Goal: Information Seeking & Learning: Compare options

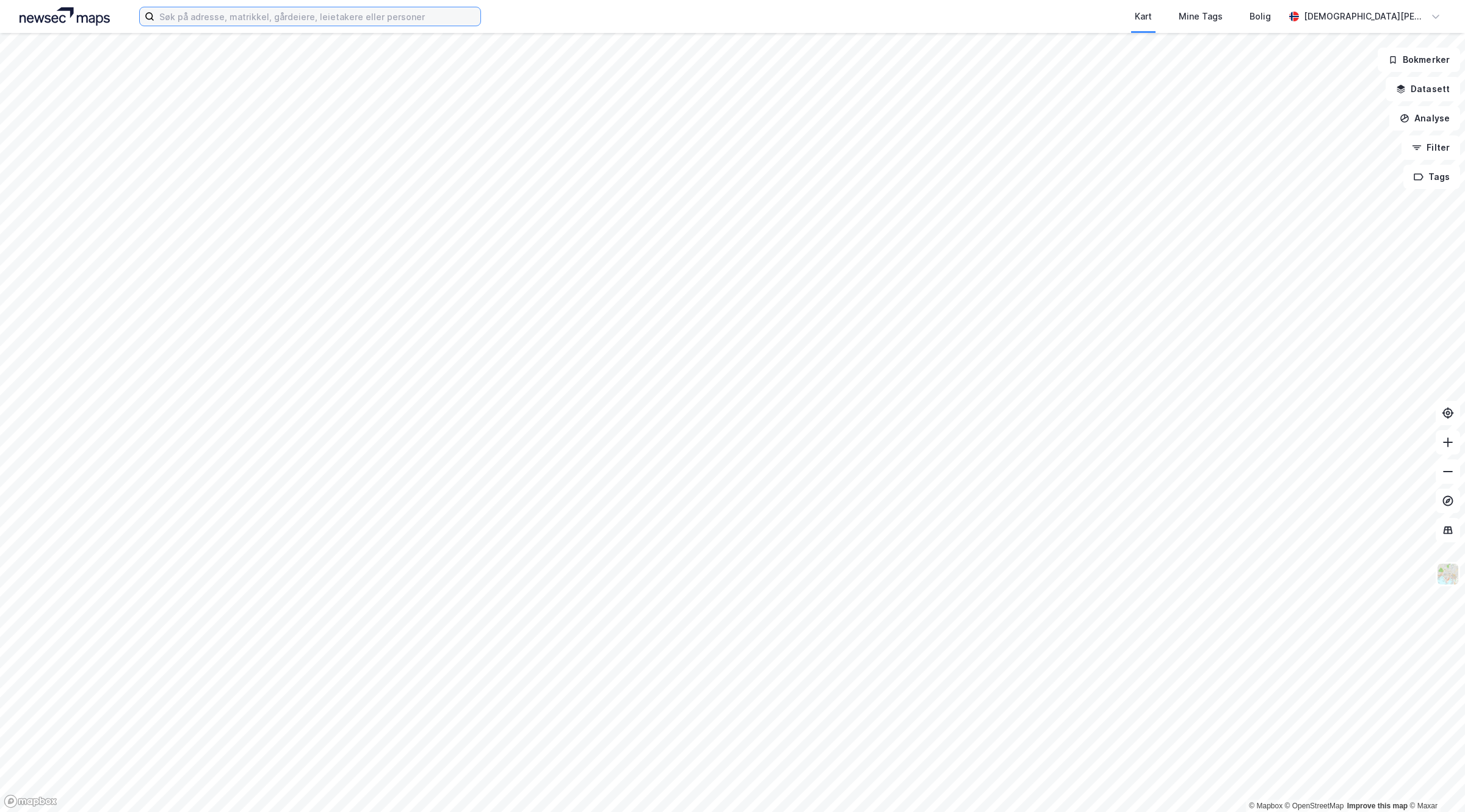
click at [307, 18] on input at bounding box center [318, 16] width 326 height 18
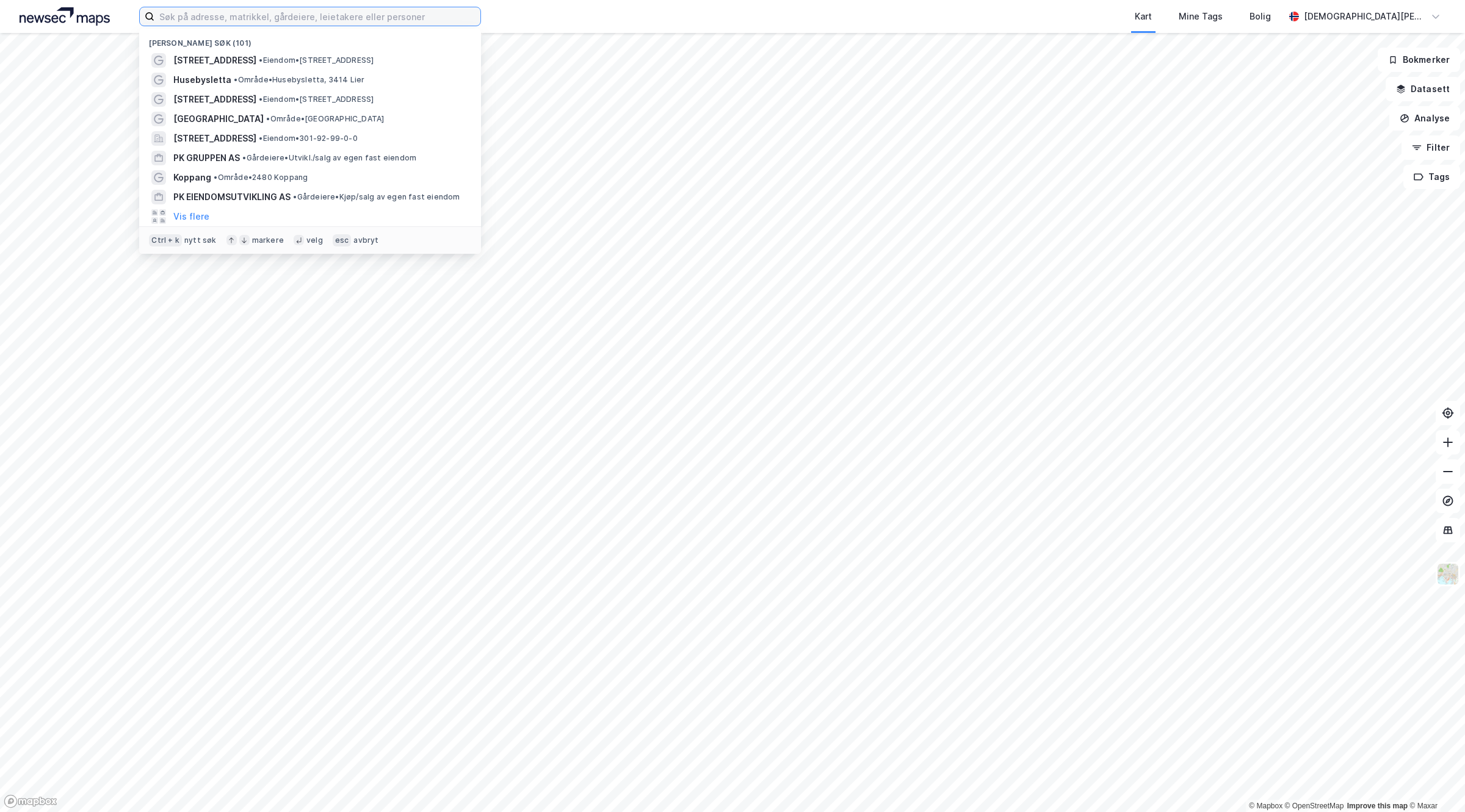
paste input "[STREET_ADDRESS]"
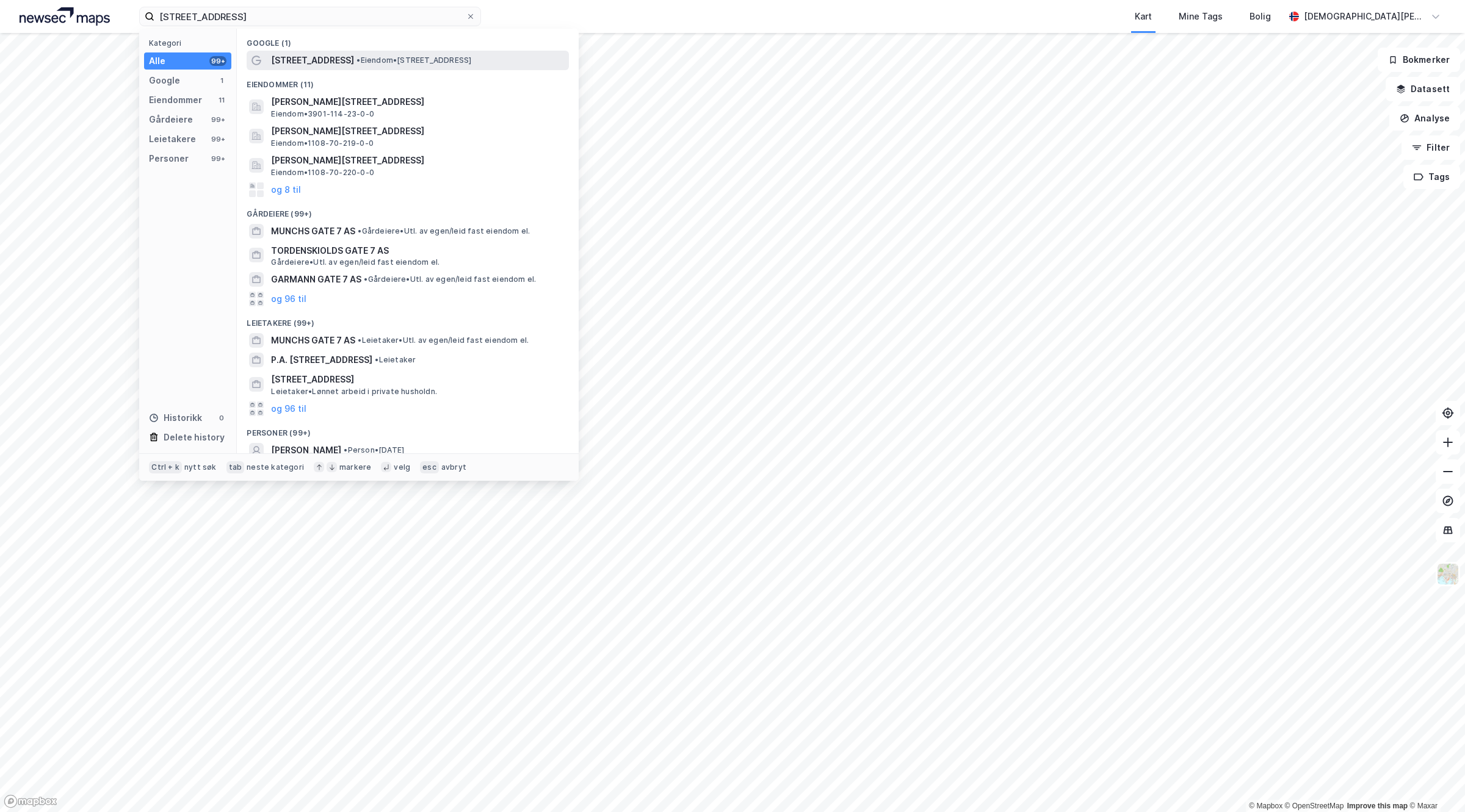
click at [315, 61] on span "[STREET_ADDRESS]" at bounding box center [313, 60] width 83 height 15
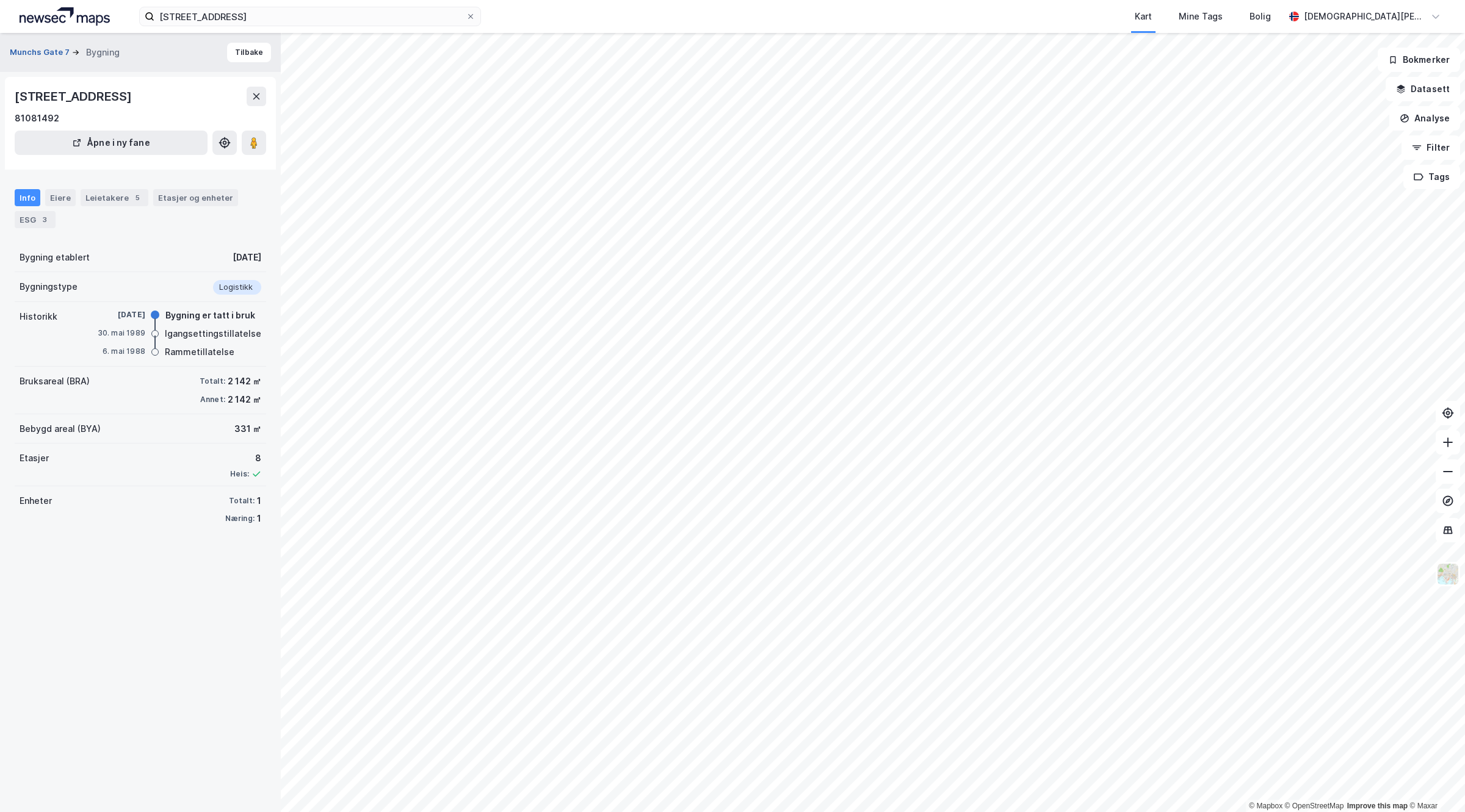
click at [41, 49] on button "Munchs Gate 7" at bounding box center [41, 52] width 62 height 12
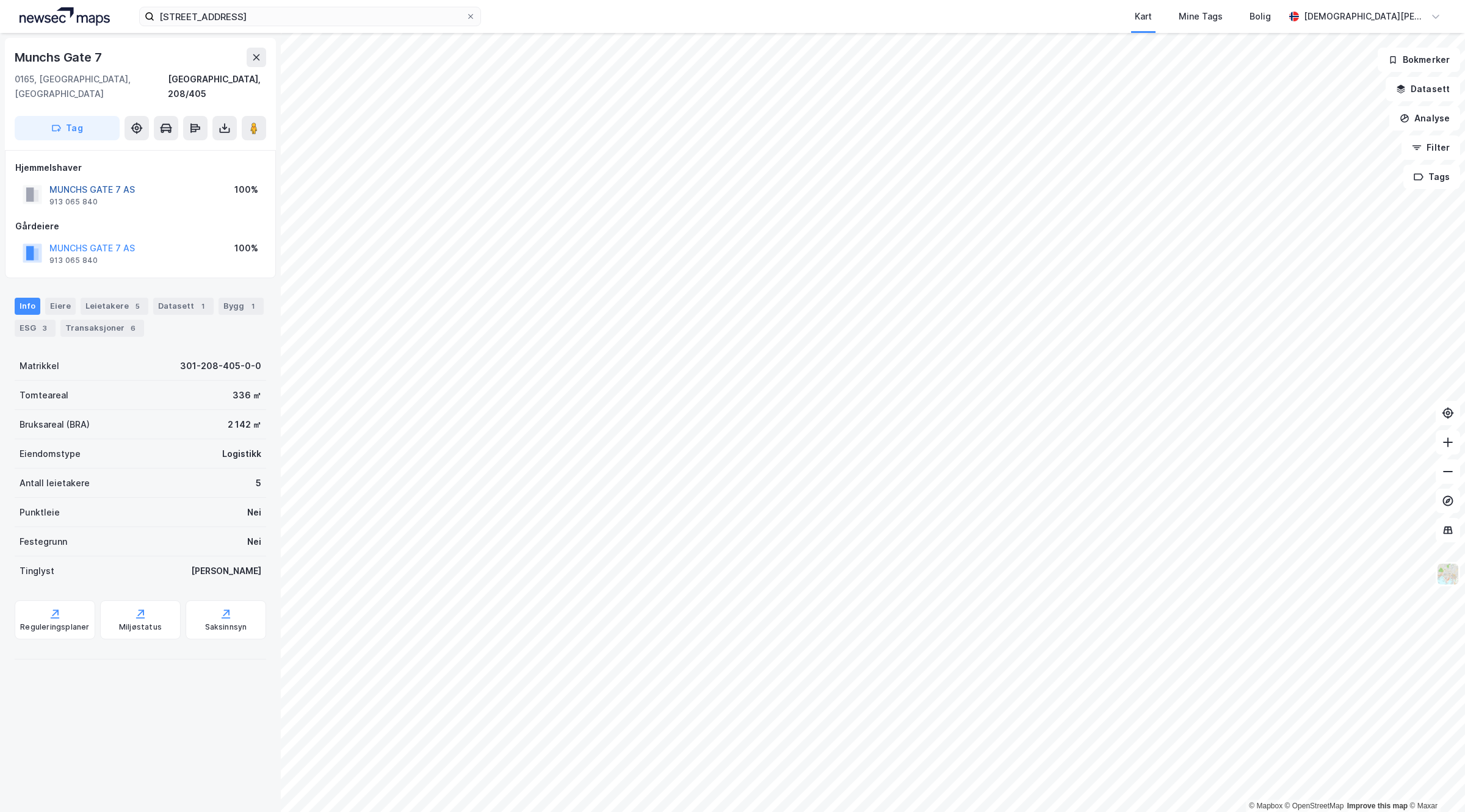
click at [0, 0] on button "MUNCHS GATE 7 AS" at bounding box center [0, 0] width 0 height 0
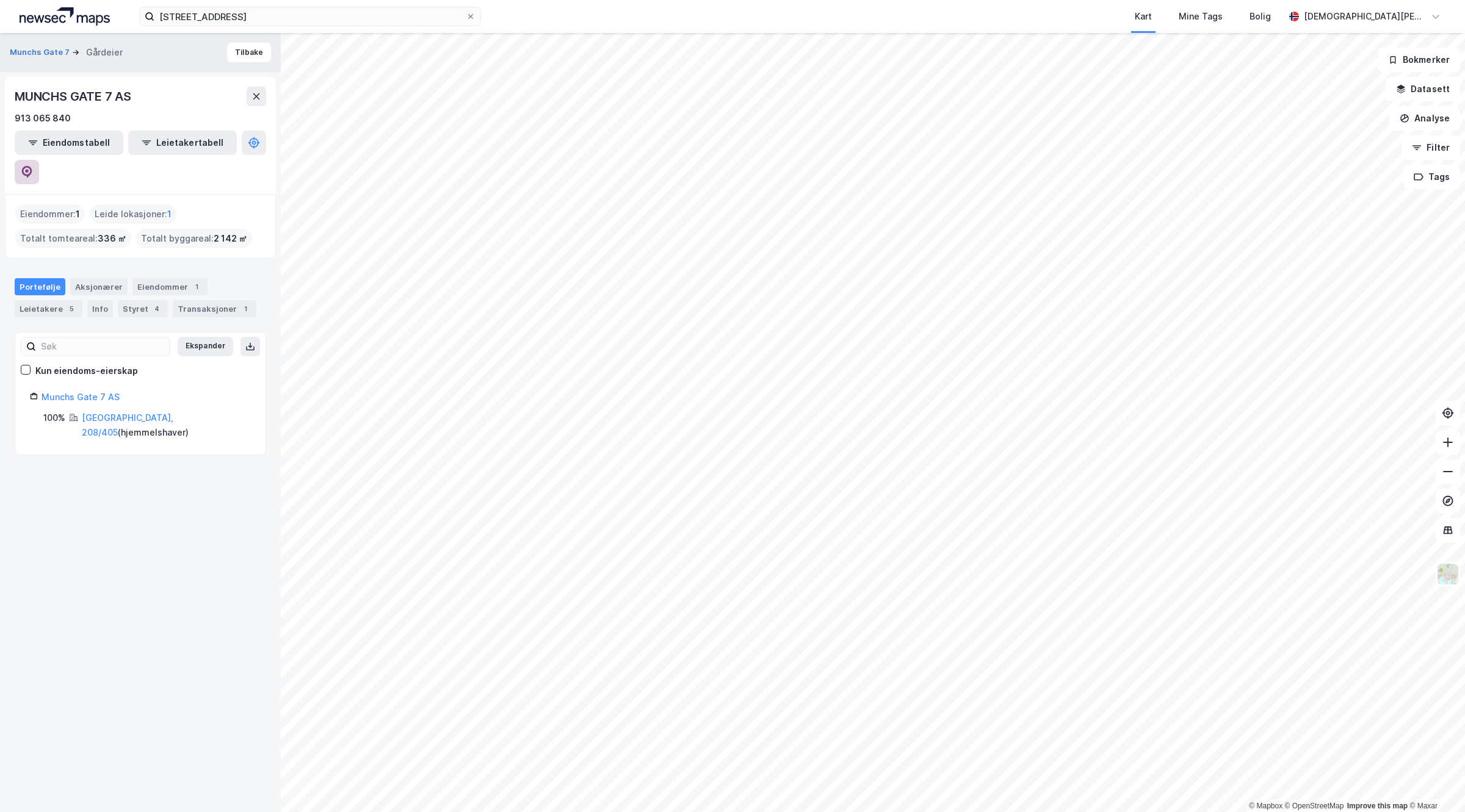
click at [39, 160] on button at bounding box center [27, 172] width 25 height 25
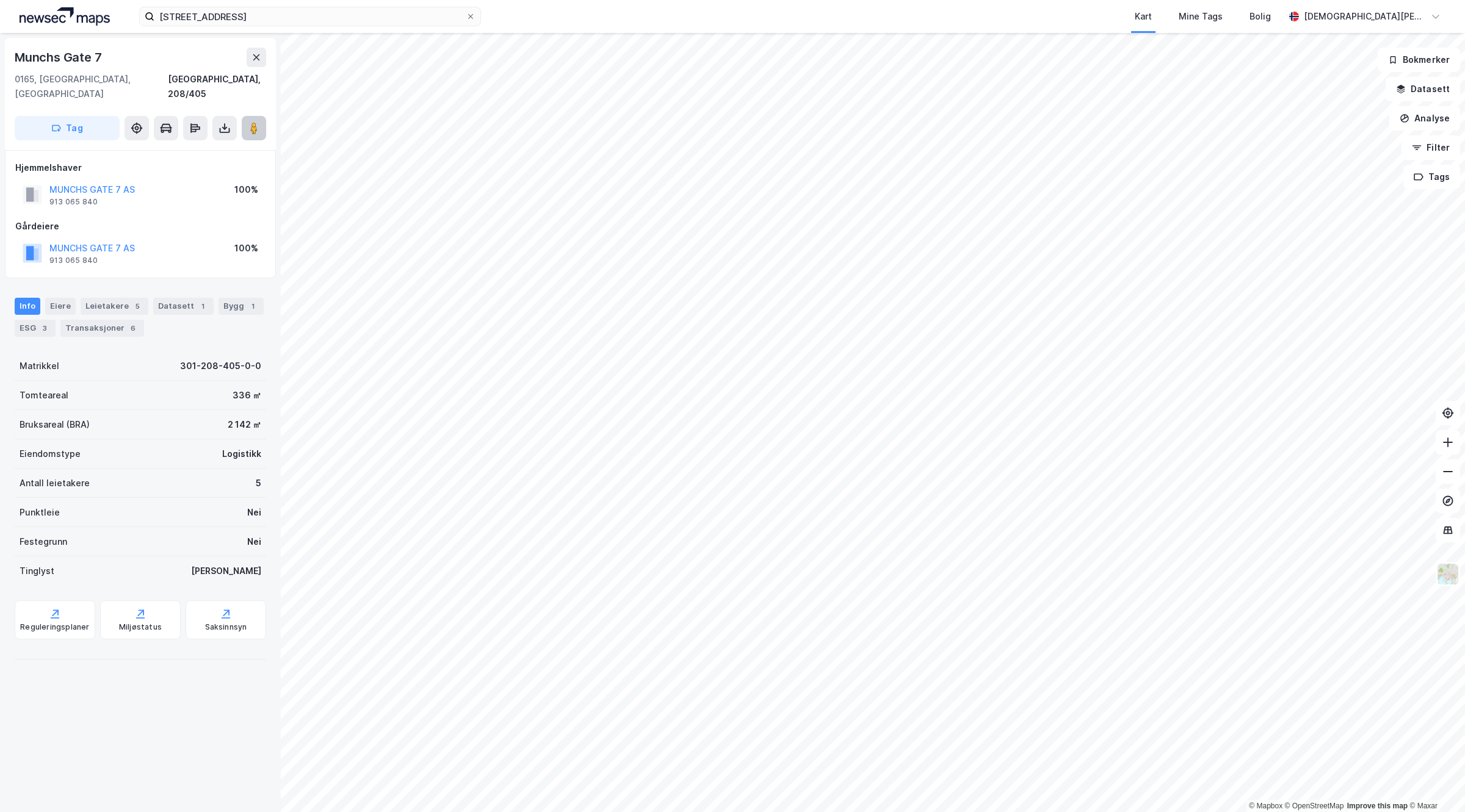
click at [260, 116] on button at bounding box center [254, 128] width 25 height 25
click at [108, 298] on div "Leietakere" at bounding box center [107, 306] width 53 height 17
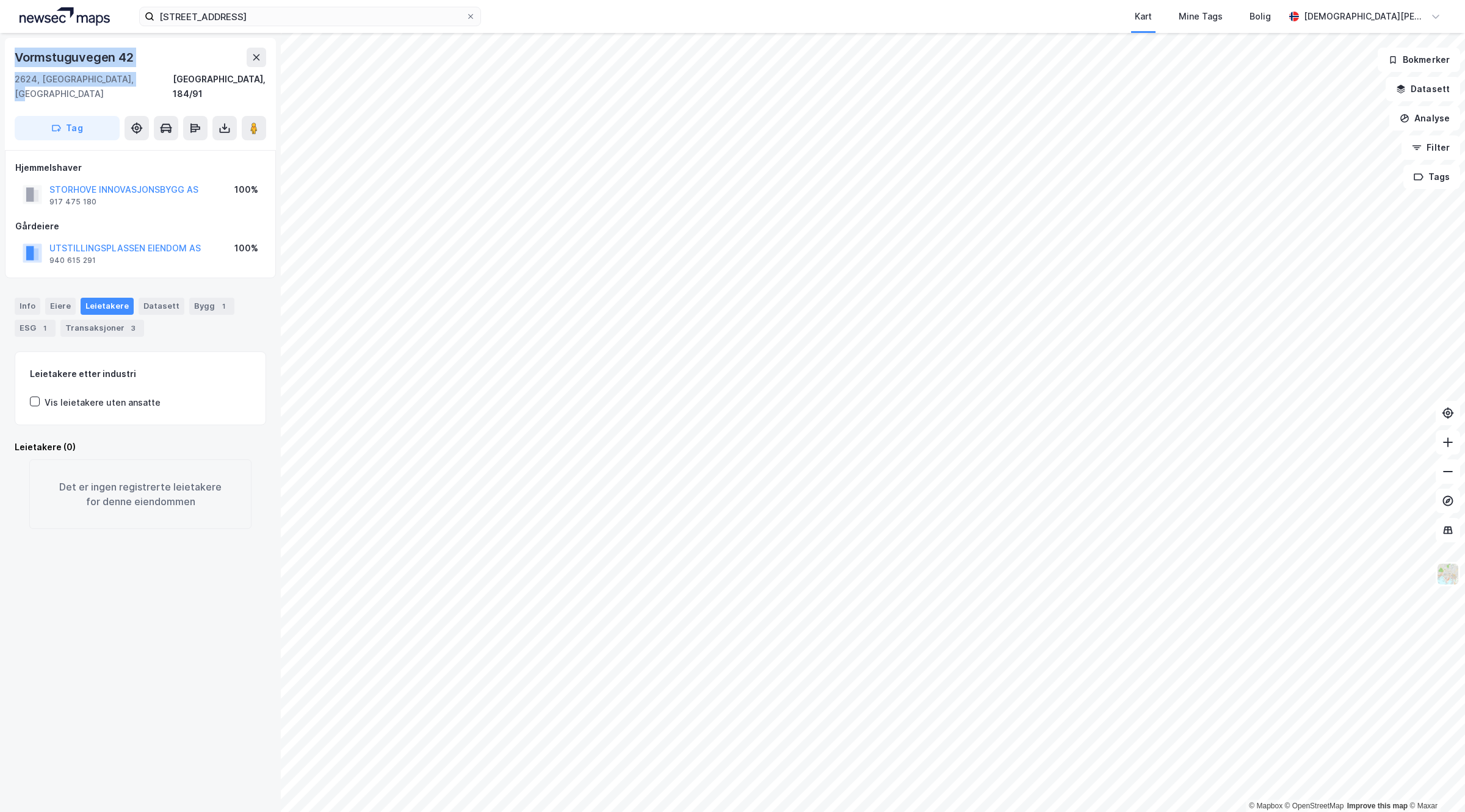
drag, startPoint x: 129, startPoint y: 73, endPoint x: 8, endPoint y: 62, distance: 121.5
click at [8, 62] on div "Vormstuguvegen 42 2624, [GEOGRAPHIC_DATA], [GEOGRAPHIC_DATA] [GEOGRAPHIC_DATA],…" at bounding box center [140, 94] width 271 height 113
click at [125, 59] on div "Vormstuguvegen 42" at bounding box center [76, 58] width 122 height 19
click at [157, 57] on div "Vormstuguvegen 42" at bounding box center [140, 58] width 252 height 19
drag, startPoint x: 154, startPoint y: 55, endPoint x: 18, endPoint y: 52, distance: 136.0
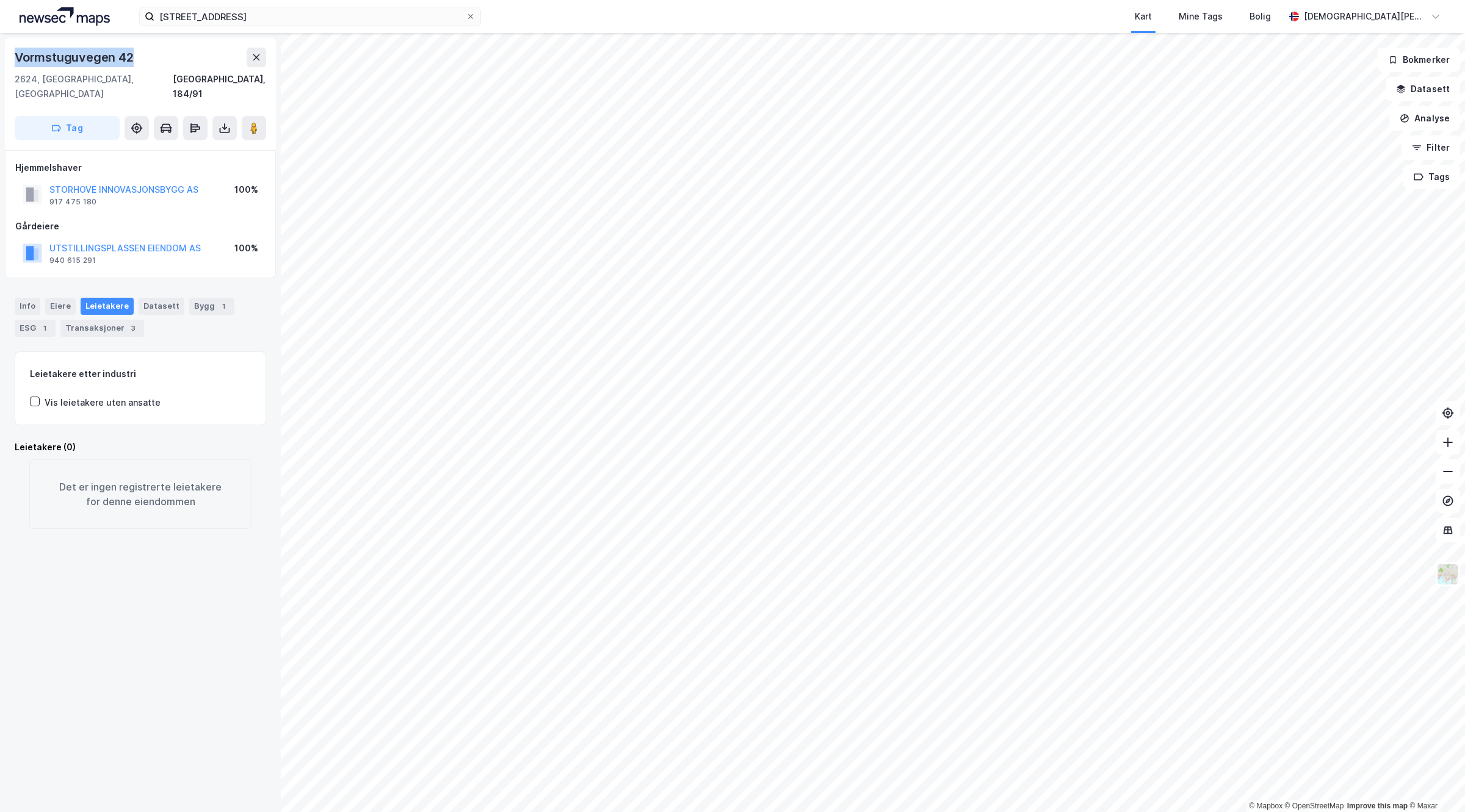
click at [18, 52] on div "Vormstuguvegen 42" at bounding box center [140, 58] width 252 height 19
copy div "Vormstuguvegen 42"
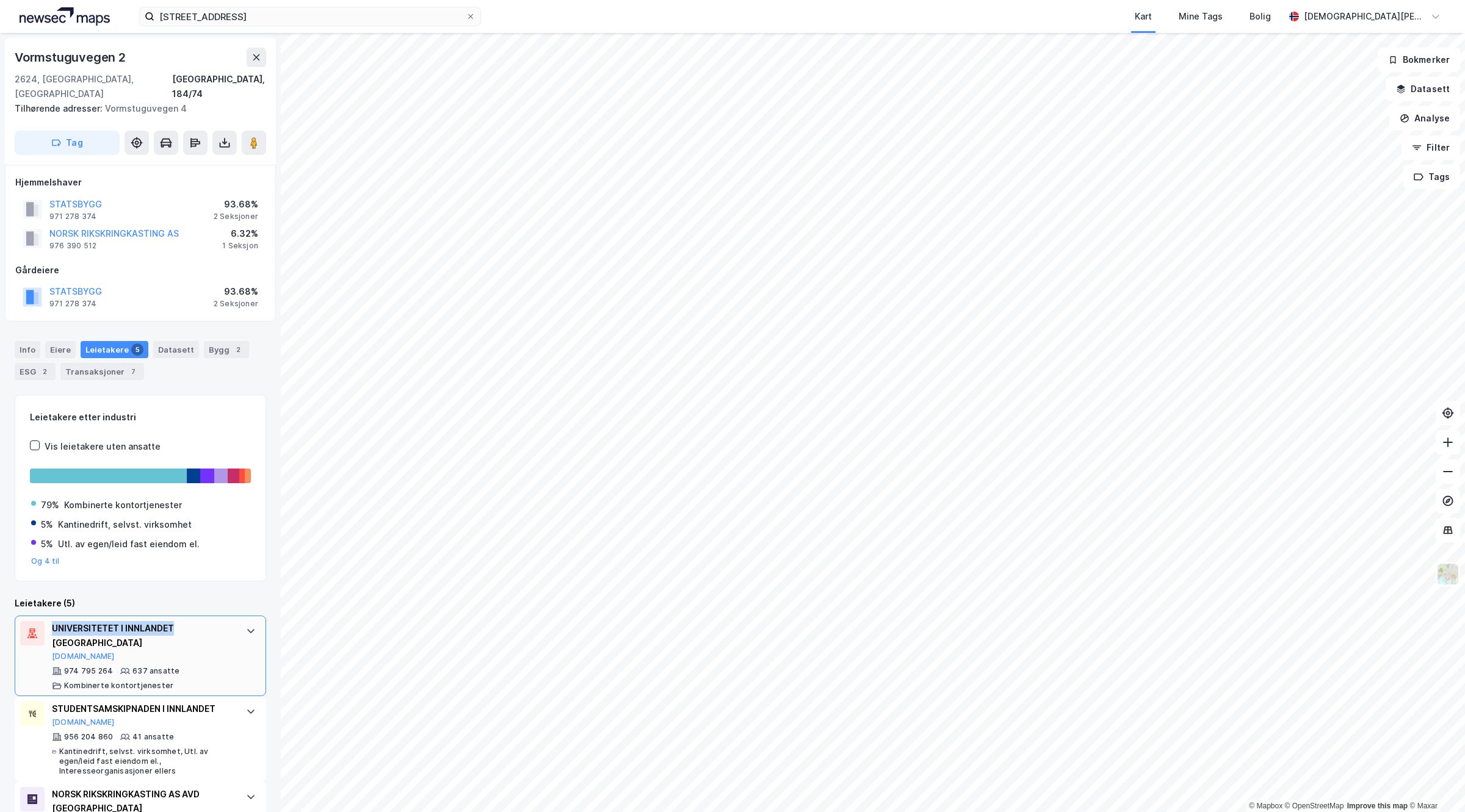
drag, startPoint x: 52, startPoint y: 615, endPoint x: 185, endPoint y: 617, distance: 133.0
click at [185, 621] on div "UNIVERSITETET I INNLANDET [GEOGRAPHIC_DATA]" at bounding box center [142, 635] width 182 height 29
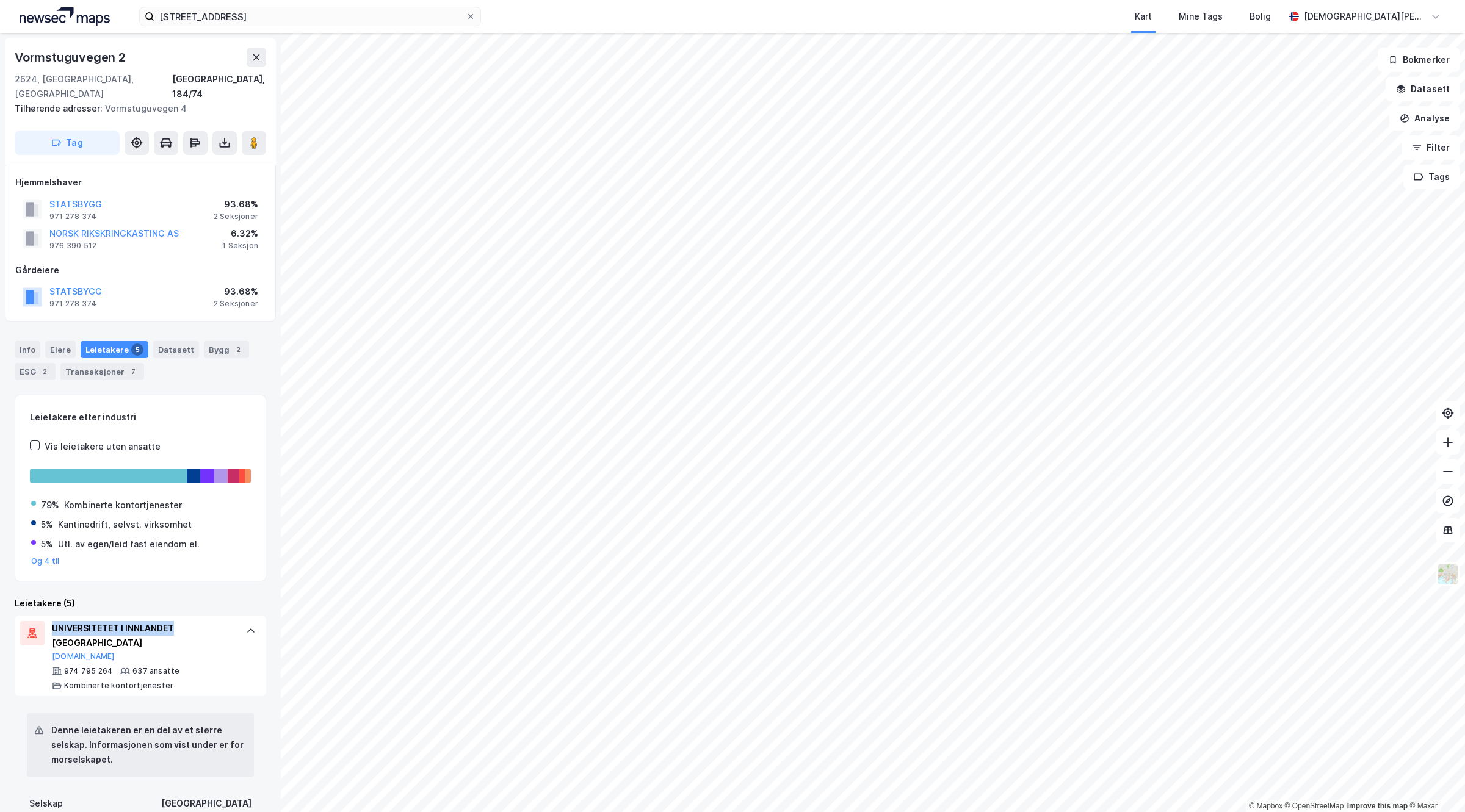
copy div "[GEOGRAPHIC_DATA]"
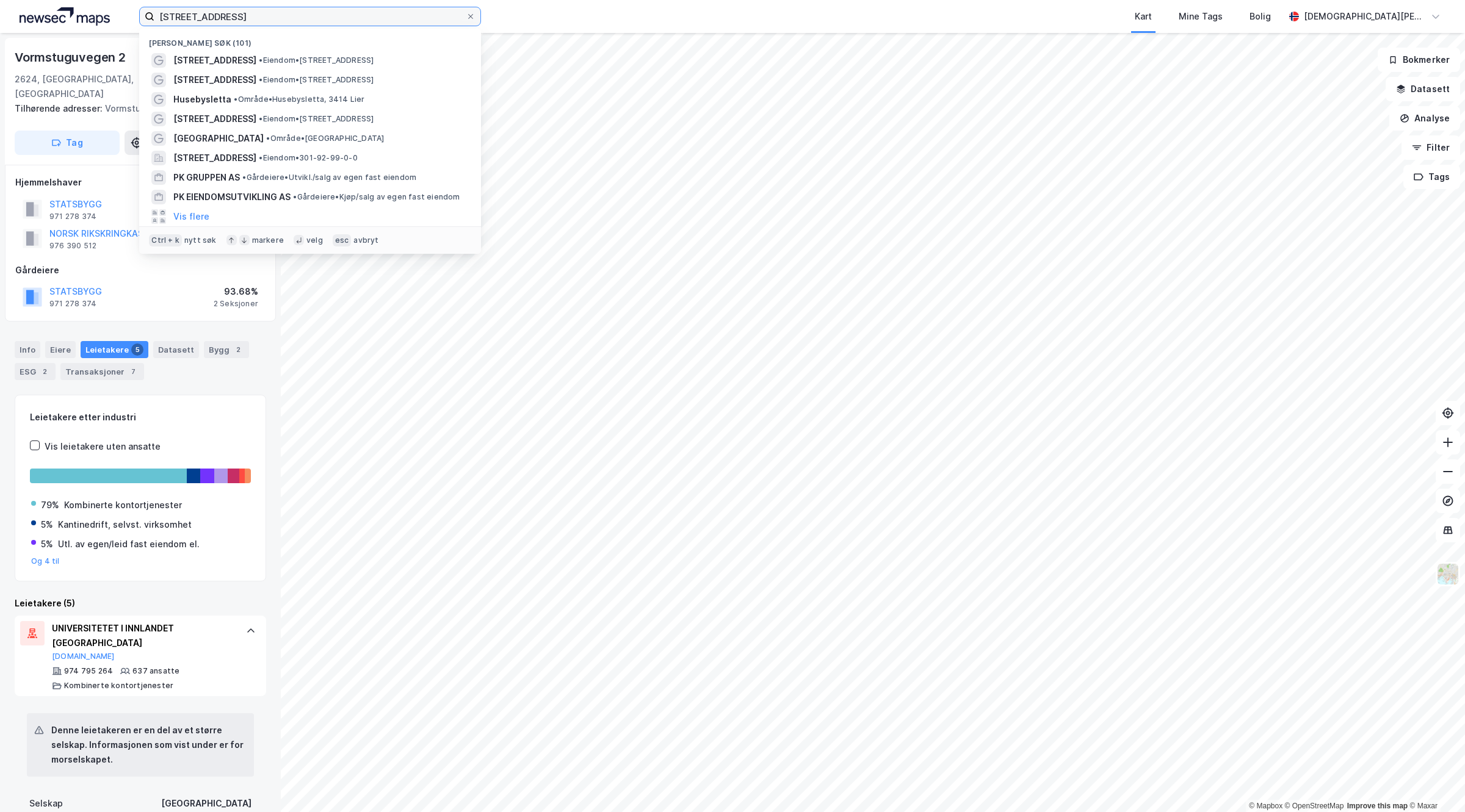
drag, startPoint x: 245, startPoint y: 21, endPoint x: 0, endPoint y: 21, distance: 245.0
click at [0, 21] on div "Munchs gate 7 Nylige søk (101) [STREET_ADDRESS] • Eiendom • [STREET_ADDRESS] • …" at bounding box center [732, 16] width 1465 height 33
paste input "[GEOGRAPHIC_DATA]"
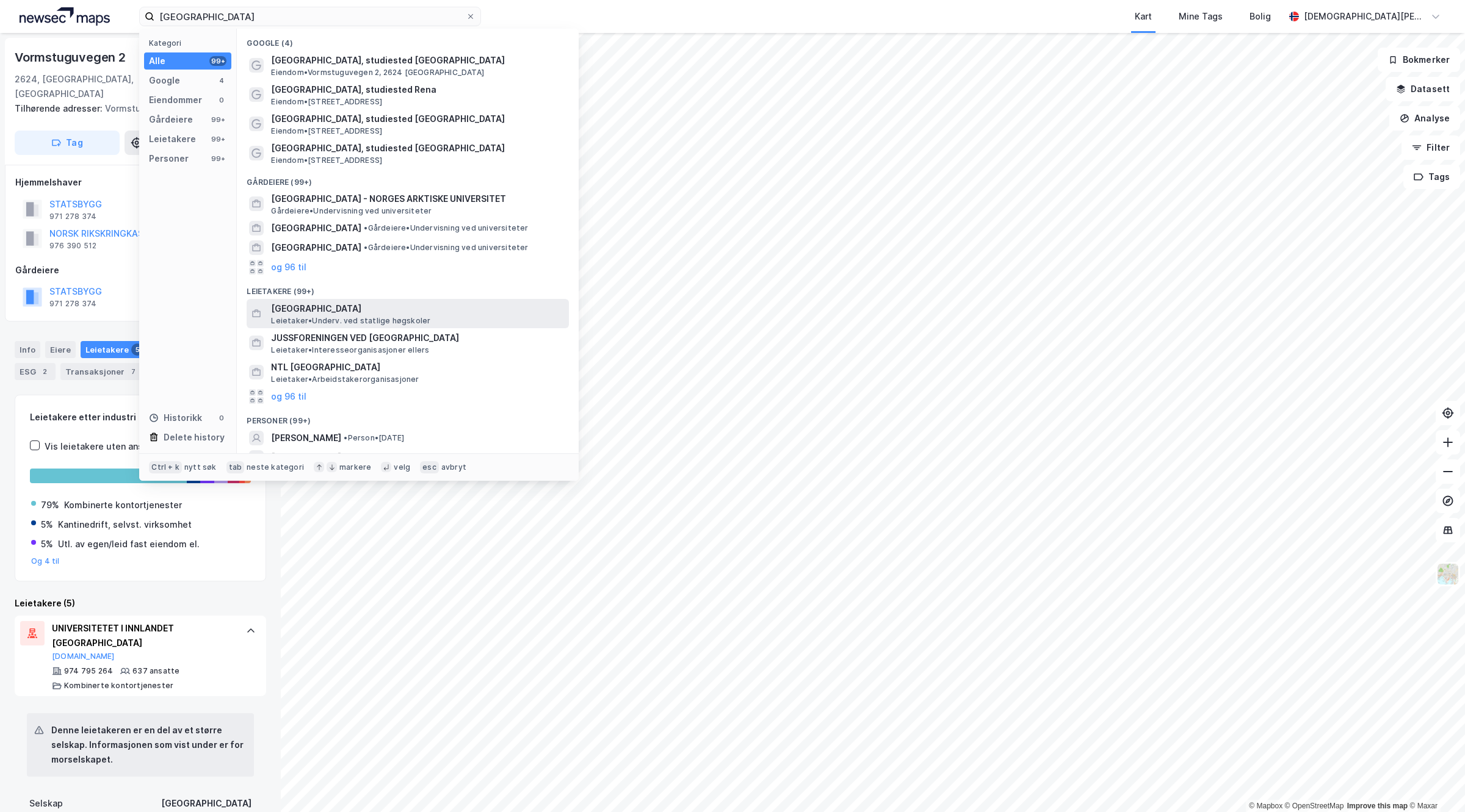
click at [403, 314] on span "[GEOGRAPHIC_DATA]" at bounding box center [418, 309] width 293 height 15
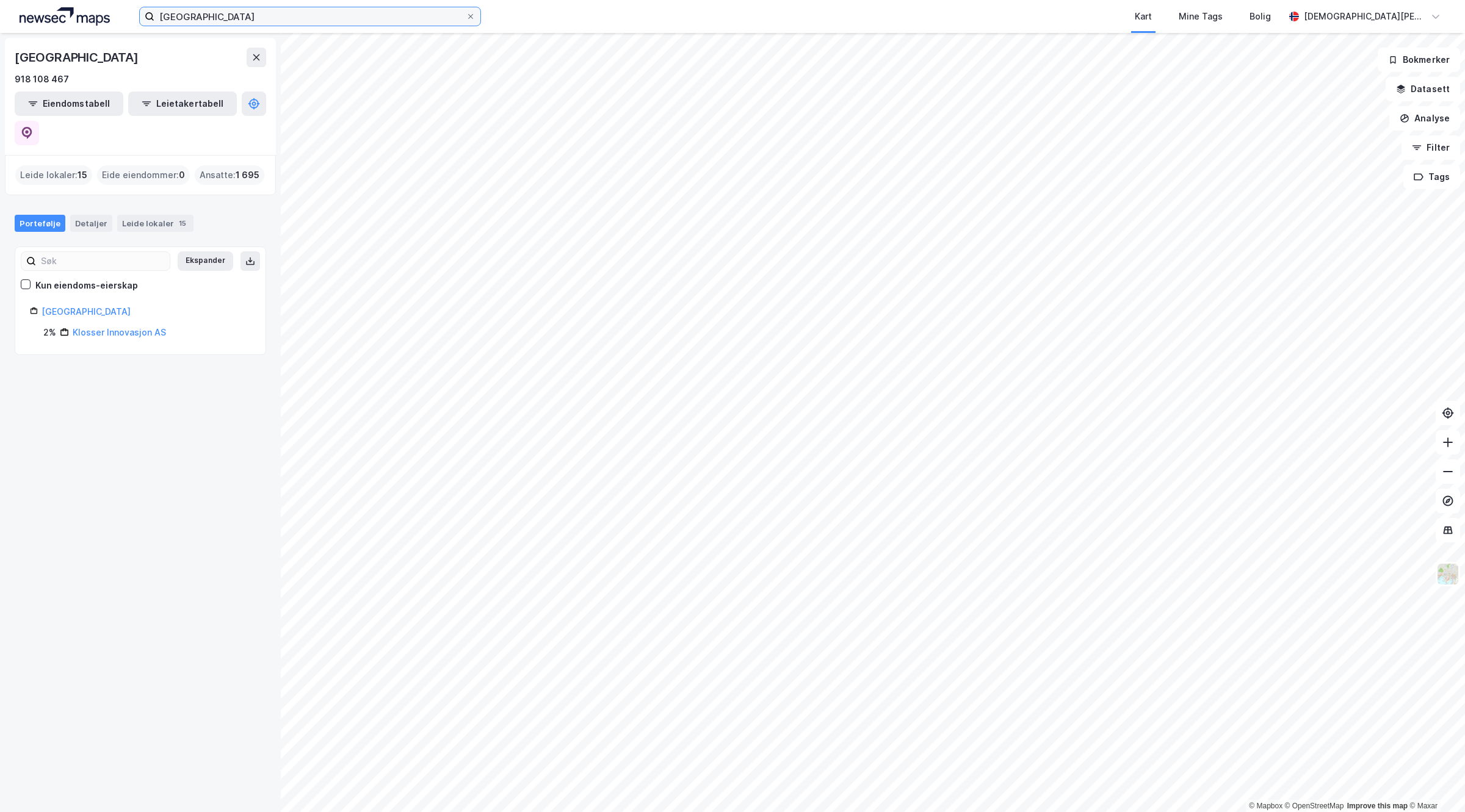
click at [328, 13] on input "[GEOGRAPHIC_DATA]" at bounding box center [310, 16] width 311 height 18
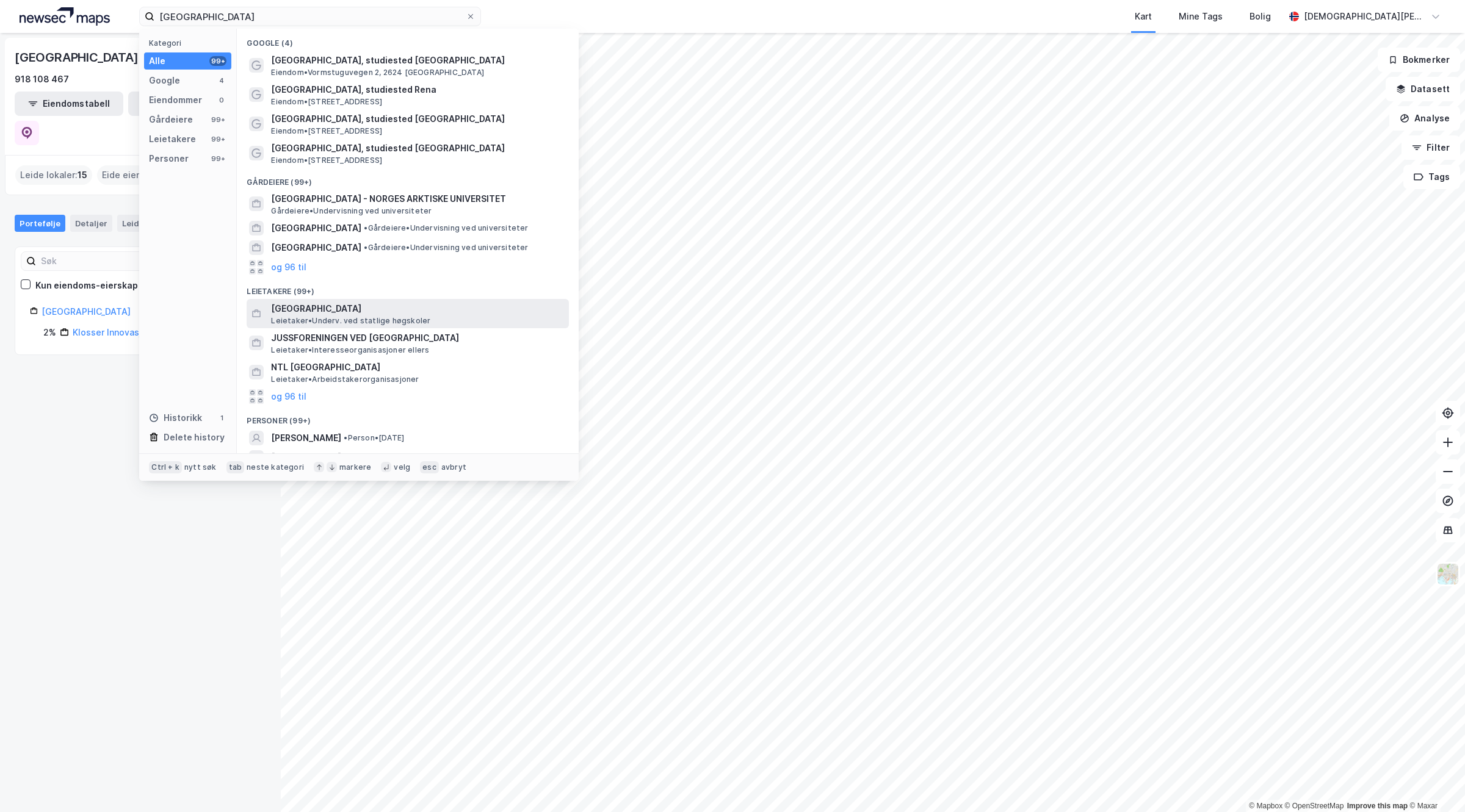
click at [344, 310] on span "[GEOGRAPHIC_DATA]" at bounding box center [418, 309] width 293 height 15
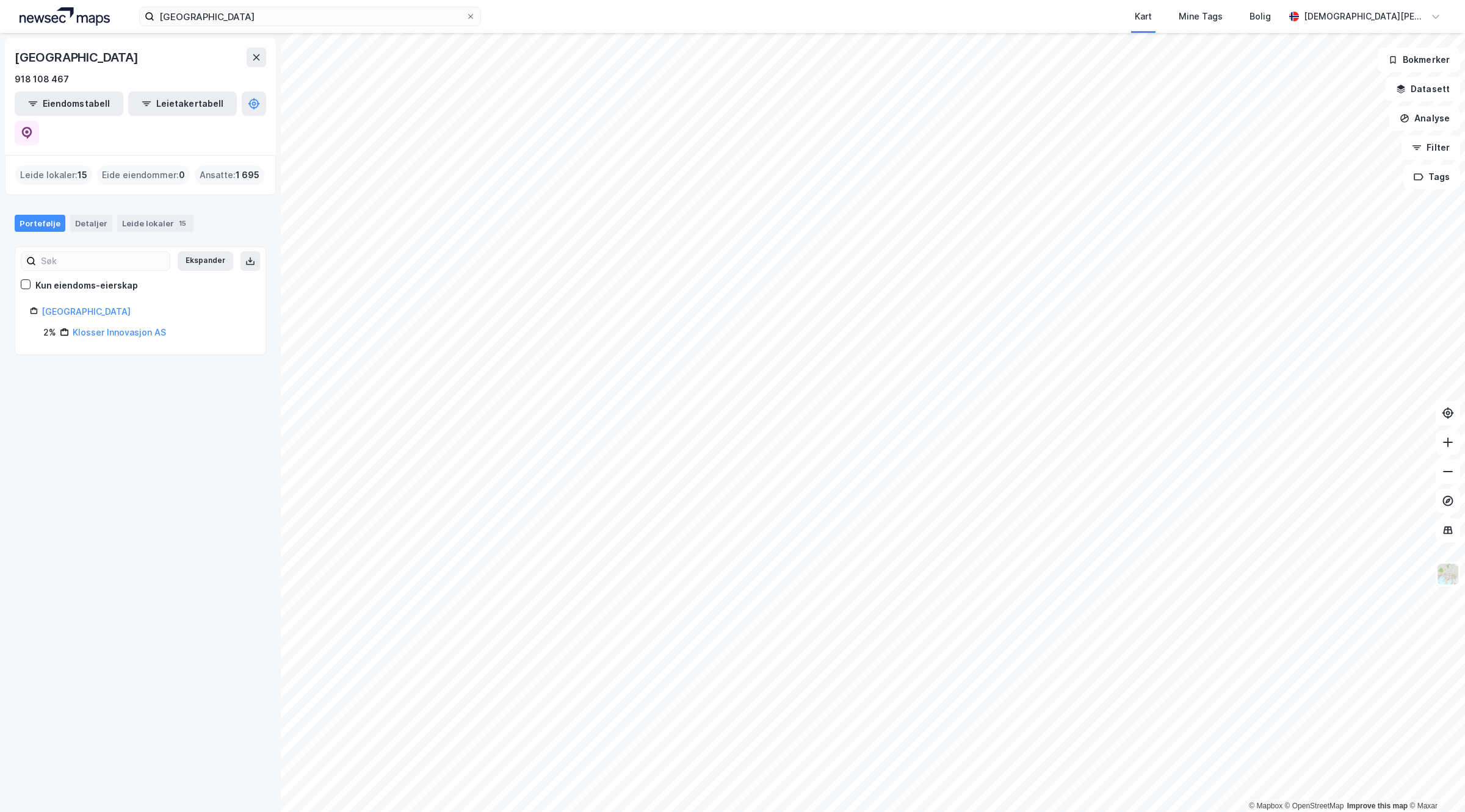
click at [800, 32] on div "UNIVERSITETET I INNLANDET Kart Mine Tags Bolig [PERSON_NAME] © Mapbox © OpenStr…" at bounding box center [732, 406] width 1465 height 812
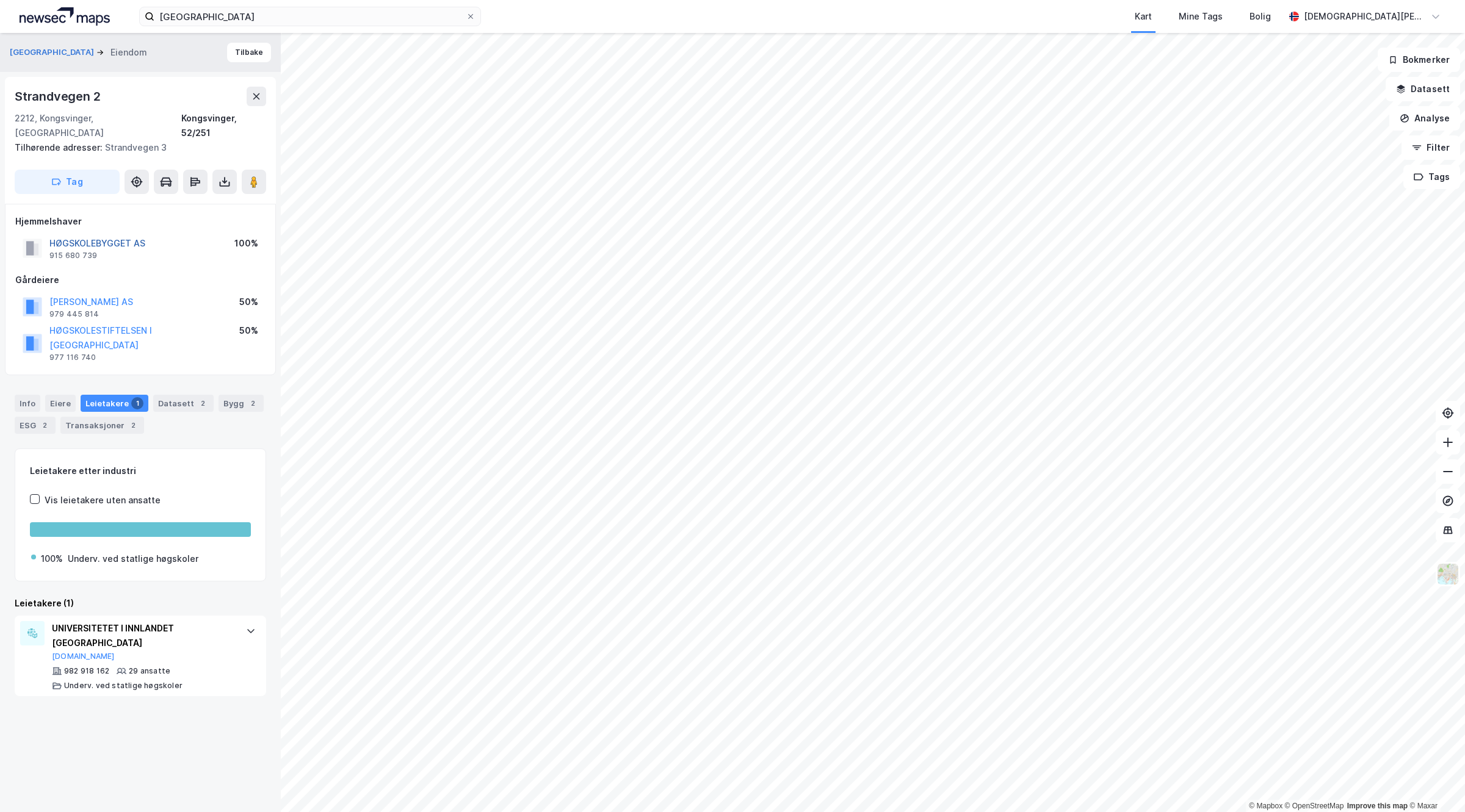
click at [0, 0] on button "HØGSKOLEBYGGET AS" at bounding box center [0, 0] width 0 height 0
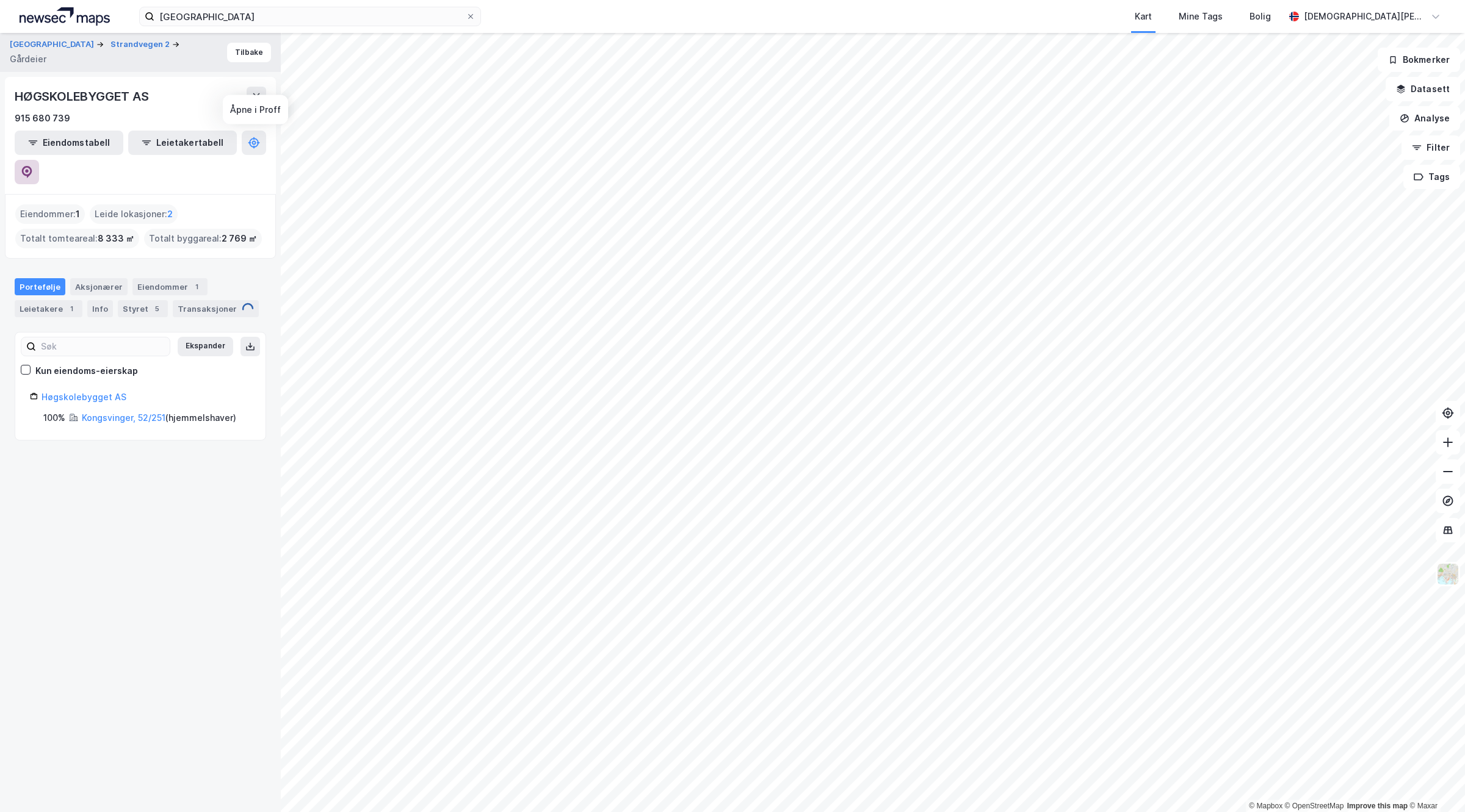
click at [39, 160] on button at bounding box center [27, 172] width 25 height 25
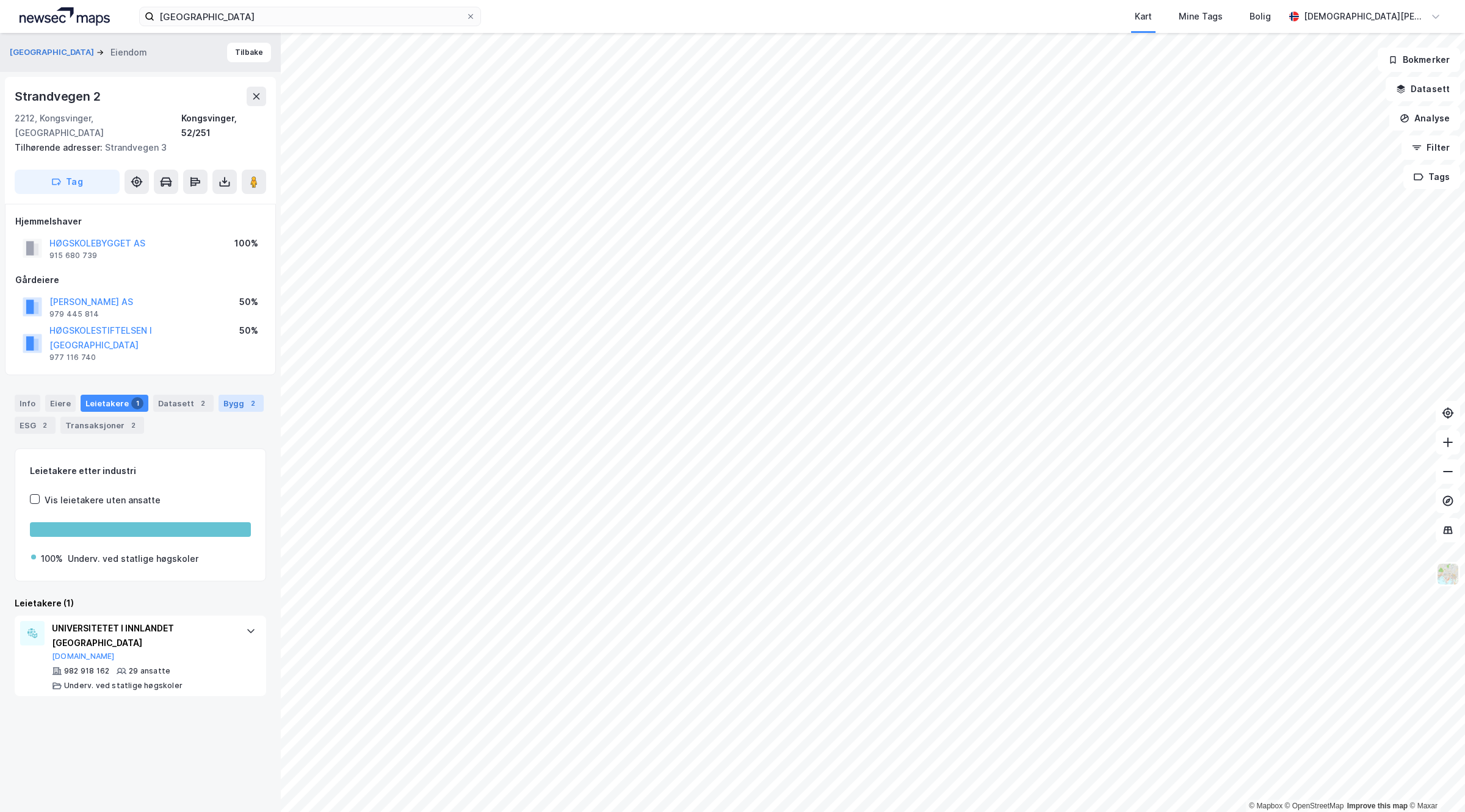
click at [220, 395] on div "Bygg 2" at bounding box center [241, 403] width 45 height 17
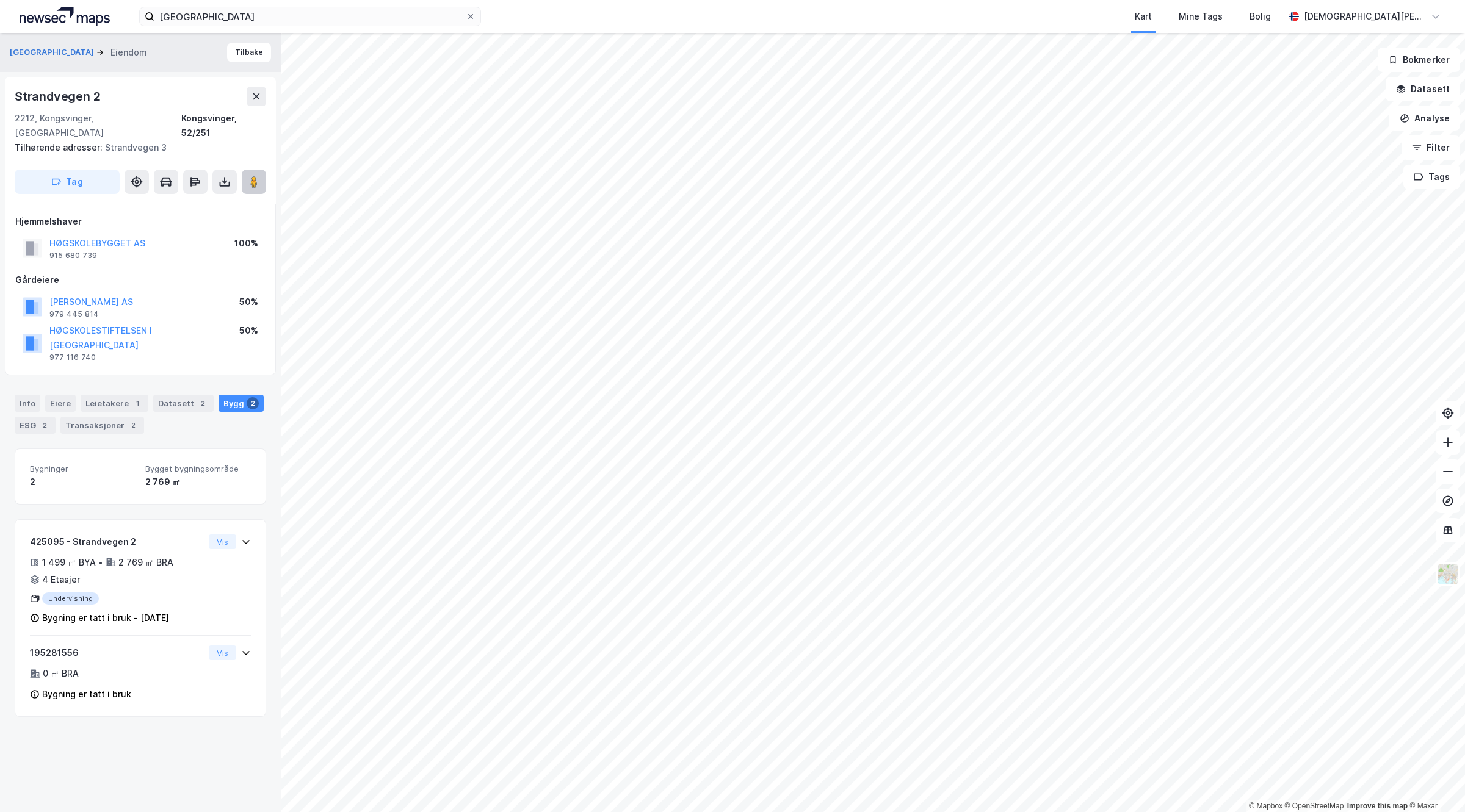
click at [253, 176] on image at bounding box center [254, 182] width 7 height 12
click at [93, 56] on button "[GEOGRAPHIC_DATA]" at bounding box center [53, 52] width 87 height 12
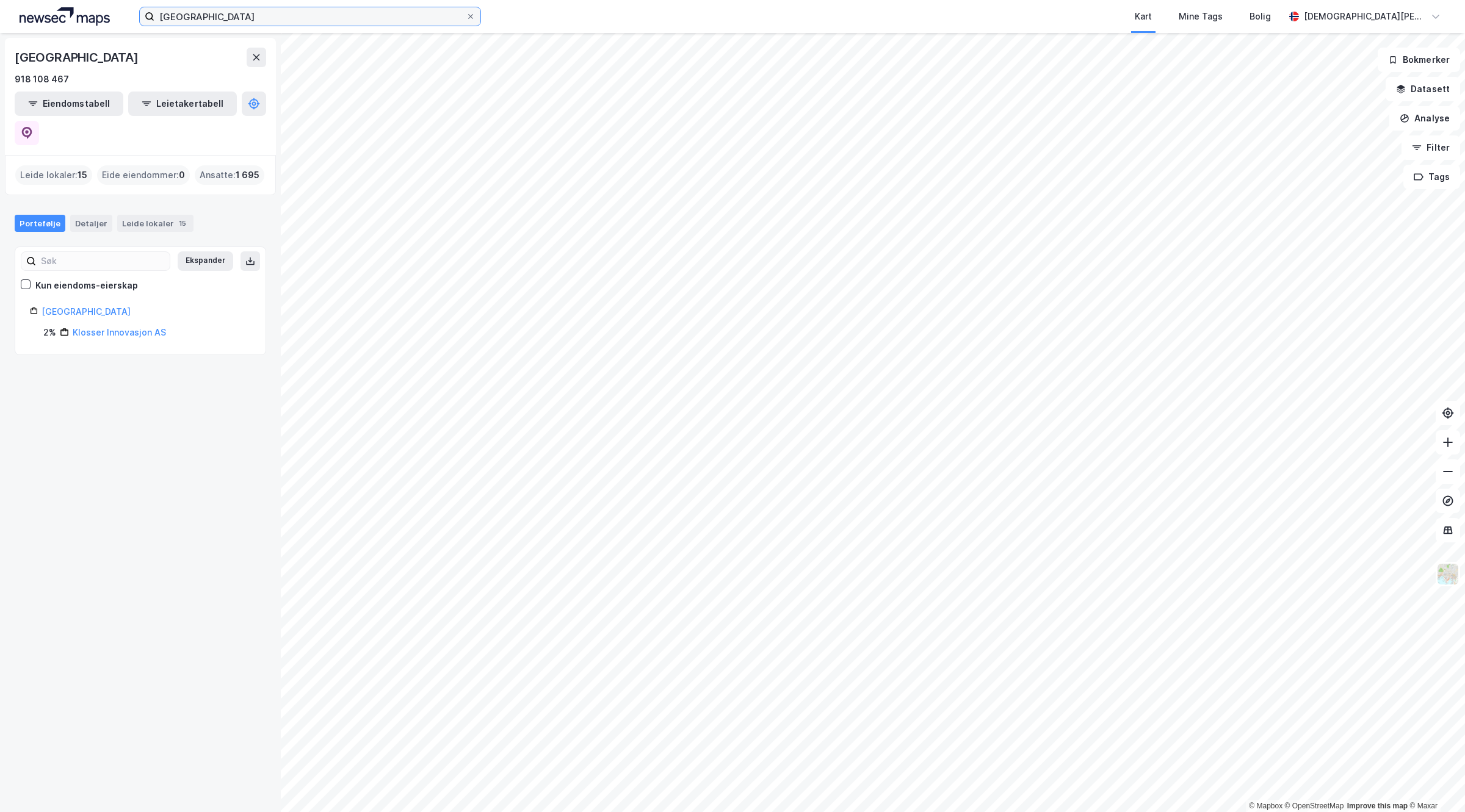
click at [324, 25] on input "[GEOGRAPHIC_DATA]" at bounding box center [310, 16] width 311 height 18
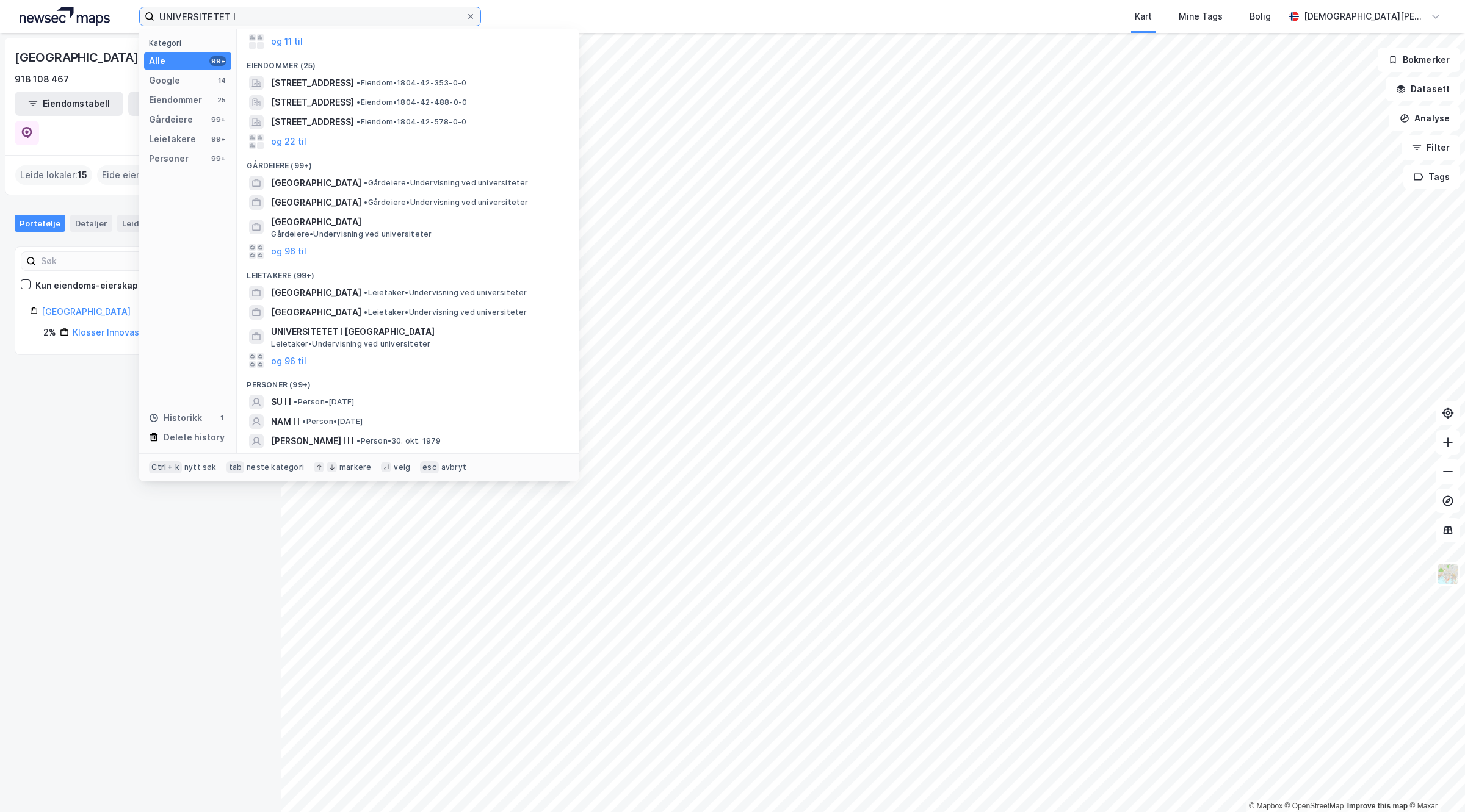
scroll to position [153, 0]
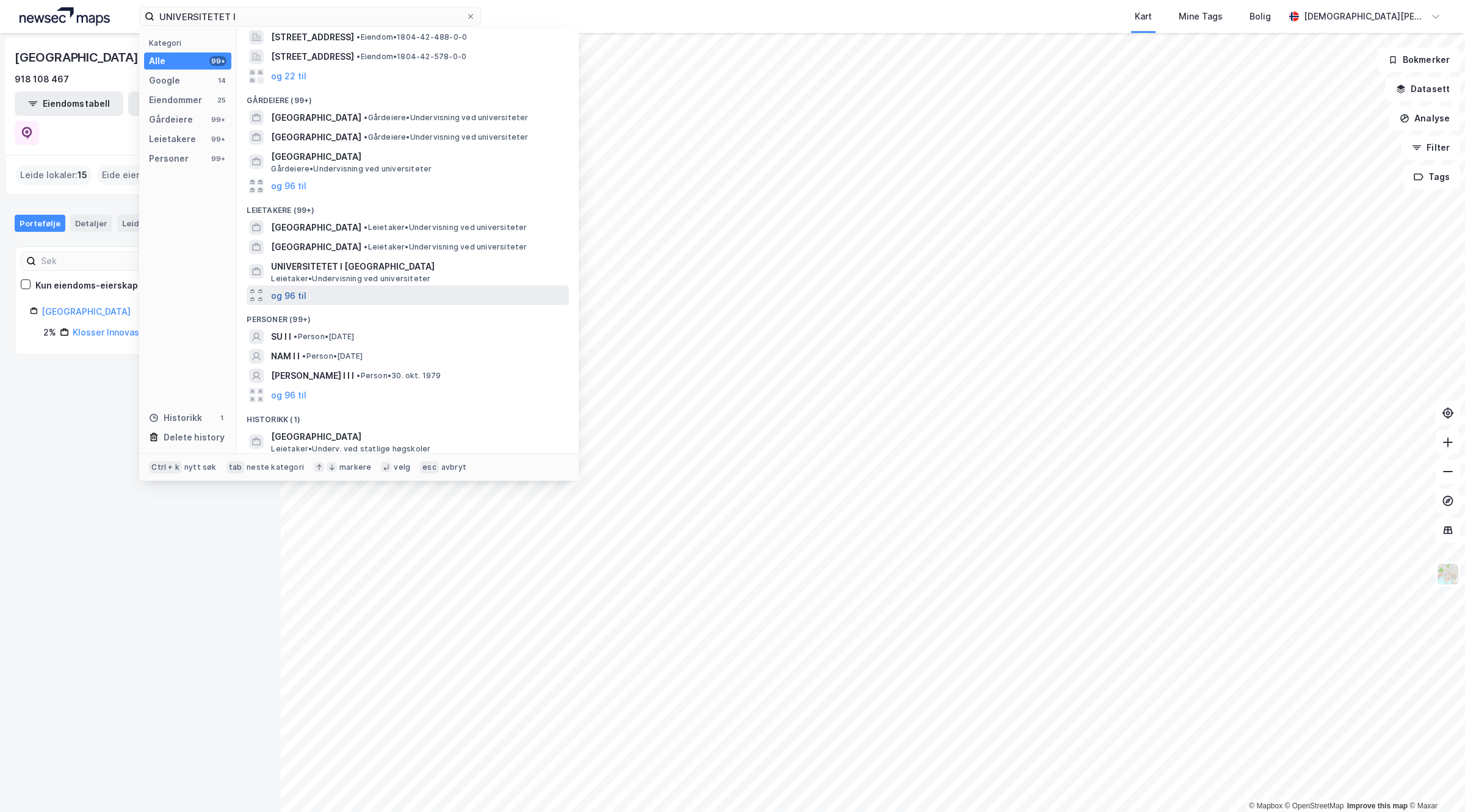
click at [290, 298] on button "og 96 til" at bounding box center [289, 295] width 36 height 15
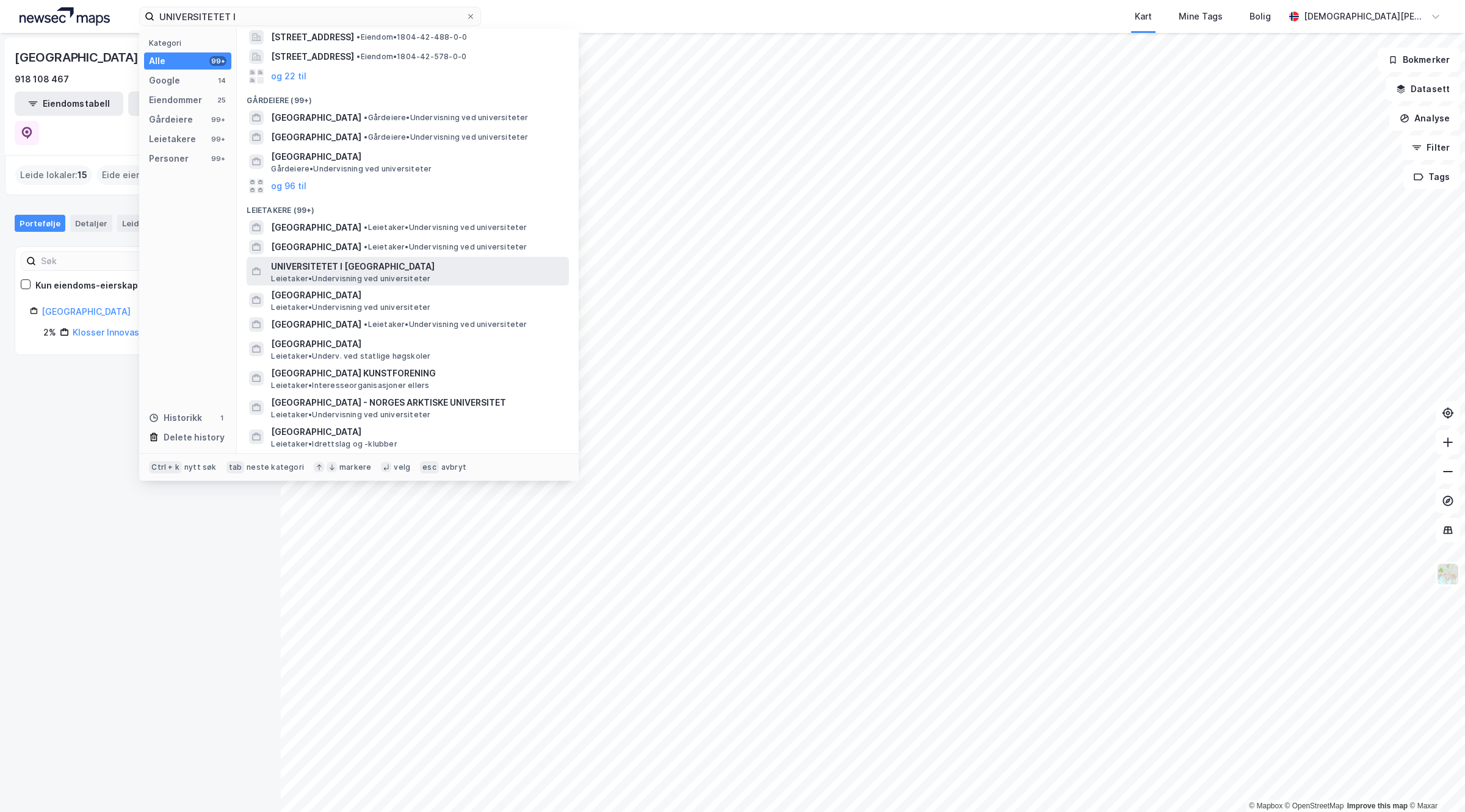
click at [336, 270] on span "UNIVERSITETET I [GEOGRAPHIC_DATA]" at bounding box center [418, 267] width 293 height 15
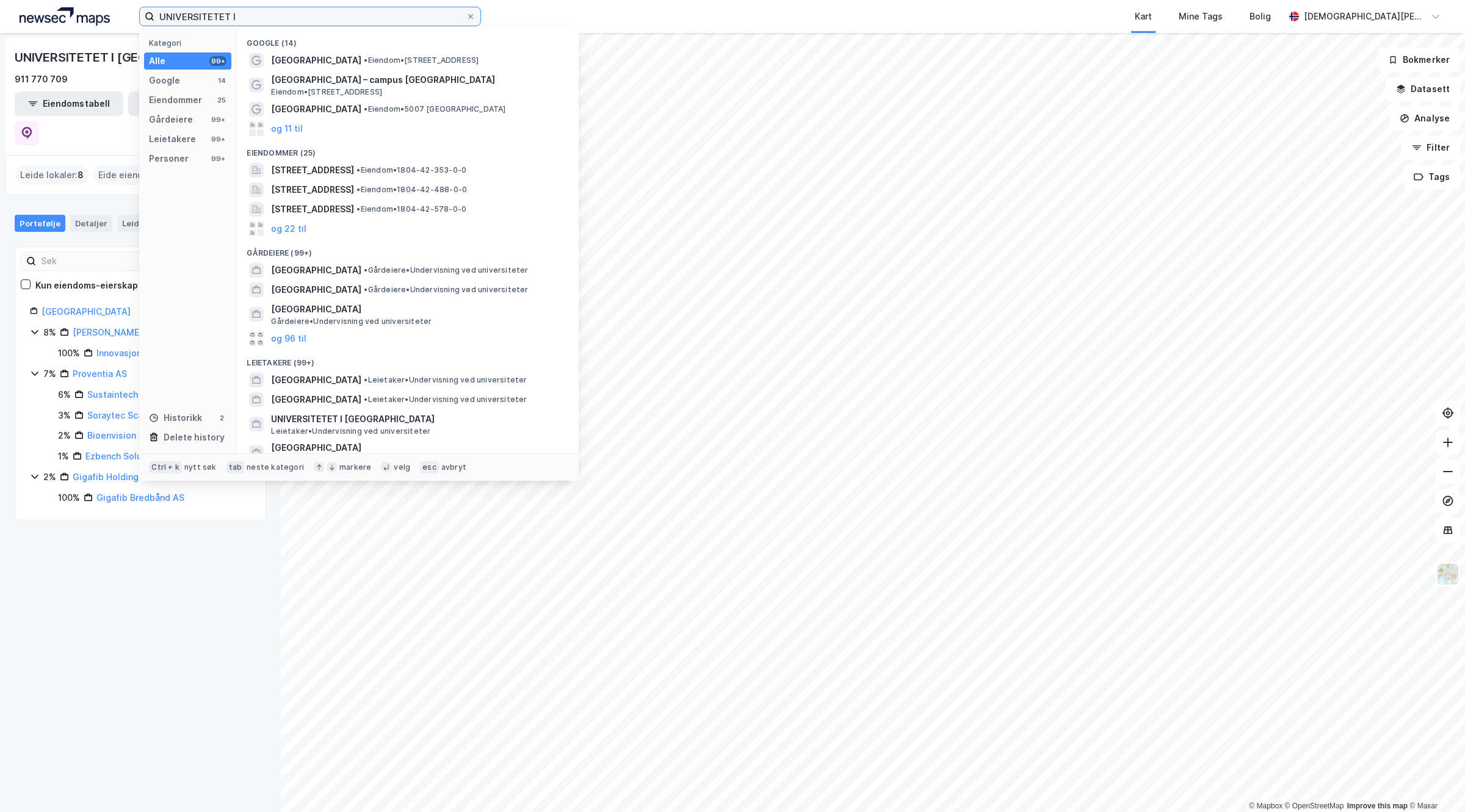
click at [276, 10] on input "UNIVERSITETET I" at bounding box center [310, 16] width 311 height 18
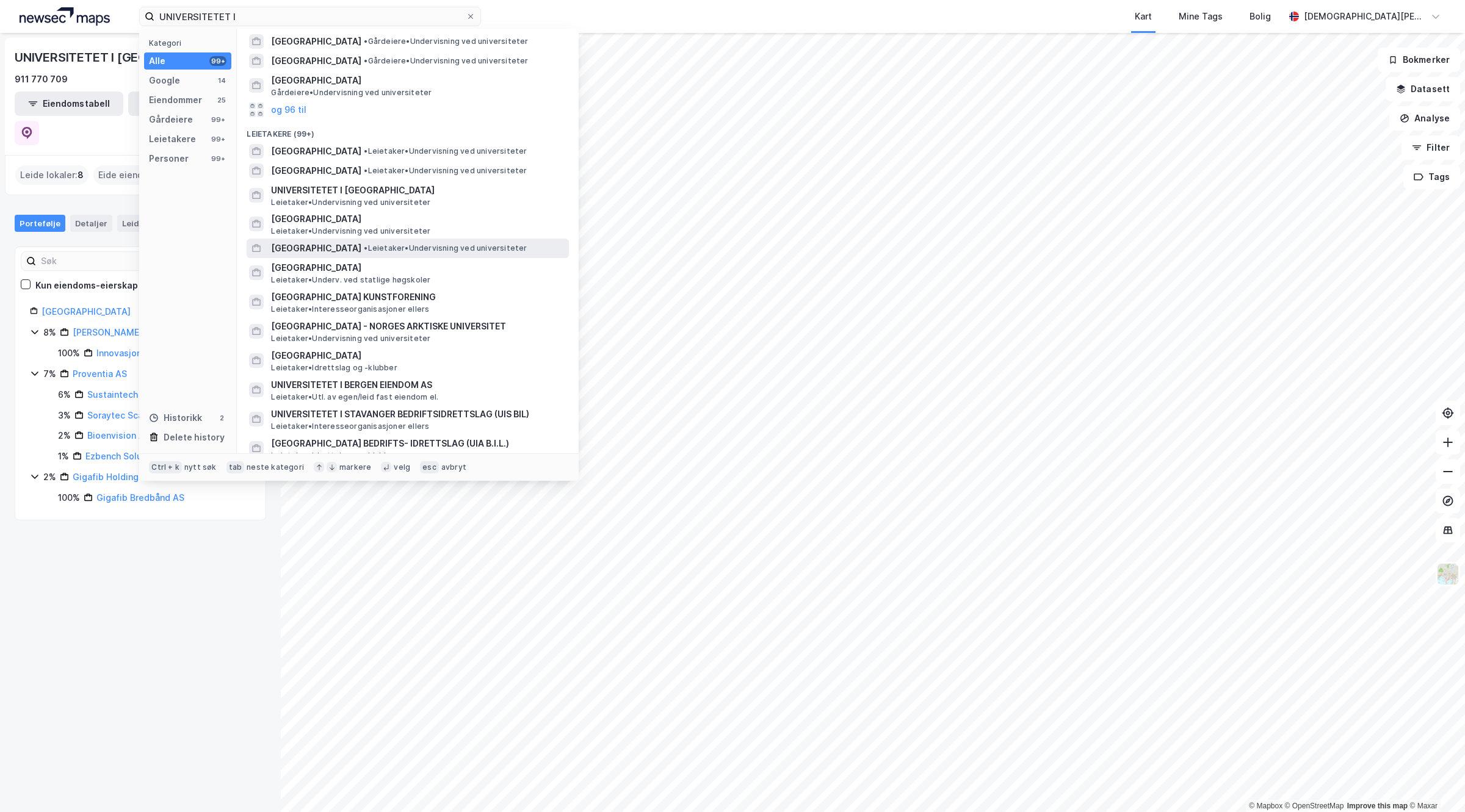
click at [336, 247] on span "[GEOGRAPHIC_DATA]" at bounding box center [317, 248] width 91 height 15
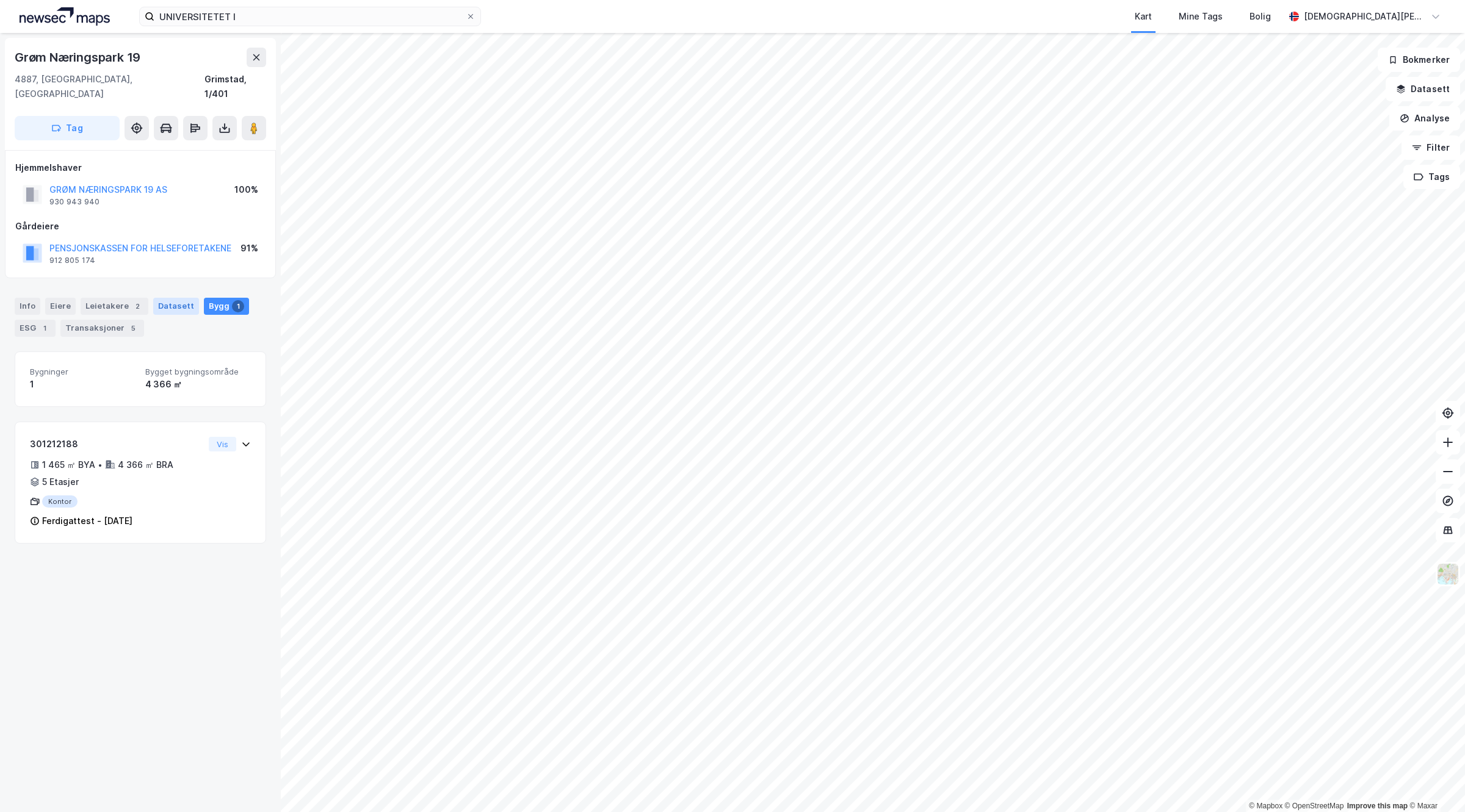
click at [181, 298] on div "Datasett" at bounding box center [176, 306] width 46 height 17
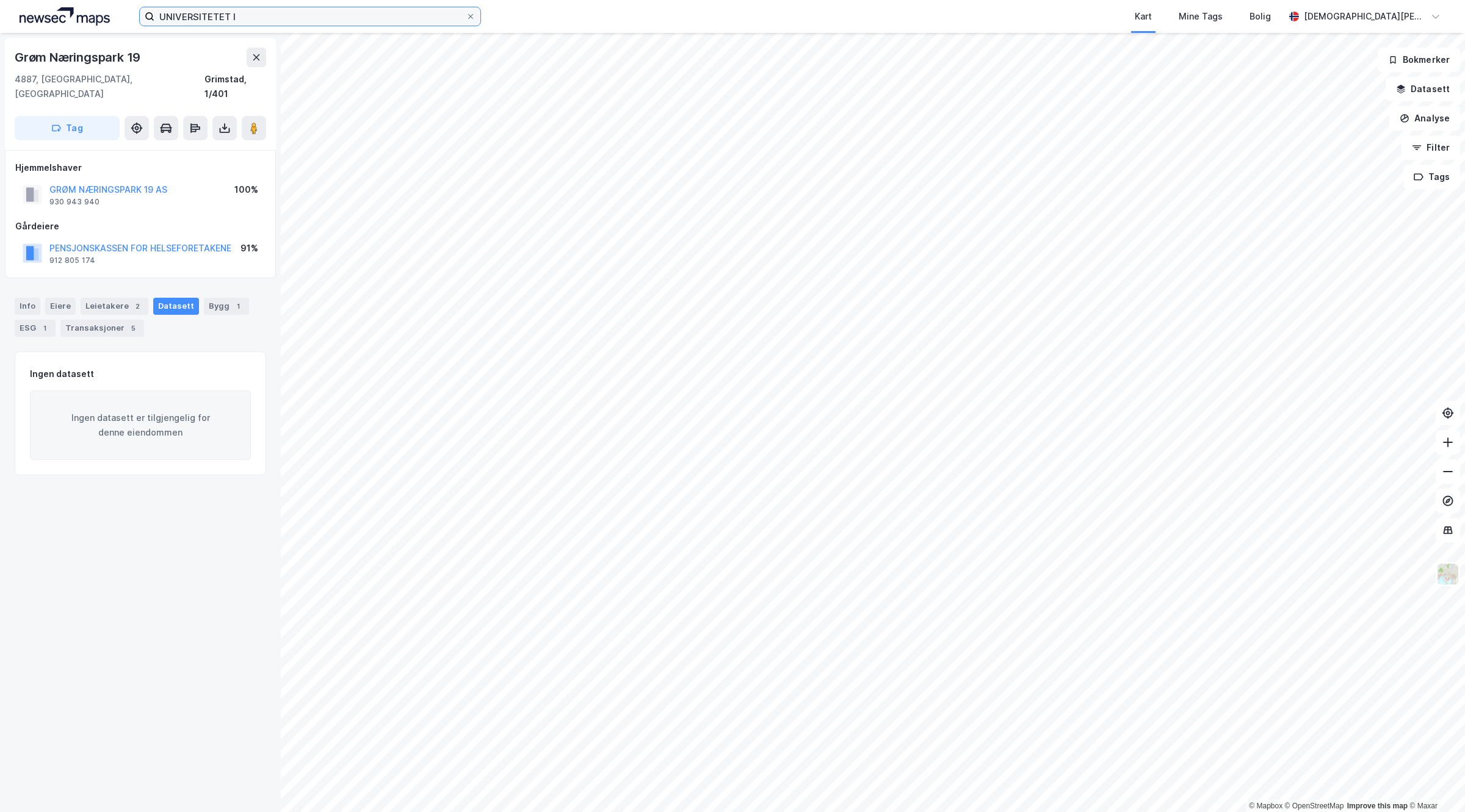
click at [306, 22] on input "UNIVERSITETET I" at bounding box center [310, 16] width 311 height 18
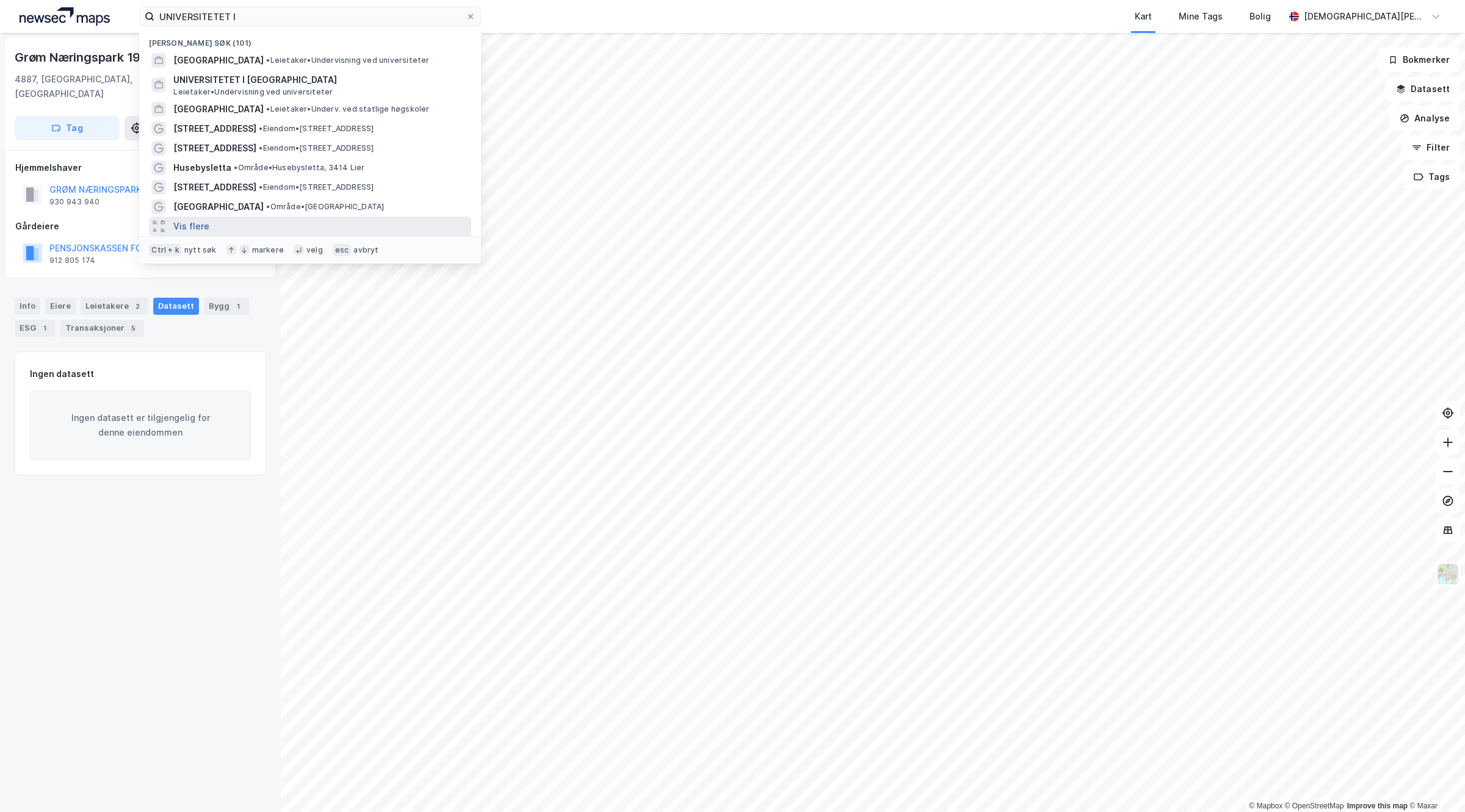
click at [198, 225] on button "Vis flere" at bounding box center [192, 226] width 36 height 15
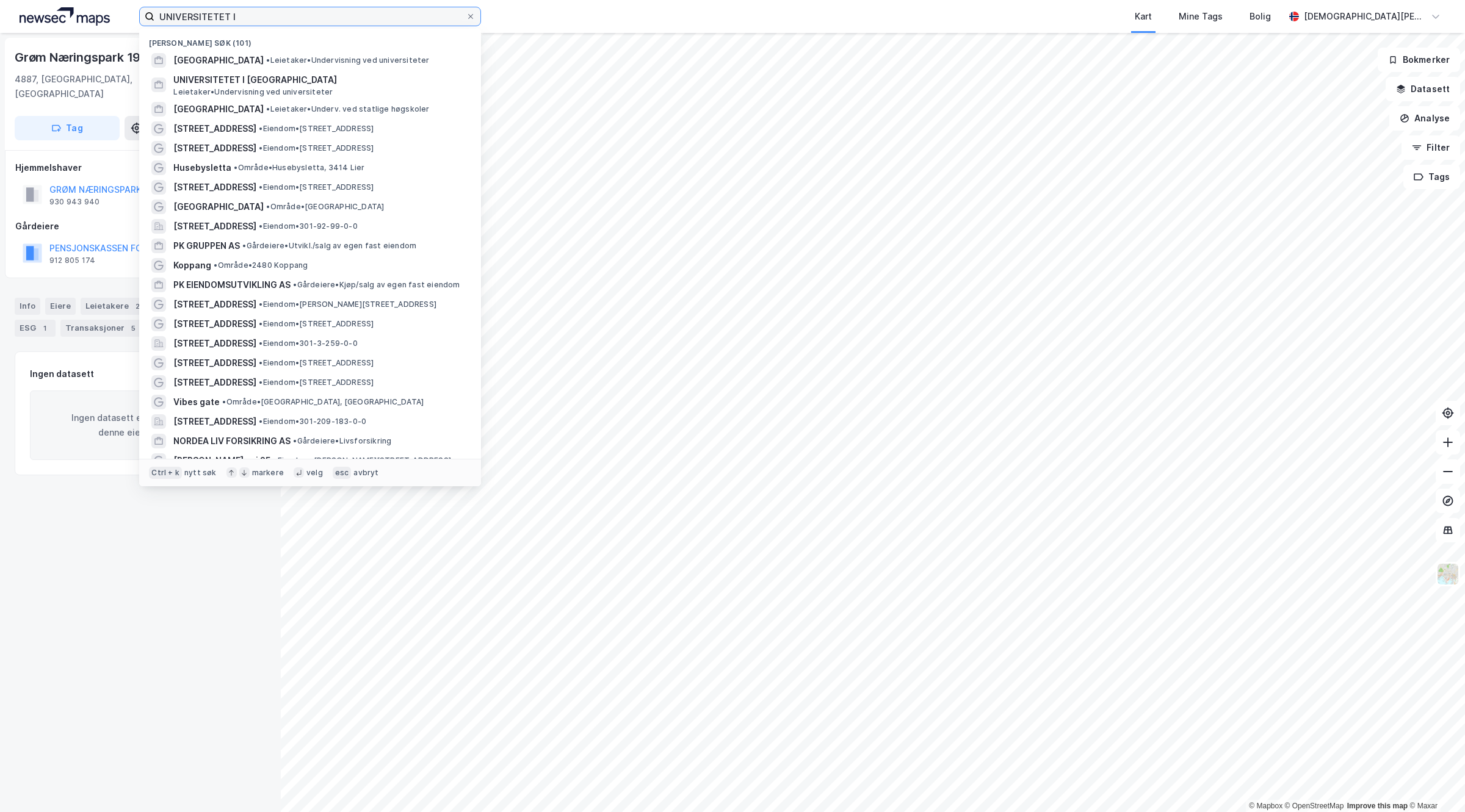
click at [245, 19] on input "UNIVERSITETET I" at bounding box center [310, 16] width 311 height 18
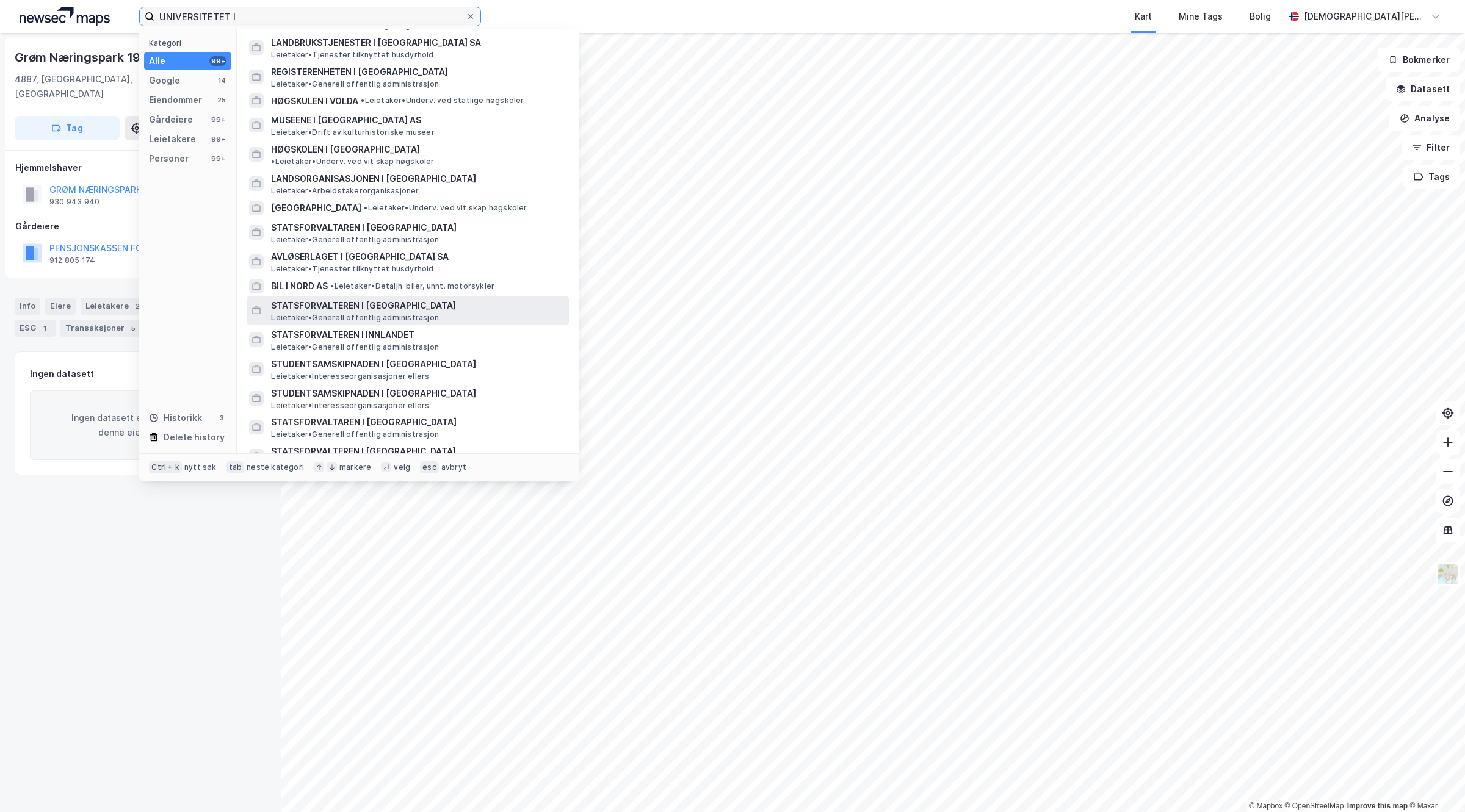
scroll to position [2517, 0]
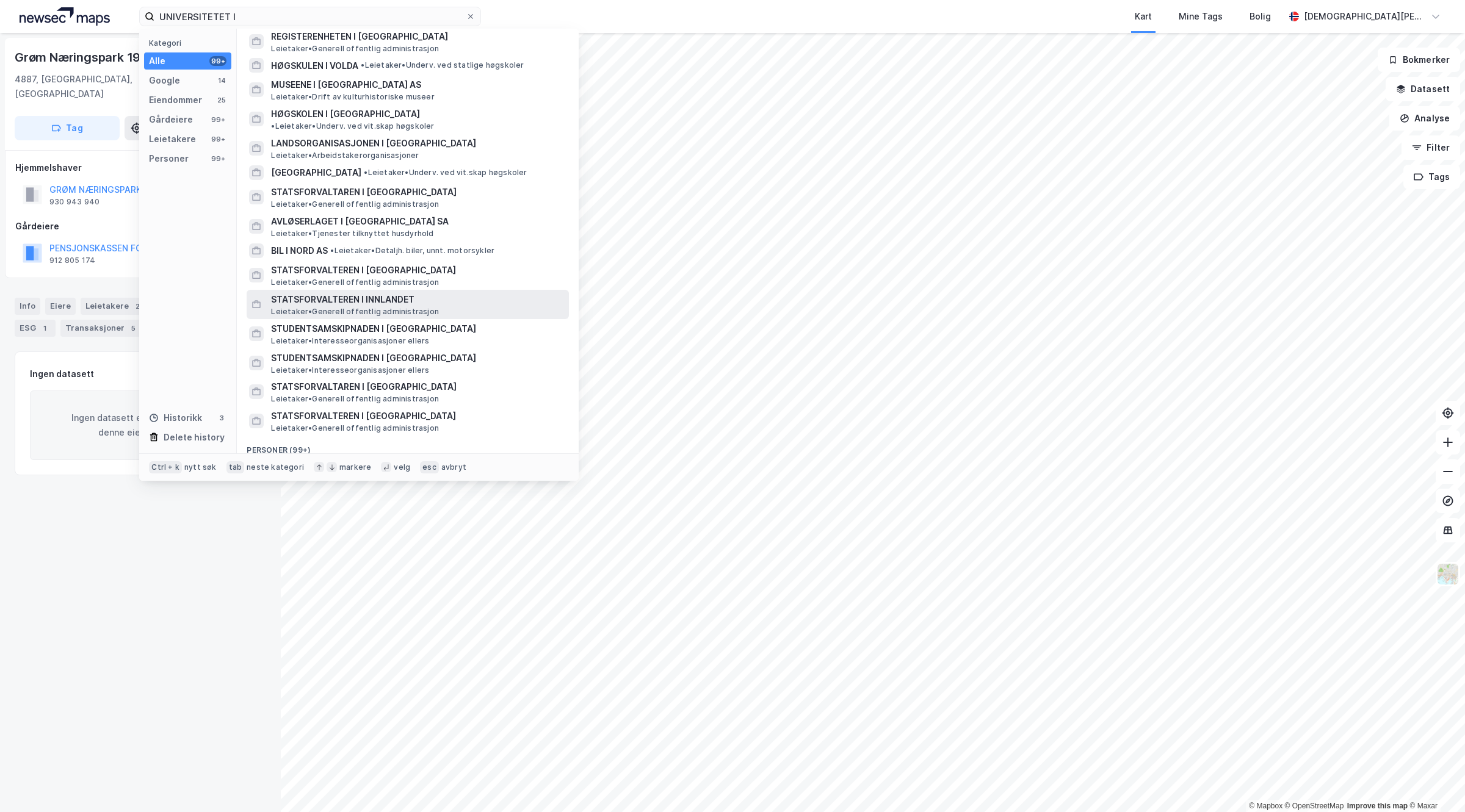
click at [356, 292] on span "STATSFORVALTEREN I INNLANDET" at bounding box center [418, 300] width 293 height 15
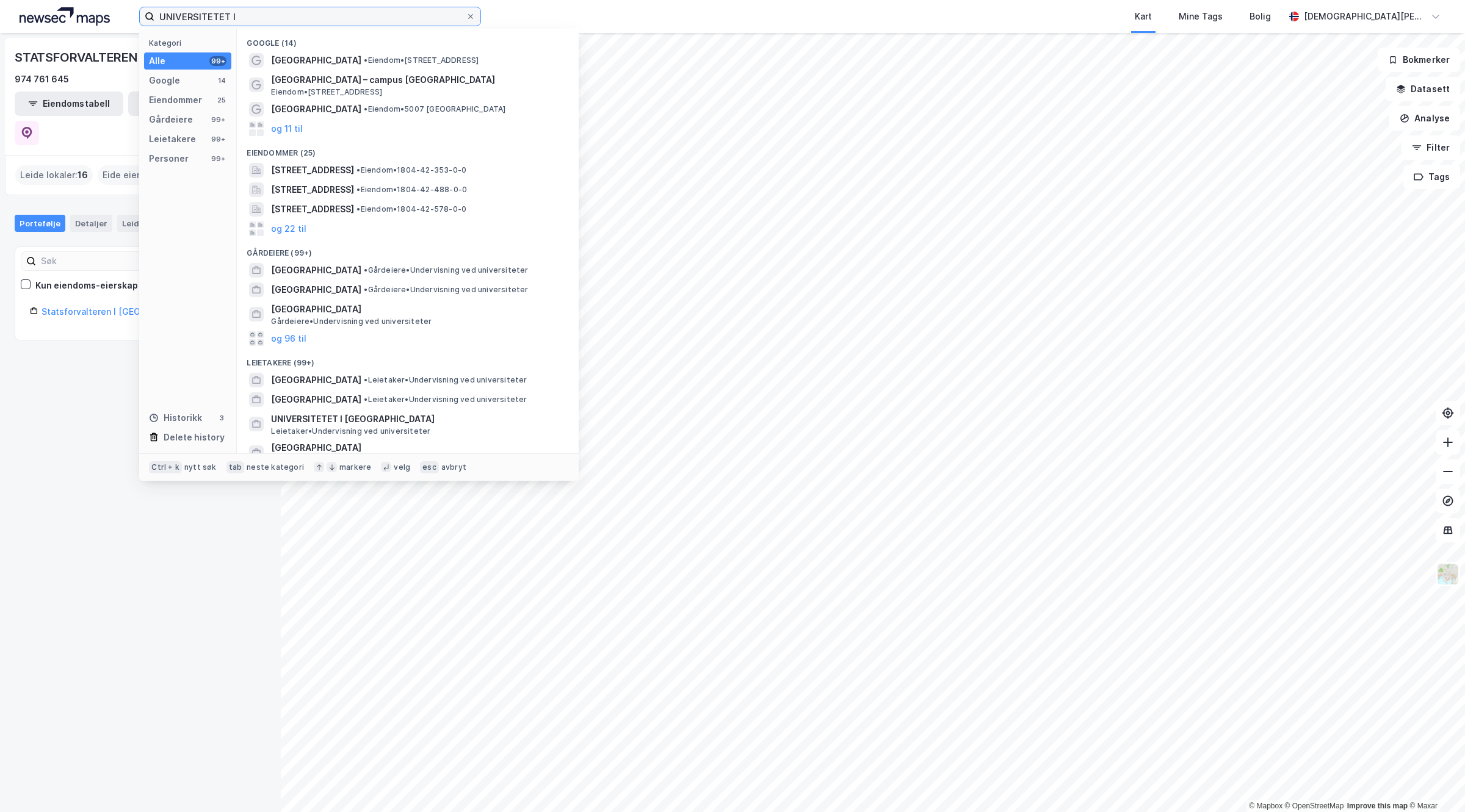
drag, startPoint x: 287, startPoint y: 12, endPoint x: 0, endPoint y: -10, distance: 287.8
click at [0, 0] on html "UNIVERSITETET I Kategori Alle 99+ Google 14 Eiendommer 25 Gårdeiere 99+ Leietak…" at bounding box center [732, 406] width 1465 height 812
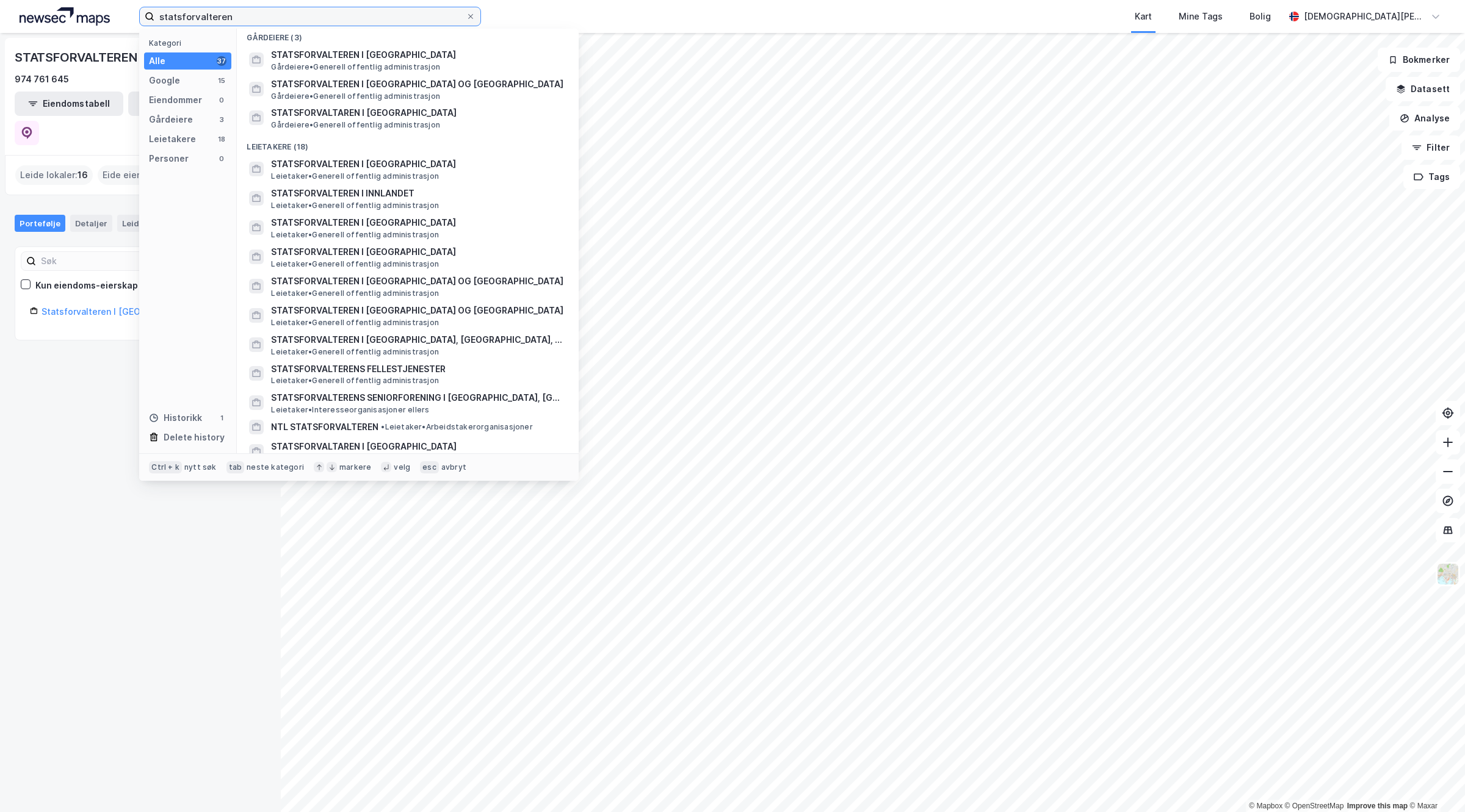
scroll to position [76, 0]
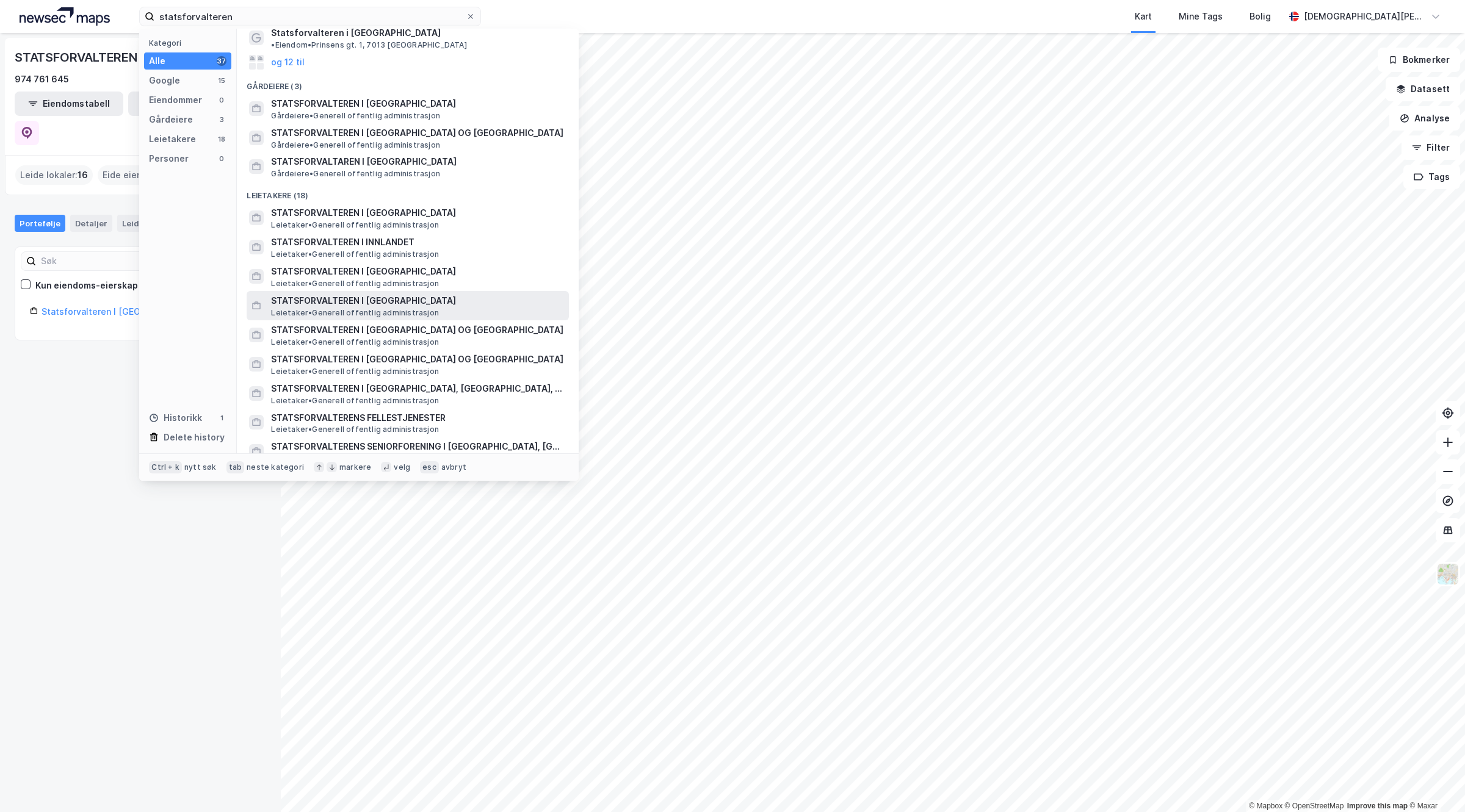
click at [399, 294] on span "STATSFORVALTEREN I [GEOGRAPHIC_DATA]" at bounding box center [418, 301] width 293 height 15
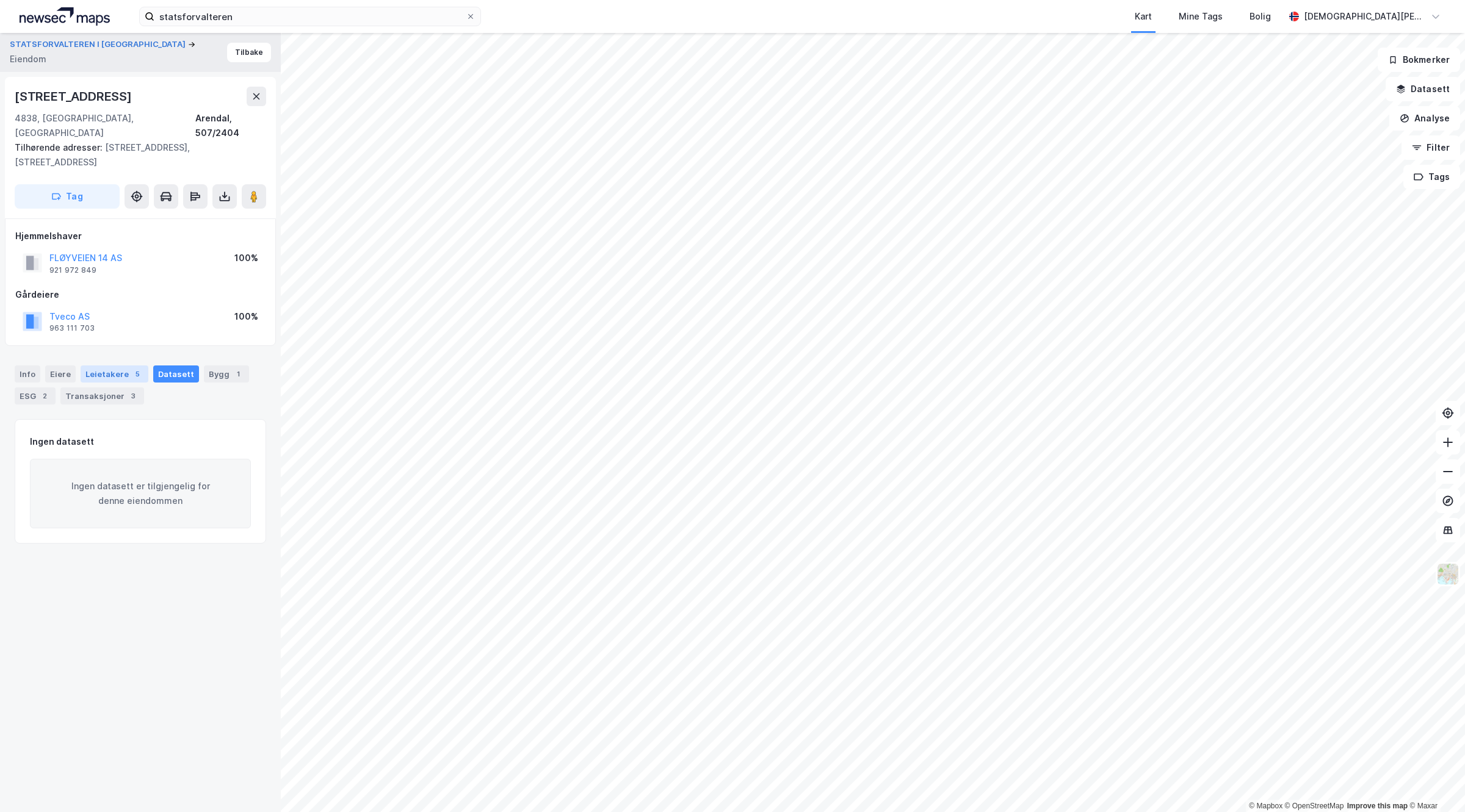
click at [111, 366] on div "Leietakere 5" at bounding box center [114, 374] width 68 height 17
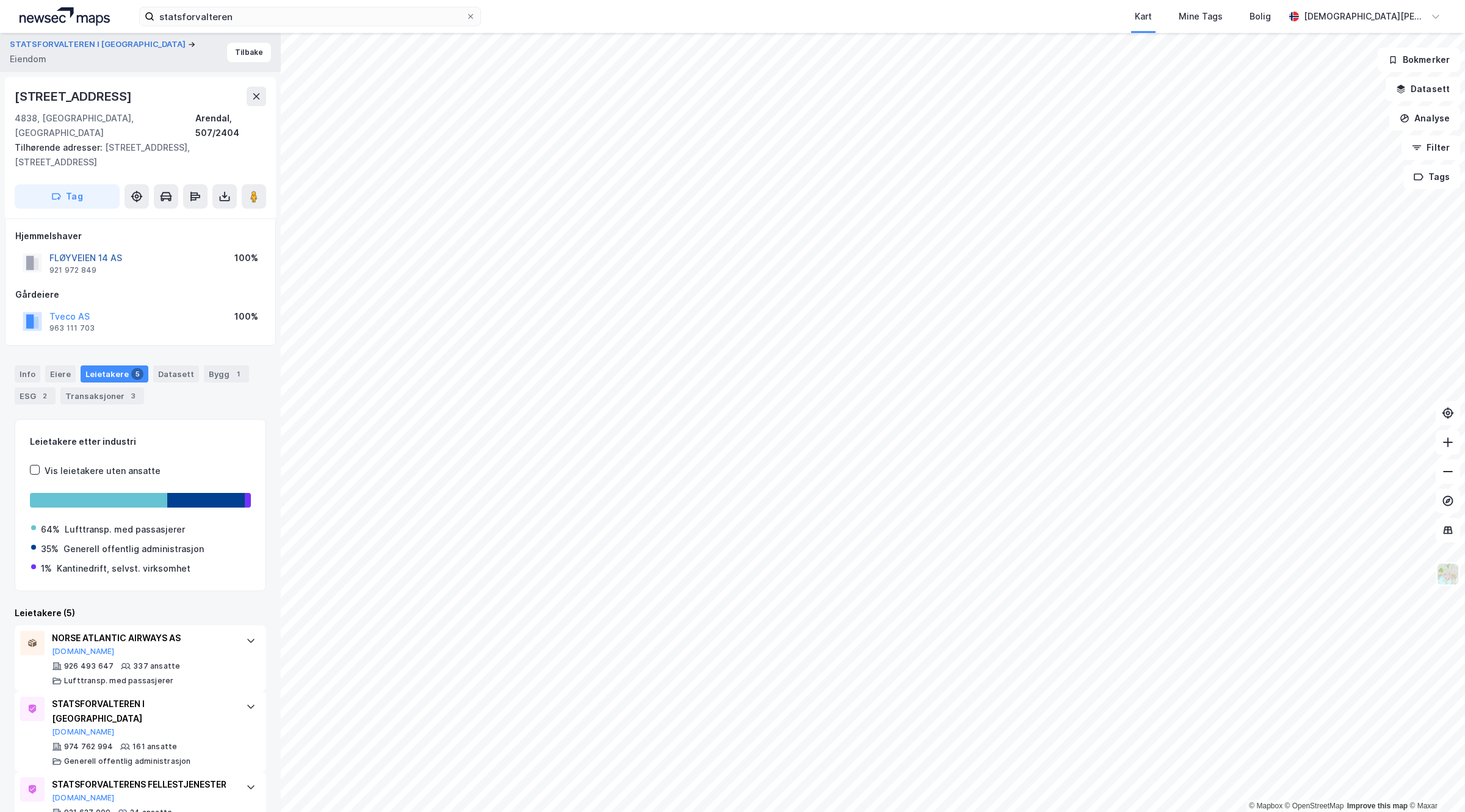
click at [0, 0] on button "FLØYVEIEN 14 AS" at bounding box center [0, 0] width 0 height 0
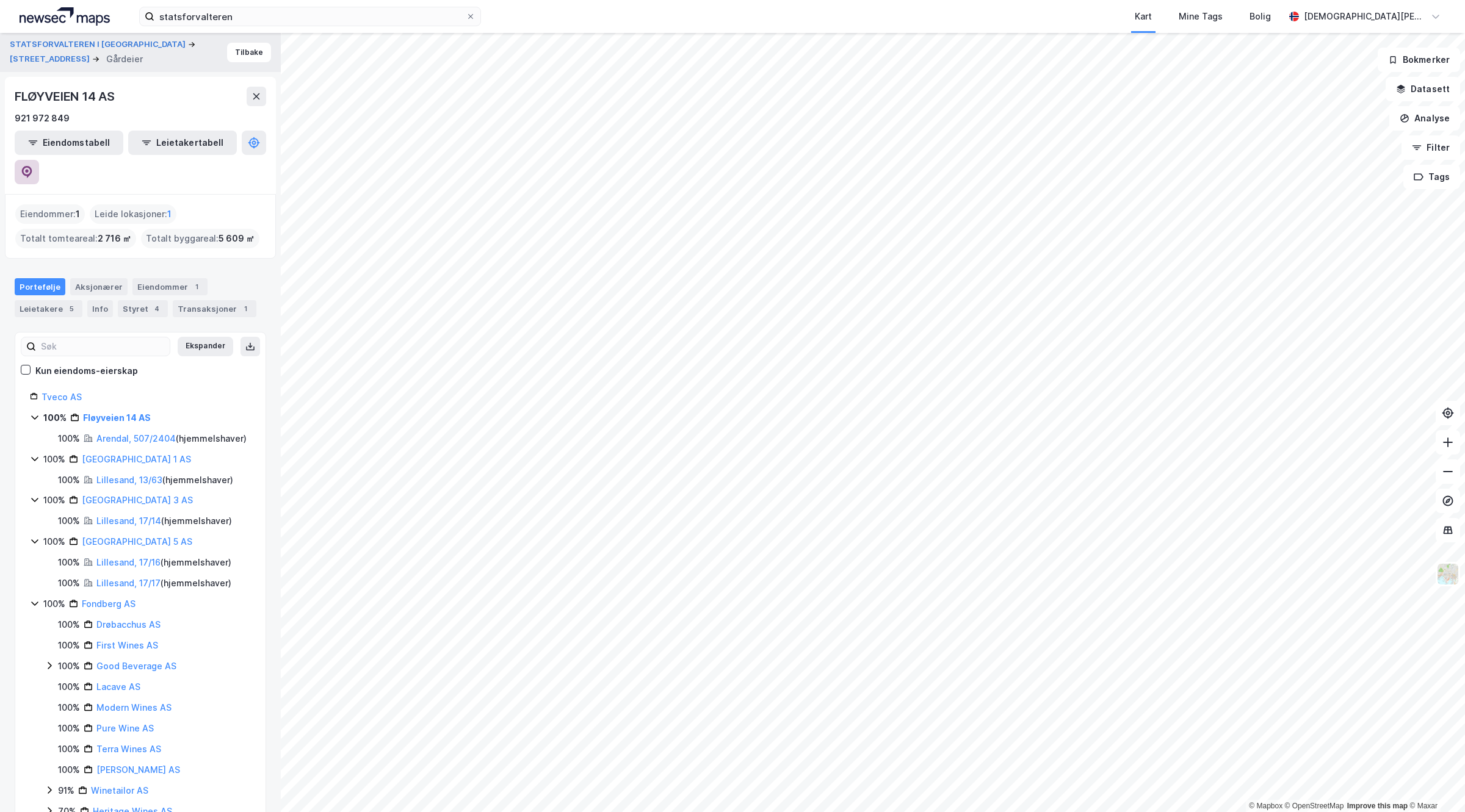
click at [32, 166] on icon at bounding box center [27, 171] width 10 height 12
click at [264, 18] on input "statsforvalteren" at bounding box center [310, 16] width 311 height 18
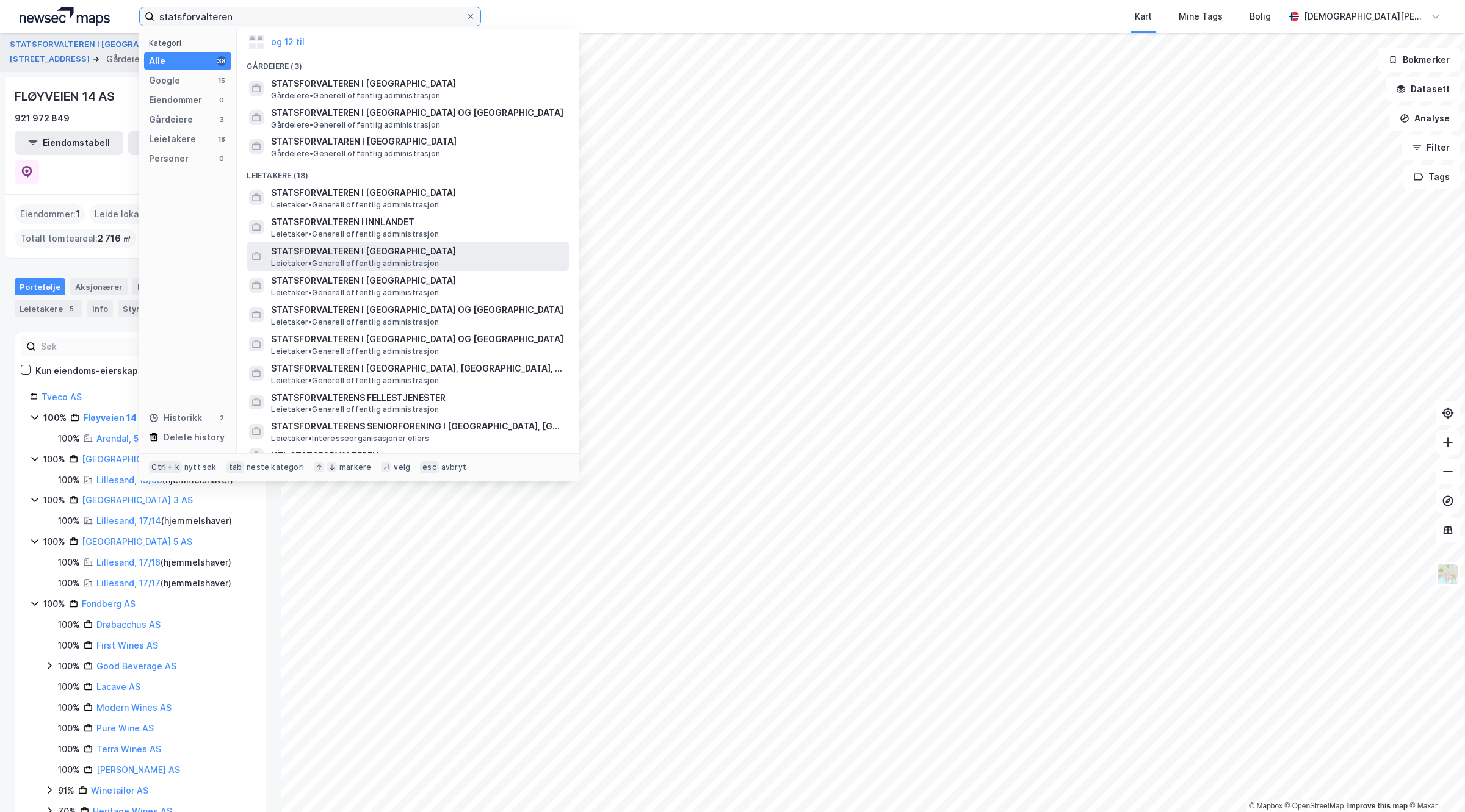
scroll to position [76, 0]
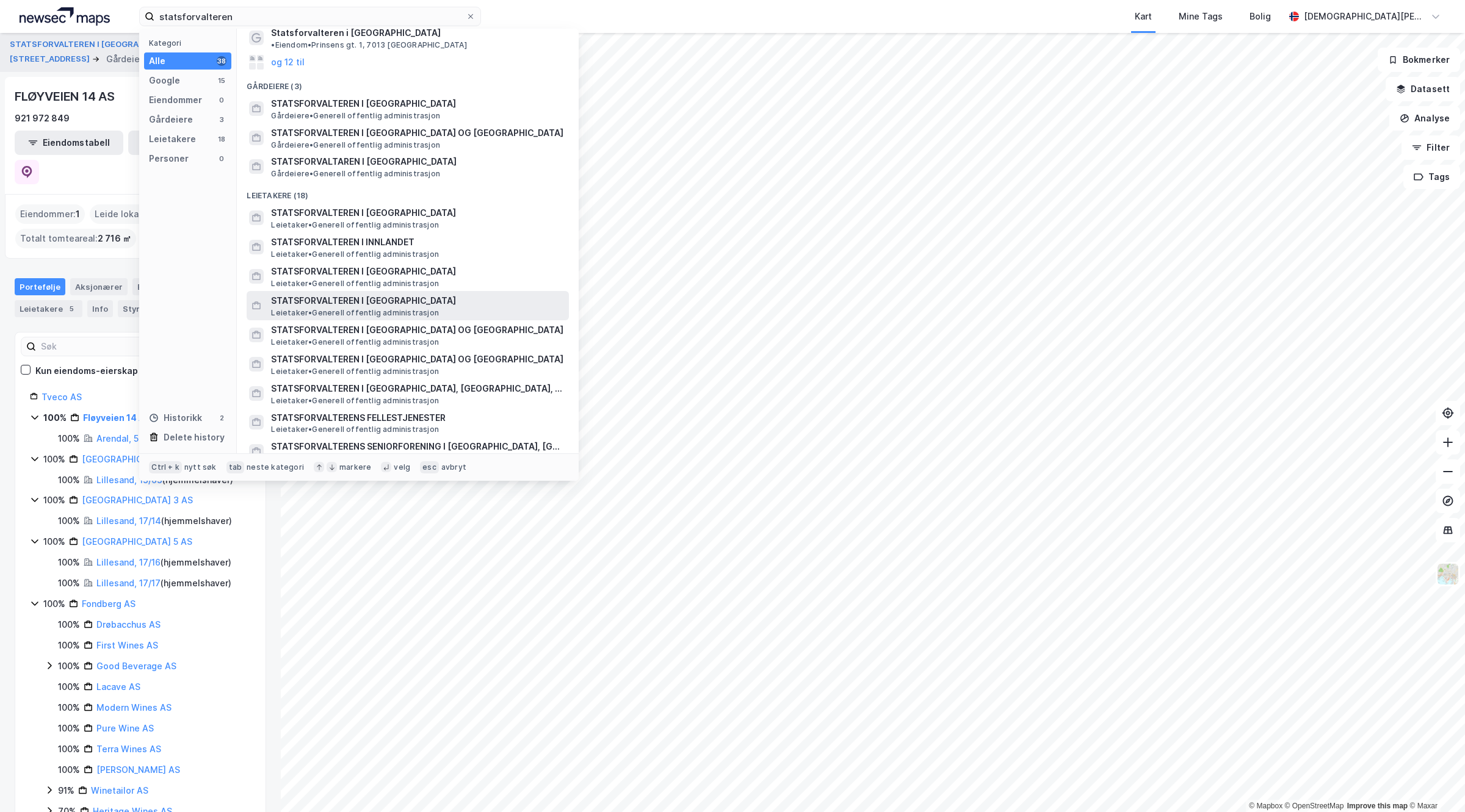
click at [403, 291] on div "STATSFORVALTEREN I AGDER Leietaker • Generell offentlig administrasjon" at bounding box center [408, 305] width 322 height 29
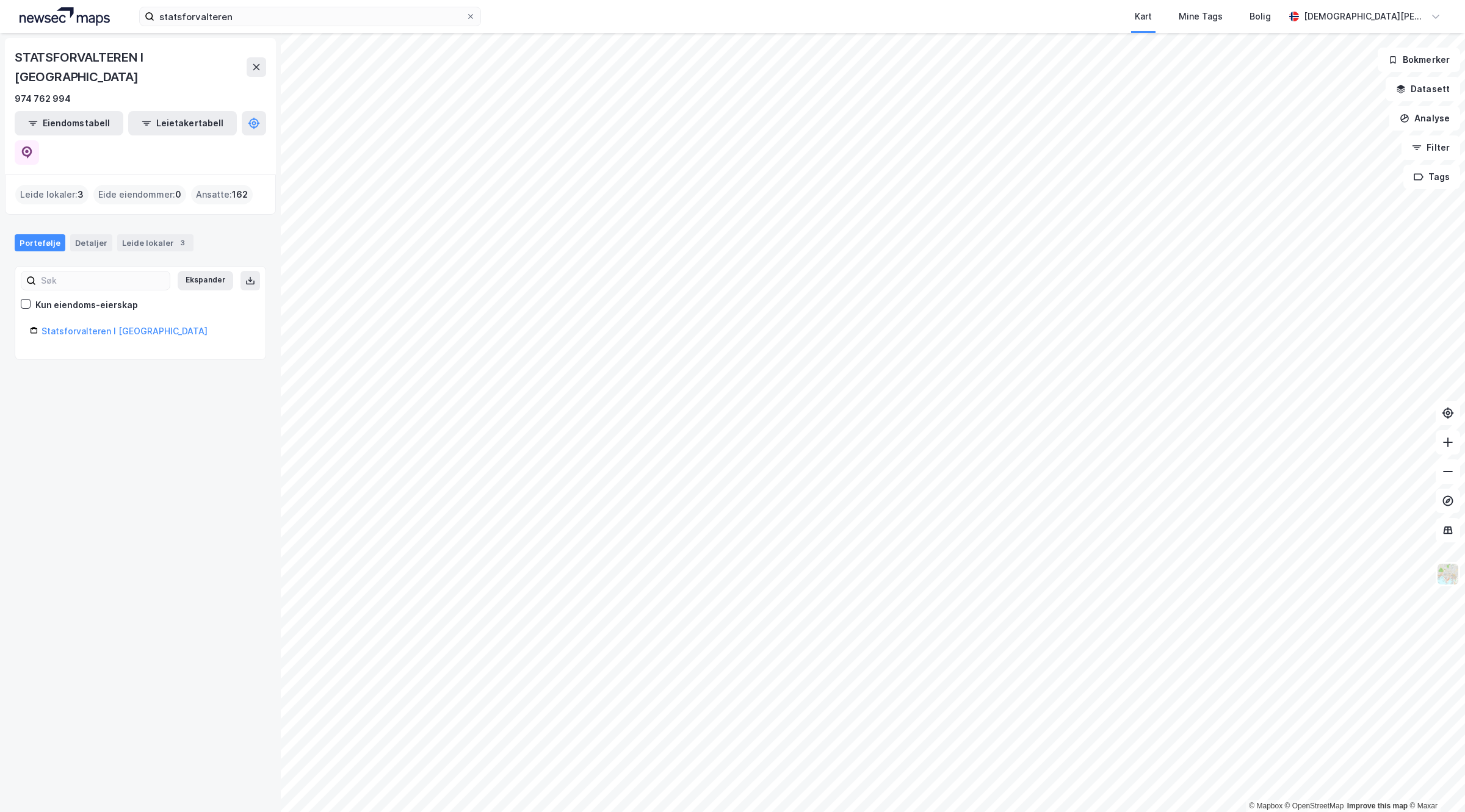
click at [260, 3] on div "statsforvalteren Kart Mine Tags Bolig [PERSON_NAME]" at bounding box center [732, 16] width 1465 height 33
click at [258, 7] on input "statsforvalteren" at bounding box center [310, 16] width 311 height 18
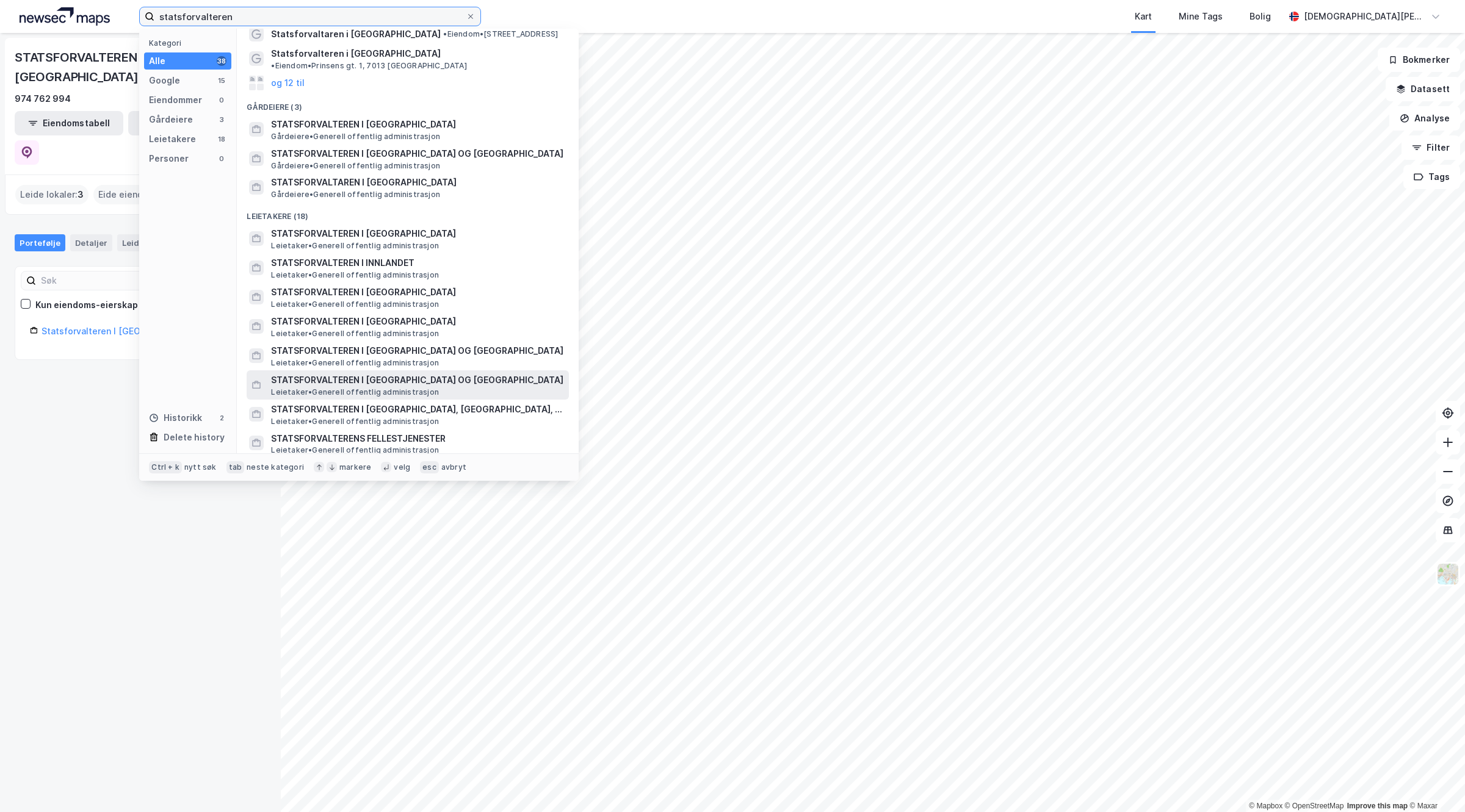
scroll to position [76, 0]
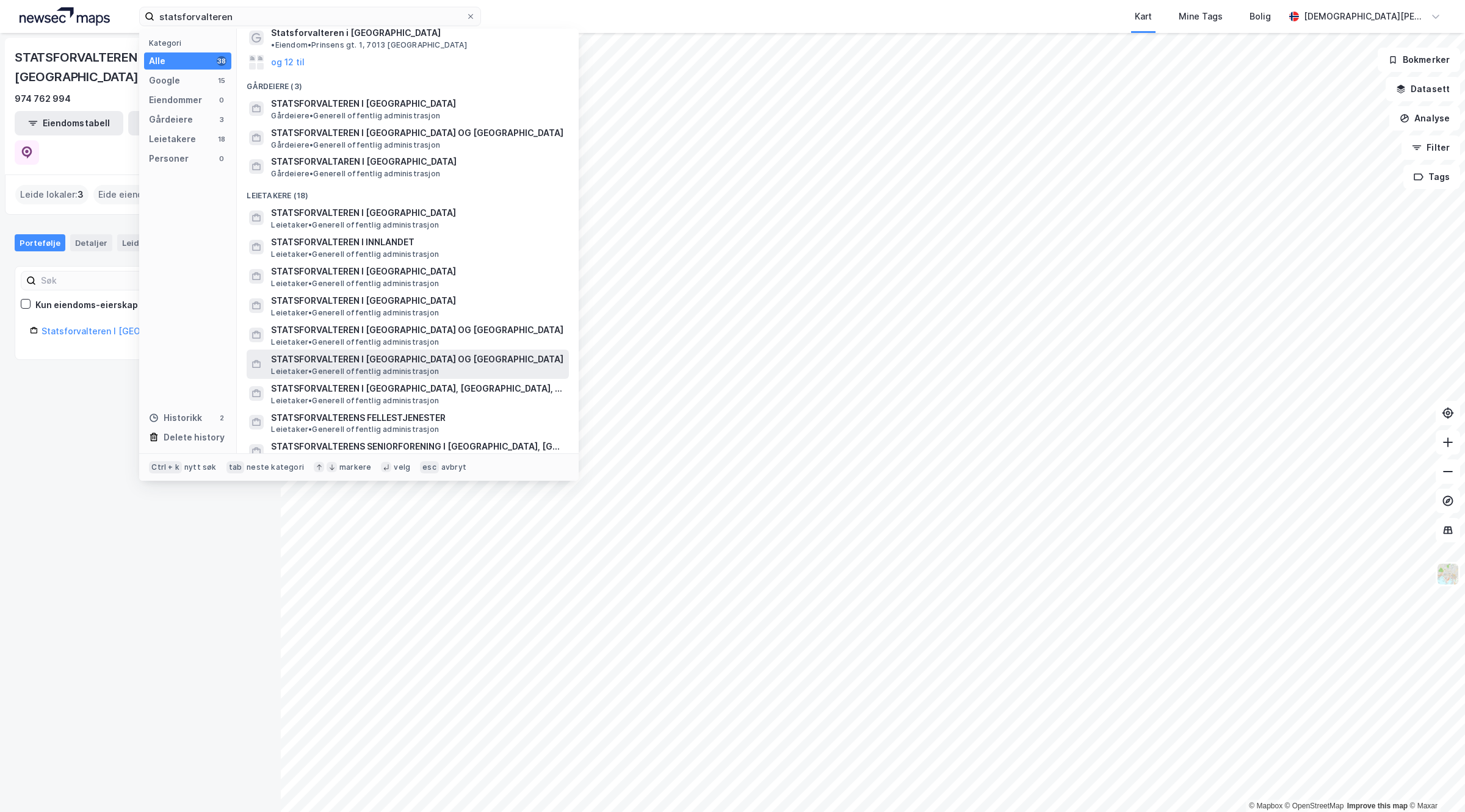
click at [385, 352] on span "STATSFORVALTEREN I [GEOGRAPHIC_DATA] OG [GEOGRAPHIC_DATA]" at bounding box center [418, 359] width 293 height 15
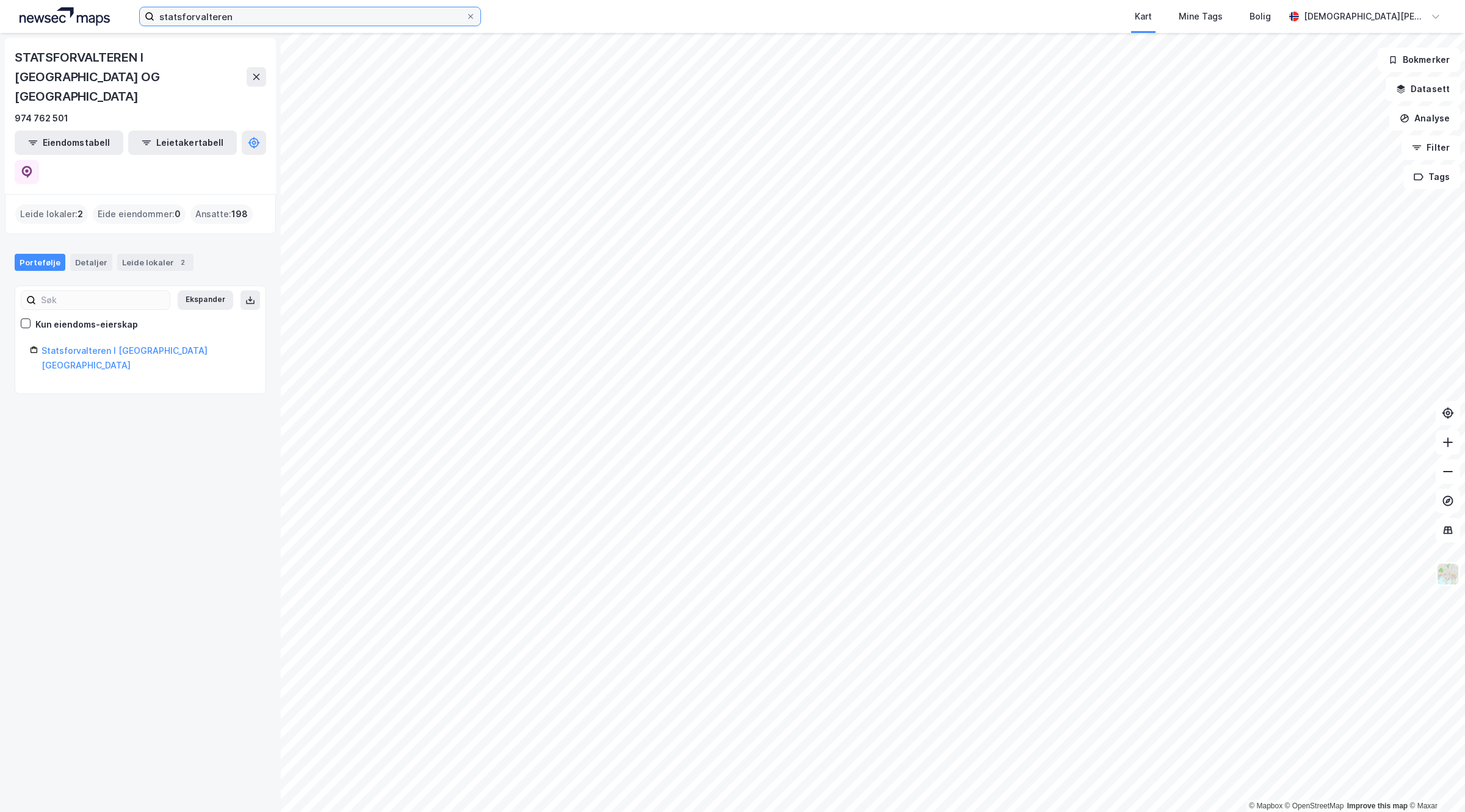
click at [254, 16] on input "statsforvalteren" at bounding box center [310, 16] width 311 height 18
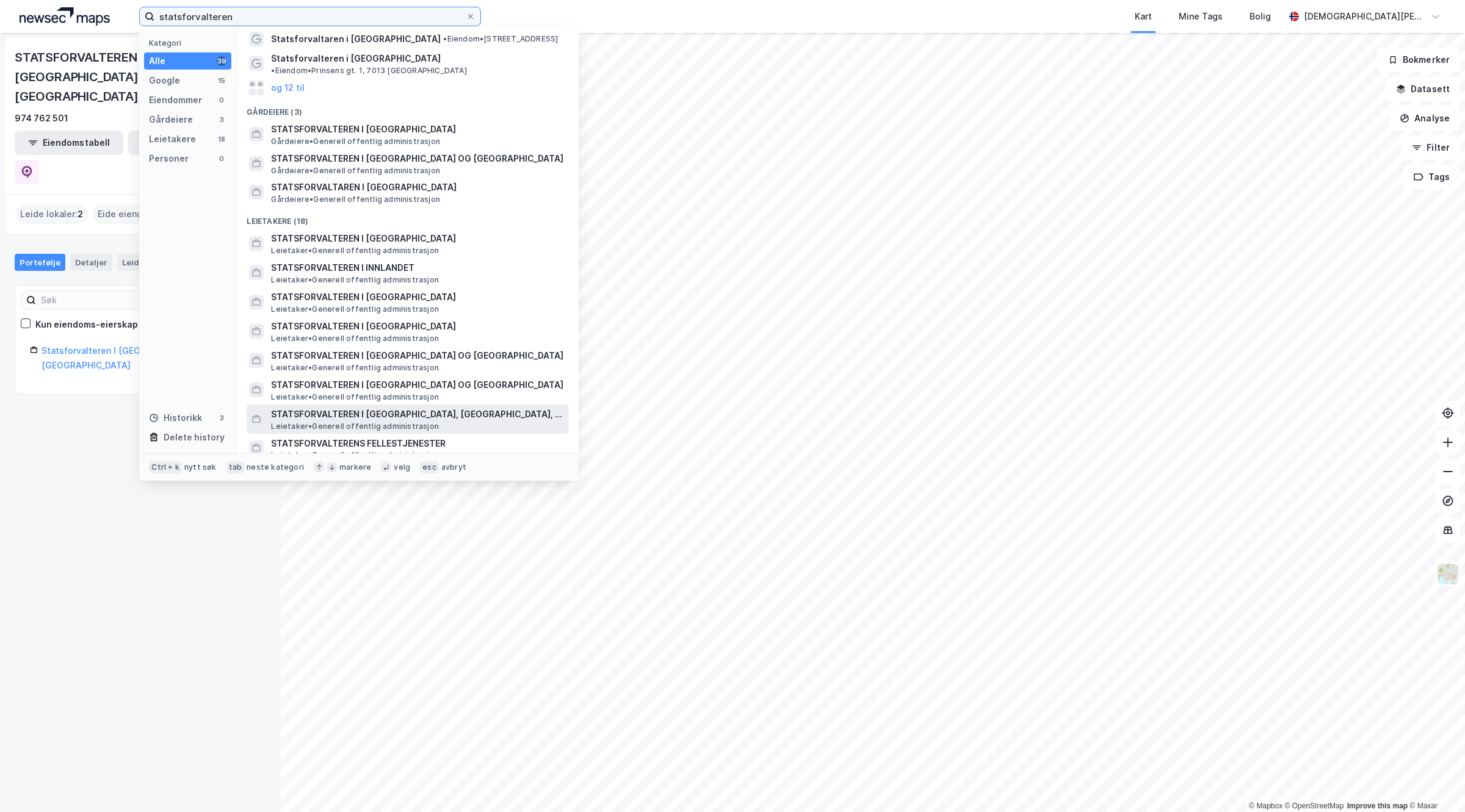
scroll to position [76, 0]
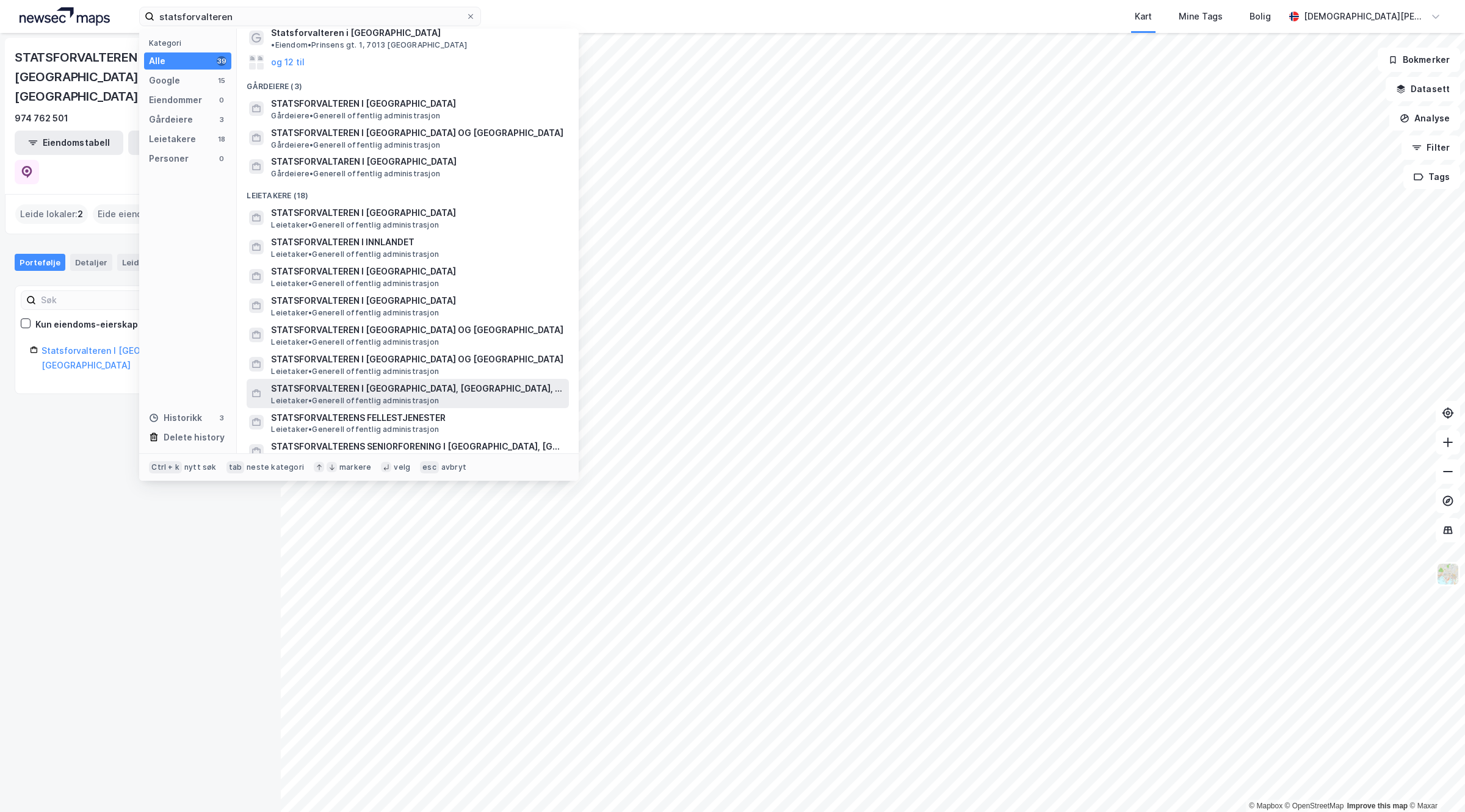
click at [440, 381] on span "STATSFORVALTEREN I [GEOGRAPHIC_DATA], [GEOGRAPHIC_DATA], [GEOGRAPHIC_DATA] OG […" at bounding box center [418, 388] width 293 height 15
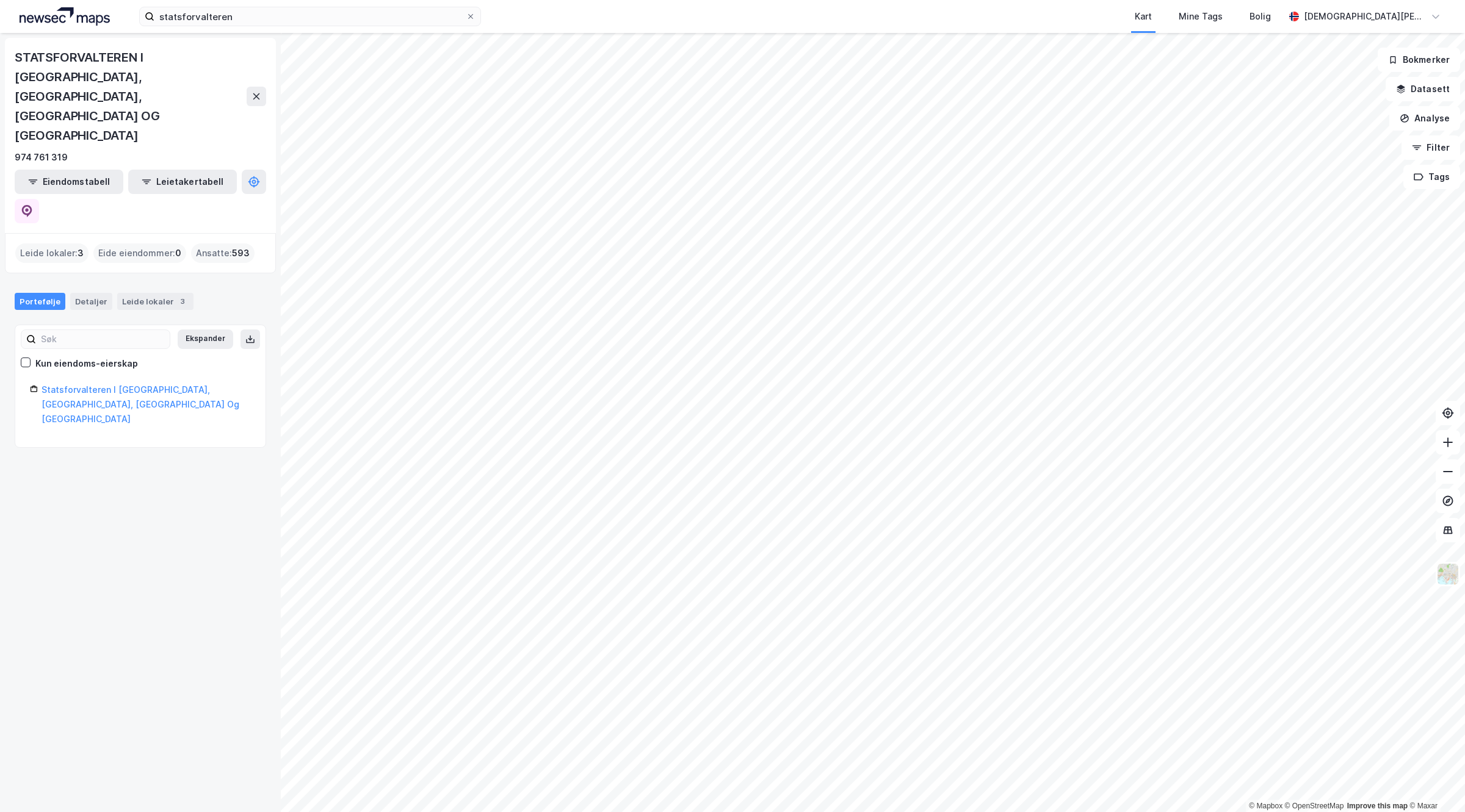
click at [837, 811] on html "statsforvalteren Kart Mine Tags Bolig [PERSON_NAME] © Mapbox © OpenStreetMap Im…" at bounding box center [732, 406] width 1465 height 812
click at [237, 8] on input "statsforvalteren" at bounding box center [310, 16] width 311 height 18
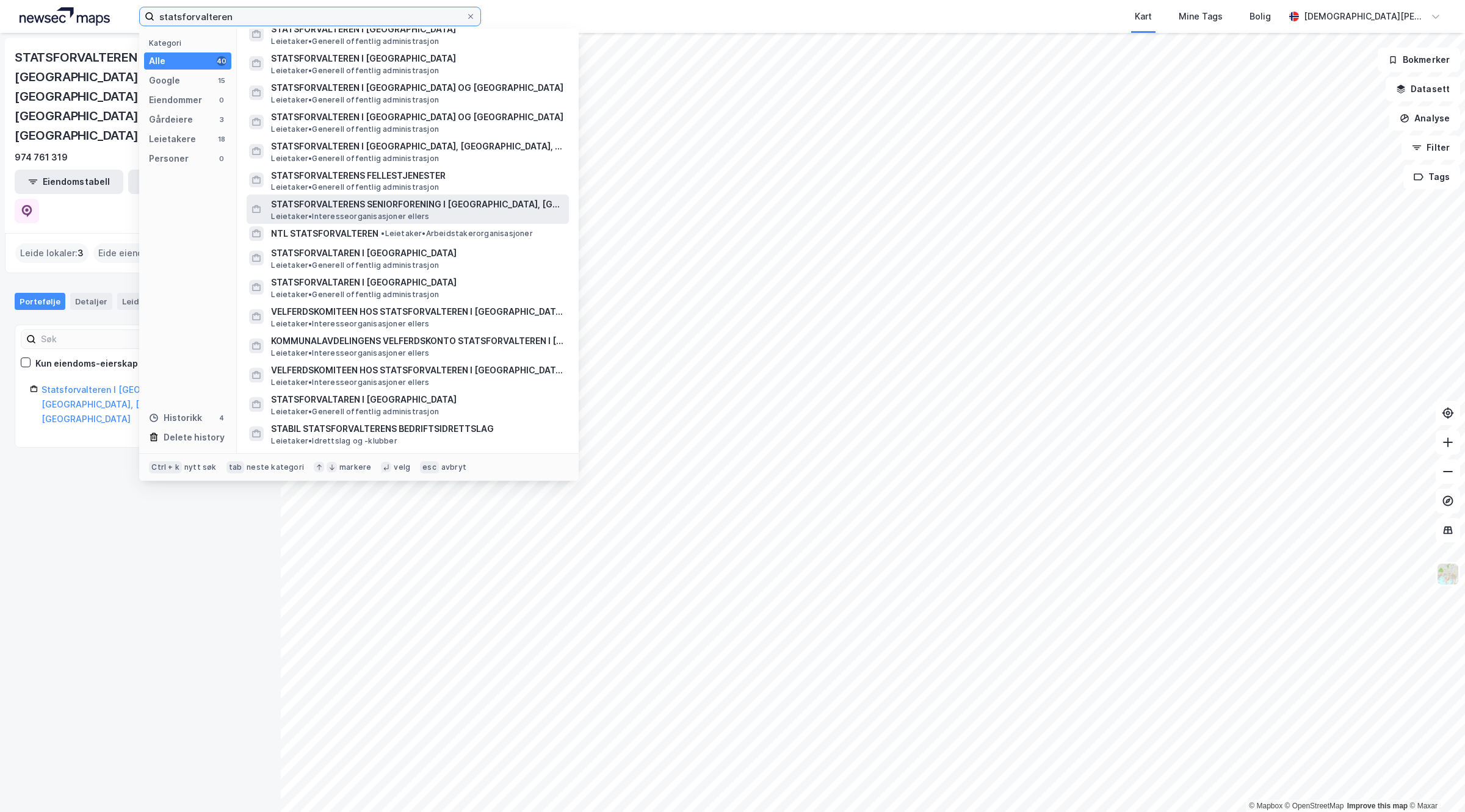
scroll to position [242, 0]
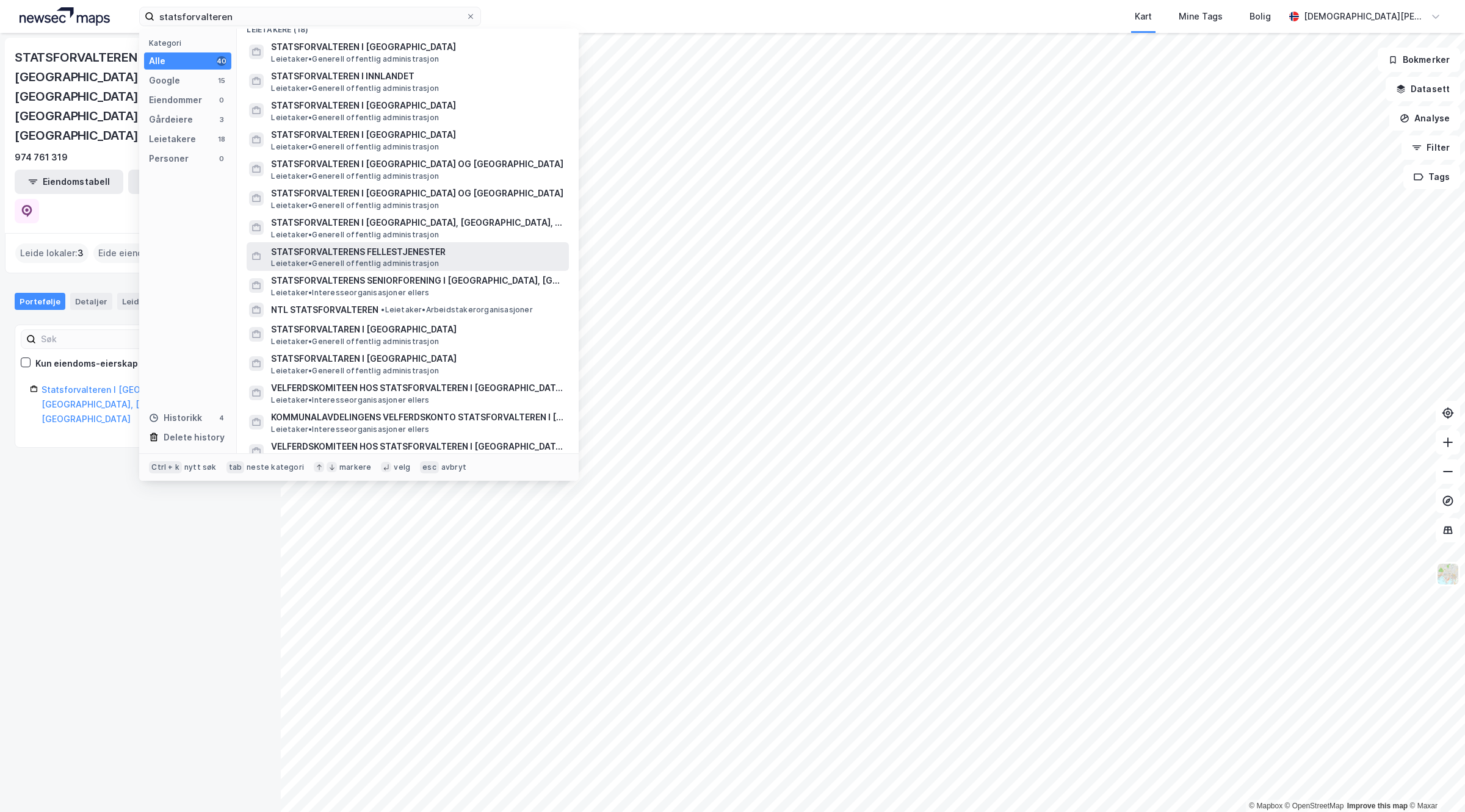
click at [416, 245] on span "STATSFORVALTERENS FELLESTJENESTER" at bounding box center [418, 252] width 293 height 15
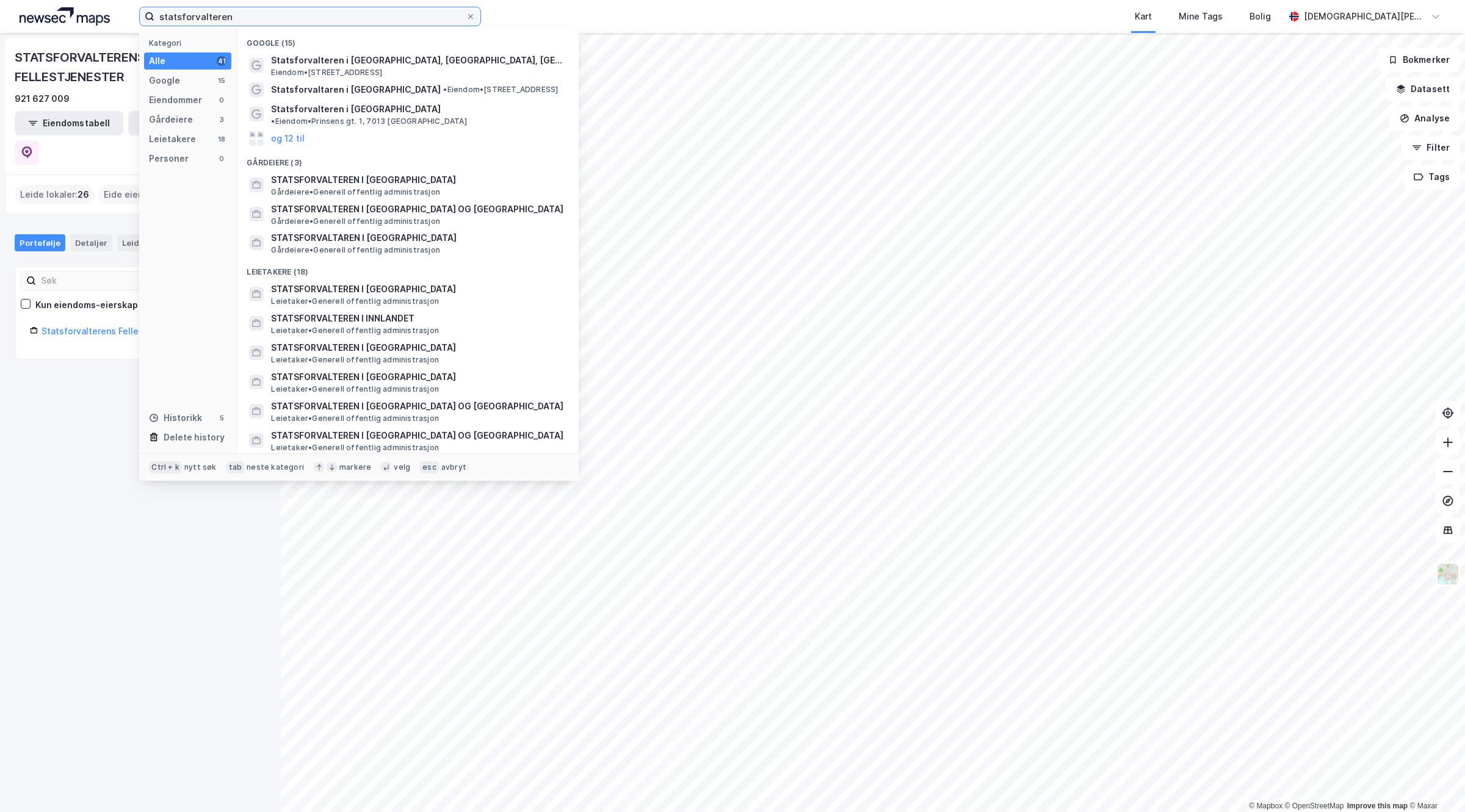
drag, startPoint x: 343, startPoint y: 14, endPoint x: 4, endPoint y: 3, distance: 339.2
click at [0, 1] on div "statsforvalteren Kategori Alle 41 Google 15 Eiendommer 0 Gårdeiere 3 Leietakere…" at bounding box center [732, 16] width 1465 height 33
paste input "Helsedirektoratet"
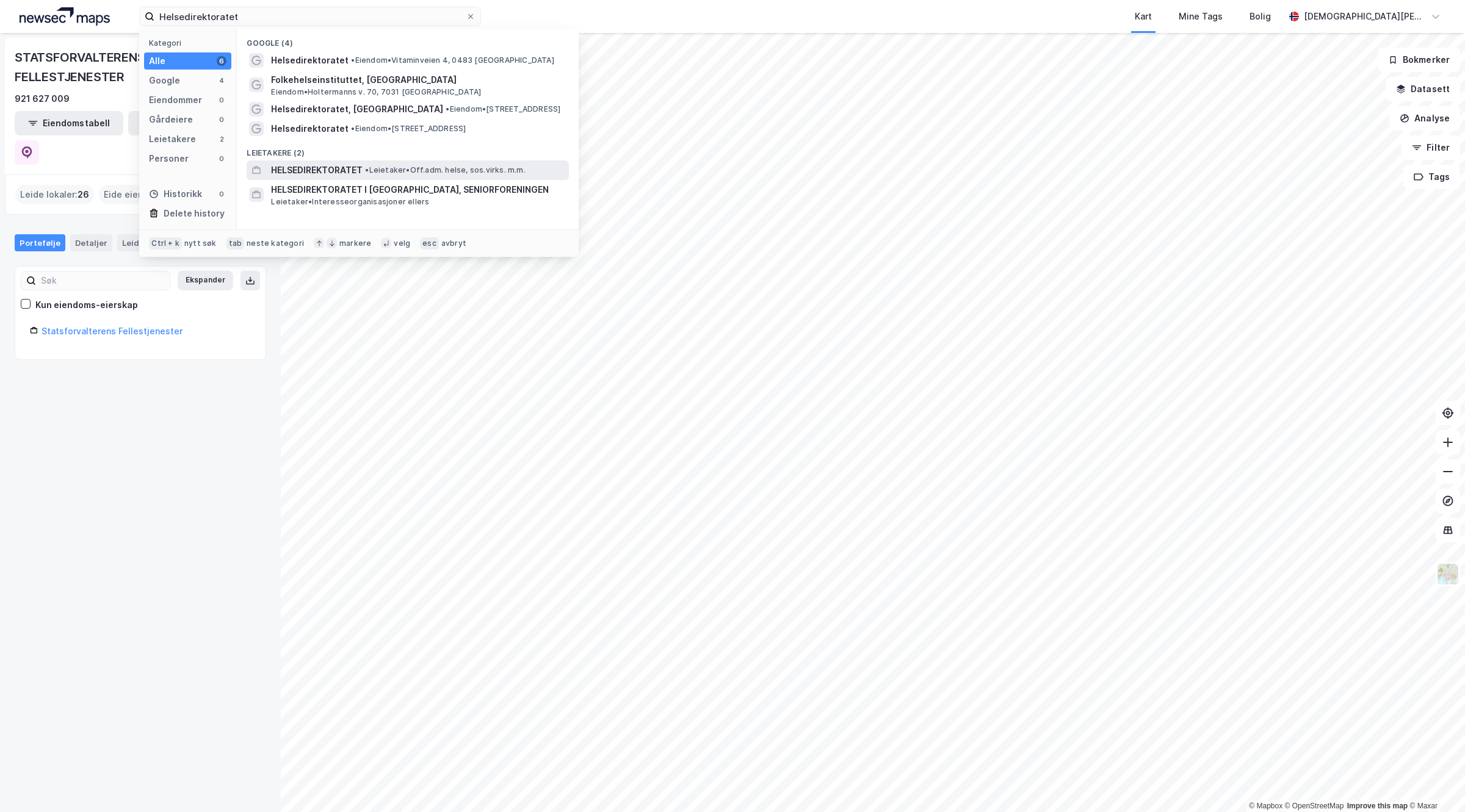
click at [369, 170] on span "•" at bounding box center [367, 170] width 4 height 9
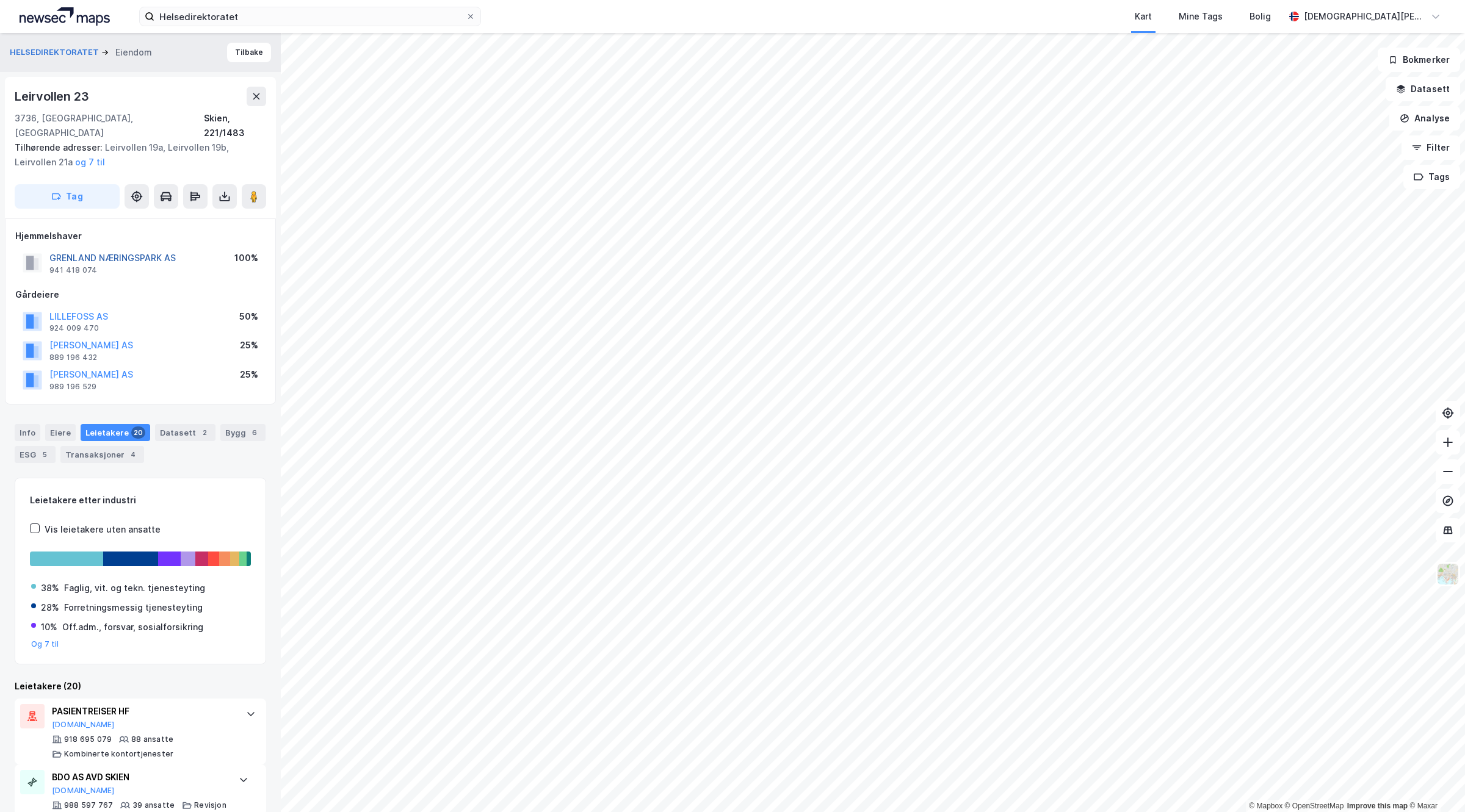
click at [0, 0] on button "GRENLAND NÆRINGSPARK AS" at bounding box center [0, 0] width 0 height 0
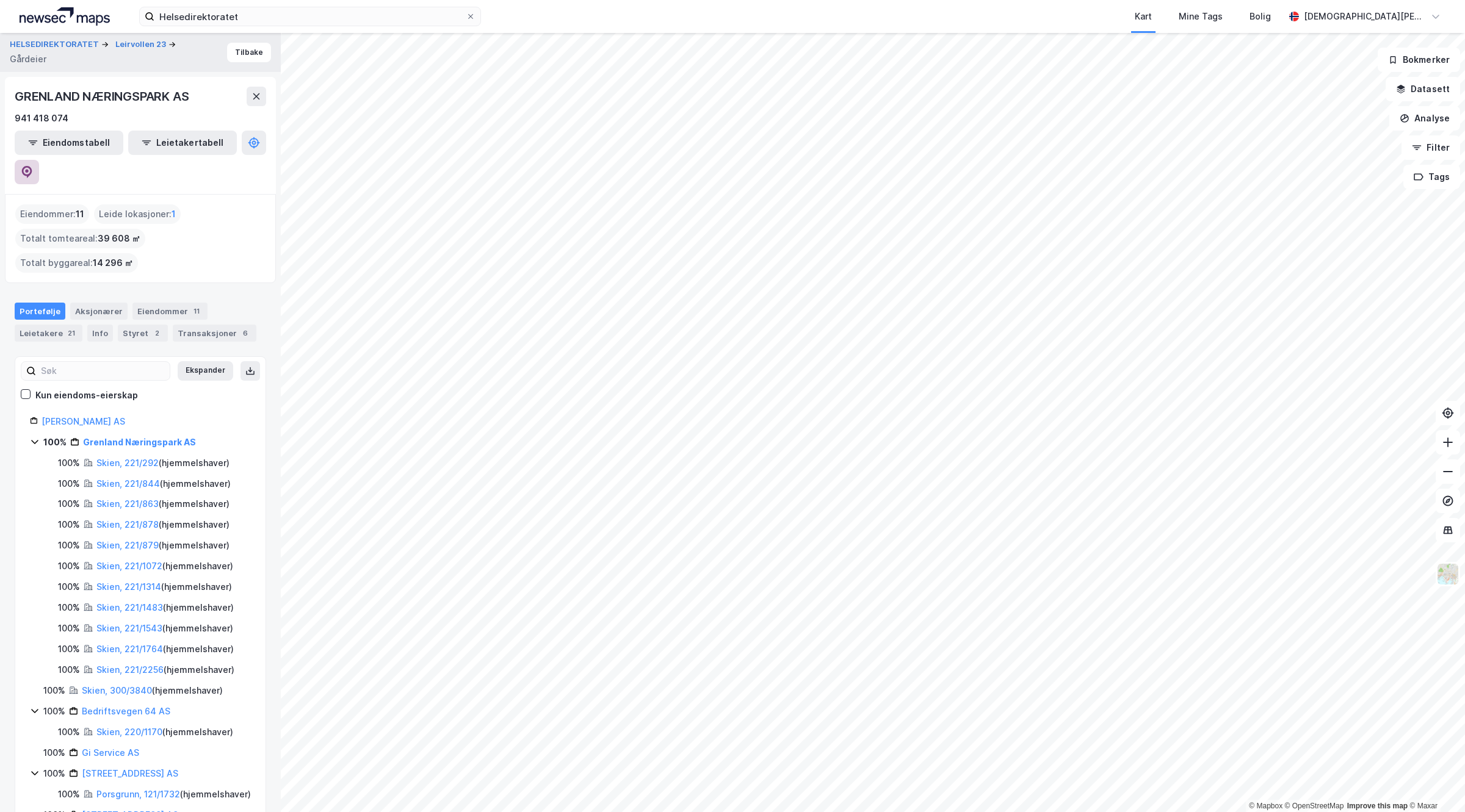
click at [39, 160] on button at bounding box center [27, 172] width 25 height 25
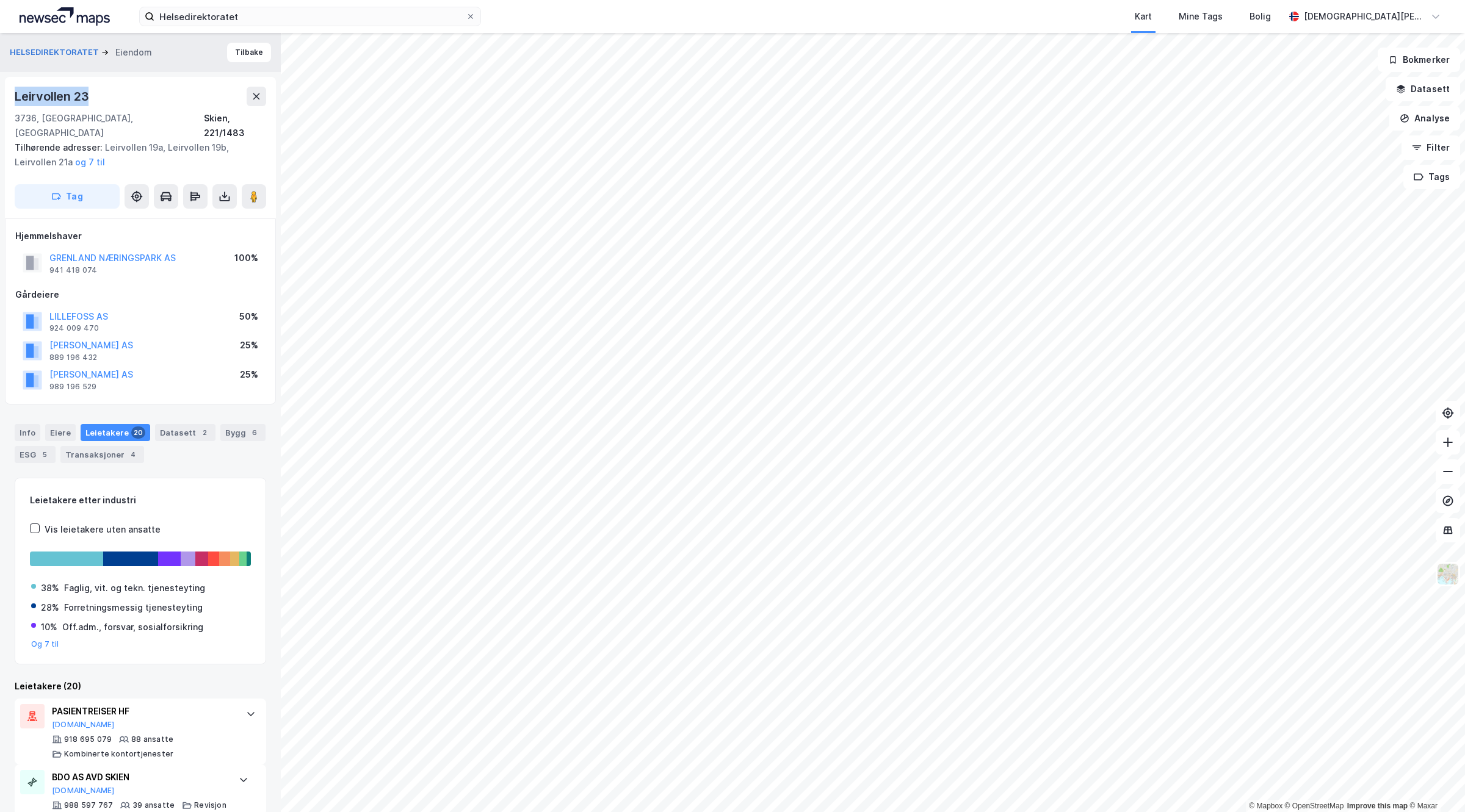
drag, startPoint x: 89, startPoint y: 91, endPoint x: 0, endPoint y: 91, distance: 89.0
click at [0, 91] on div "HELSEDIREKTORATET [PERSON_NAME] 23 3736, [GEOGRAPHIC_DATA], [GEOGRAPHIC_DATA] S…" at bounding box center [140, 422] width 281 height 779
copy div "Leirvollen 23"
click at [291, 29] on div "Helsedirektoratet Kart Mine Tags Bolig [PERSON_NAME]" at bounding box center [732, 16] width 1465 height 33
click at [269, 16] on input "Helsedirektoratet" at bounding box center [310, 16] width 311 height 18
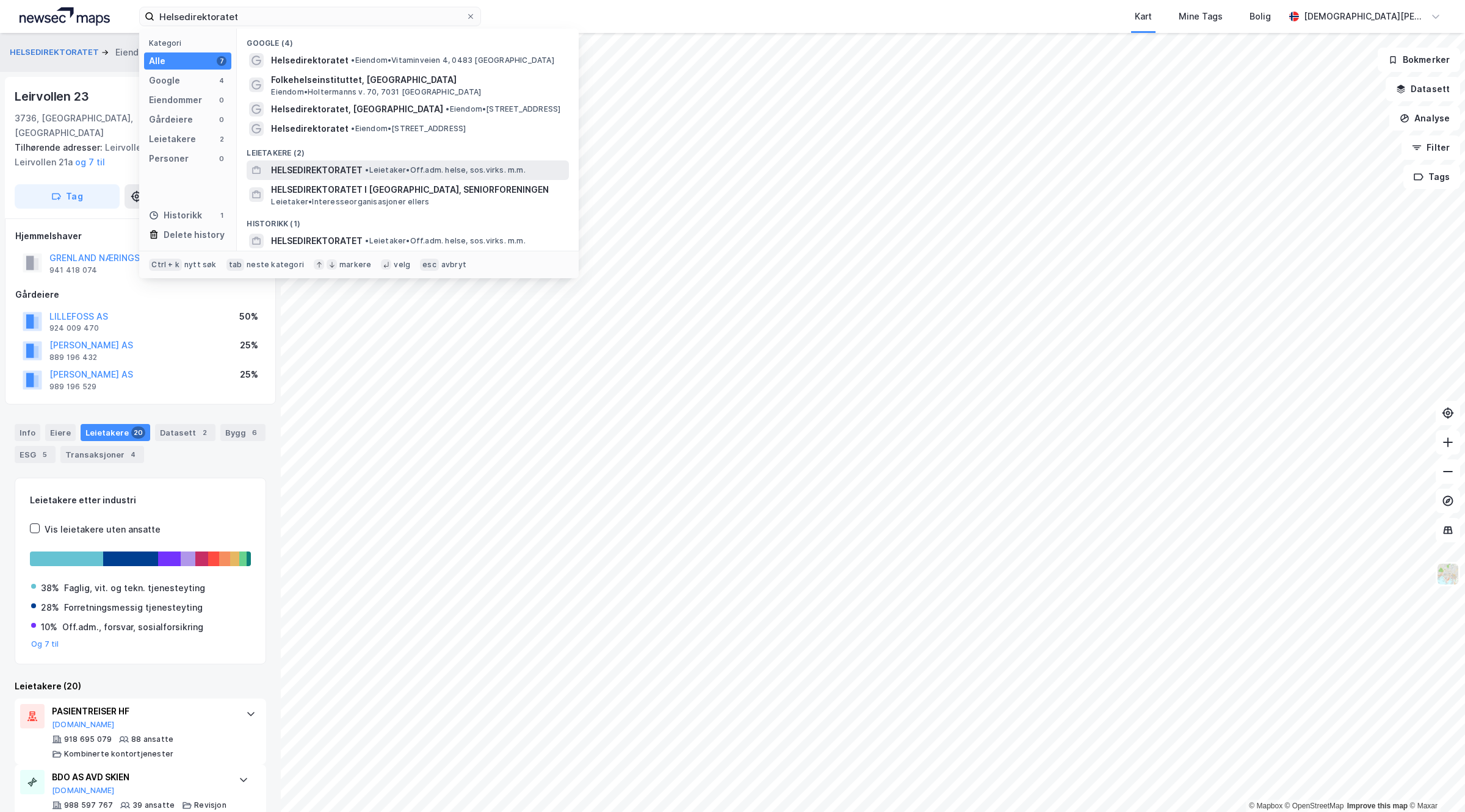
click at [308, 163] on span "HELSEDIREKTORATET" at bounding box center [317, 170] width 91 height 15
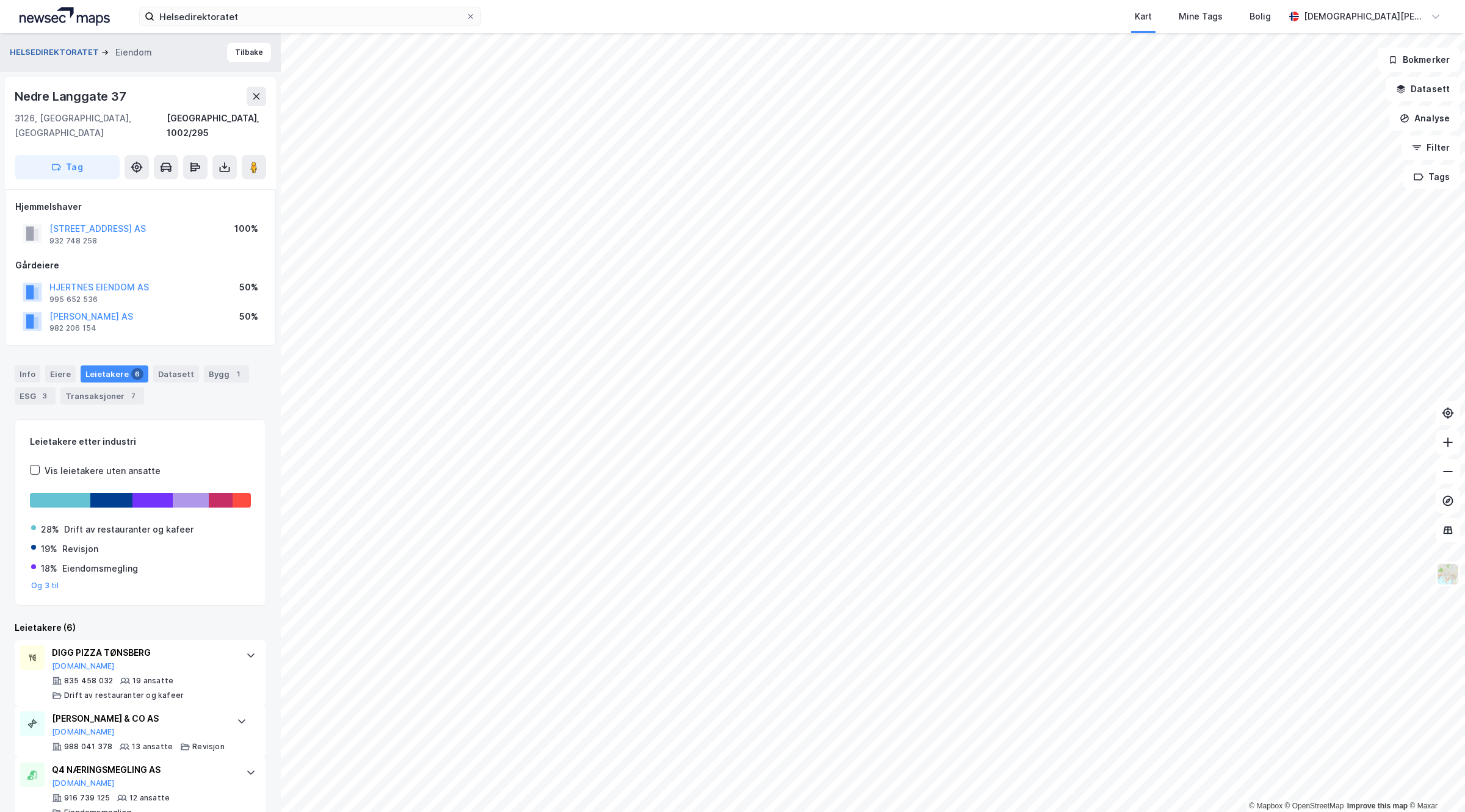
click at [68, 52] on button "HELSEDIREKTORATET" at bounding box center [55, 52] width 91 height 12
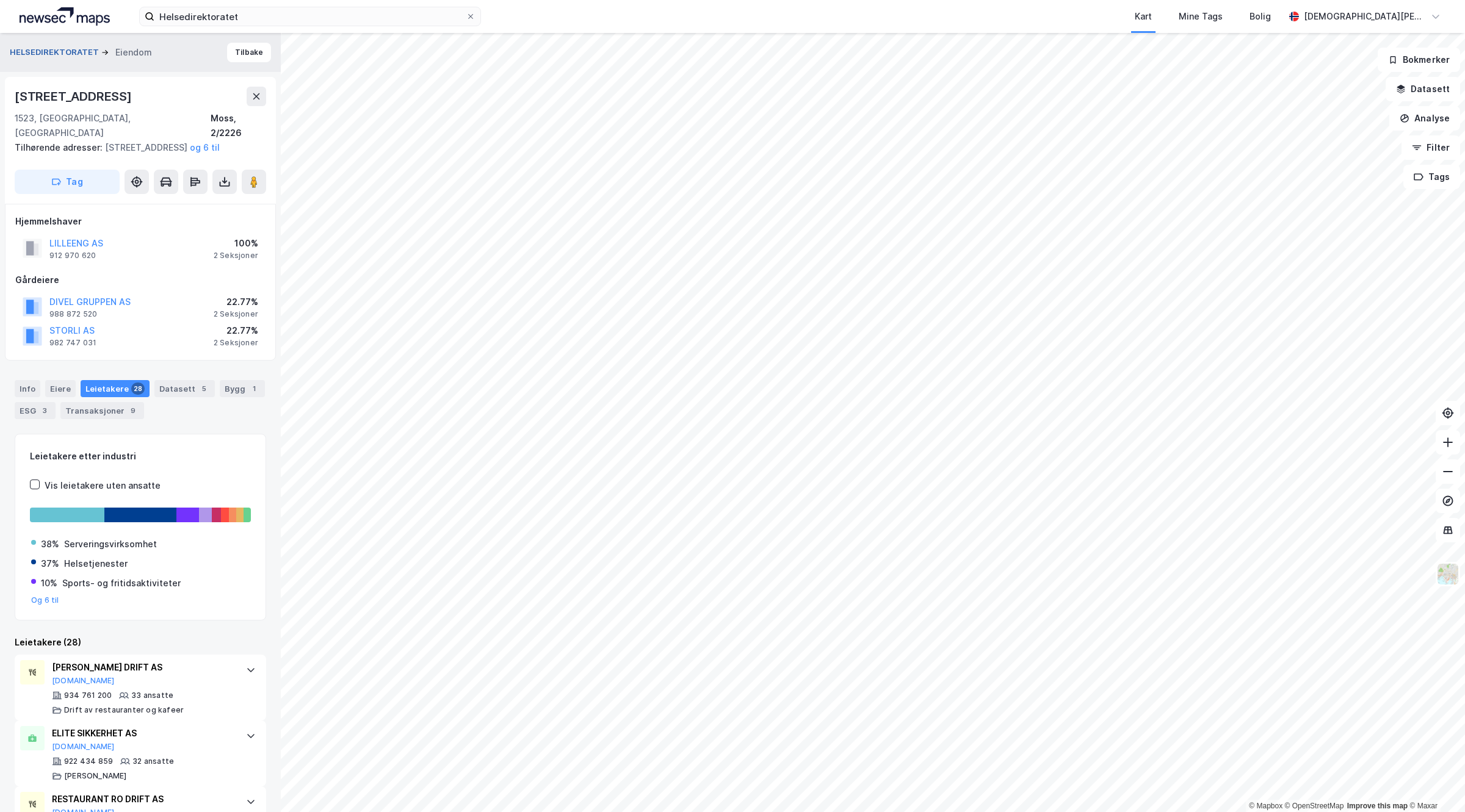
click at [46, 53] on button "HELSEDIREKTORATET" at bounding box center [55, 52] width 91 height 12
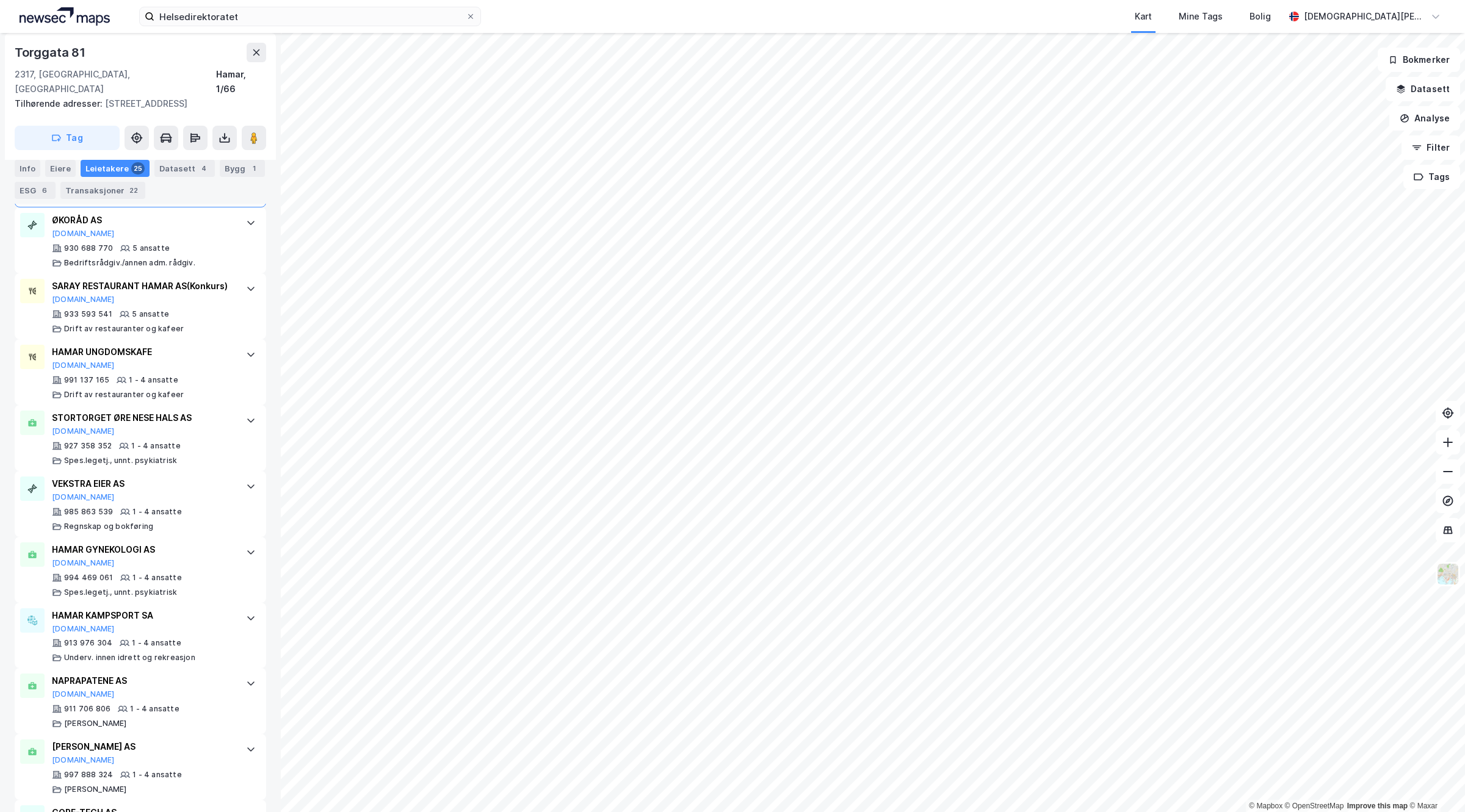
scroll to position [1297, 0]
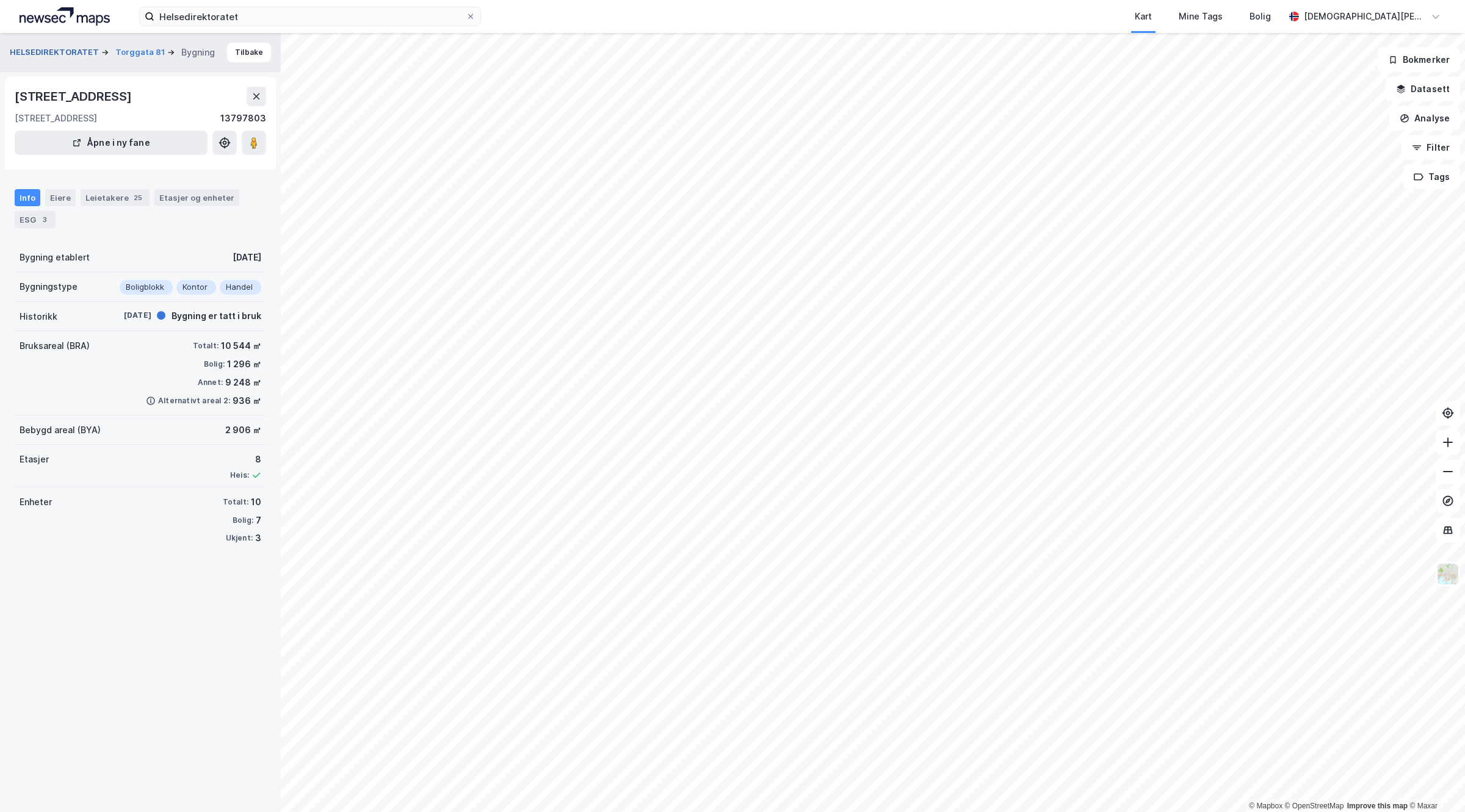
click at [45, 54] on button "HELSEDIREKTORATET" at bounding box center [55, 52] width 91 height 12
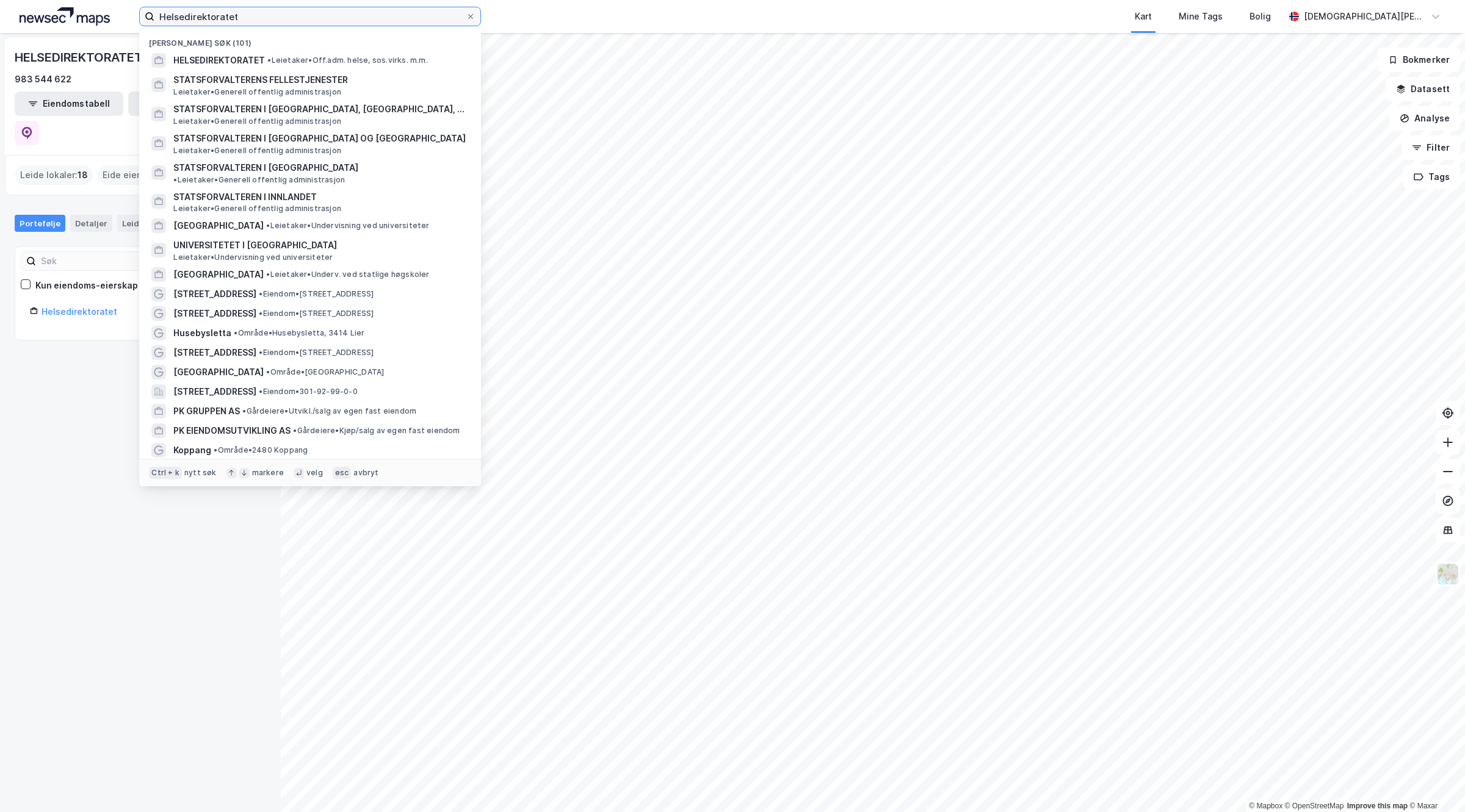
click at [295, 10] on input "Helsedirektoratet" at bounding box center [310, 16] width 311 height 18
click at [269, 23] on input "Helsedirektoratet" at bounding box center [310, 16] width 311 height 18
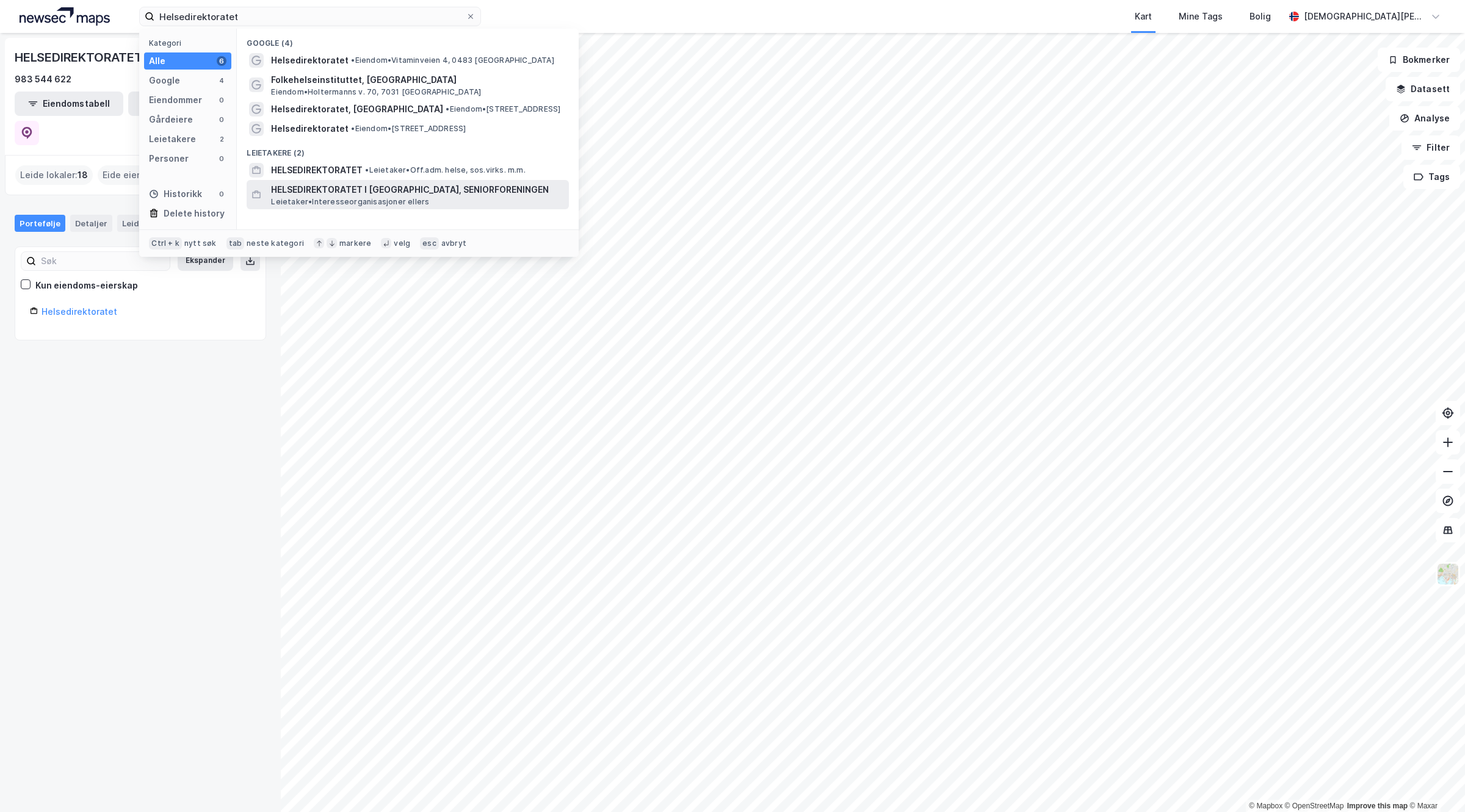
click at [348, 200] on span "Leietaker • Interesseorganisasjoner ellers" at bounding box center [350, 202] width 158 height 10
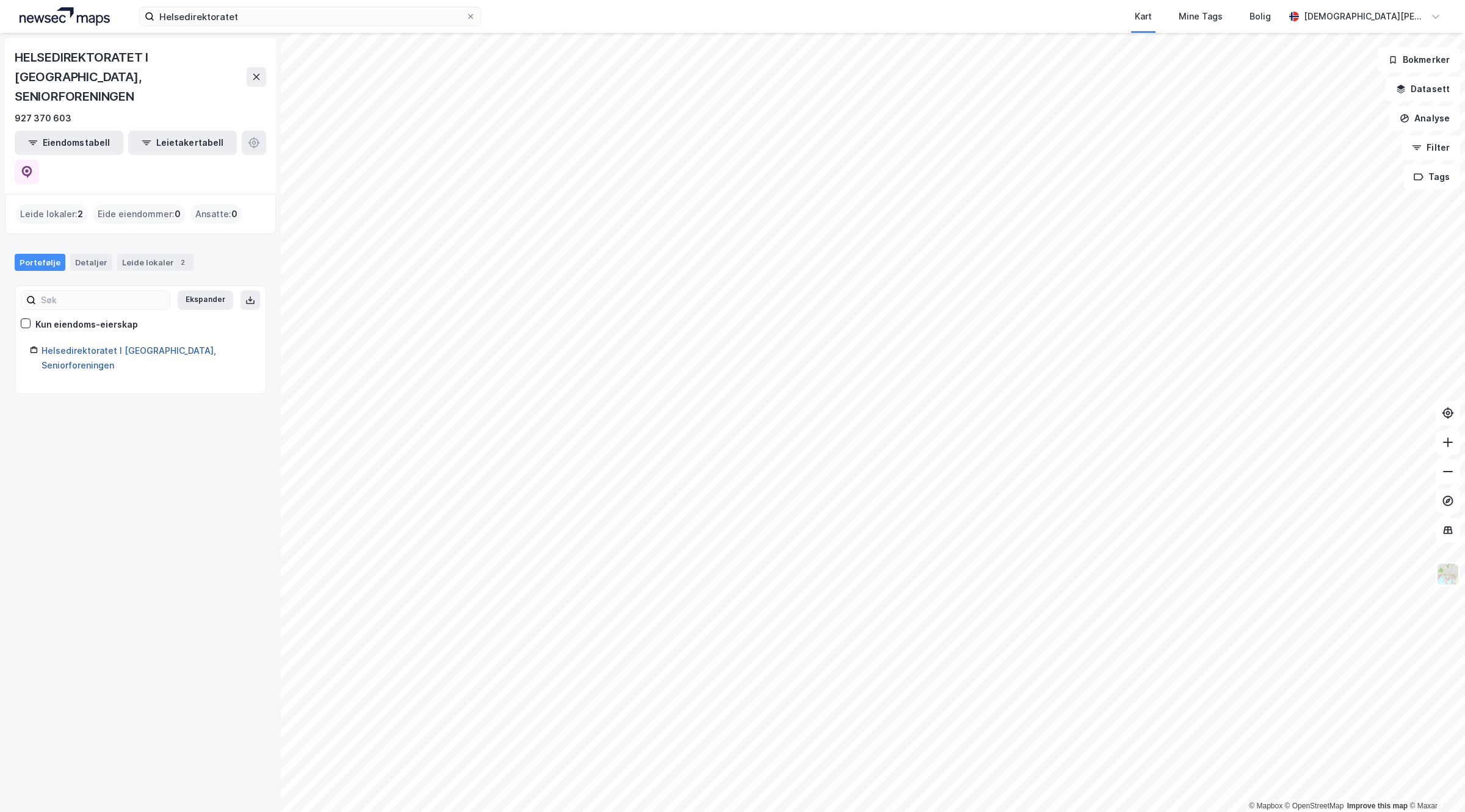
click at [192, 346] on link "Helsedirektoratet I [GEOGRAPHIC_DATA], Seniorforeningen" at bounding box center [129, 358] width 175 height 25
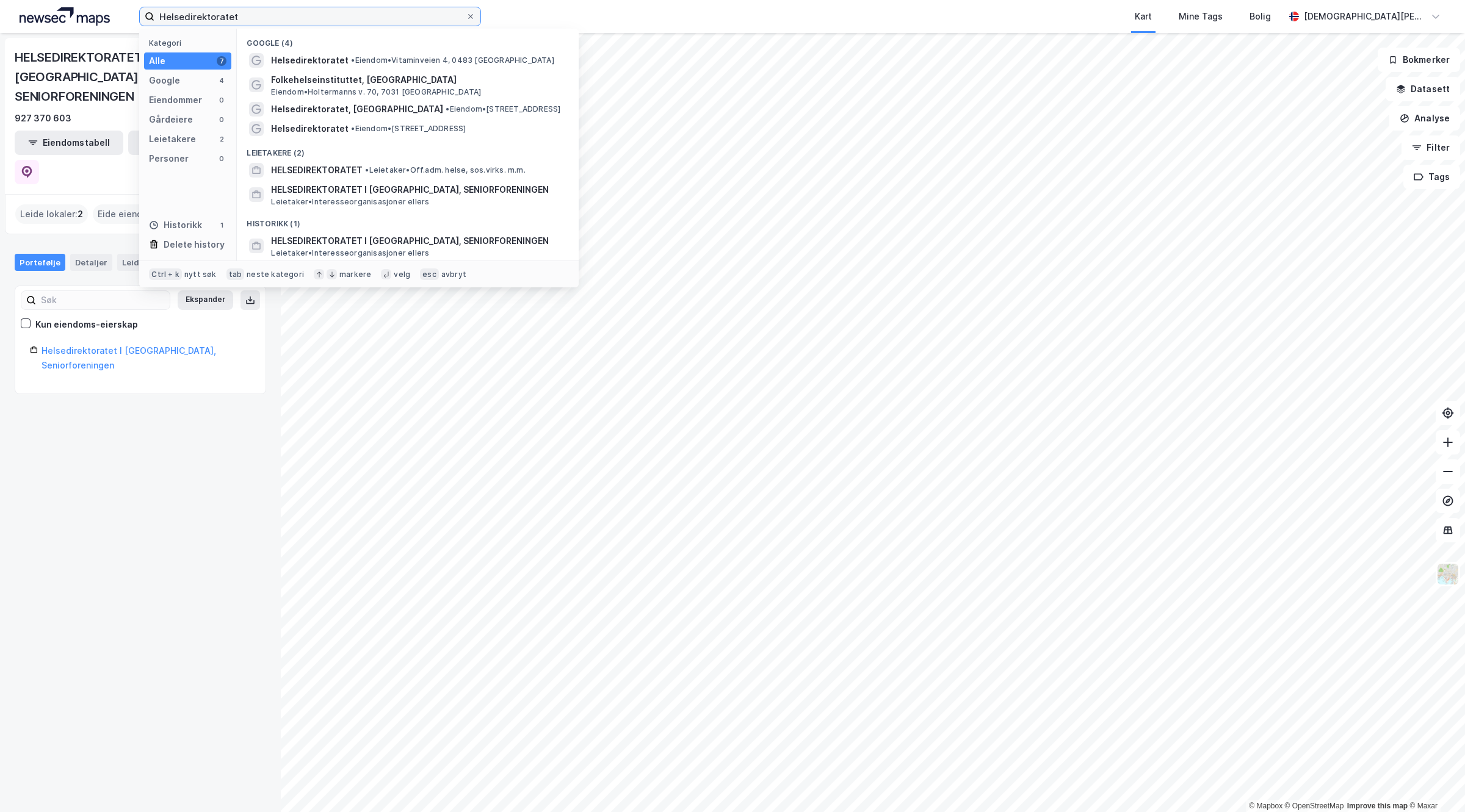
click at [260, 7] on input "Helsedirektoratet" at bounding box center [310, 16] width 311 height 18
click at [401, 14] on input "Helsedirektoratet" at bounding box center [310, 16] width 311 height 18
drag, startPoint x: 401, startPoint y: 14, endPoint x: 166, endPoint y: 18, distance: 235.0
click at [166, 18] on input "Helsedirektoratet" at bounding box center [310, 16] width 311 height 18
type input "H"
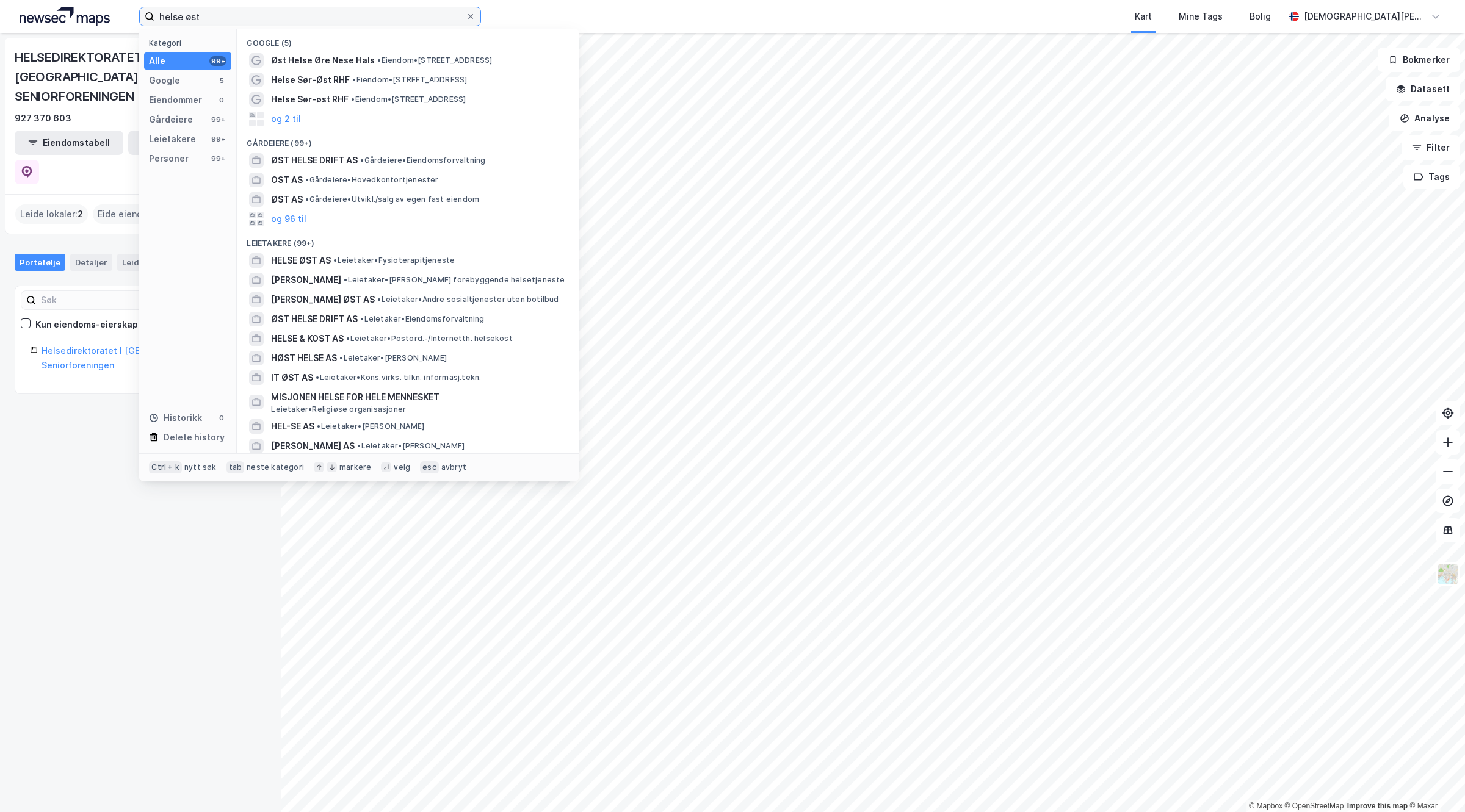
click at [272, 10] on input "helse øst" at bounding box center [310, 16] width 311 height 18
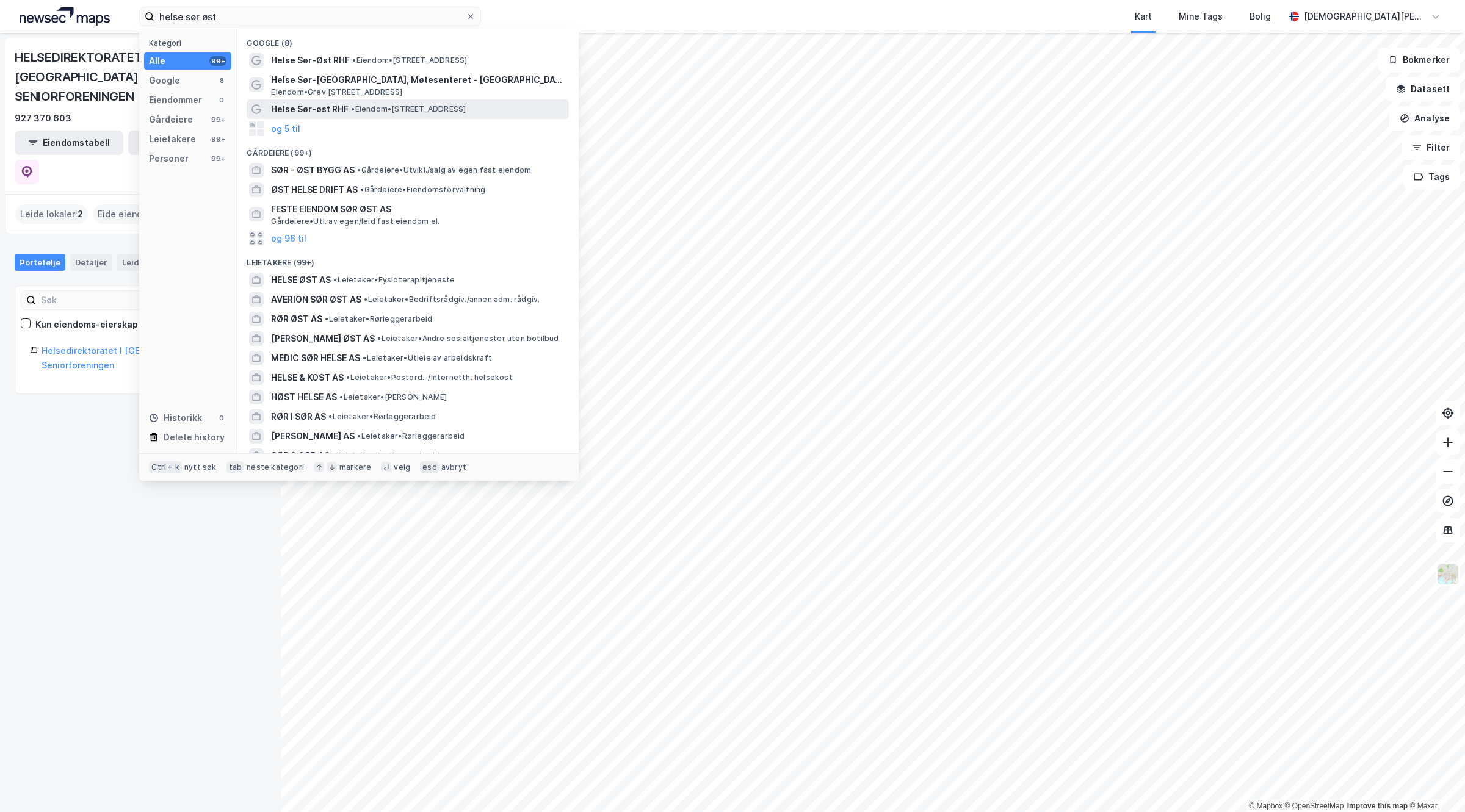
click at [386, 111] on span "• Eiendom • [STREET_ADDRESS]" at bounding box center [408, 109] width 115 height 10
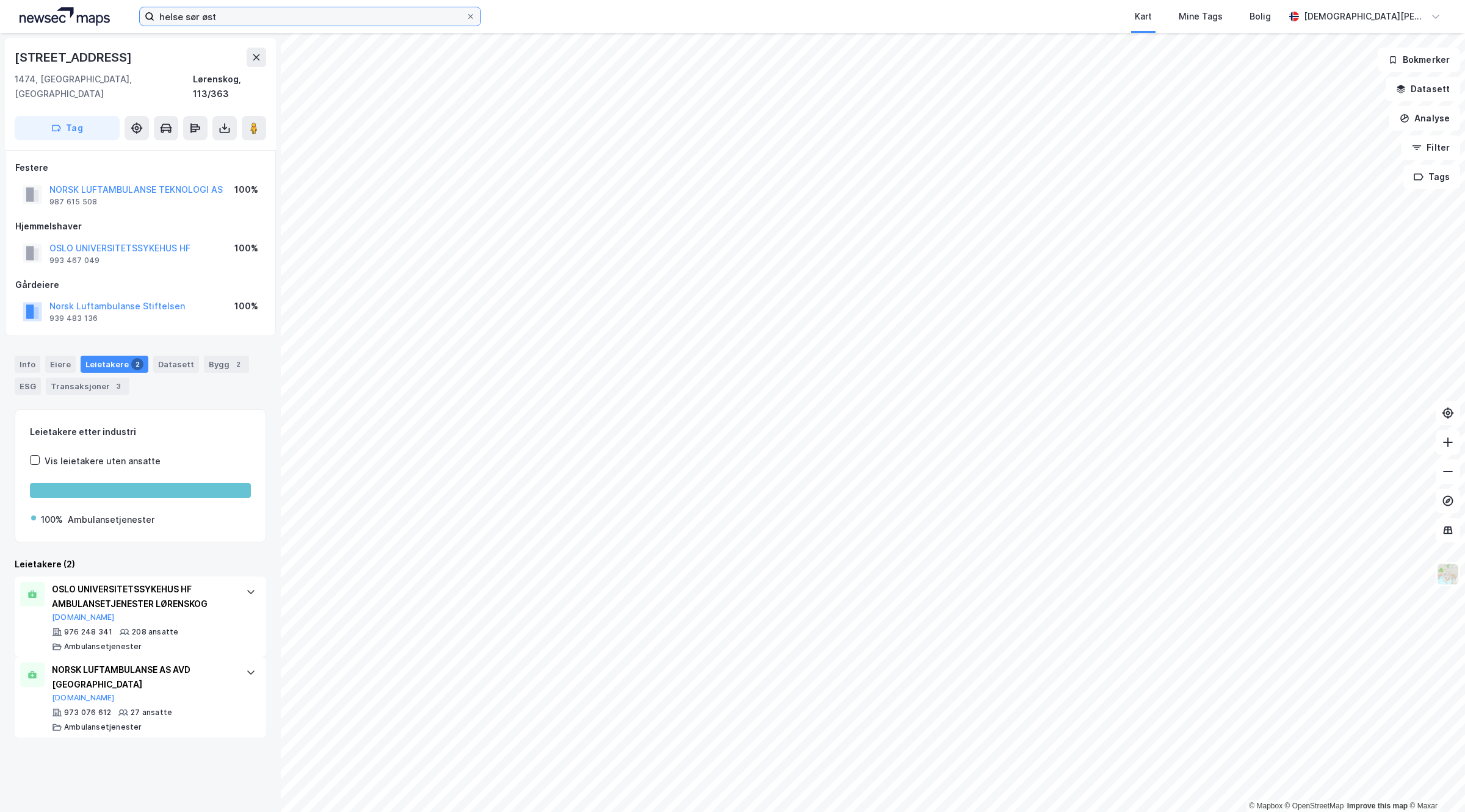
click at [255, 10] on input "helse sør øst" at bounding box center [310, 16] width 311 height 18
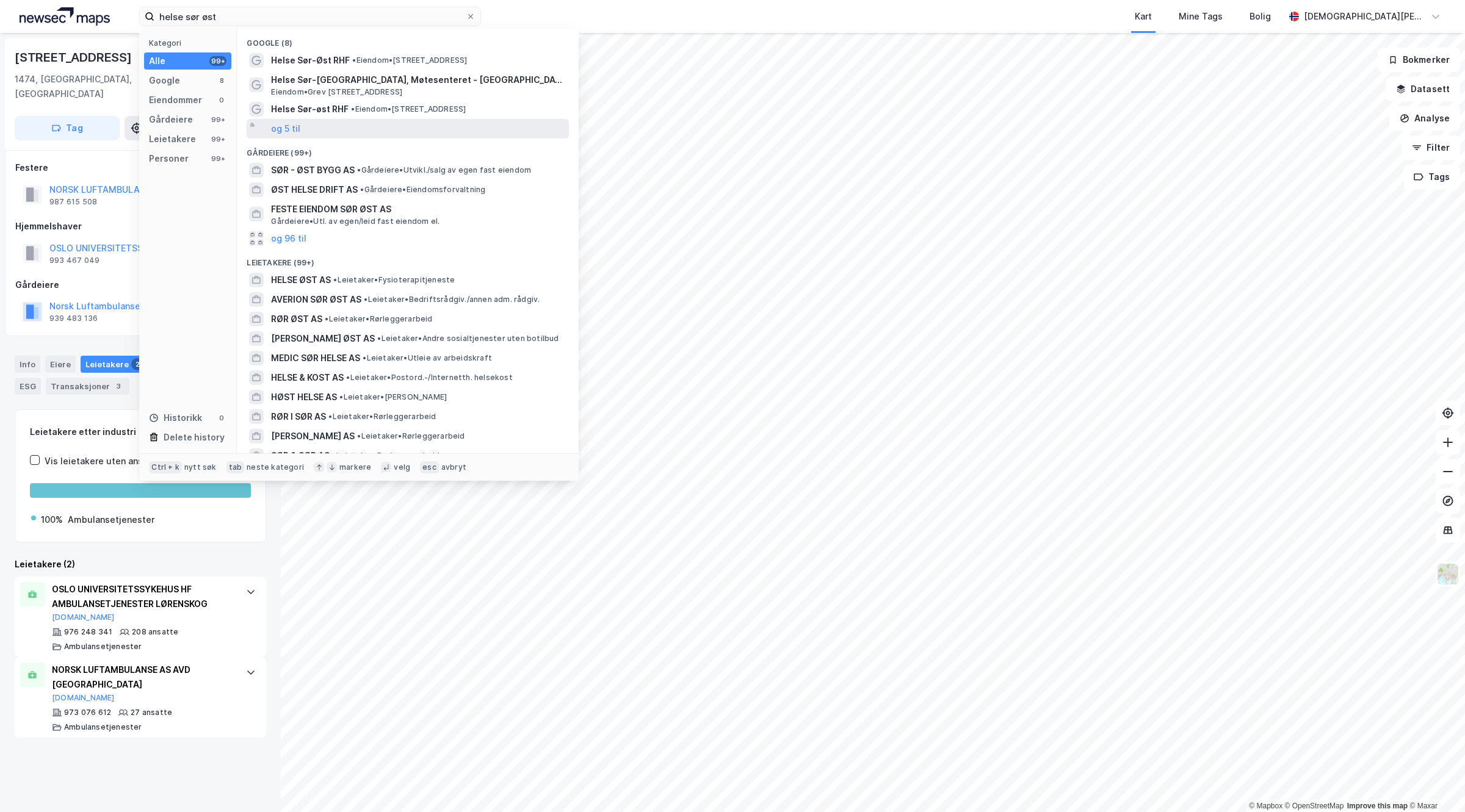
click at [300, 124] on div "og 5 til" at bounding box center [408, 129] width 322 height 19
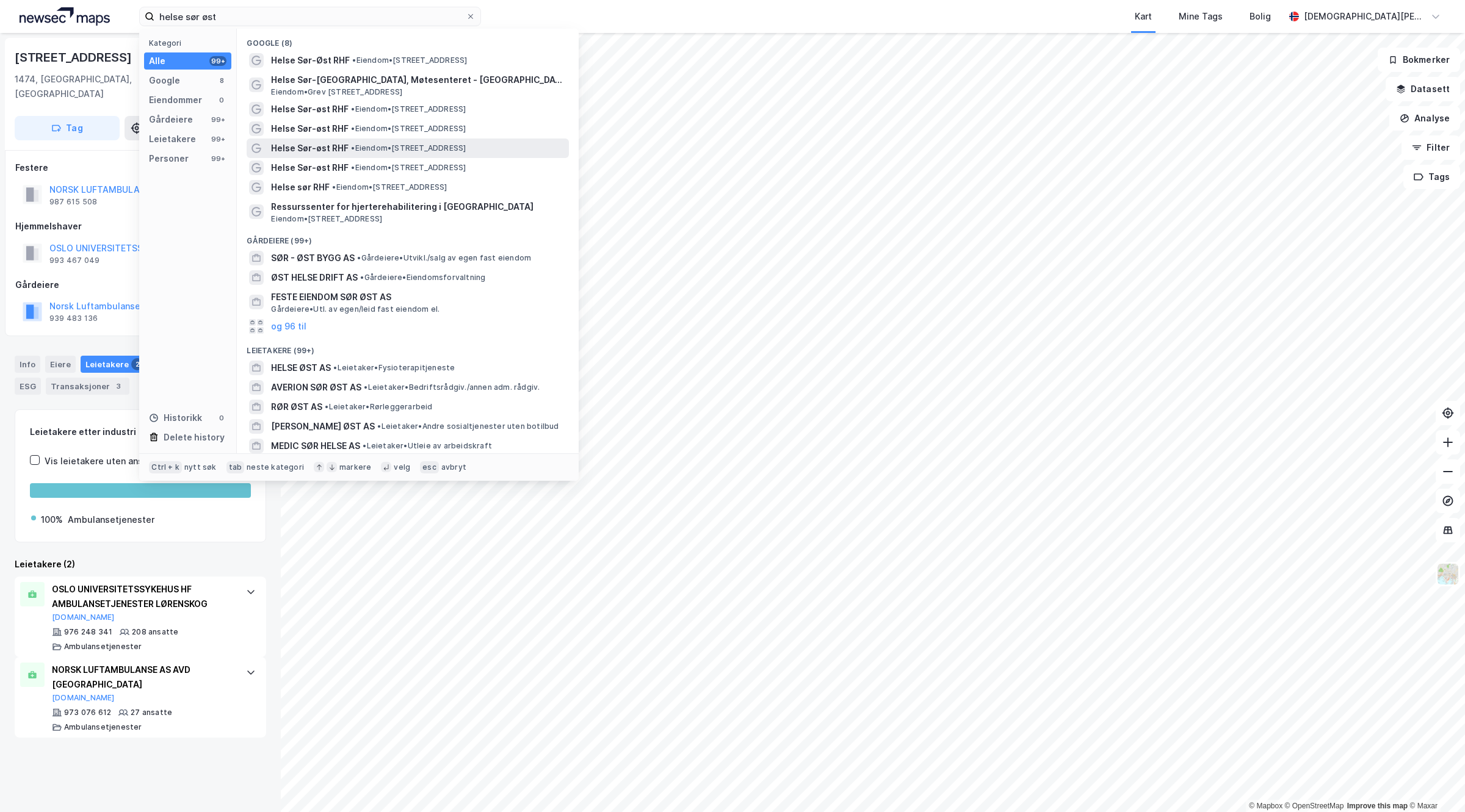
click at [330, 151] on span "Helse Sør-øst RHF" at bounding box center [310, 148] width 78 height 15
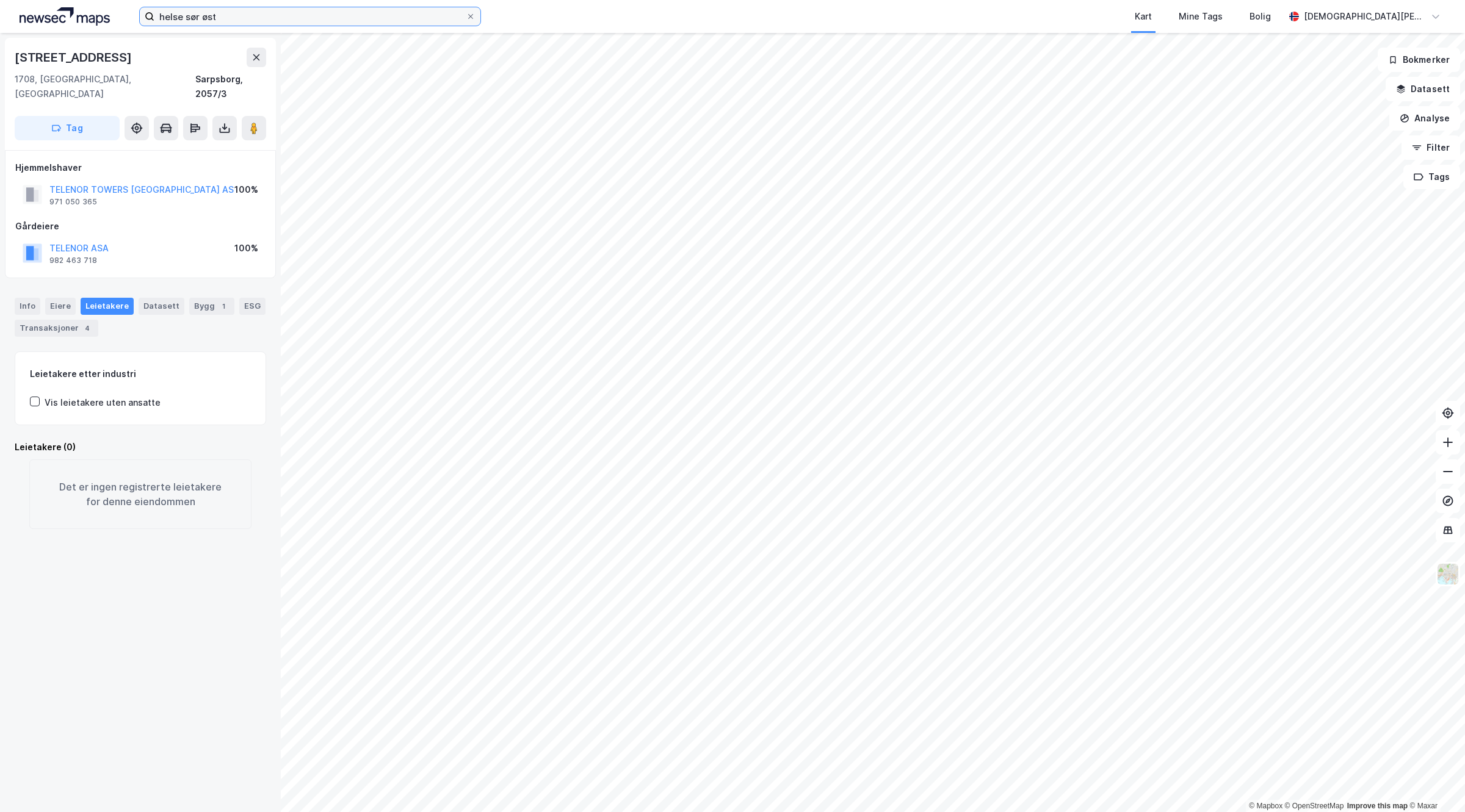
click at [276, 10] on input "helse sør øst" at bounding box center [310, 16] width 311 height 18
drag, startPoint x: 52, startPoint y: 532, endPoint x: 350, endPoint y: 27, distance: 586.4
click at [52, 527] on div "Hollebyveien 463 1708, [GEOGRAPHIC_DATA], [GEOGRAPHIC_DATA], 2057/3 Tag Hjemmel…" at bounding box center [140, 422] width 281 height 779
click at [337, 21] on input "helse sør øst" at bounding box center [310, 16] width 311 height 18
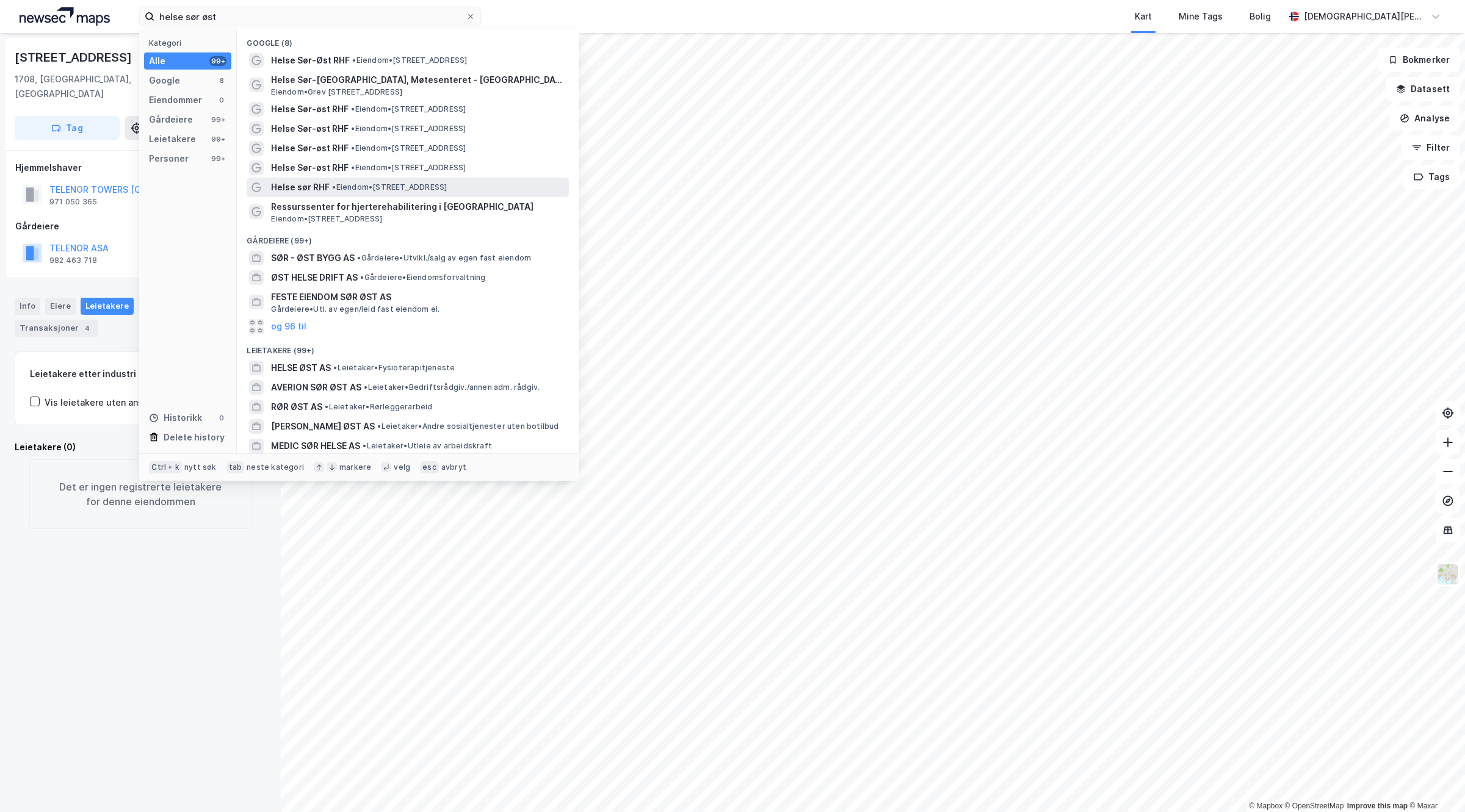
click at [332, 182] on span "•" at bounding box center [334, 187] width 4 height 9
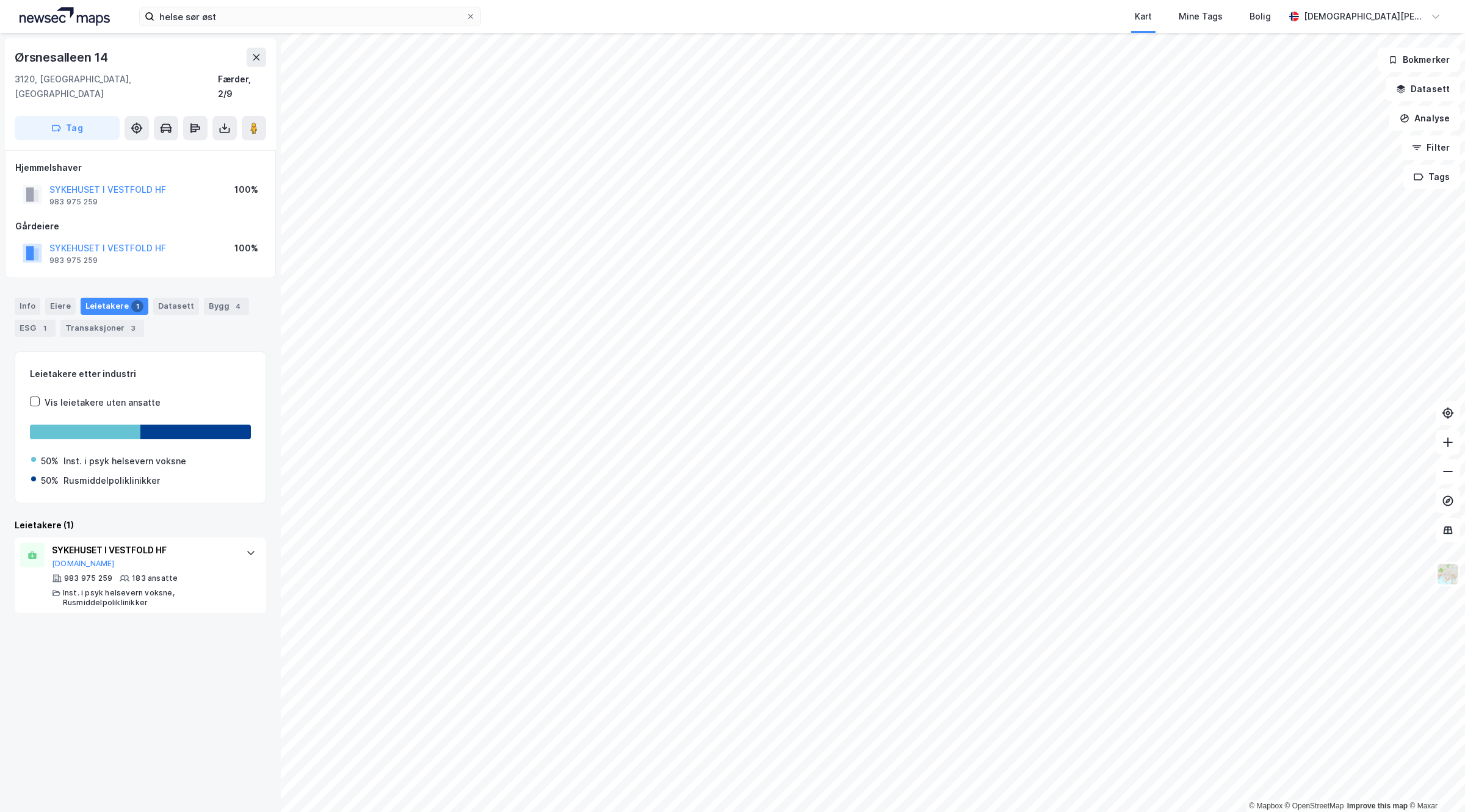
click at [297, 5] on div "helse sør øst Kart Mine Tags Bolig [PERSON_NAME]" at bounding box center [732, 16] width 1465 height 33
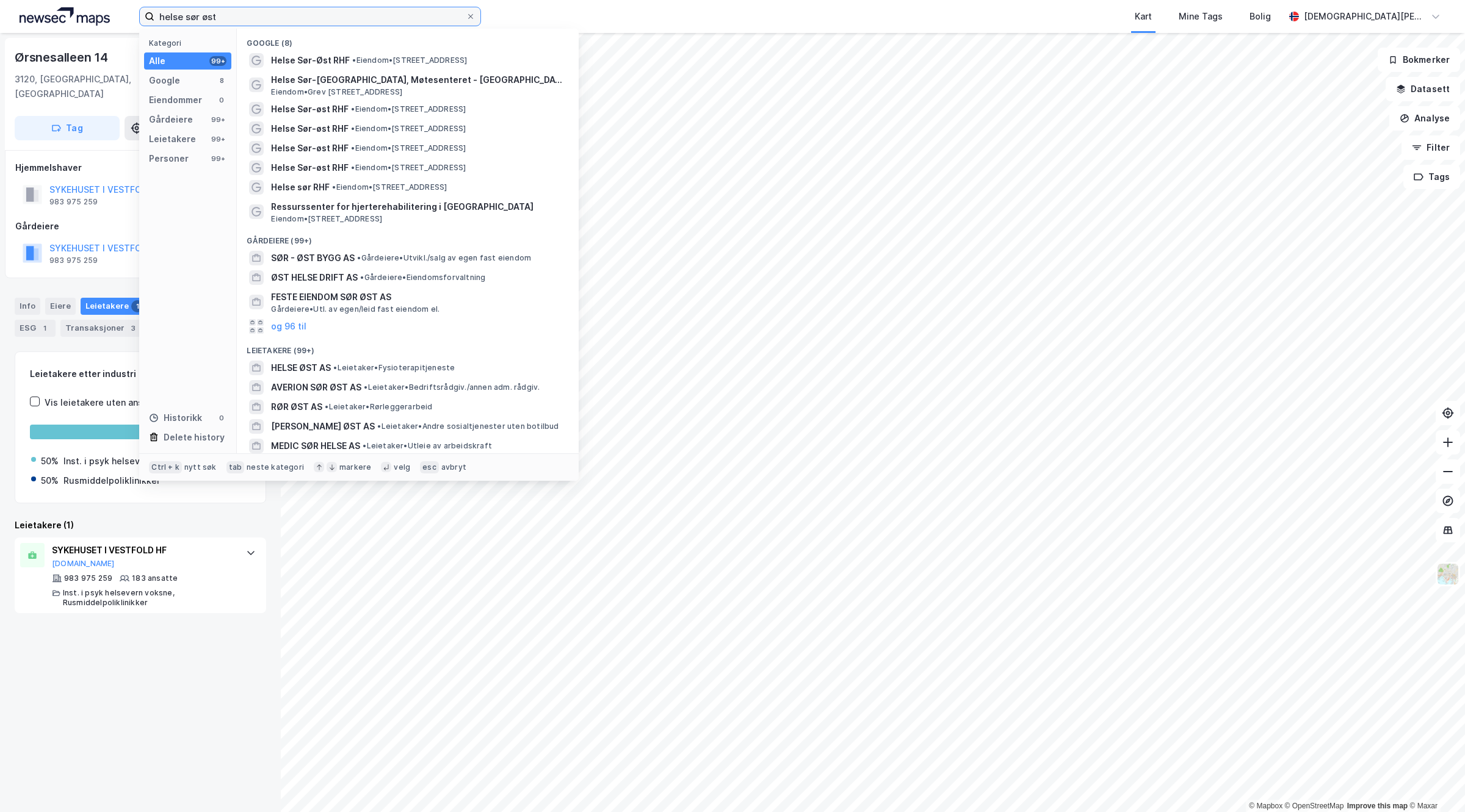
click at [273, 23] on input "helse sør øst" at bounding box center [310, 16] width 311 height 18
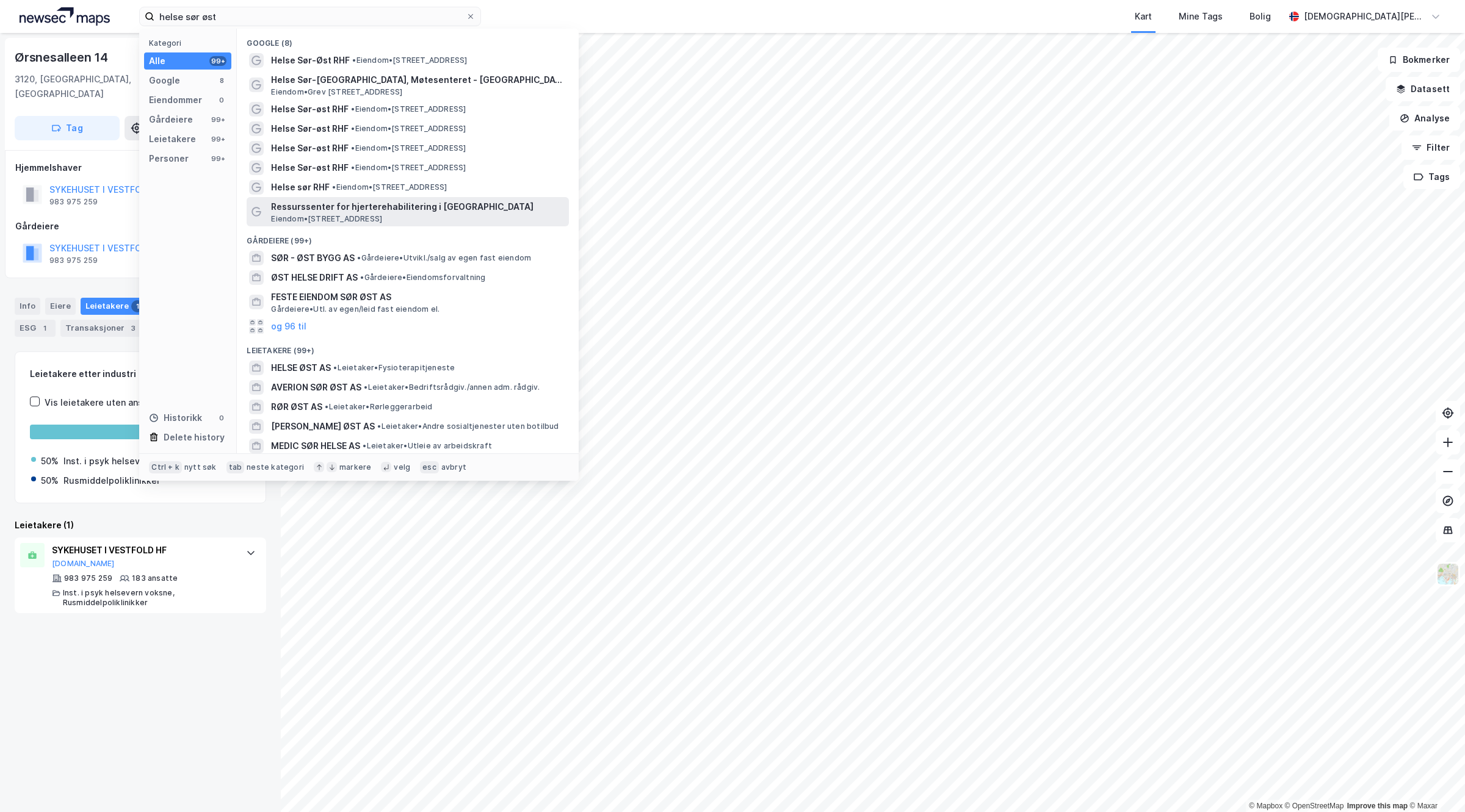
click at [455, 219] on div "Ressurssenter for hjerterehabilitering i Helse [GEOGRAPHIC_DATA] • [STREET_ADDR…" at bounding box center [419, 212] width 295 height 25
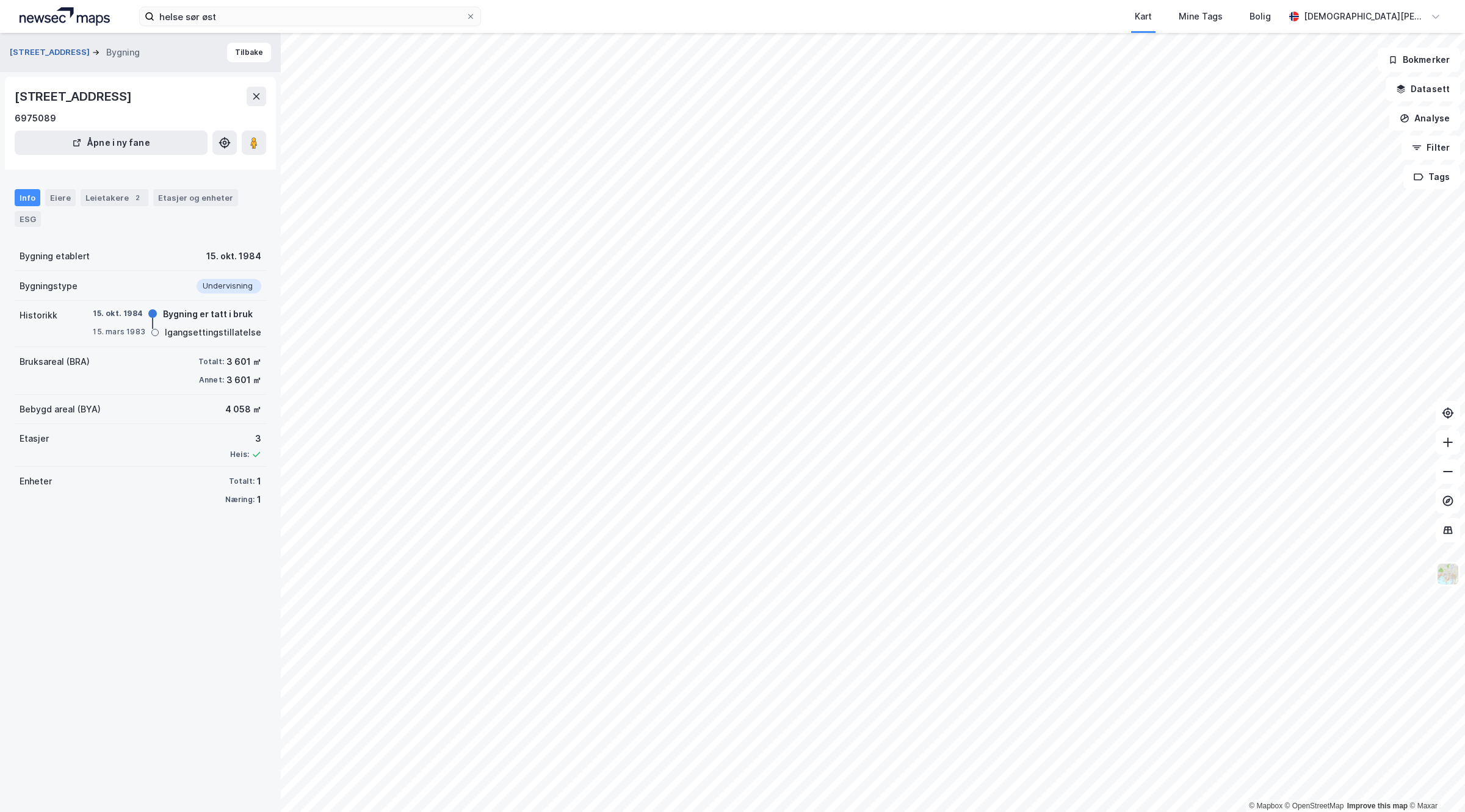
click at [43, 50] on button "[STREET_ADDRESS]" at bounding box center [50, 52] width 82 height 12
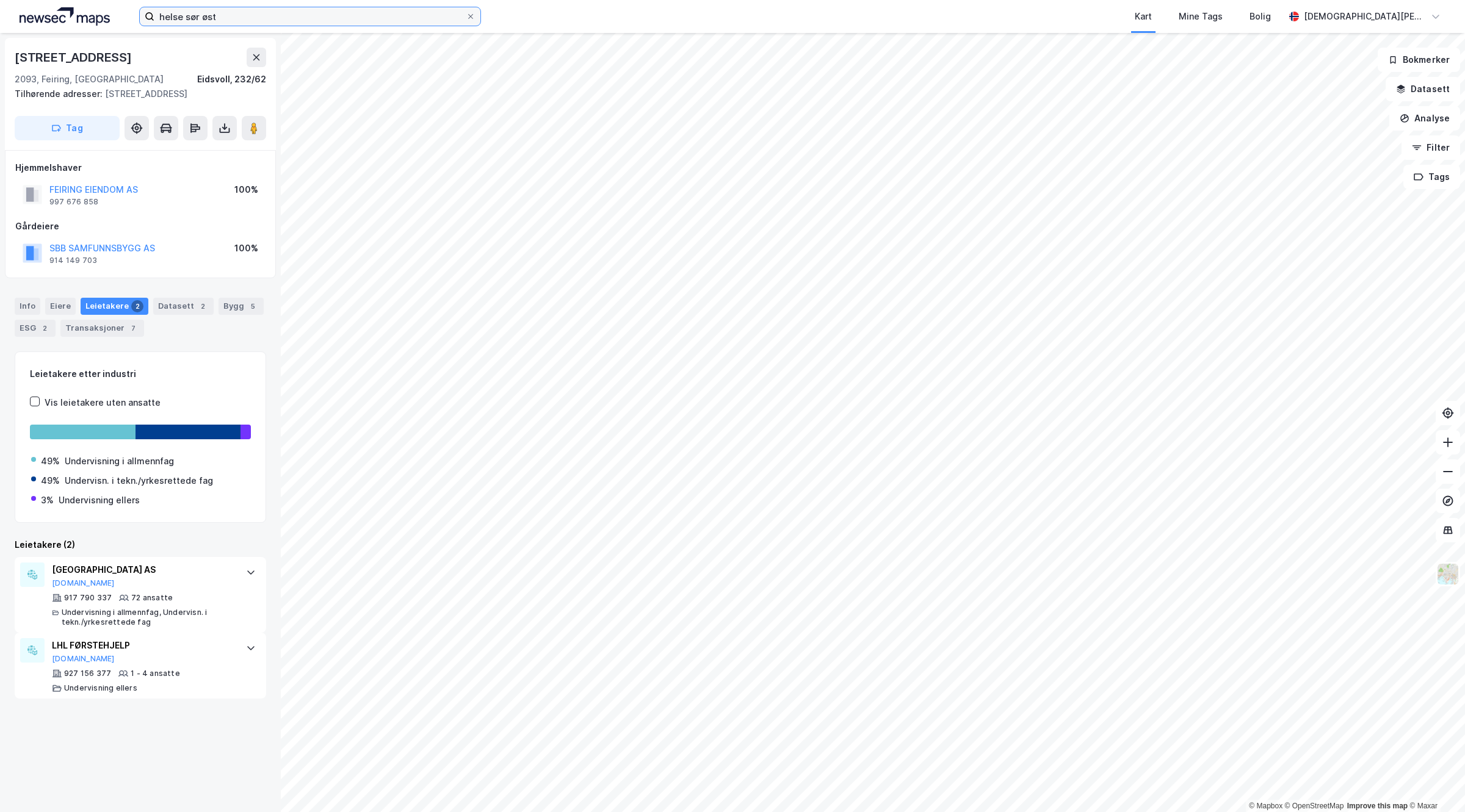
click at [255, 10] on input "helse sør øst" at bounding box center [310, 16] width 311 height 18
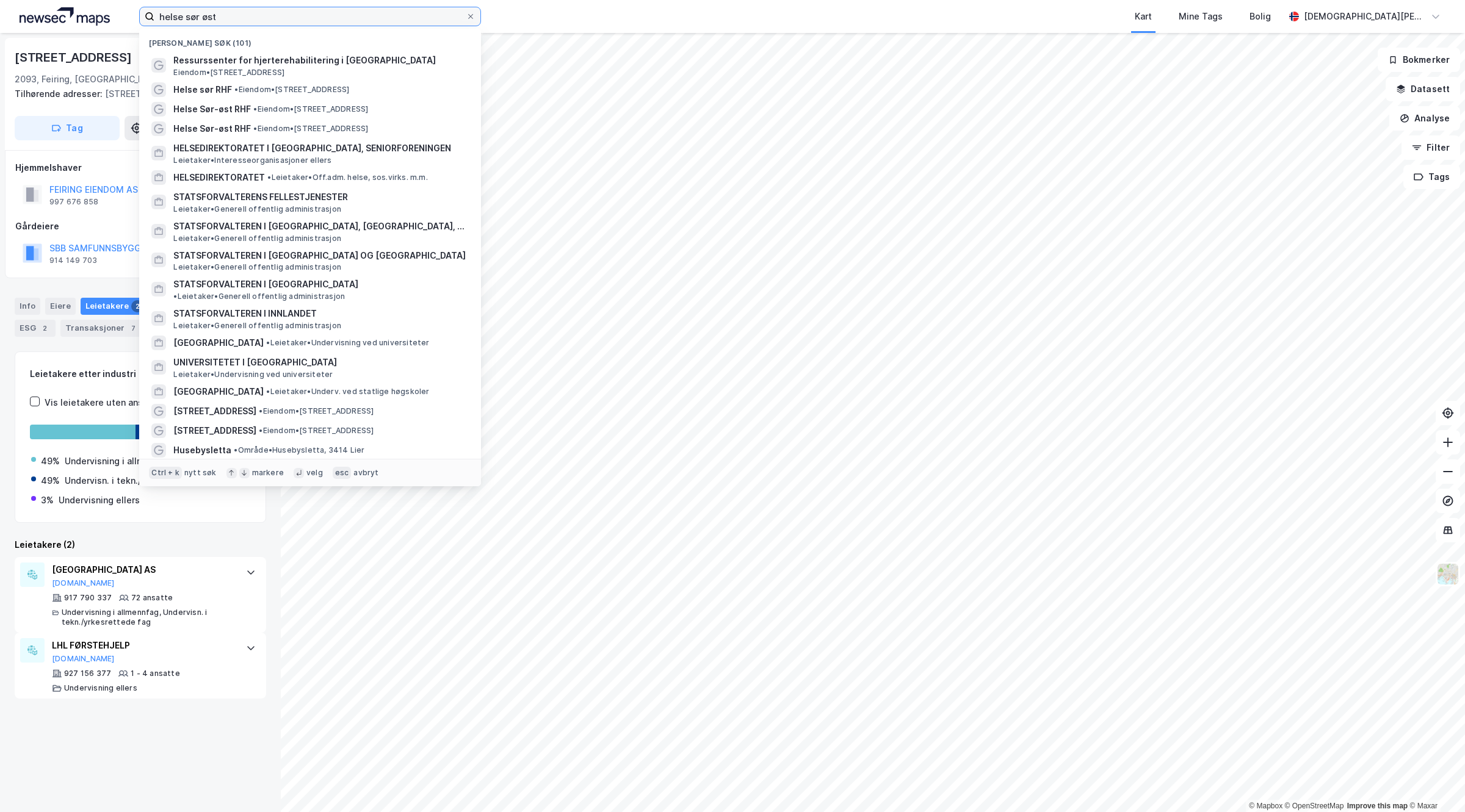
drag, startPoint x: 238, startPoint y: 9, endPoint x: 130, endPoint y: 11, distance: 108.0
click at [130, 11] on div "helse sør øst Nylige søk (101) Ressurssenter for hjerterehabilitering i Helse […" at bounding box center [732, 16] width 1465 height 33
click at [253, 14] on input "helse sør øst" at bounding box center [310, 16] width 311 height 18
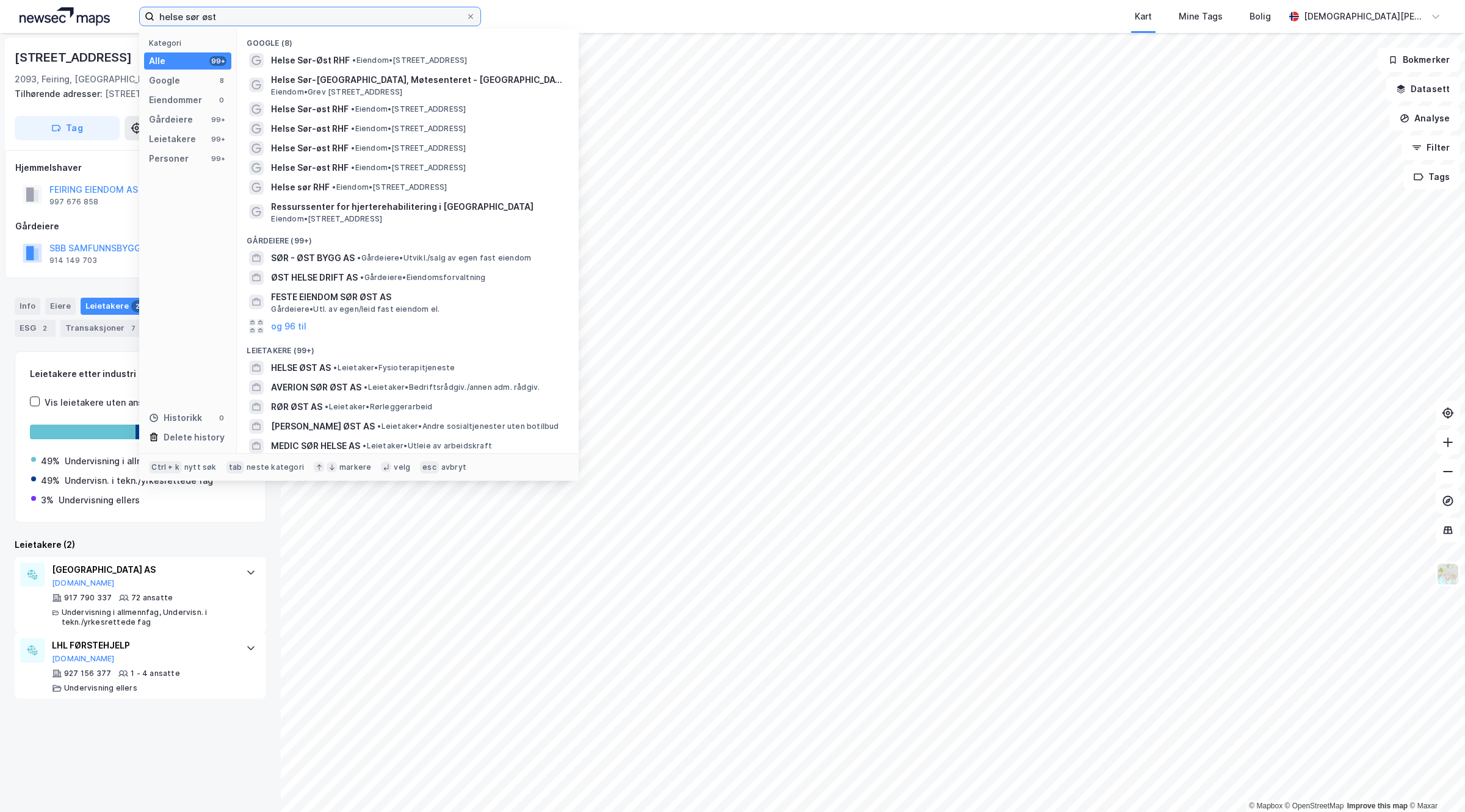
click at [273, 13] on input "helse sør øst" at bounding box center [310, 16] width 311 height 18
click at [328, 67] on span "Helse Sør-Øst RHF" at bounding box center [311, 60] width 79 height 15
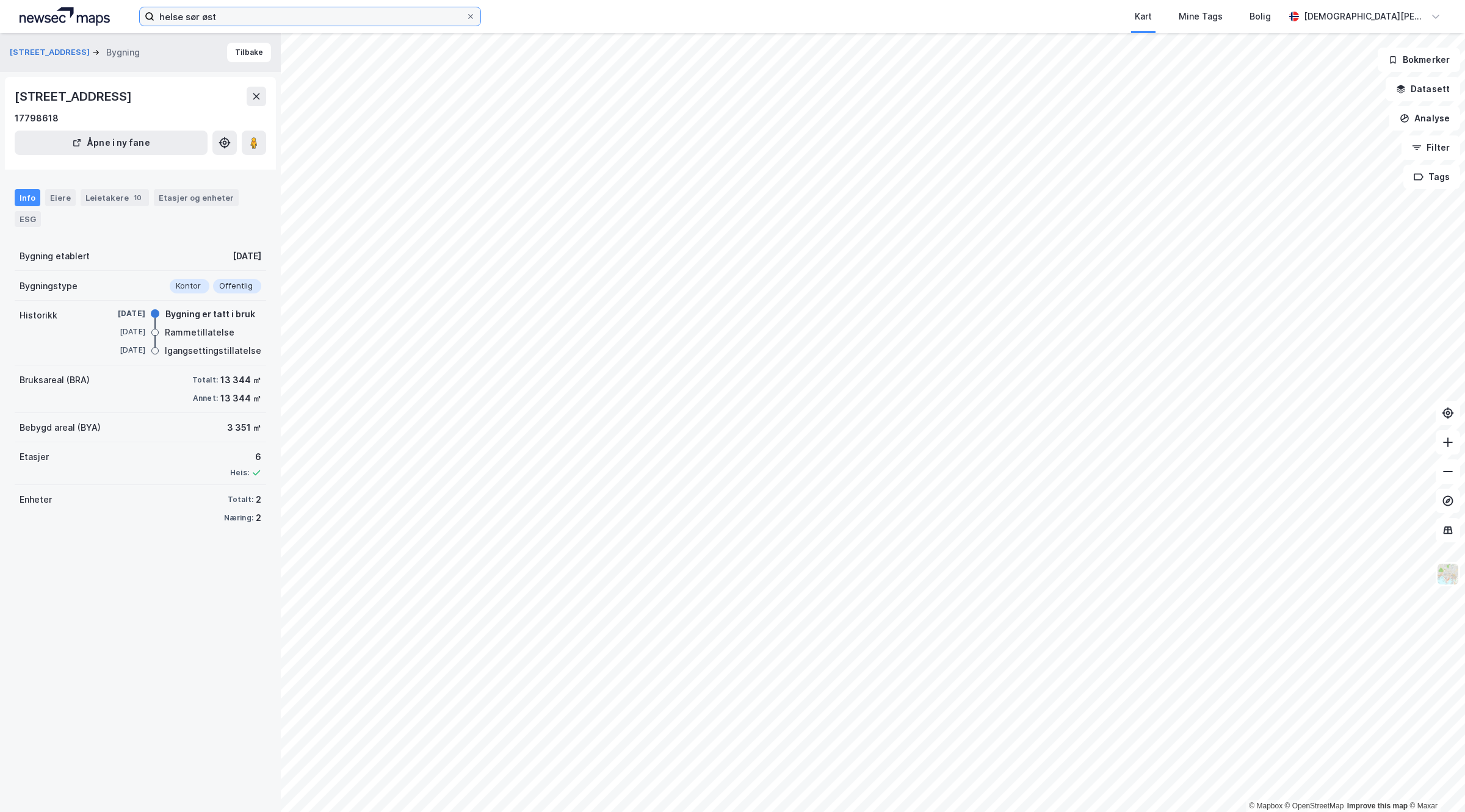
click at [205, 21] on input "helse sør øst" at bounding box center [310, 16] width 311 height 18
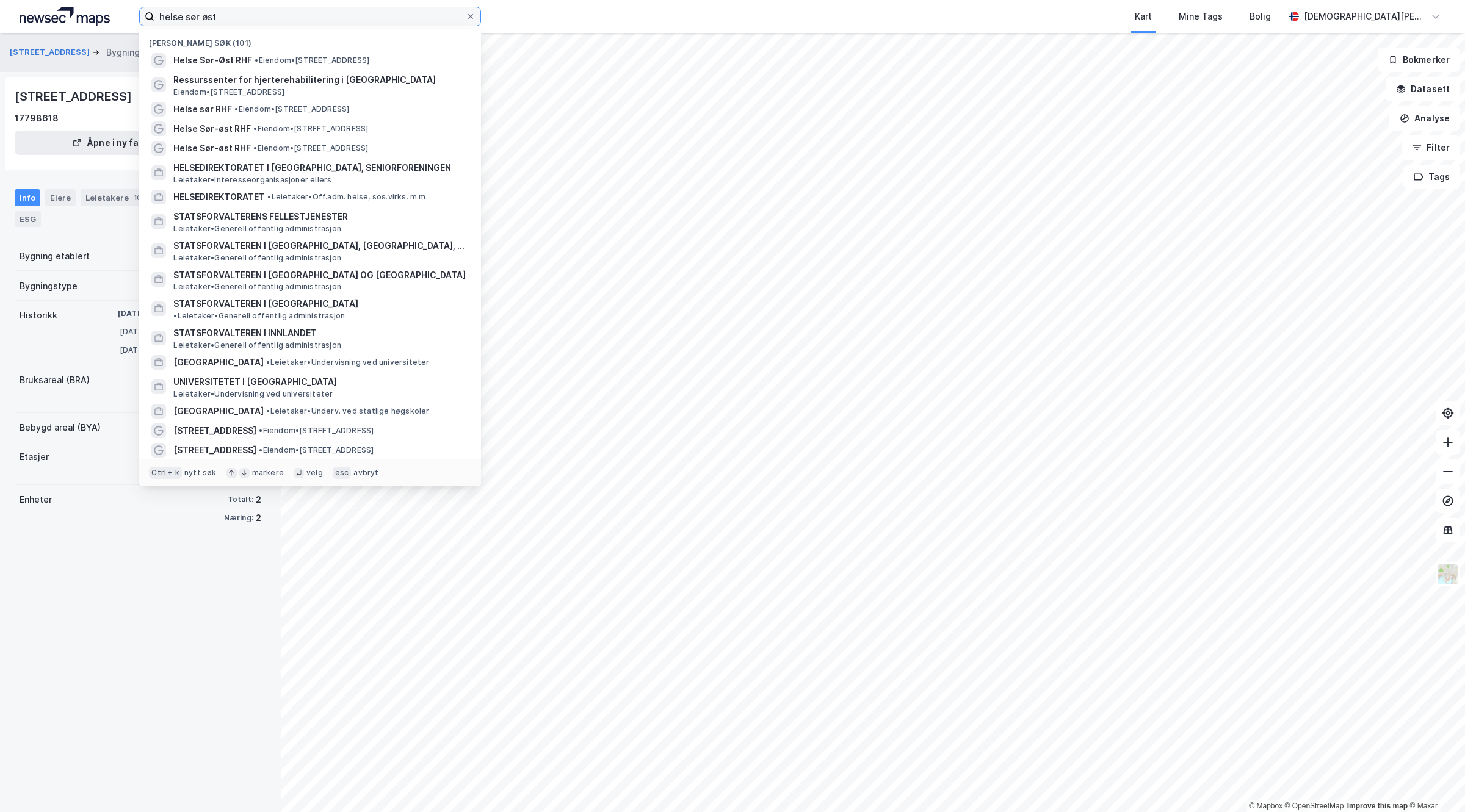
click at [235, 18] on input "helse sør øst" at bounding box center [310, 16] width 311 height 18
drag, startPoint x: 235, startPoint y: 18, endPoint x: 239, endPoint y: 25, distance: 8.1
click at [239, 25] on input "helse sør øst" at bounding box center [310, 16] width 311 height 18
drag, startPoint x: 262, startPoint y: 16, endPoint x: 8, endPoint y: 16, distance: 254.0
click at [8, 16] on div "helse sør øst Nylige søk (101) Helse [GEOGRAPHIC_DATA] • Eiendom • [STREET_ADDR…" at bounding box center [732, 16] width 1465 height 33
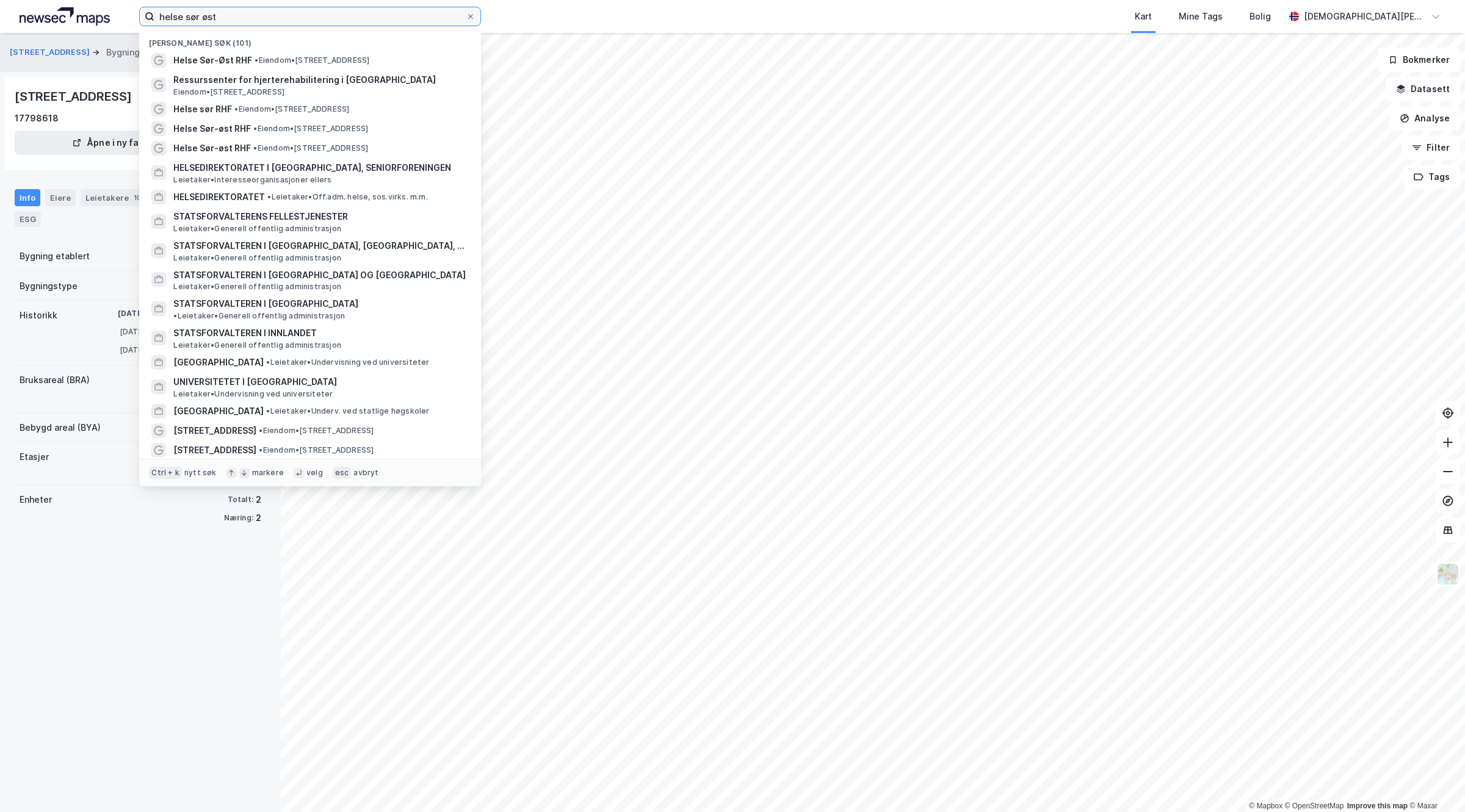
paste input "Fiskeridirektoratet"
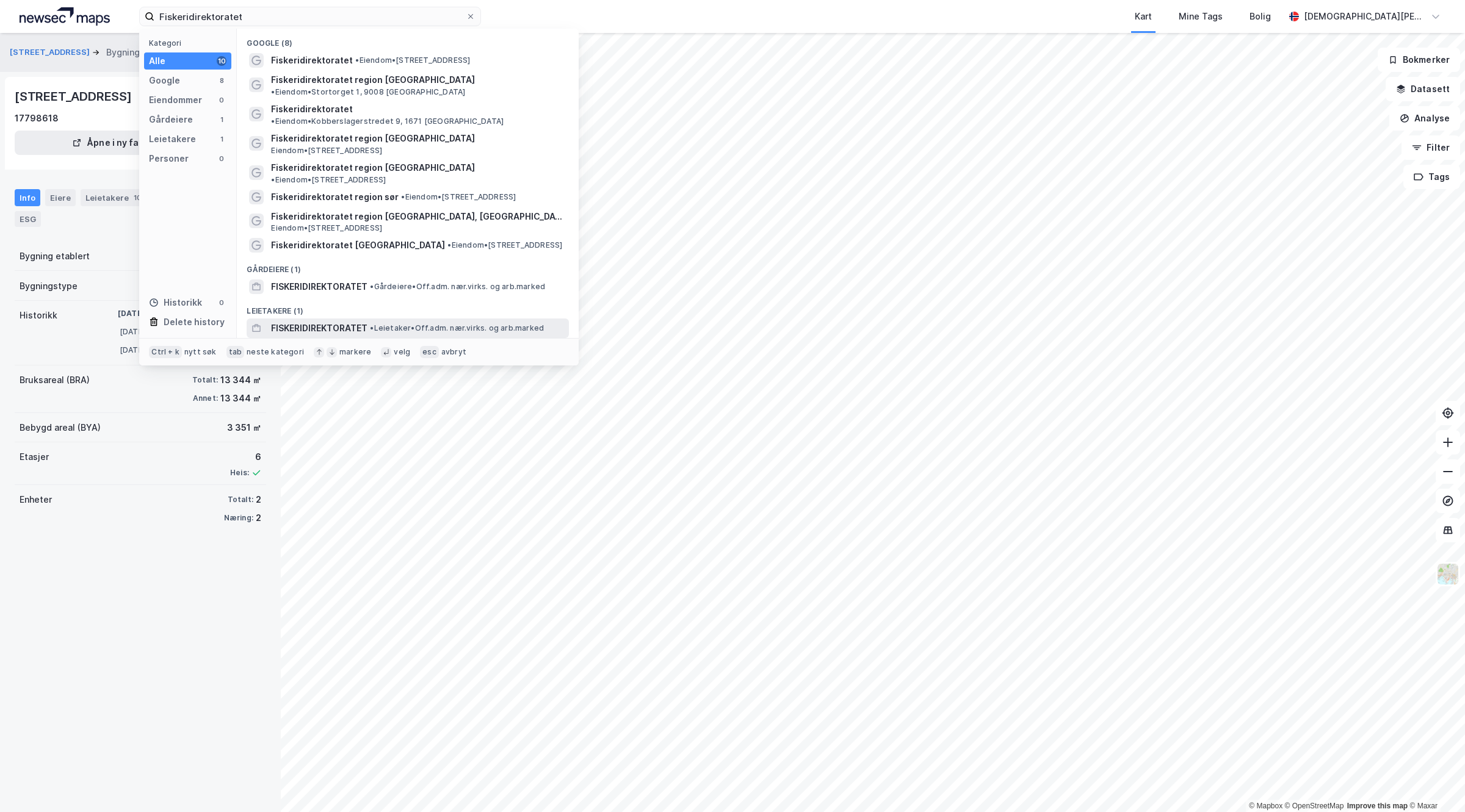
click at [330, 321] on span "FISKERIDIREKTORATET" at bounding box center [319, 328] width 96 height 15
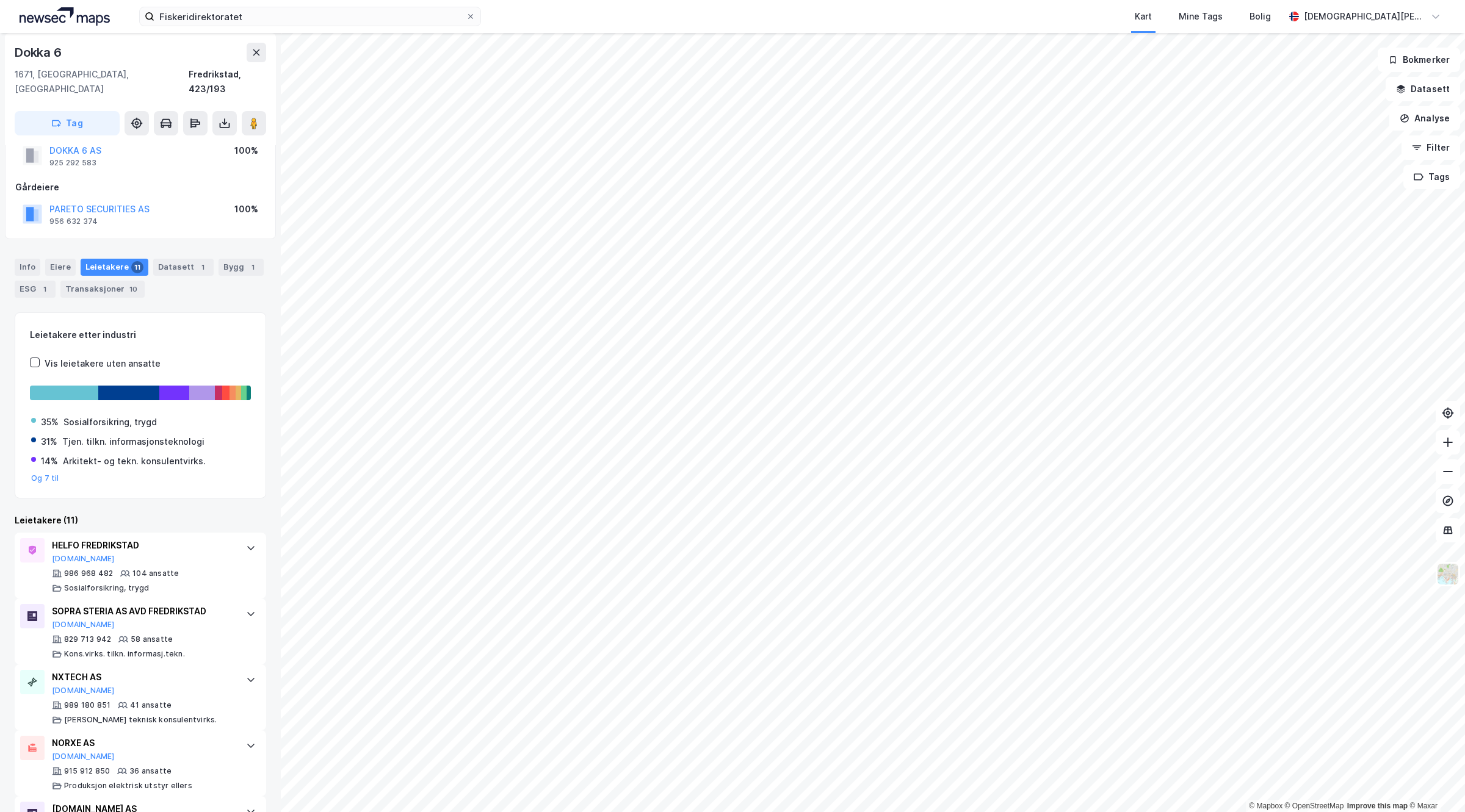
scroll to position [76, 0]
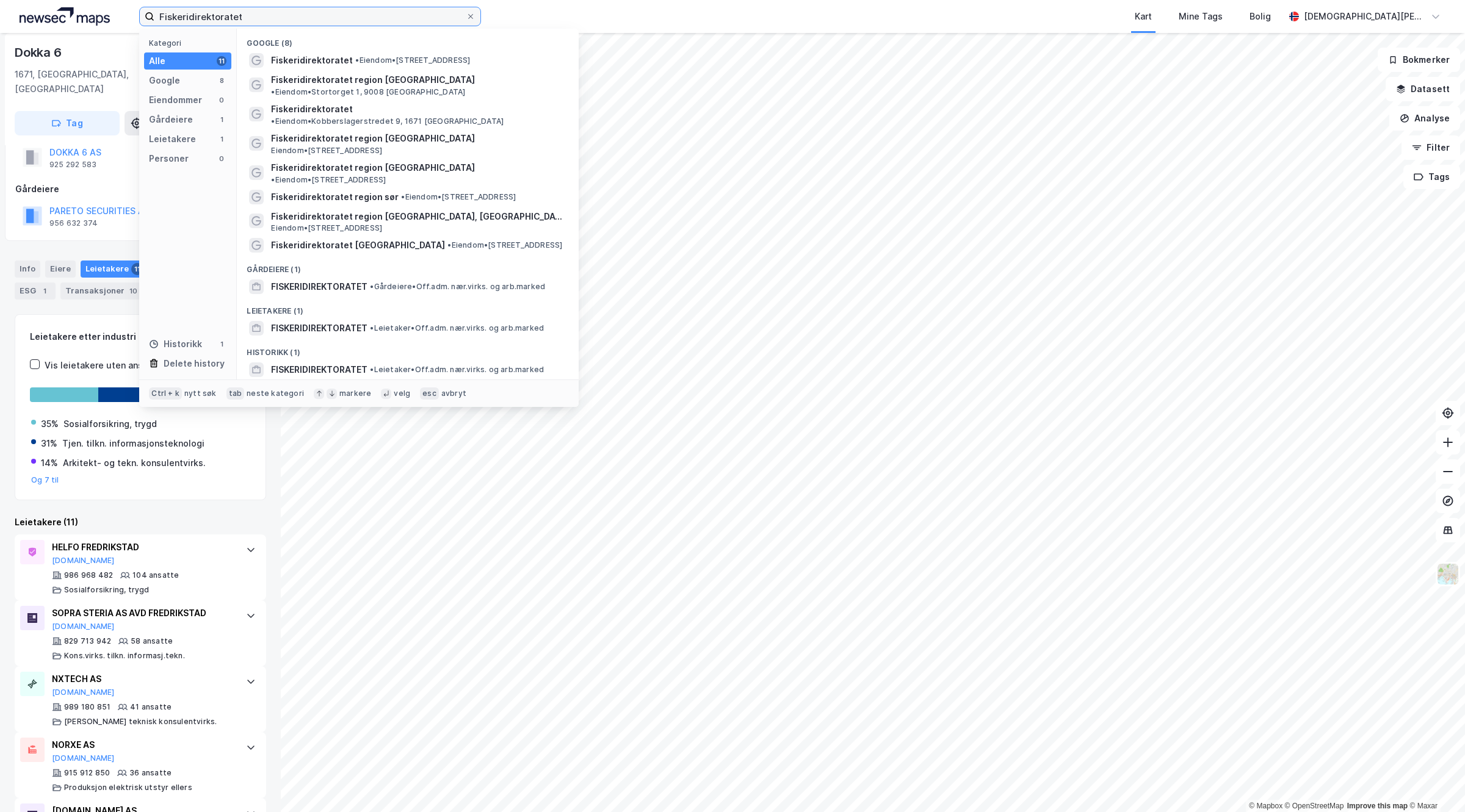
drag, startPoint x: 262, startPoint y: 16, endPoint x: 0, endPoint y: 23, distance: 262.1
click at [0, 23] on div "Fiskeridirektoratet Kategori Alle 11 Google 8 Eiendommer 0 Gårdeiere 1 Leietake…" at bounding box center [732, 16] width 1465 height 33
type input "h"
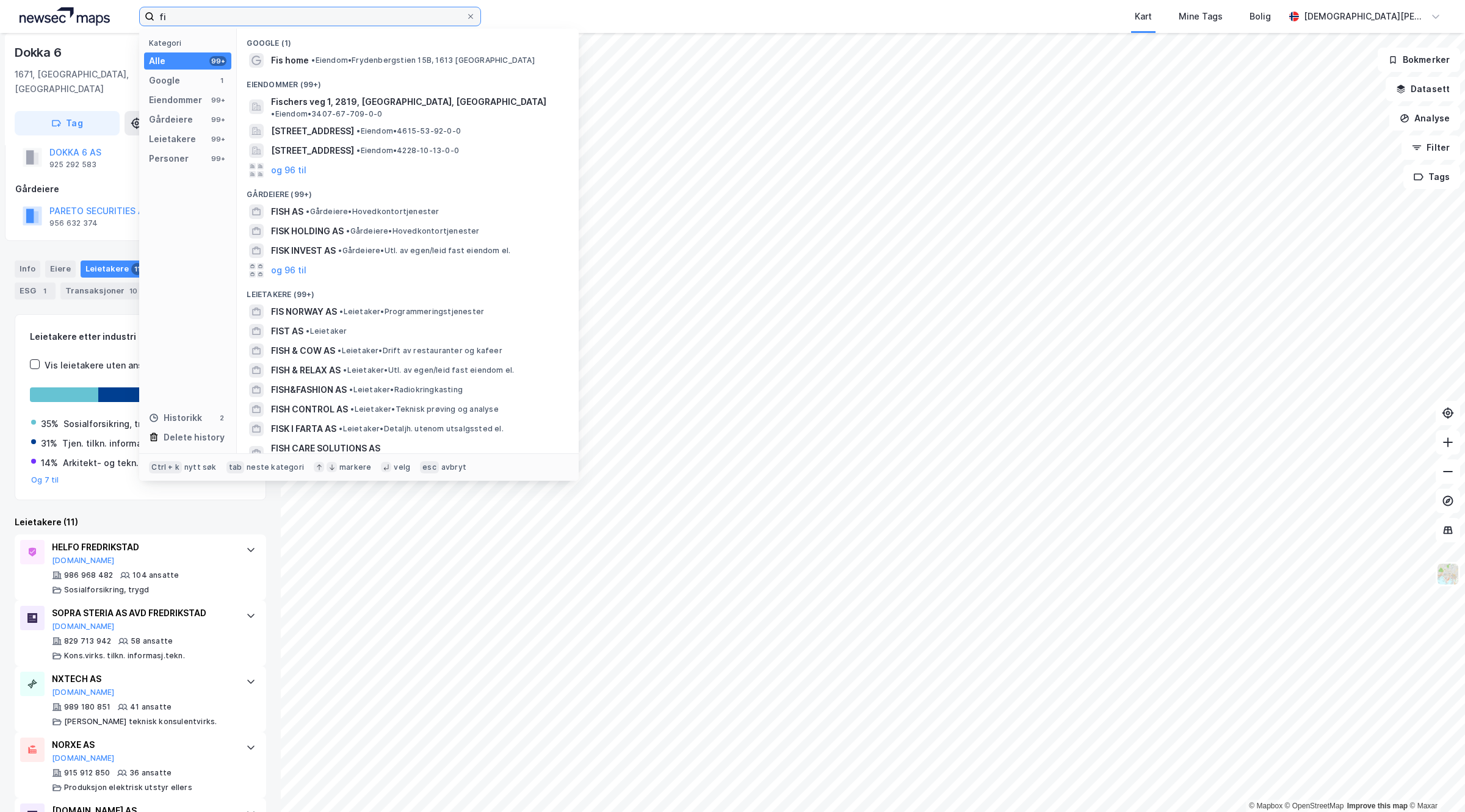
type input "f"
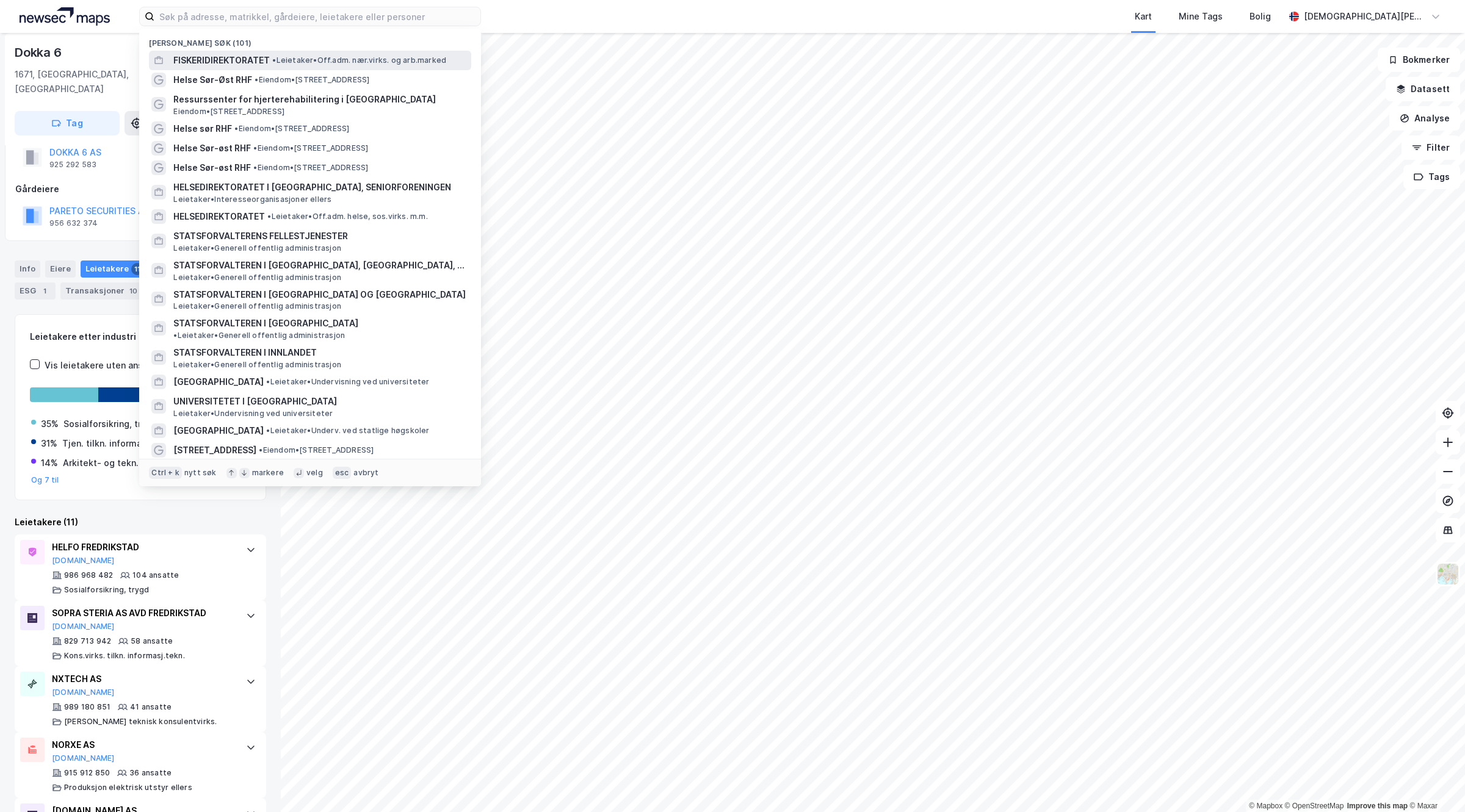
click at [187, 52] on div "FISKERIDIREKTORATET • Leietaker • Off.adm. nær.virks. og arb.marked" at bounding box center [310, 60] width 322 height 19
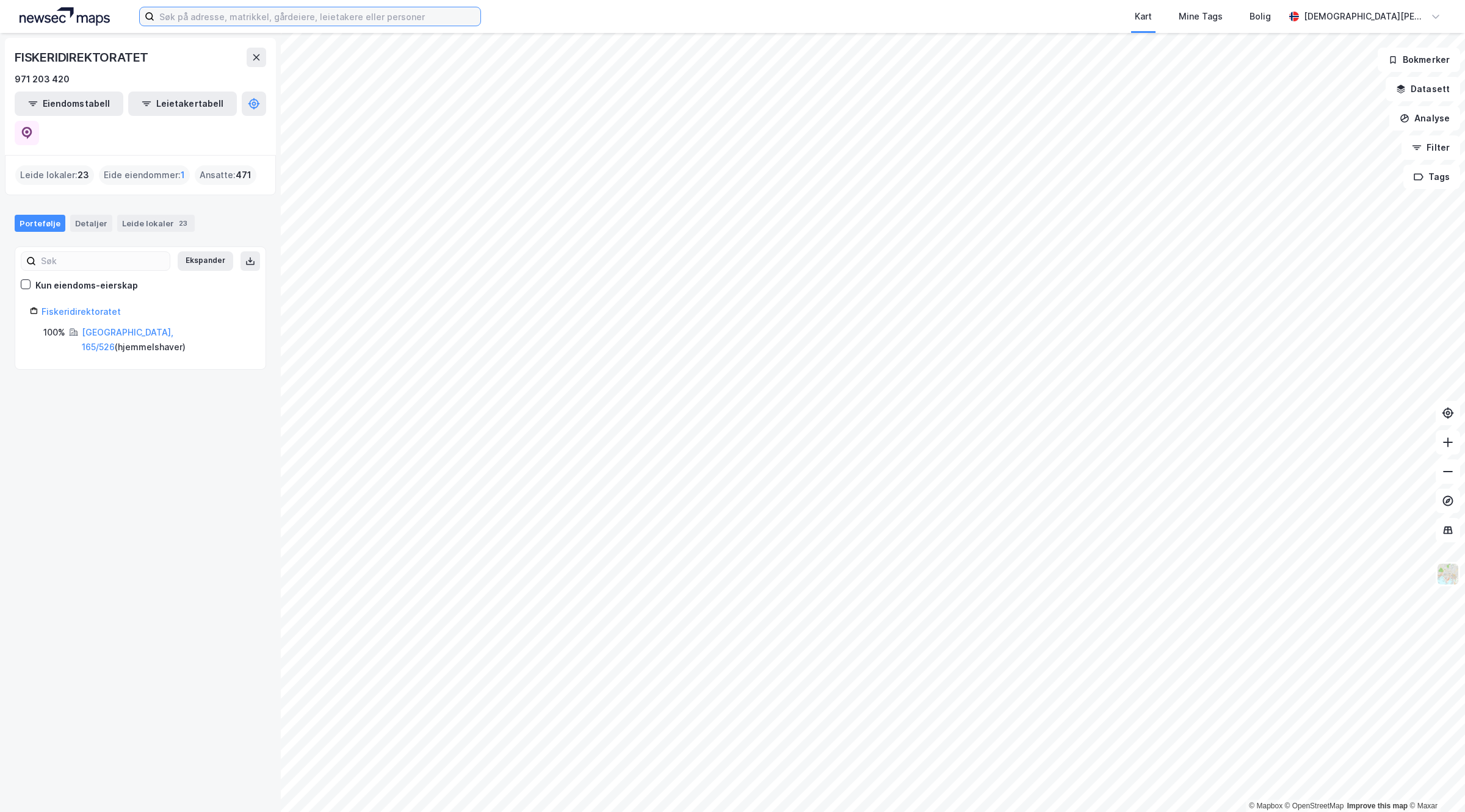
click at [365, 22] on input at bounding box center [318, 16] width 326 height 18
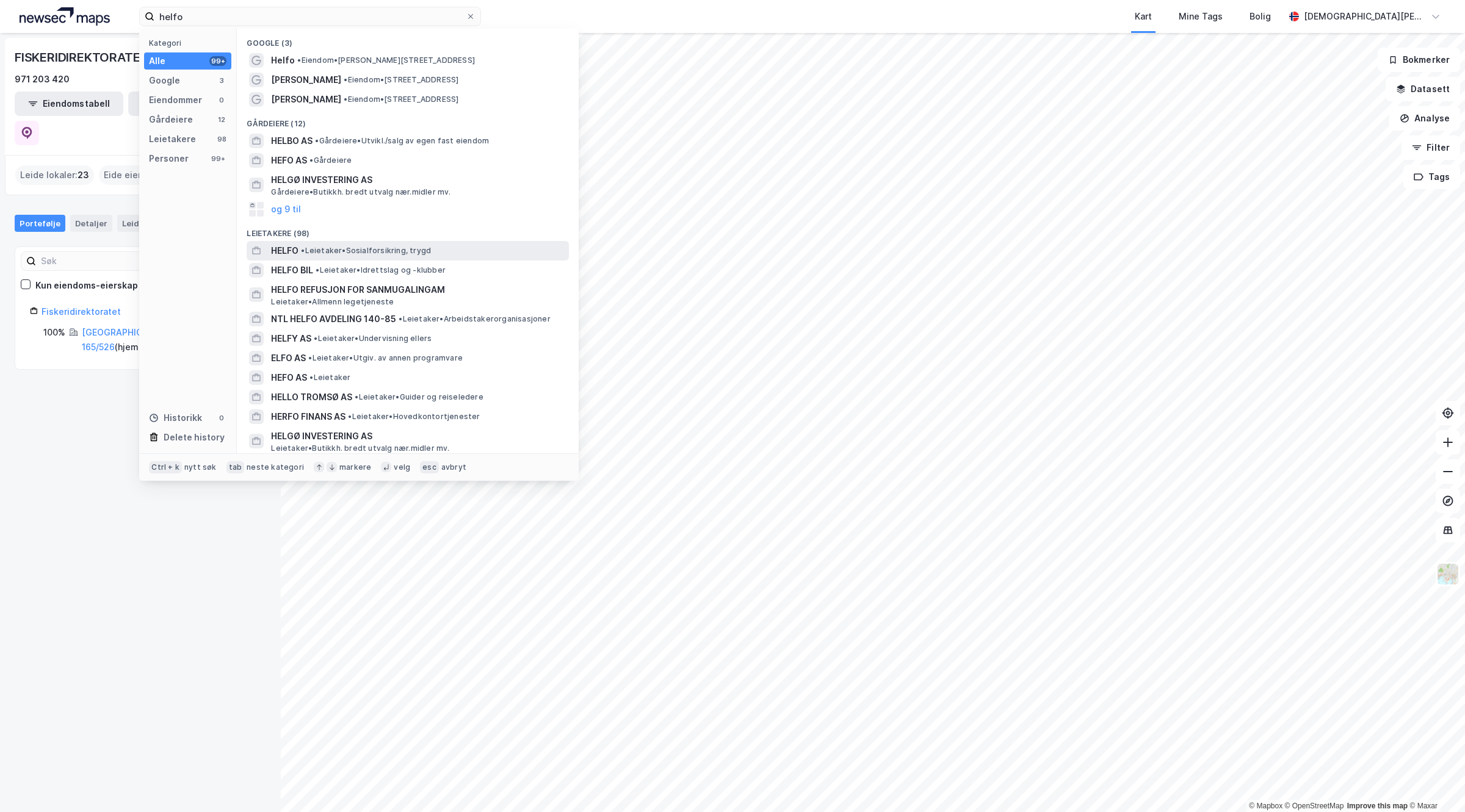
click at [351, 254] on span "• Leietaker • Sosialforsikring, trygd" at bounding box center [366, 250] width 130 height 10
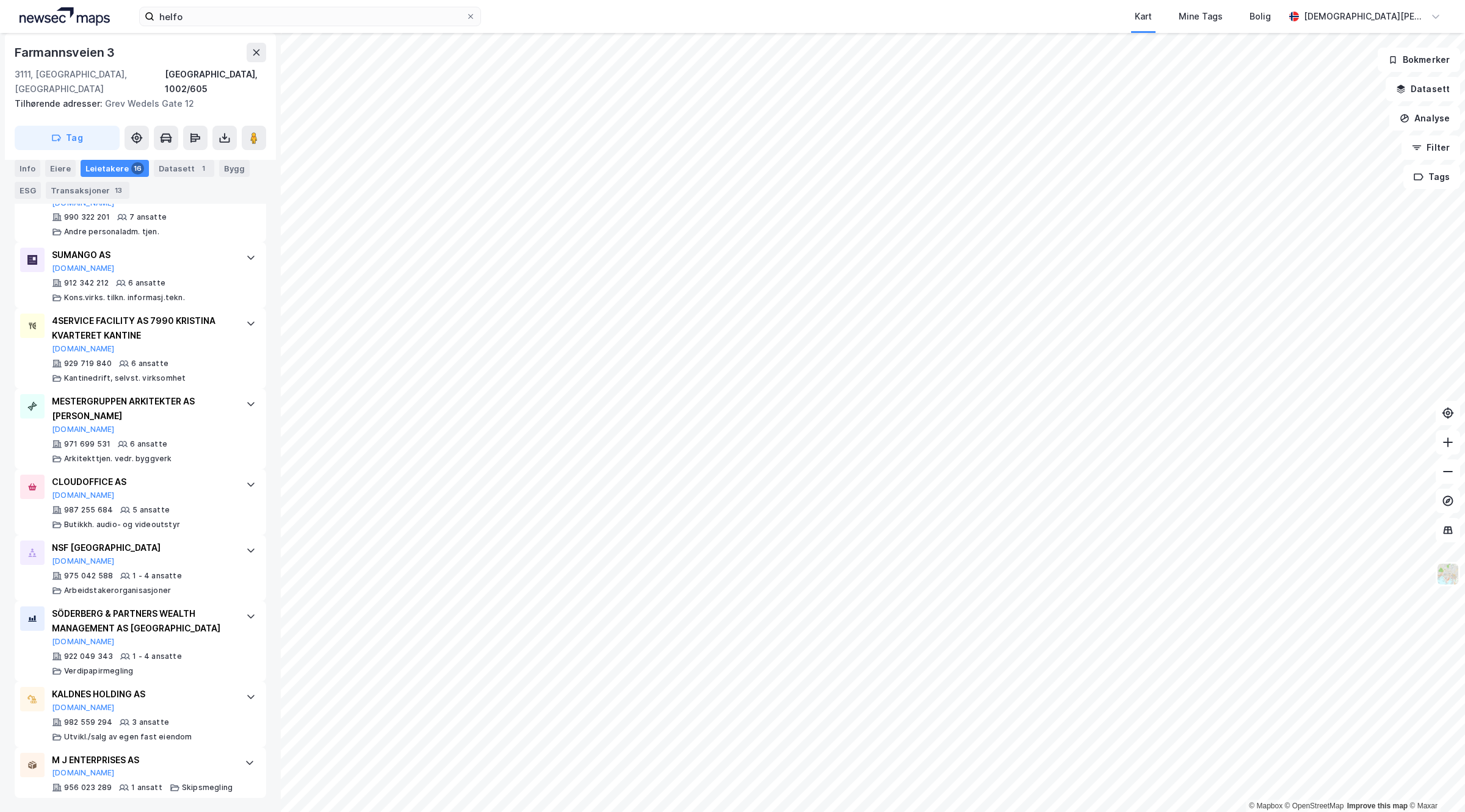
scroll to position [936, 0]
click at [99, 540] on div "NSF [GEOGRAPHIC_DATA]" at bounding box center [142, 547] width 182 height 15
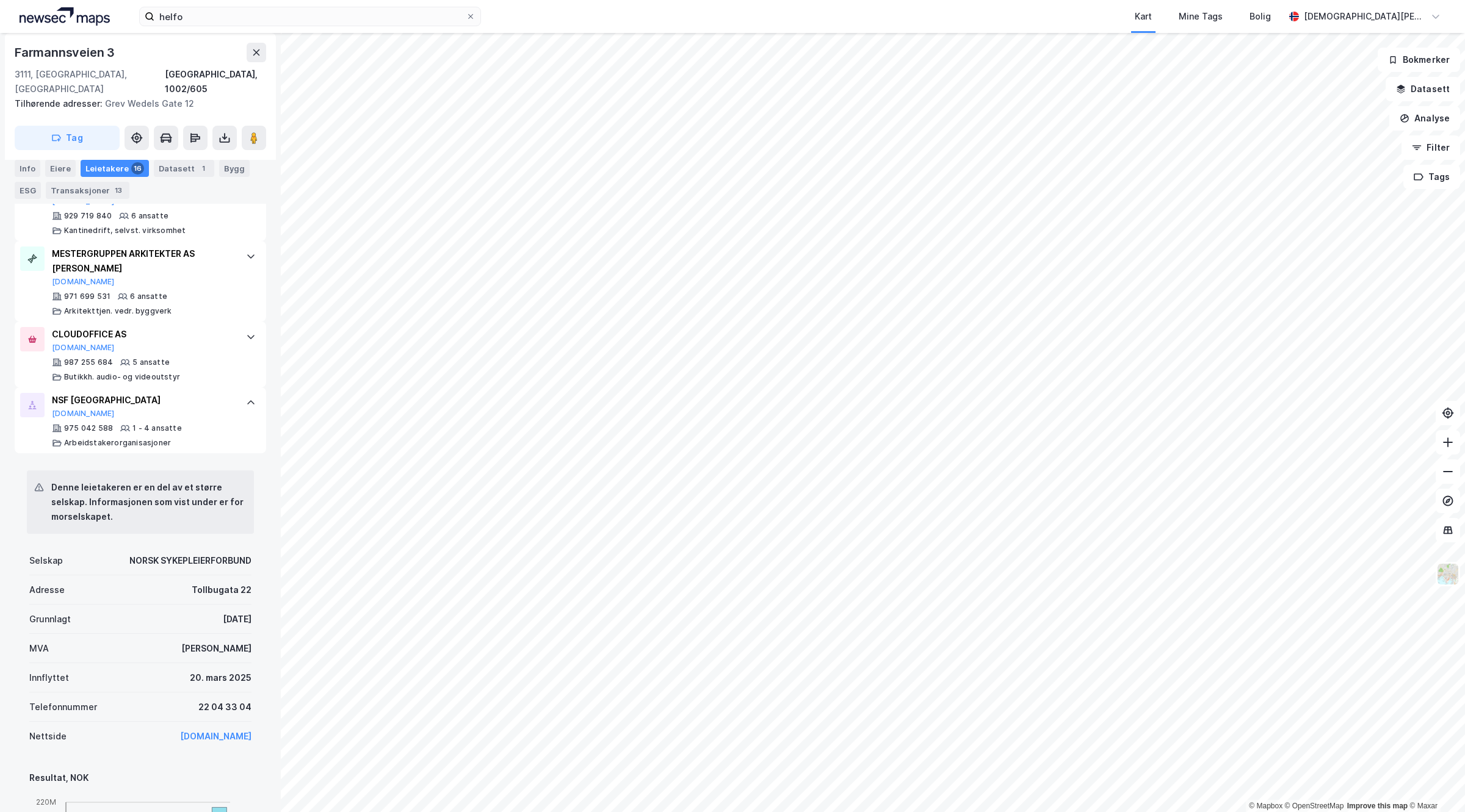
scroll to position [1088, 0]
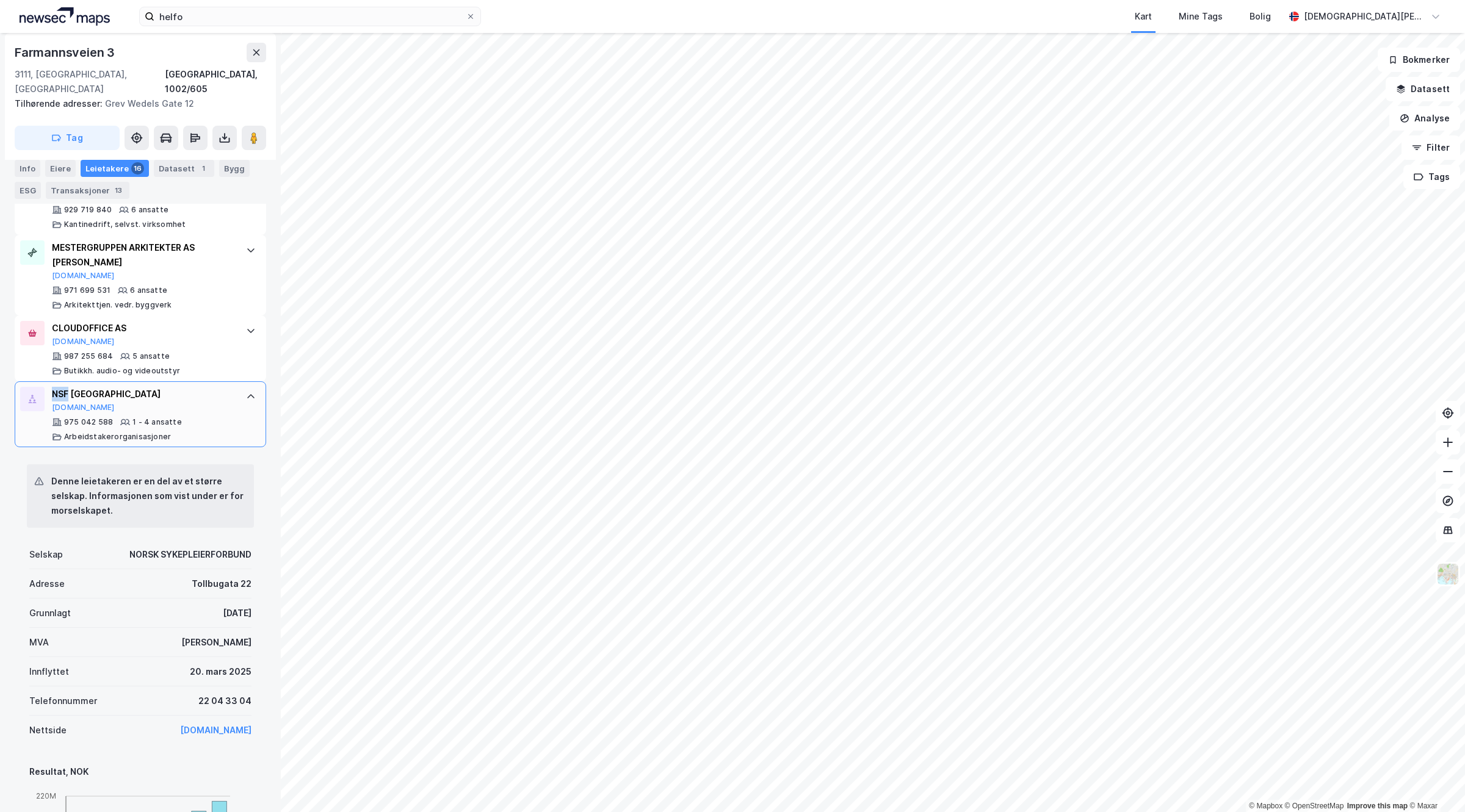
drag, startPoint x: 50, startPoint y: 379, endPoint x: 68, endPoint y: 386, distance: 19.3
click at [68, 386] on div "NSF VESTFOLD [DOMAIN_NAME] 975 042 588 1 - 4 ansatte Arbeidstakerorganisasjoner" at bounding box center [140, 414] width 252 height 66
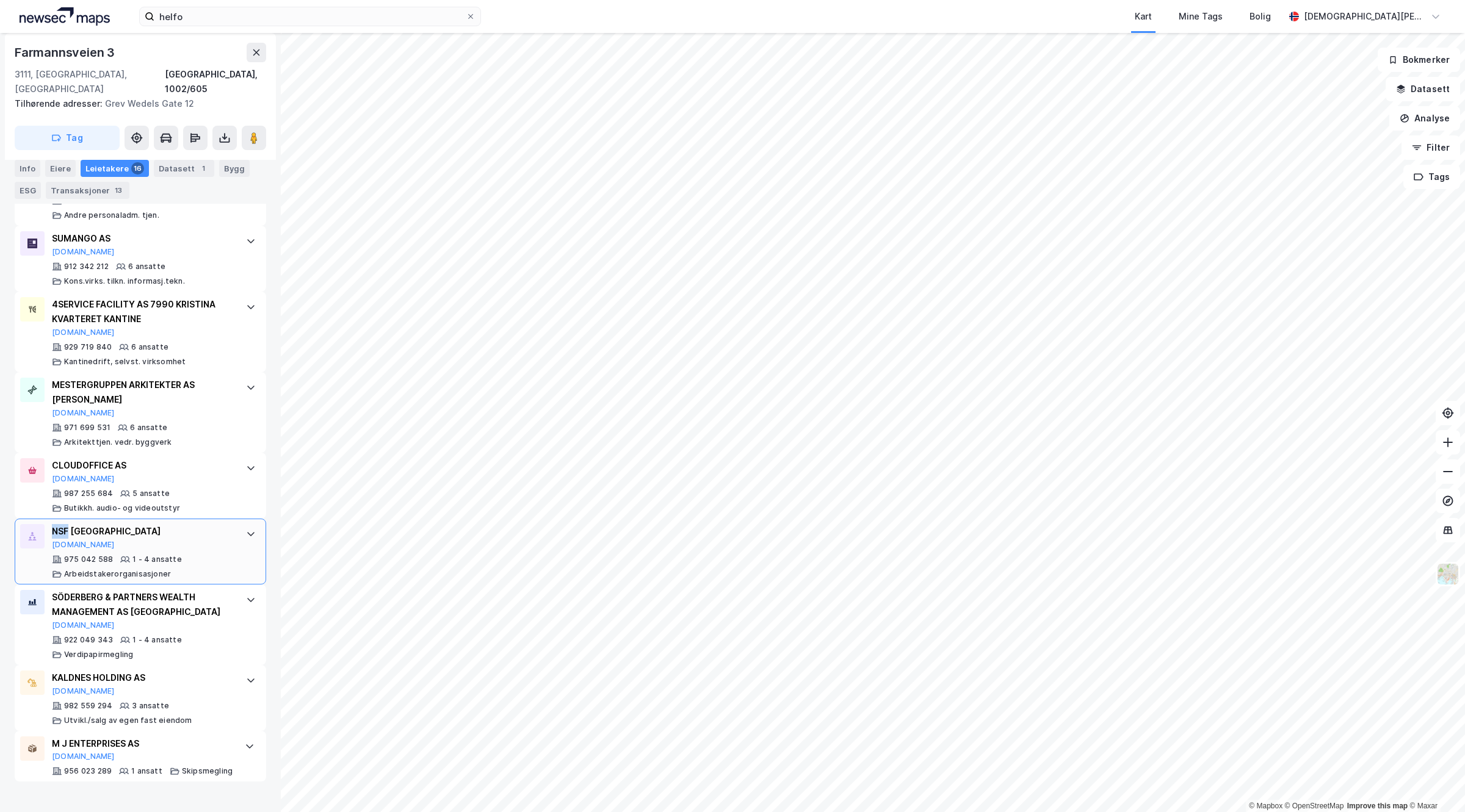
scroll to position [936, 0]
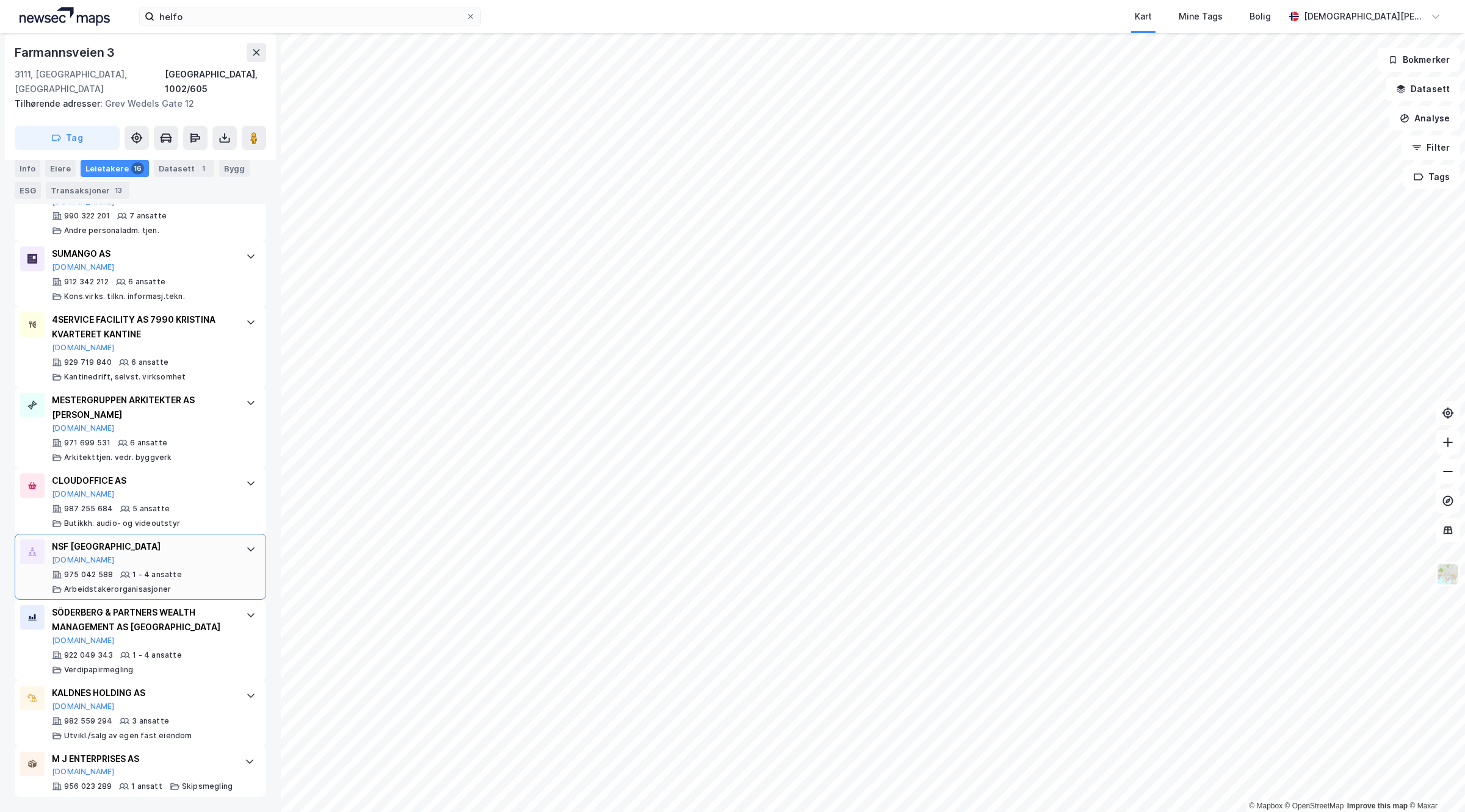
click at [105, 547] on div "NSF VESTFOLD [DOMAIN_NAME]" at bounding box center [142, 553] width 182 height 26
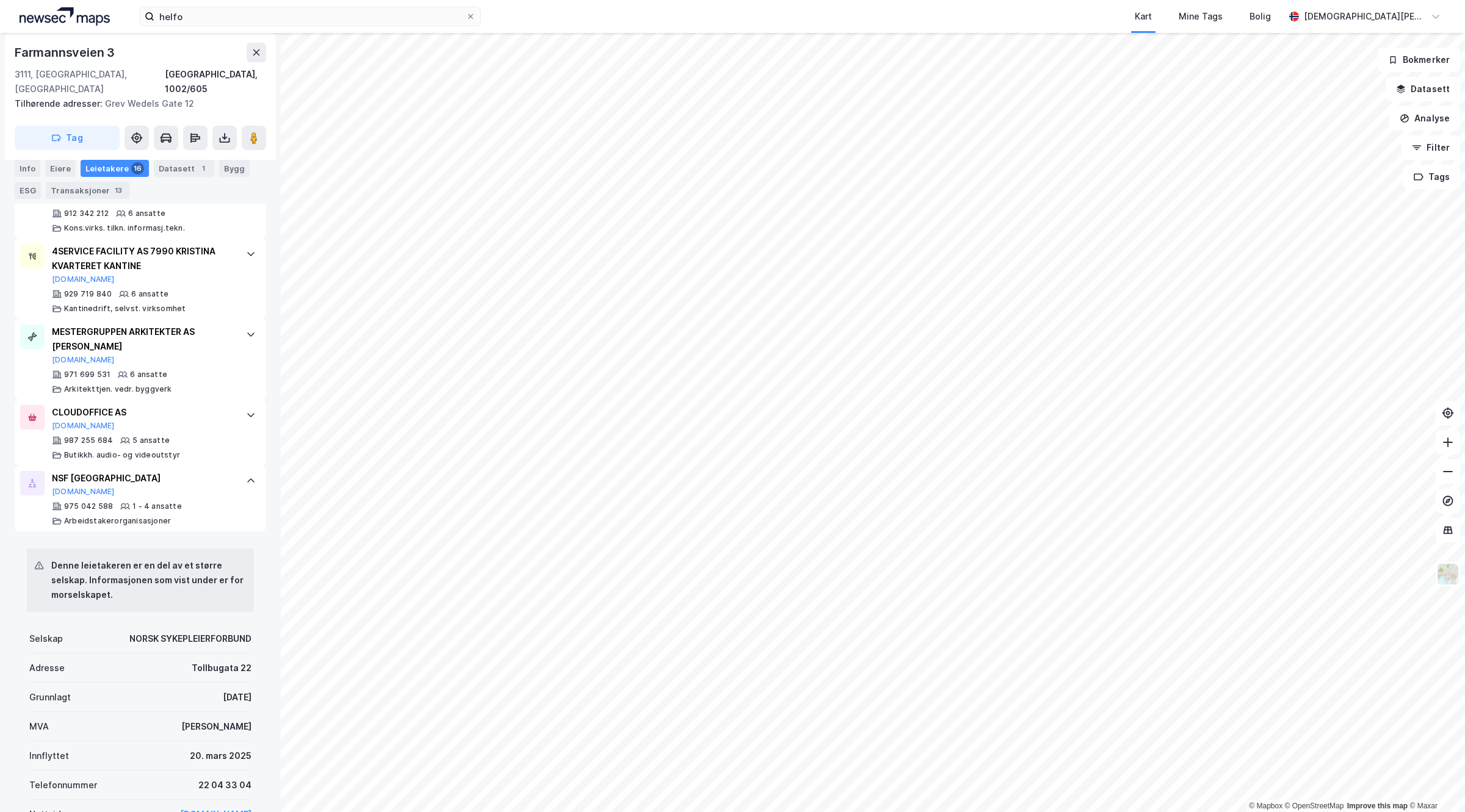
scroll to position [1088, 0]
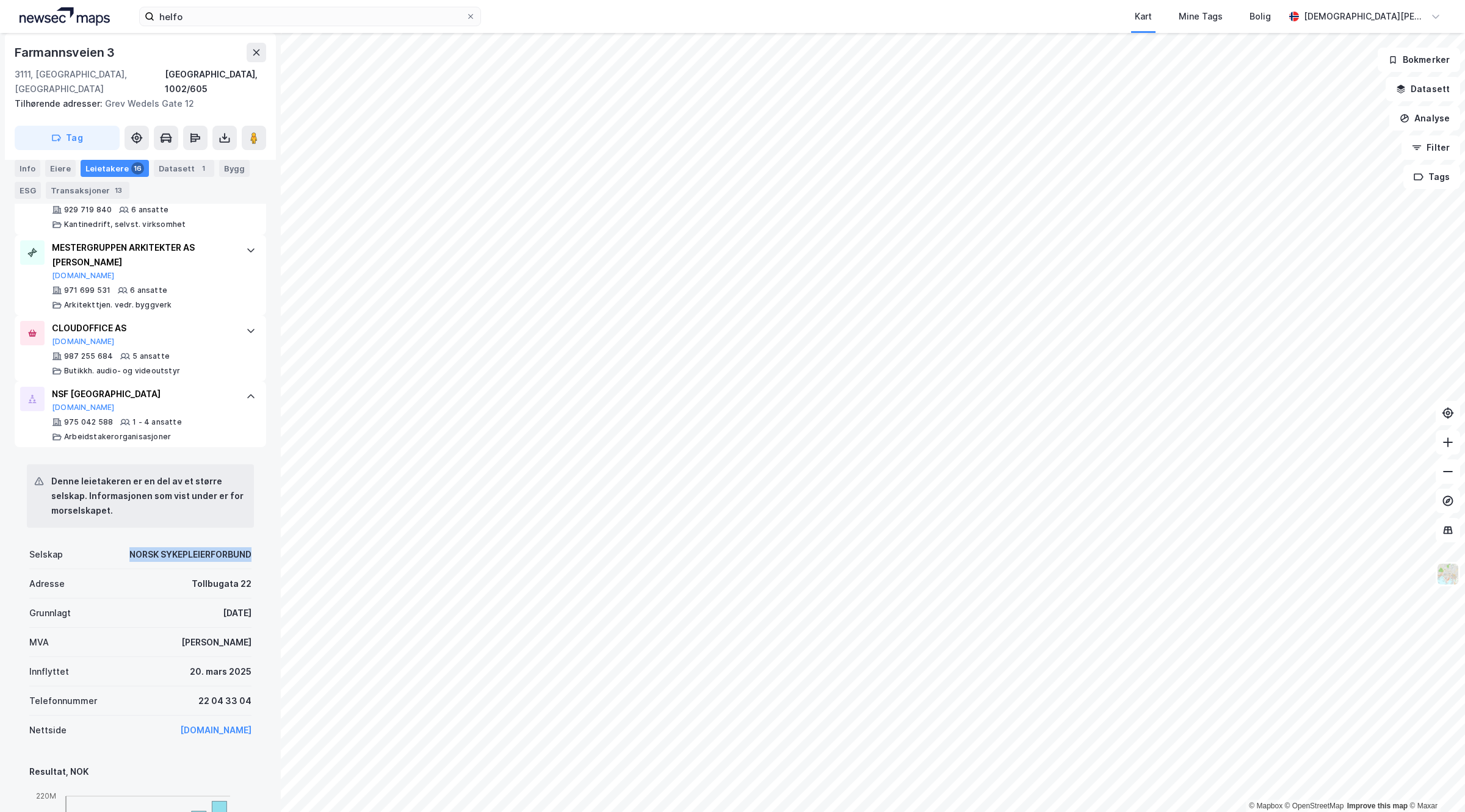
drag, startPoint x: 118, startPoint y: 538, endPoint x: 242, endPoint y: 547, distance: 124.3
click at [242, 547] on div "Denne leietakeren er en del av et større selskap. Informasjonen som vist under …" at bounding box center [140, 774] width 252 height 655
copy div "NORSK SYKEPLEIERFORBUND"
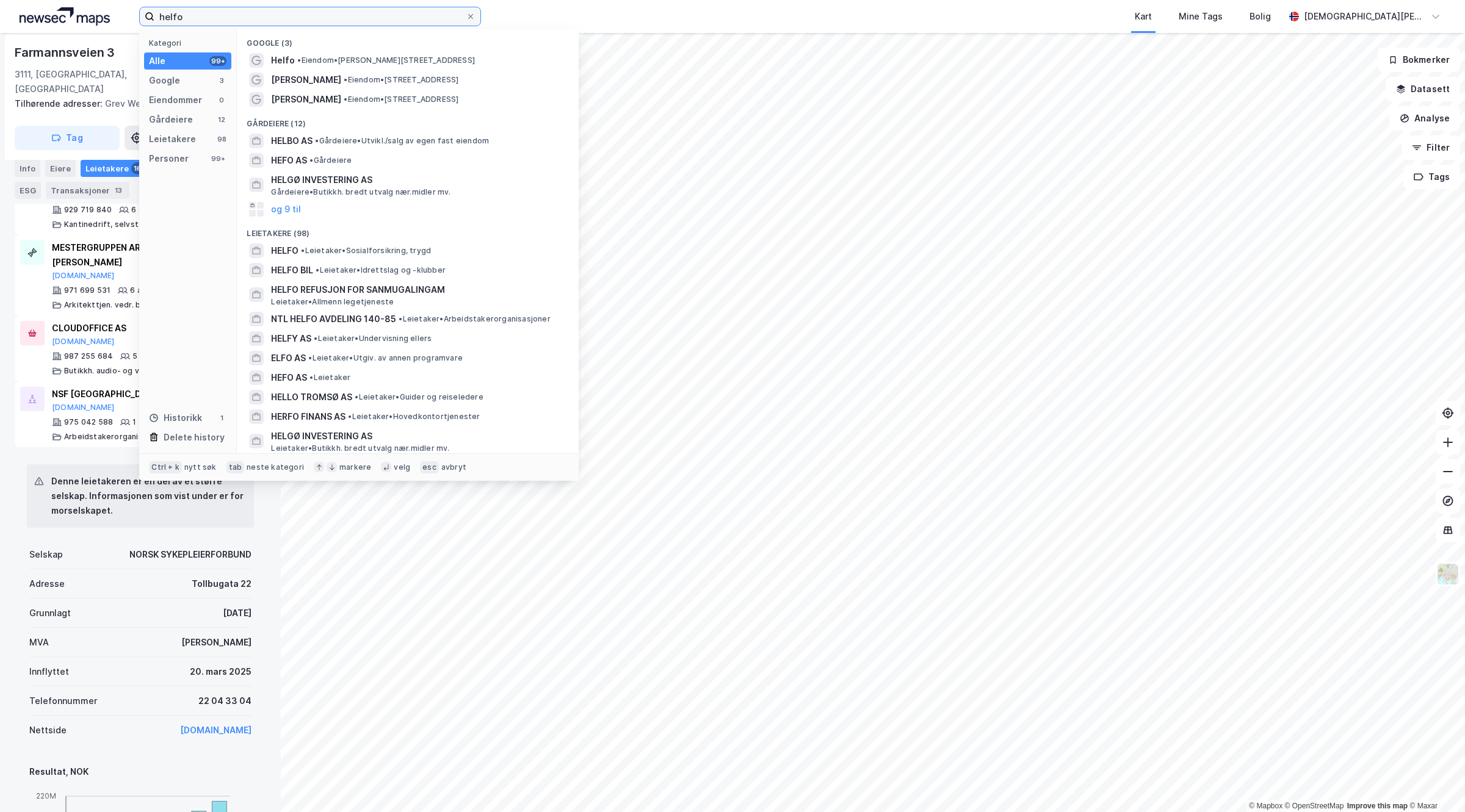
drag, startPoint x: 190, startPoint y: 17, endPoint x: 0, endPoint y: 17, distance: 190.0
click at [0, 17] on div "helfo Kategori Alle 99+ Google 3 Eiendommer 0 Gårdeiere 12 Leietakere 98 Person…" at bounding box center [732, 16] width 1465 height 33
paste input "NORSK SYKEPLEIERFORBUND"
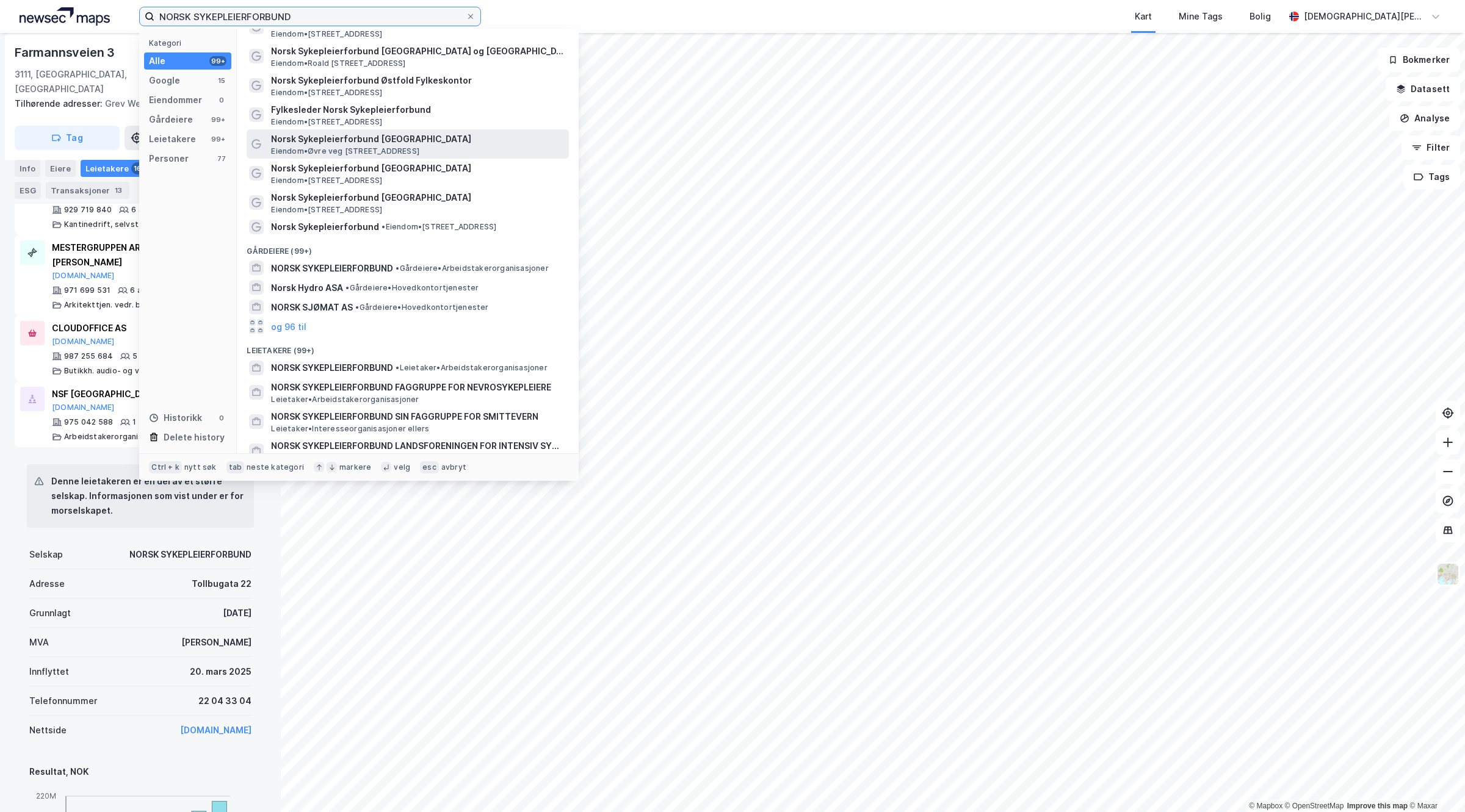
scroll to position [457, 0]
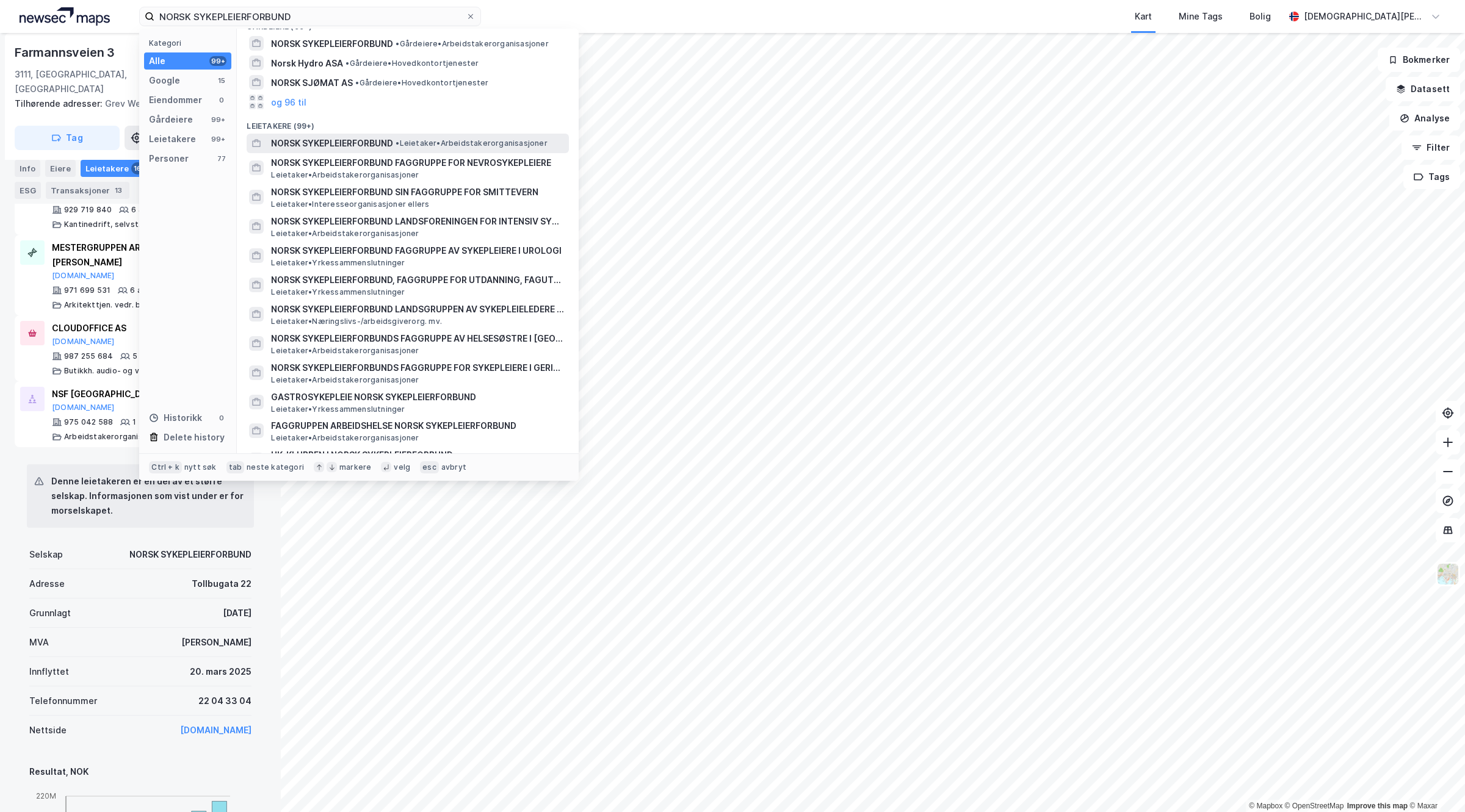
click at [372, 144] on span "NORSK SYKEPLEIERFORBUND" at bounding box center [332, 143] width 122 height 15
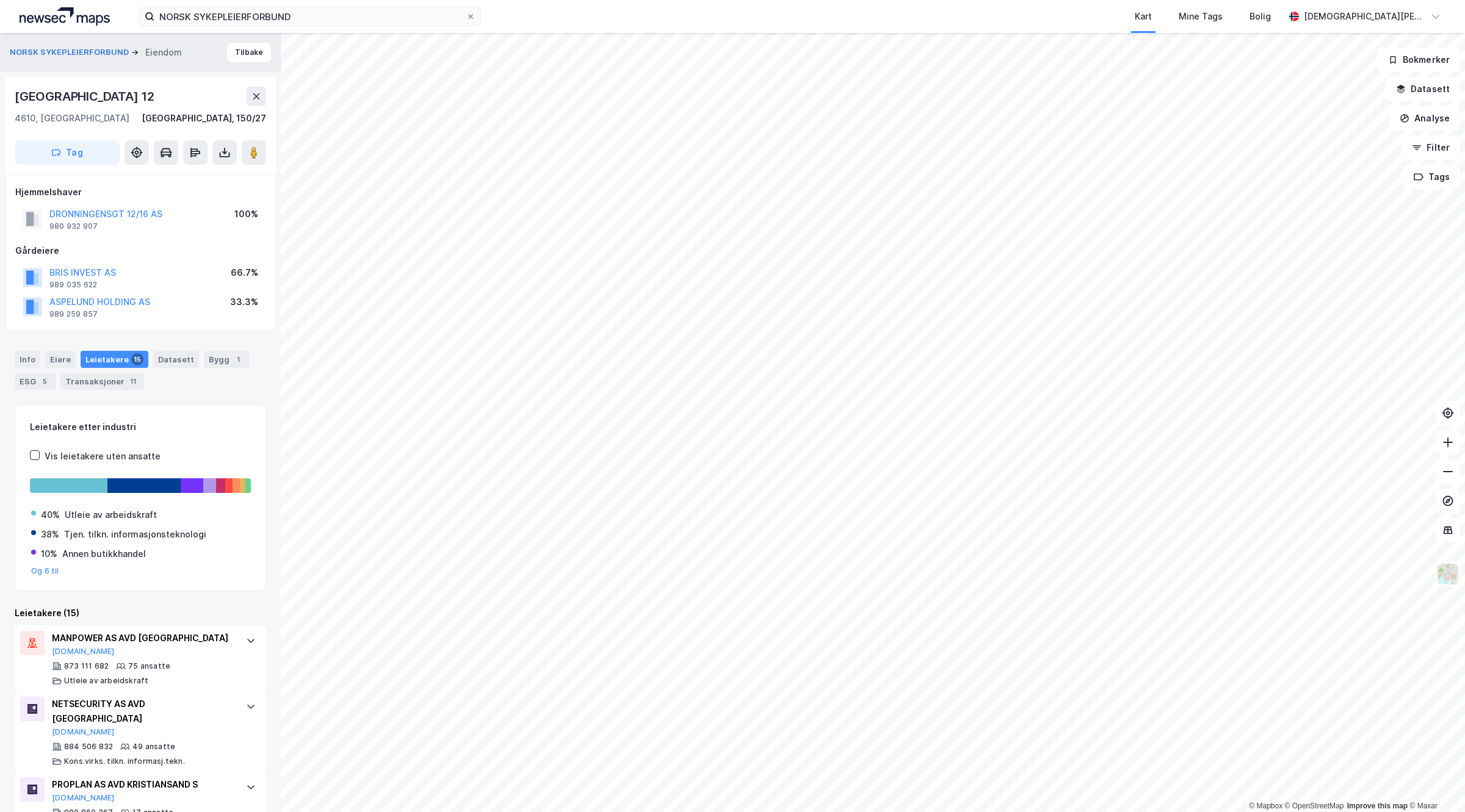
click at [107, 203] on div "Hjemmelshaver DRONNINGENSGT 12/16 AS 980 932 907 100%" at bounding box center [140, 209] width 251 height 49
click at [0, 0] on button "DRONNINGENSGT 12/16 AS" at bounding box center [0, 0] width 0 height 0
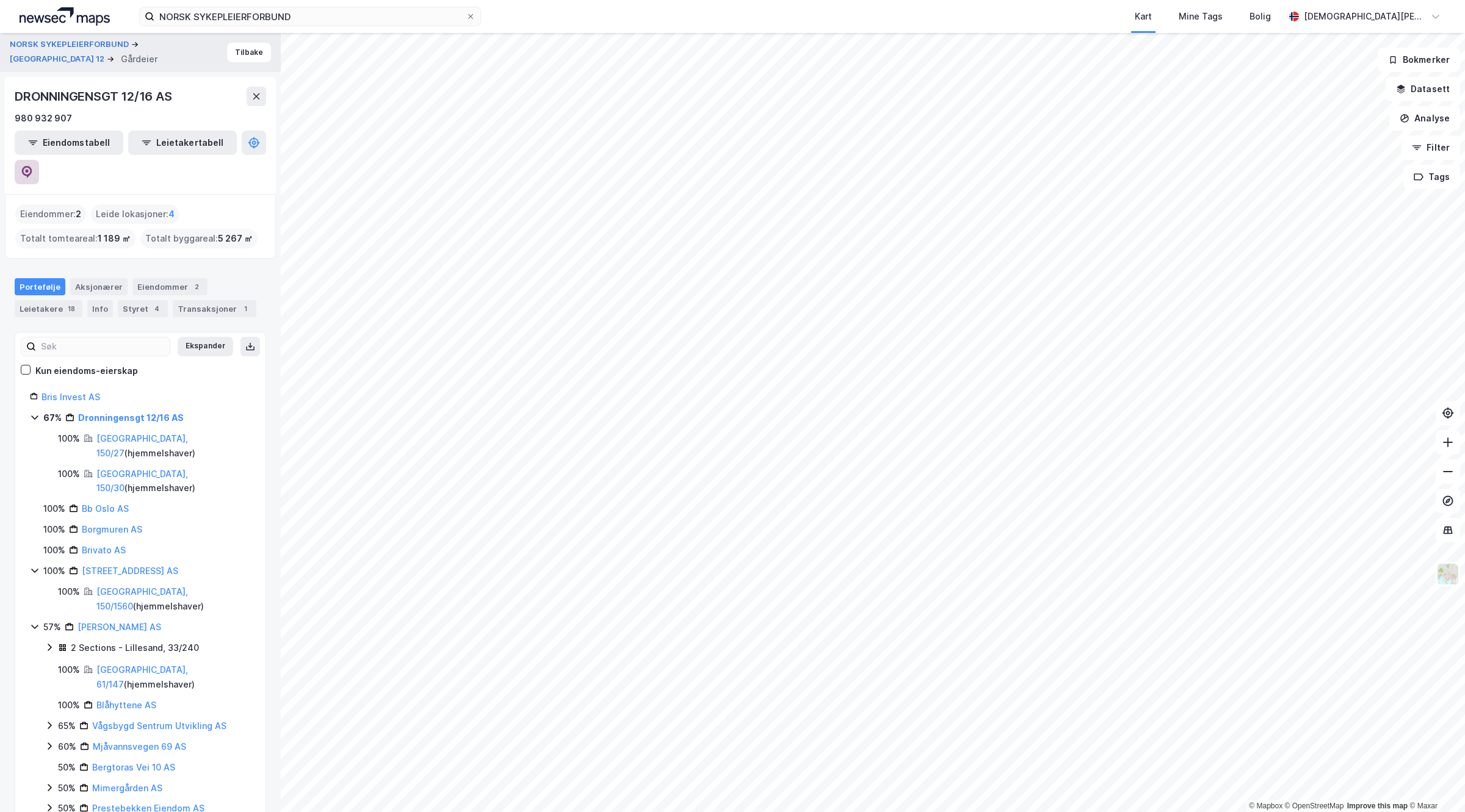
click at [39, 160] on button at bounding box center [27, 172] width 25 height 25
click at [43, 47] on button "NORSK SYKEPLEIERFORBUND" at bounding box center [71, 44] width 122 height 12
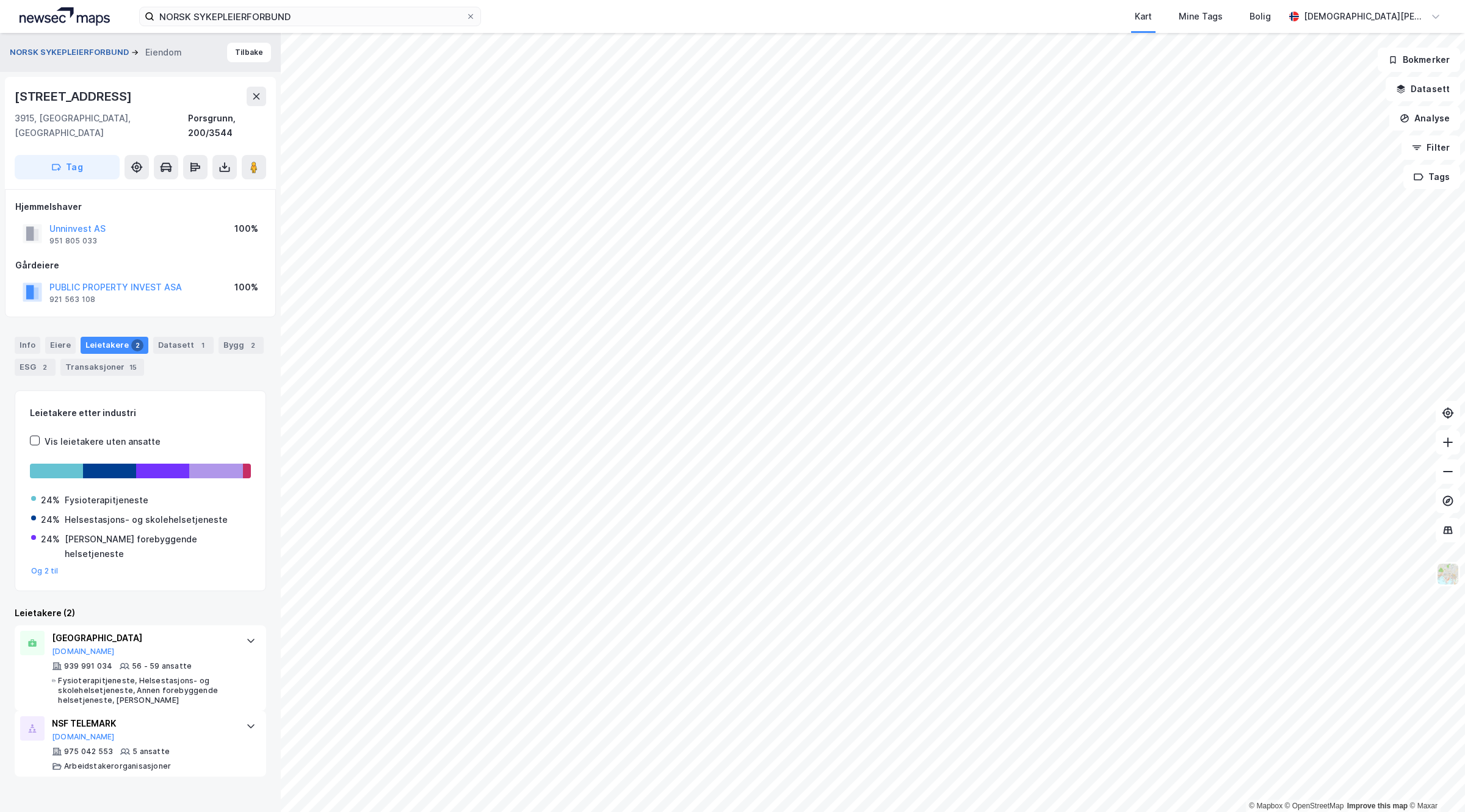
click at [60, 49] on button "NORSK SYKEPLEIERFORBUND" at bounding box center [71, 52] width 122 height 12
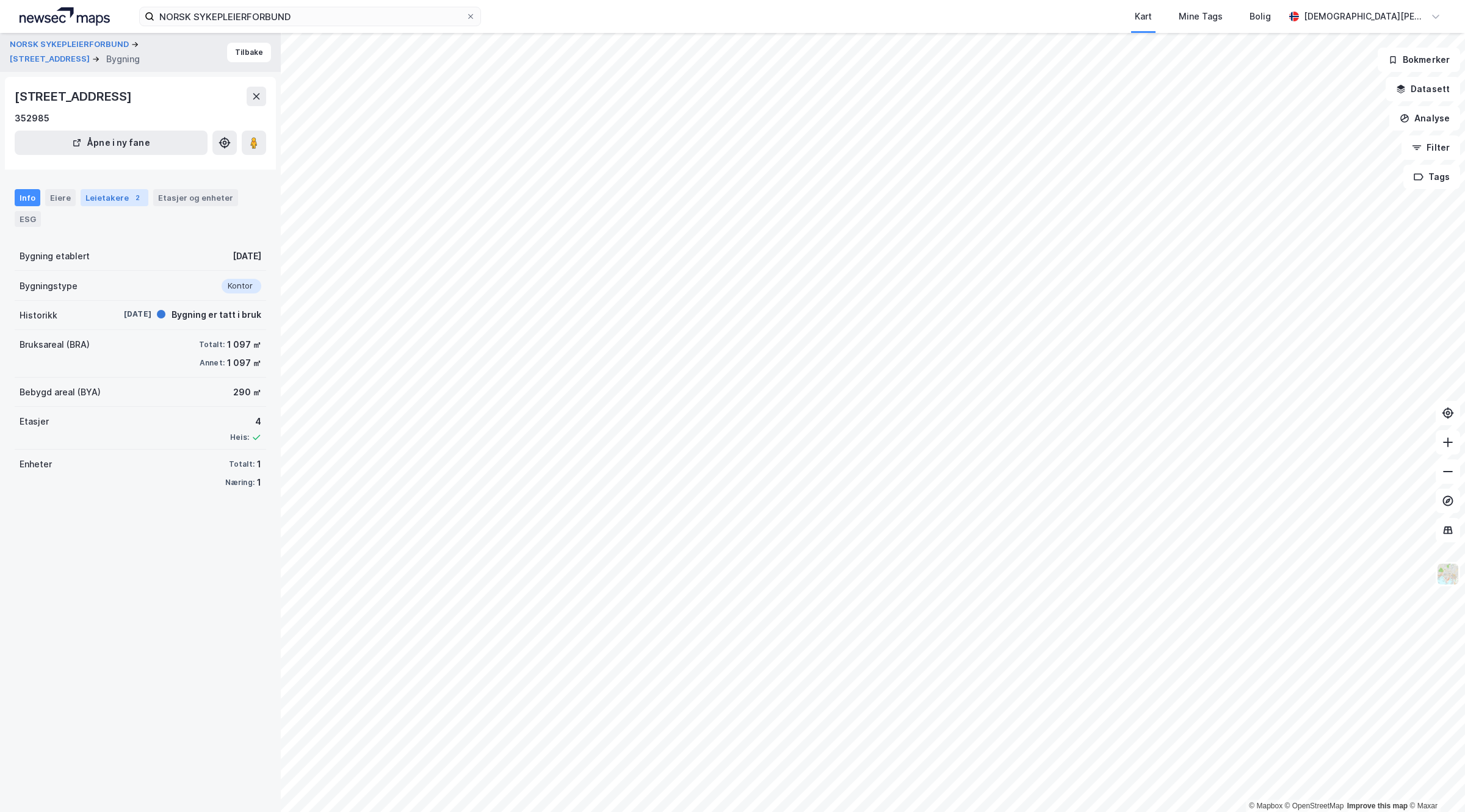
click at [84, 195] on div "Leietakere 2" at bounding box center [114, 197] width 68 height 17
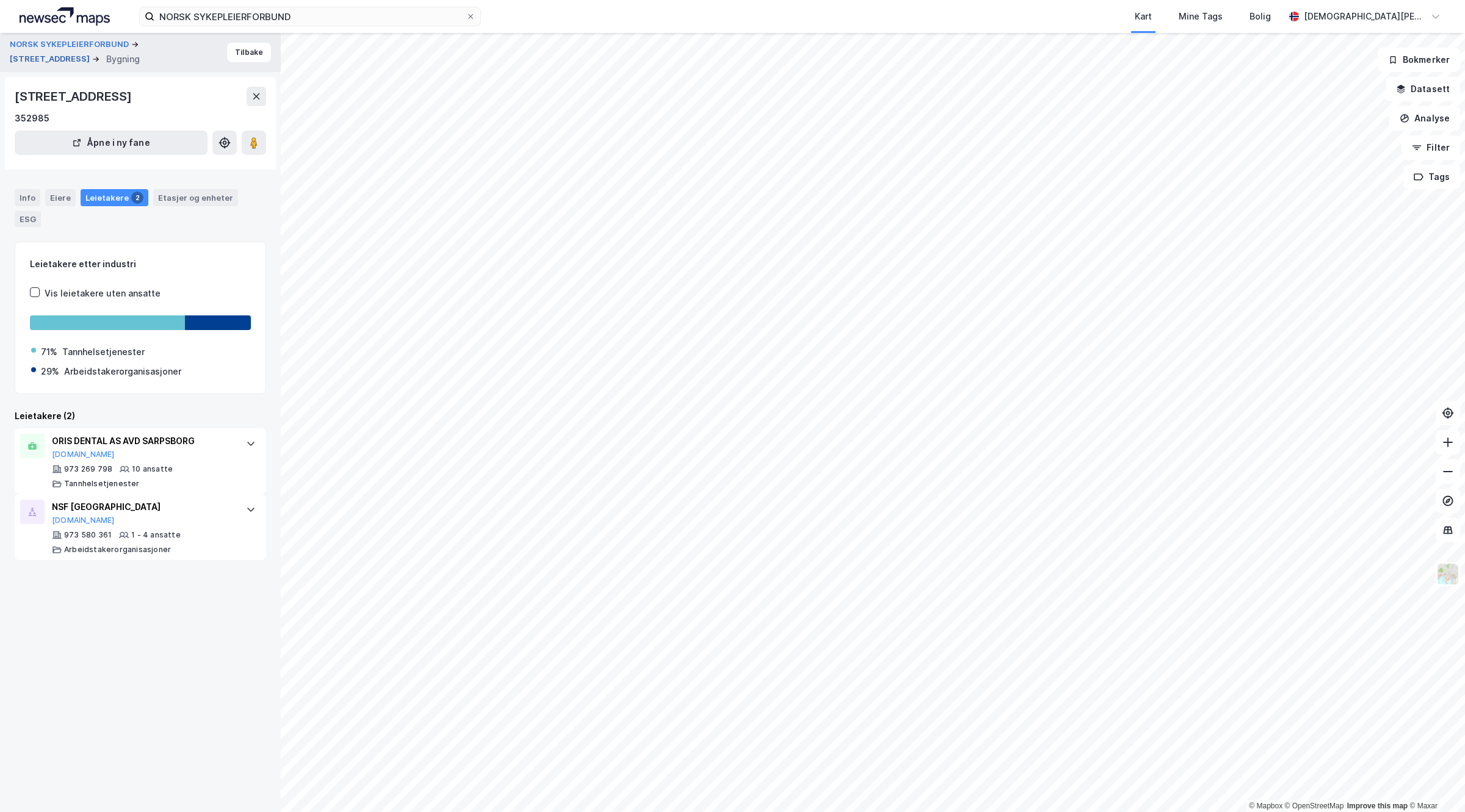
click at [92, 53] on button "[STREET_ADDRESS]" at bounding box center [50, 59] width 82 height 12
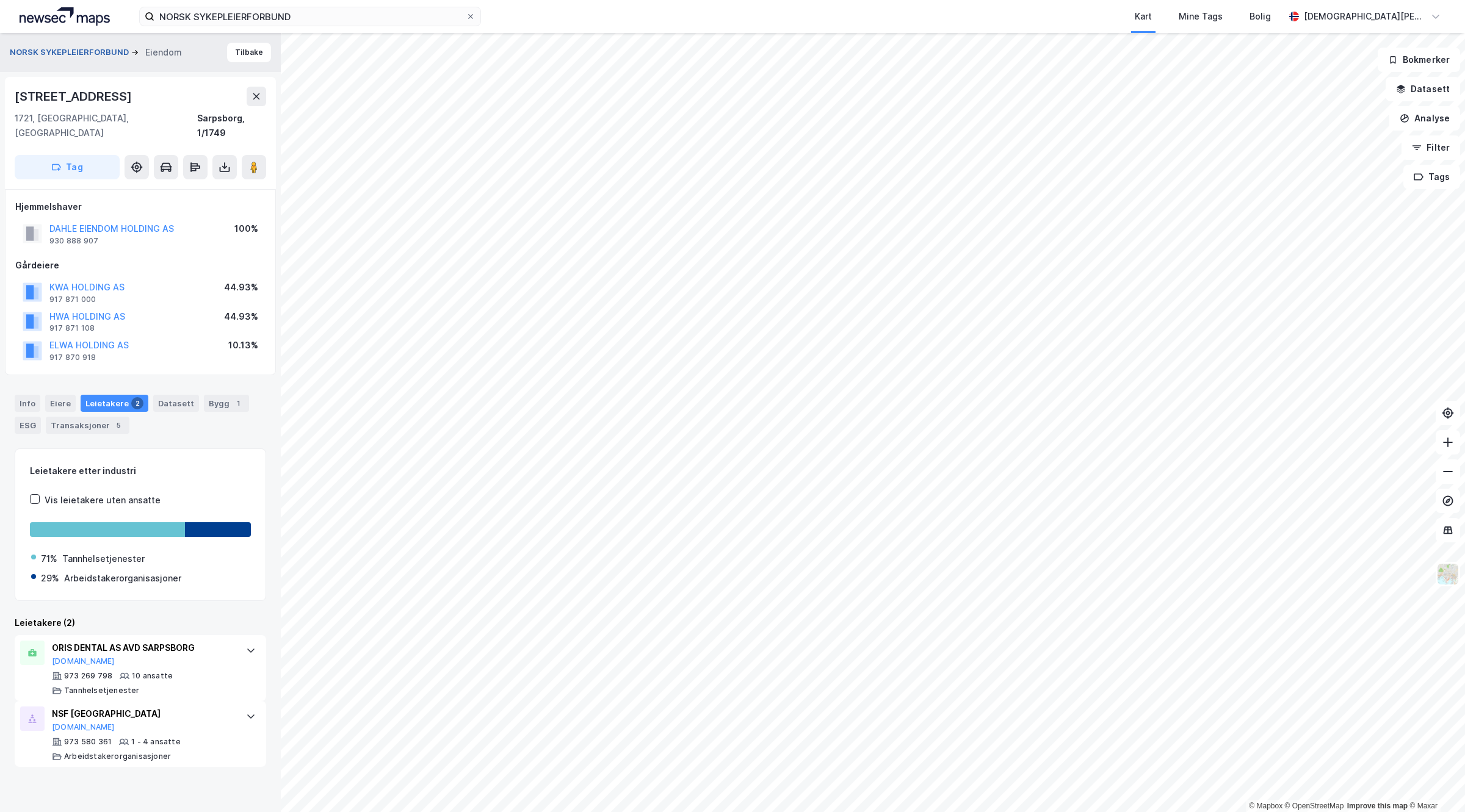
click at [69, 53] on button "NORSK SYKEPLEIERFORBUND" at bounding box center [71, 52] width 122 height 12
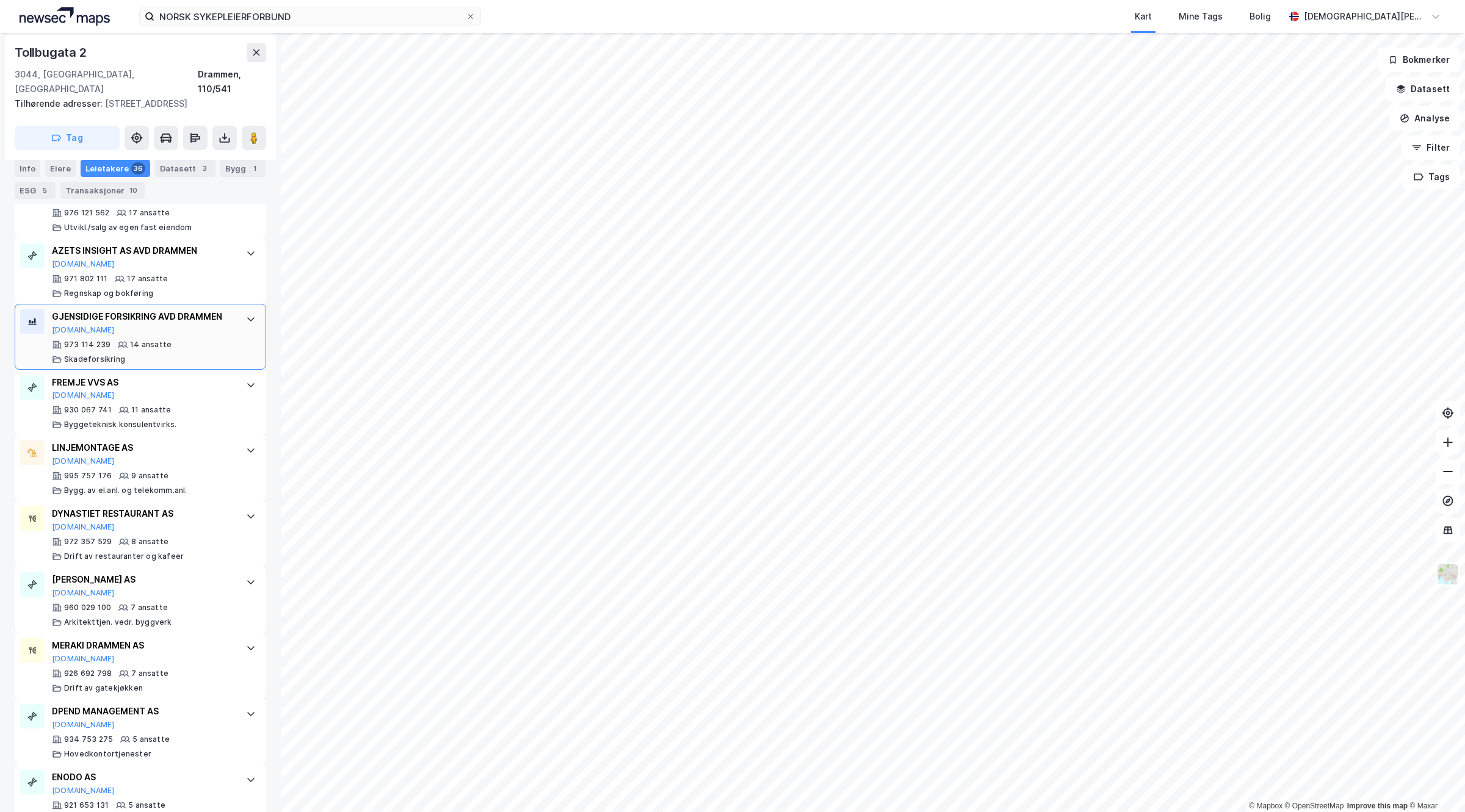
scroll to position [1144, 0]
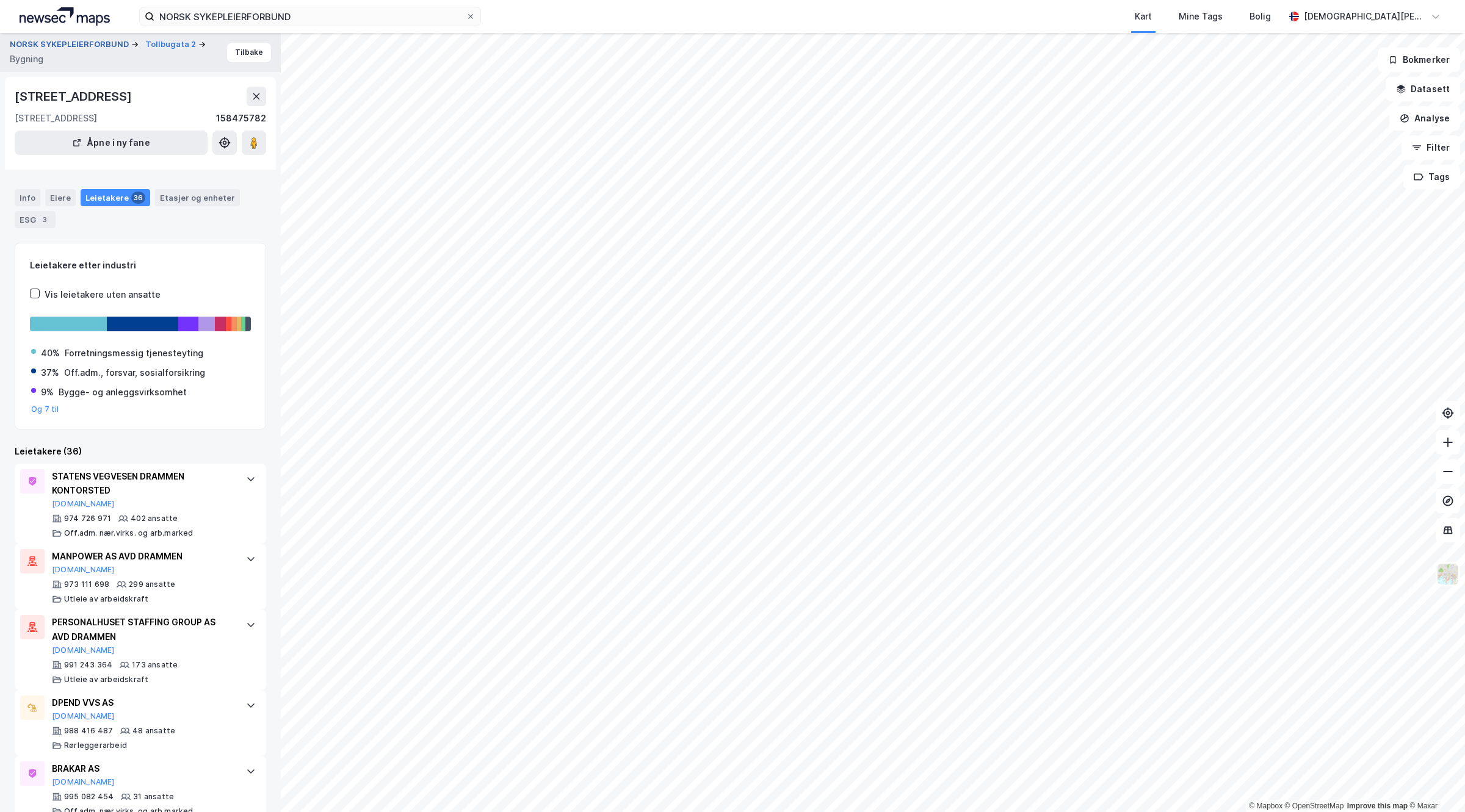
click at [100, 40] on button "NORSK SYKEPLEIERFORBUND" at bounding box center [71, 44] width 122 height 12
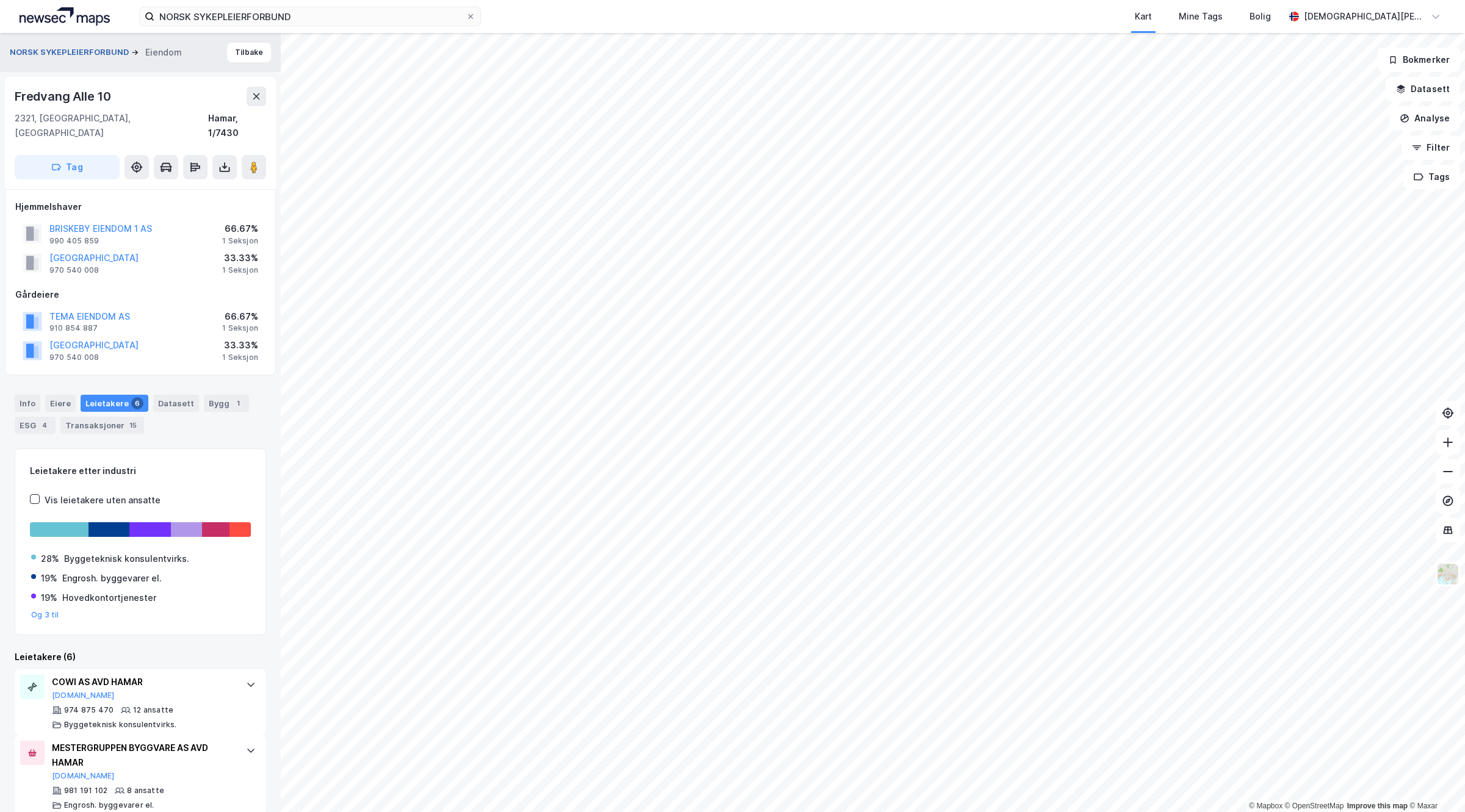
click at [74, 53] on button "NORSK SYKEPLEIERFORBUND" at bounding box center [71, 52] width 122 height 12
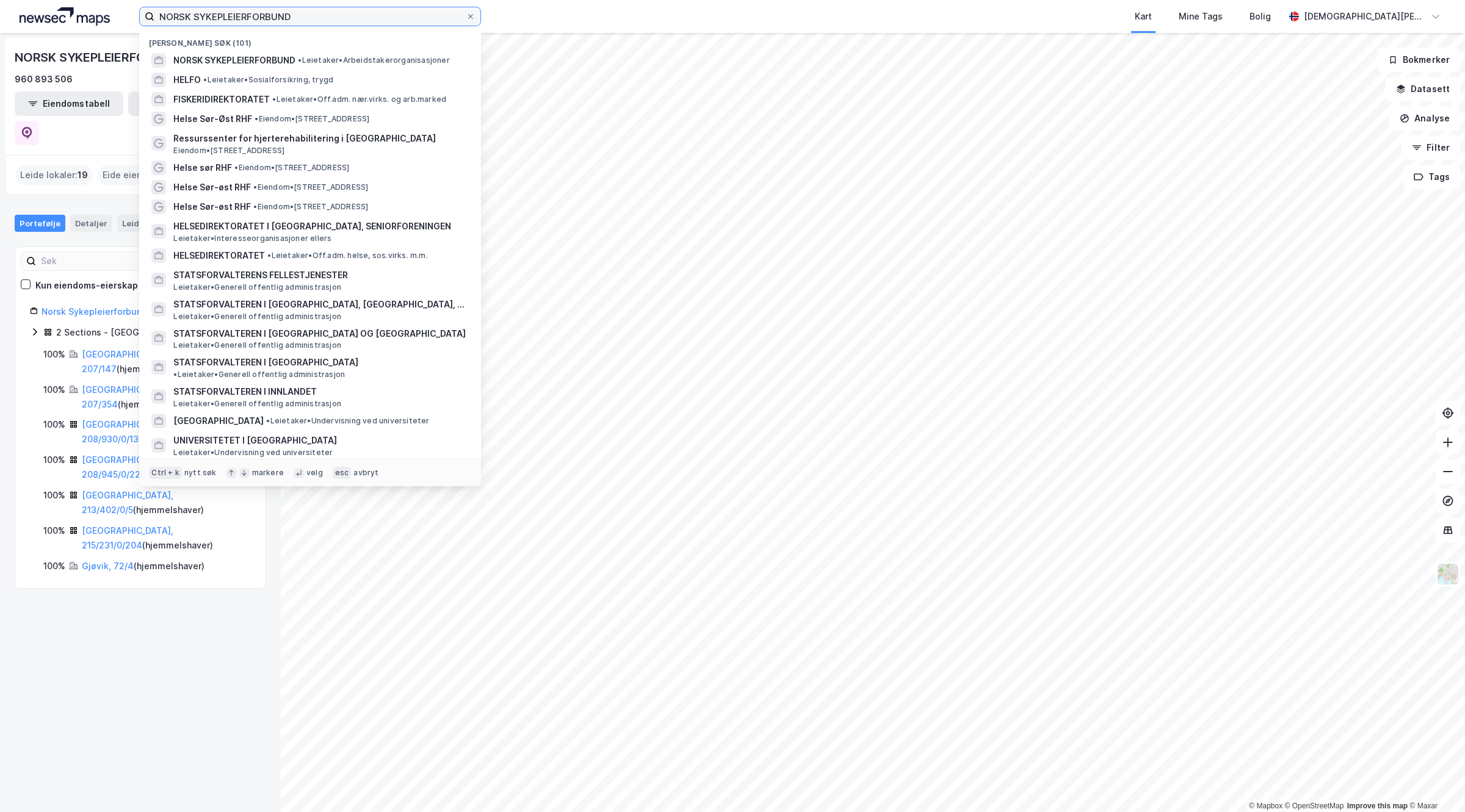
drag, startPoint x: 331, startPoint y: 16, endPoint x: 0, endPoint y: 21, distance: 331.0
click at [0, 21] on div "NORSK SYKEPLEIERFORBUND Nylige søk (101) NORSK SYKEPLEIERFORBUND • Leietaker • …" at bounding box center [732, 16] width 1465 height 33
paste input "Arbeidstilsynet"
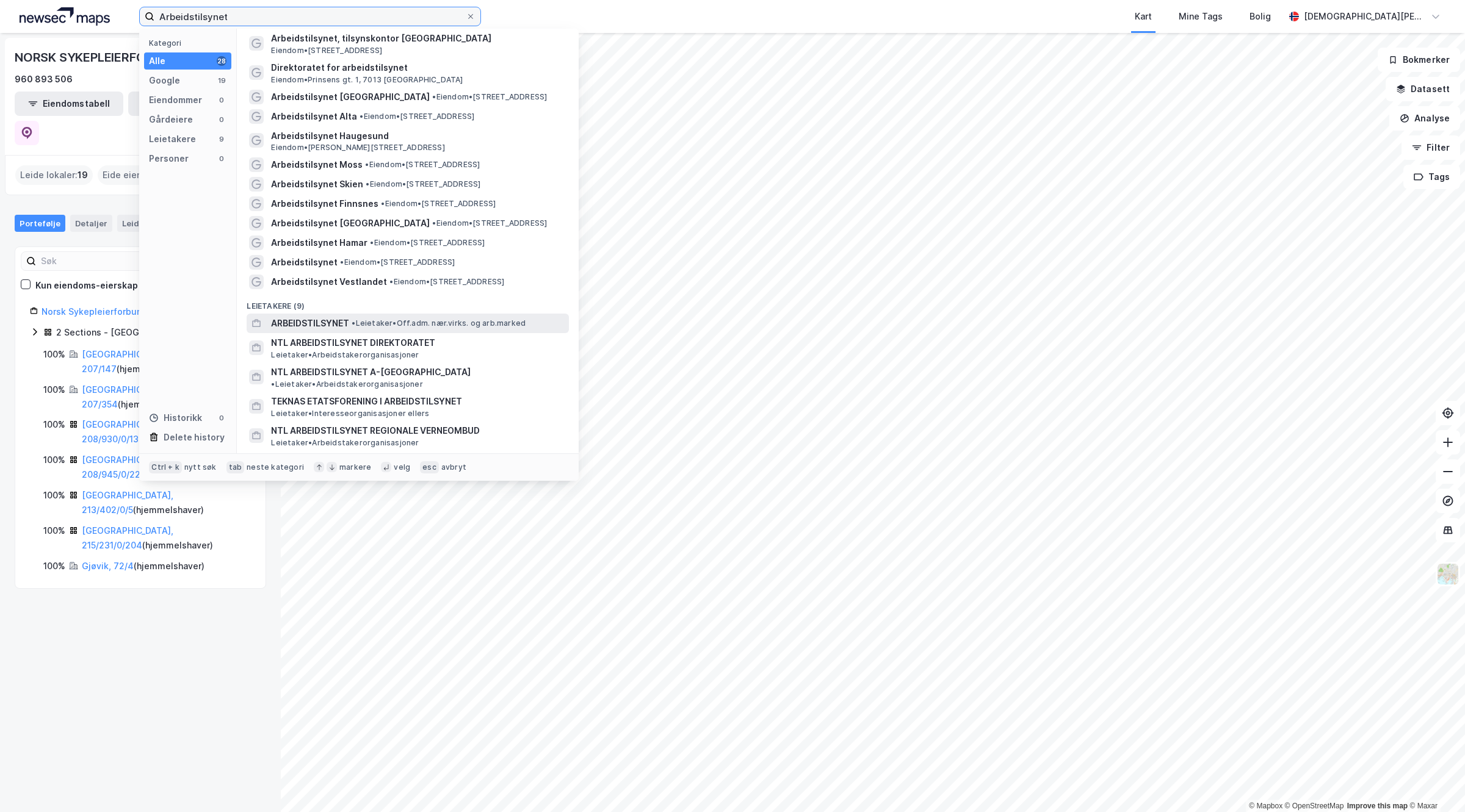
scroll to position [281, 0]
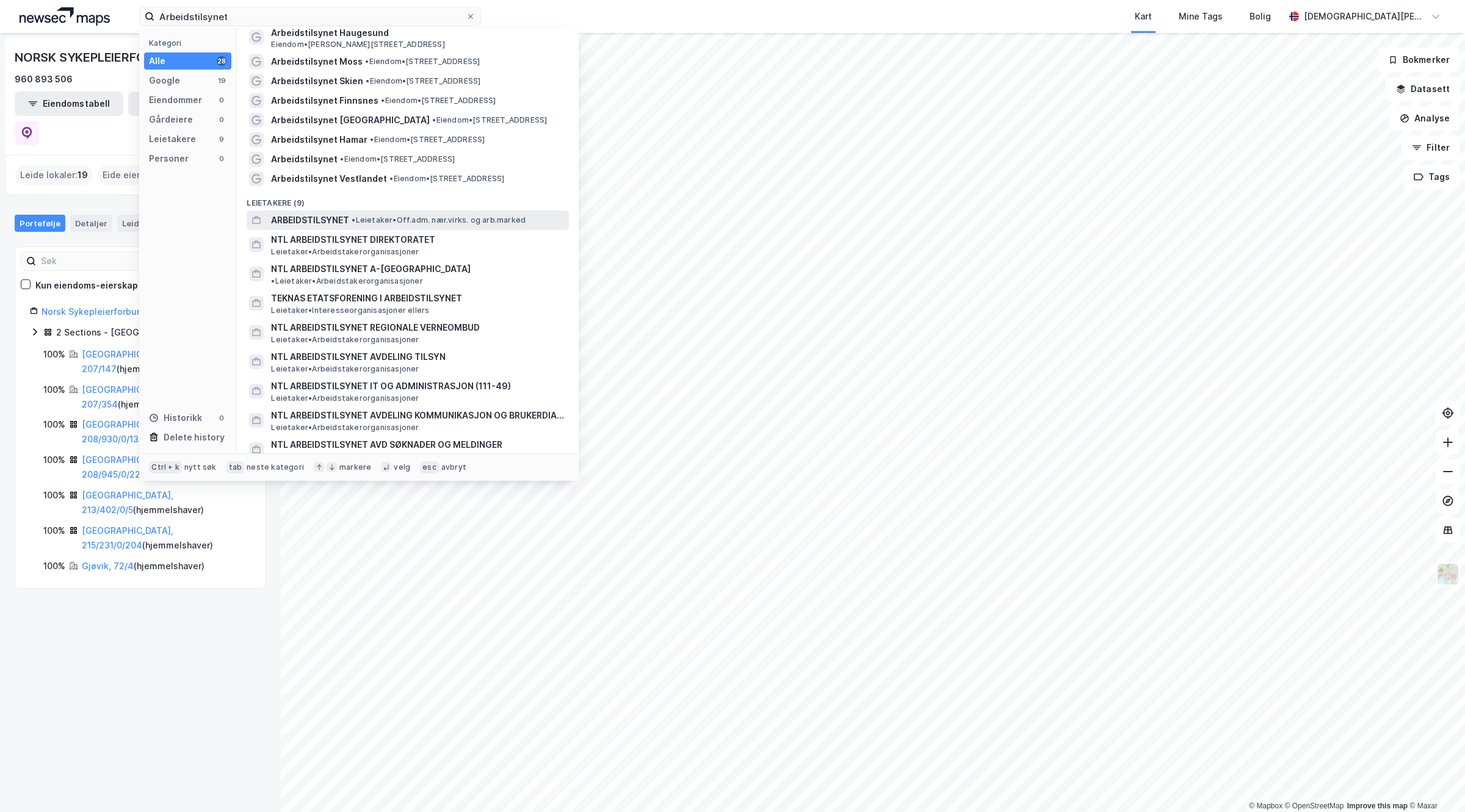
click at [346, 226] on span "ARBEIDSTILSYNET" at bounding box center [310, 220] width 78 height 15
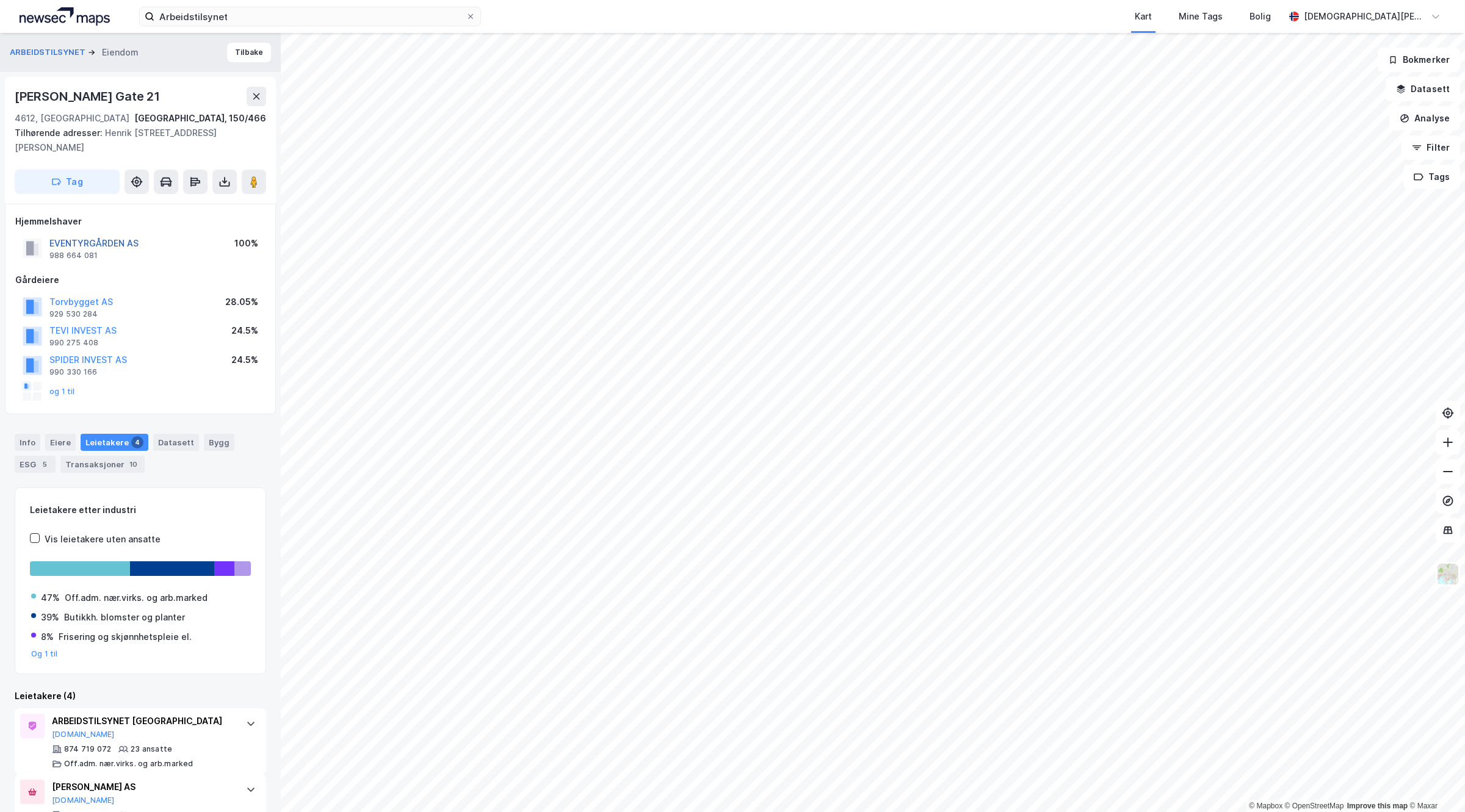
click at [0, 0] on button "EVENTYRGÅRDEN AS" at bounding box center [0, 0] width 0 height 0
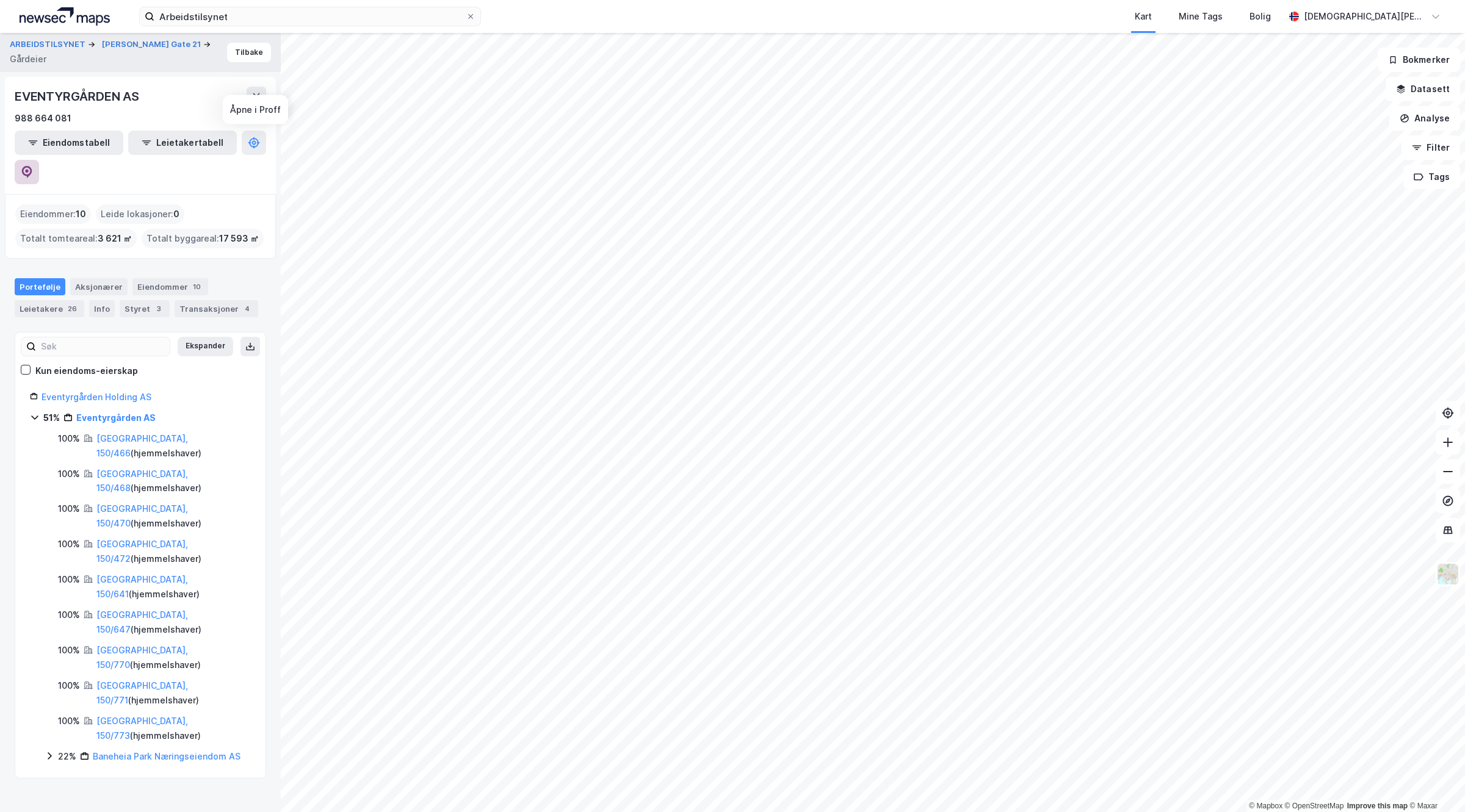
click at [33, 166] on icon at bounding box center [27, 171] width 12 height 12
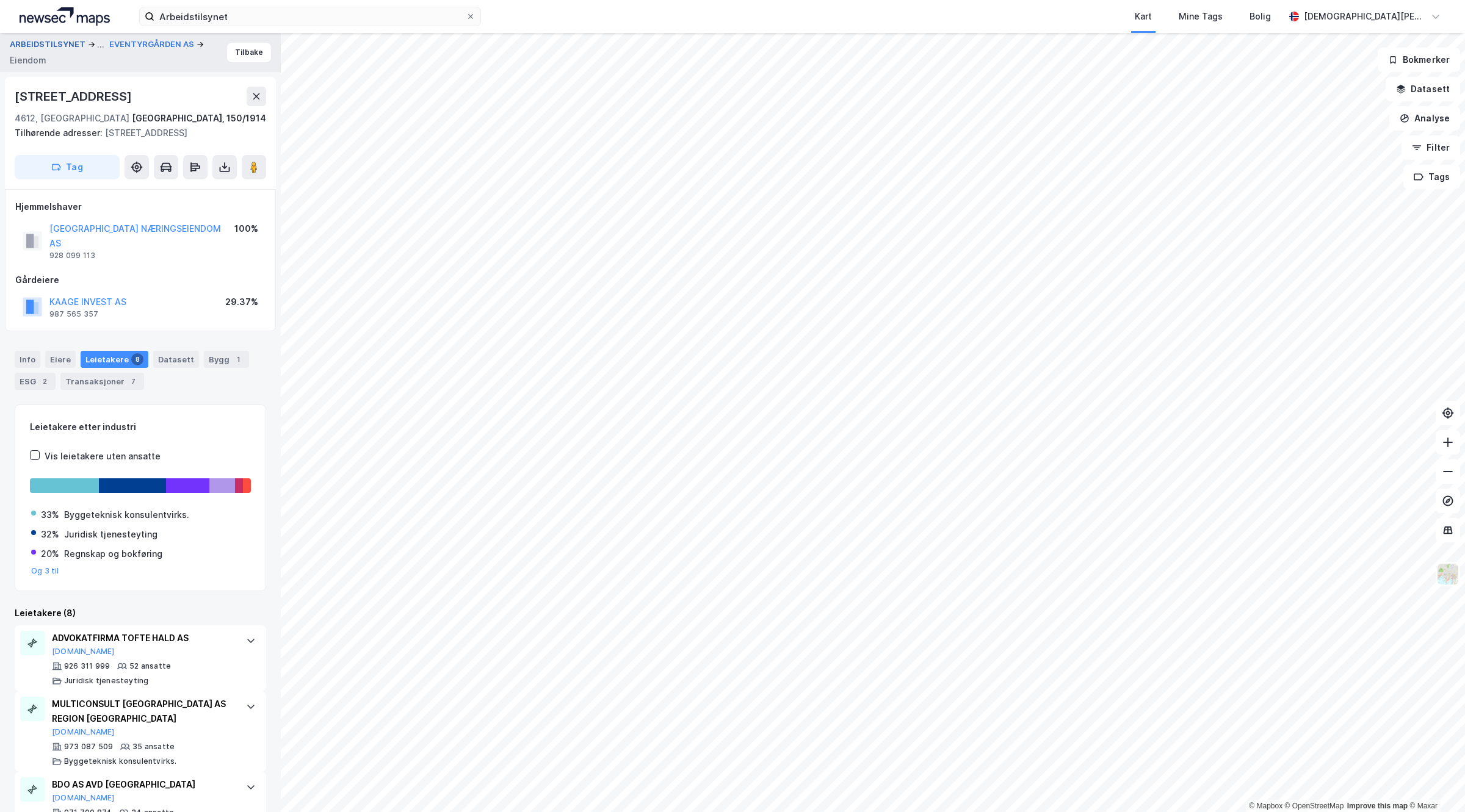
click at [60, 46] on button "ARBEIDSTILSYNET" at bounding box center [49, 45] width 78 height 15
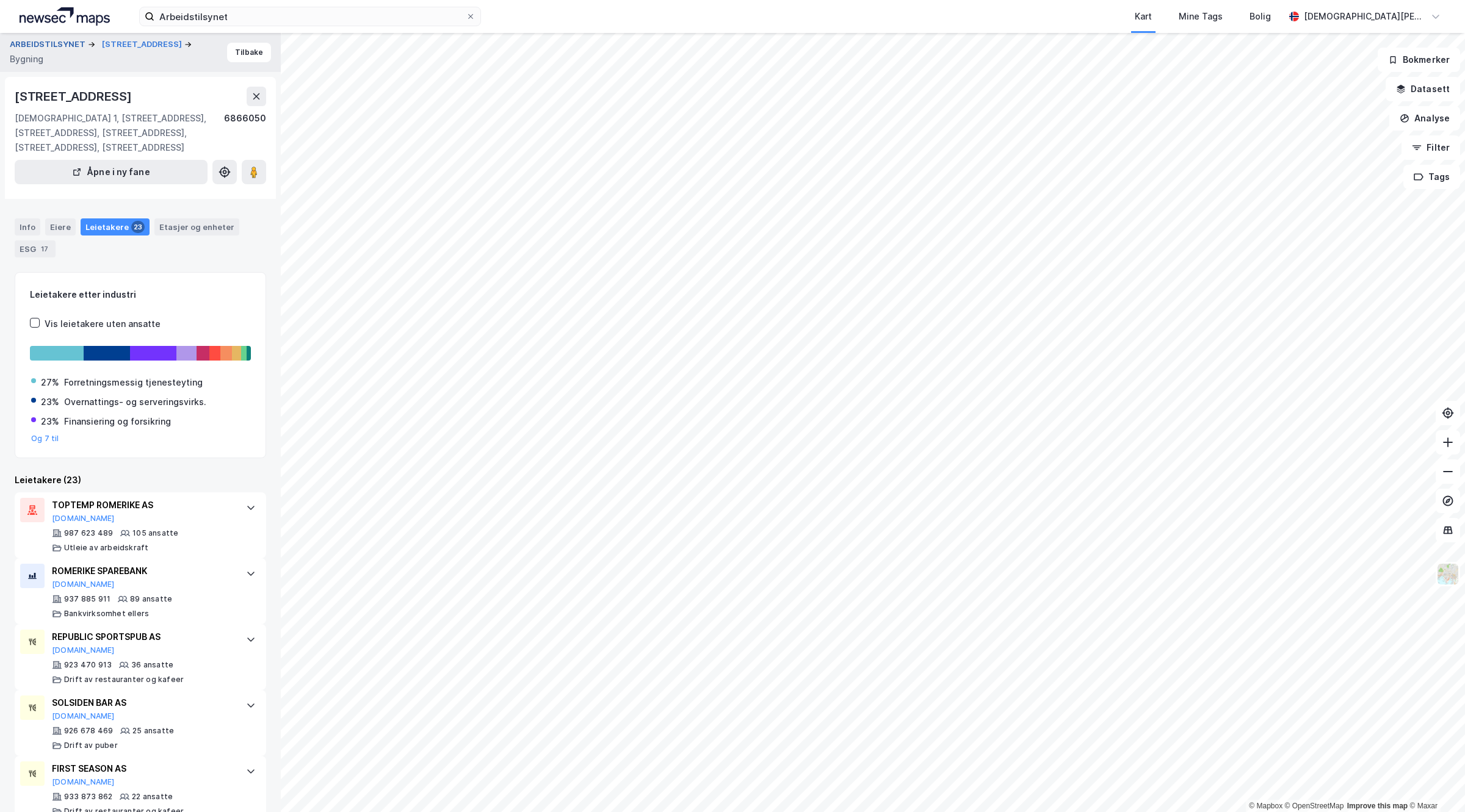
click at [57, 45] on button "ARBEIDSTILSYNET" at bounding box center [49, 44] width 78 height 12
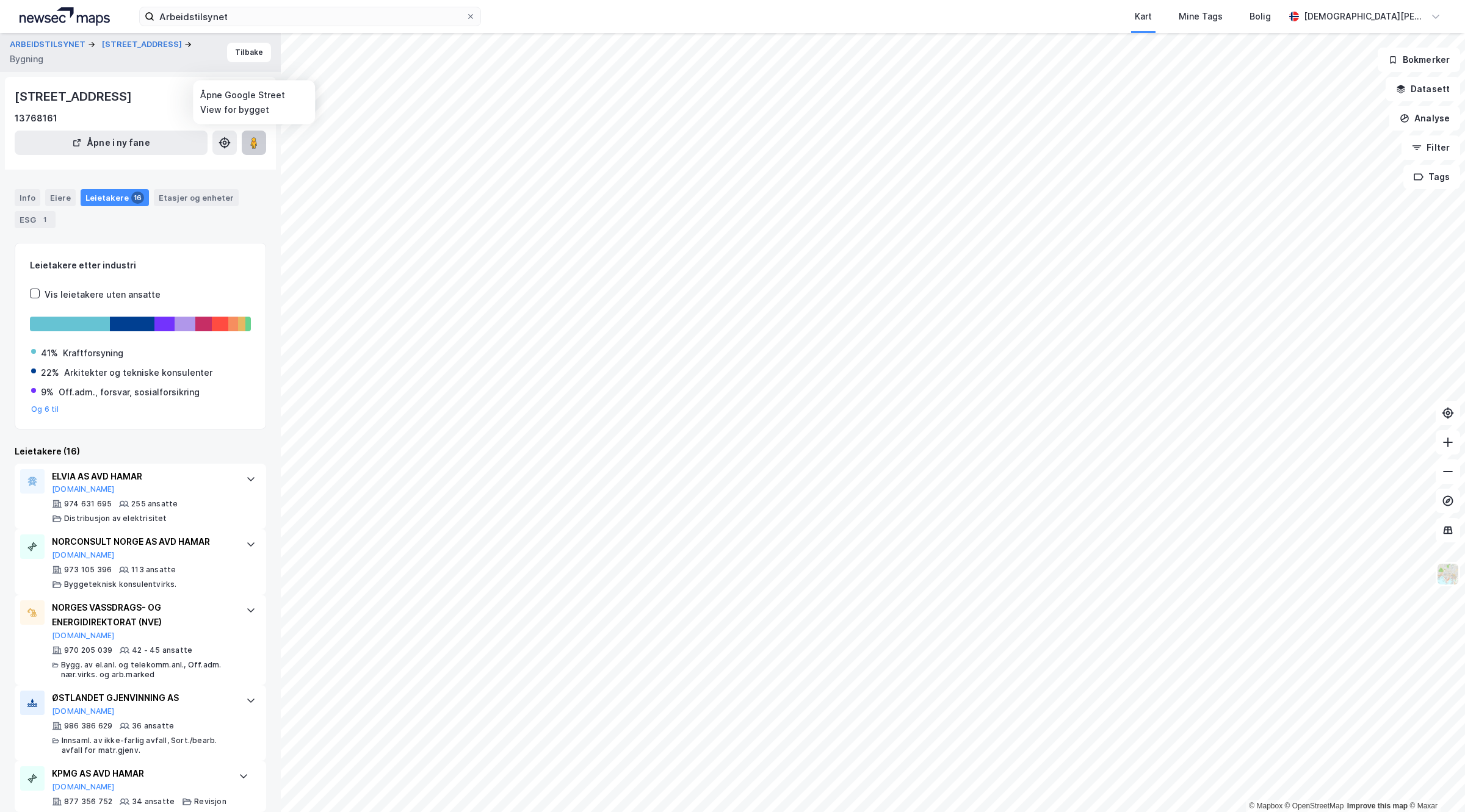
click at [252, 139] on image at bounding box center [254, 142] width 7 height 12
click at [49, 43] on button "ARBEIDSTILSYNET" at bounding box center [49, 44] width 78 height 12
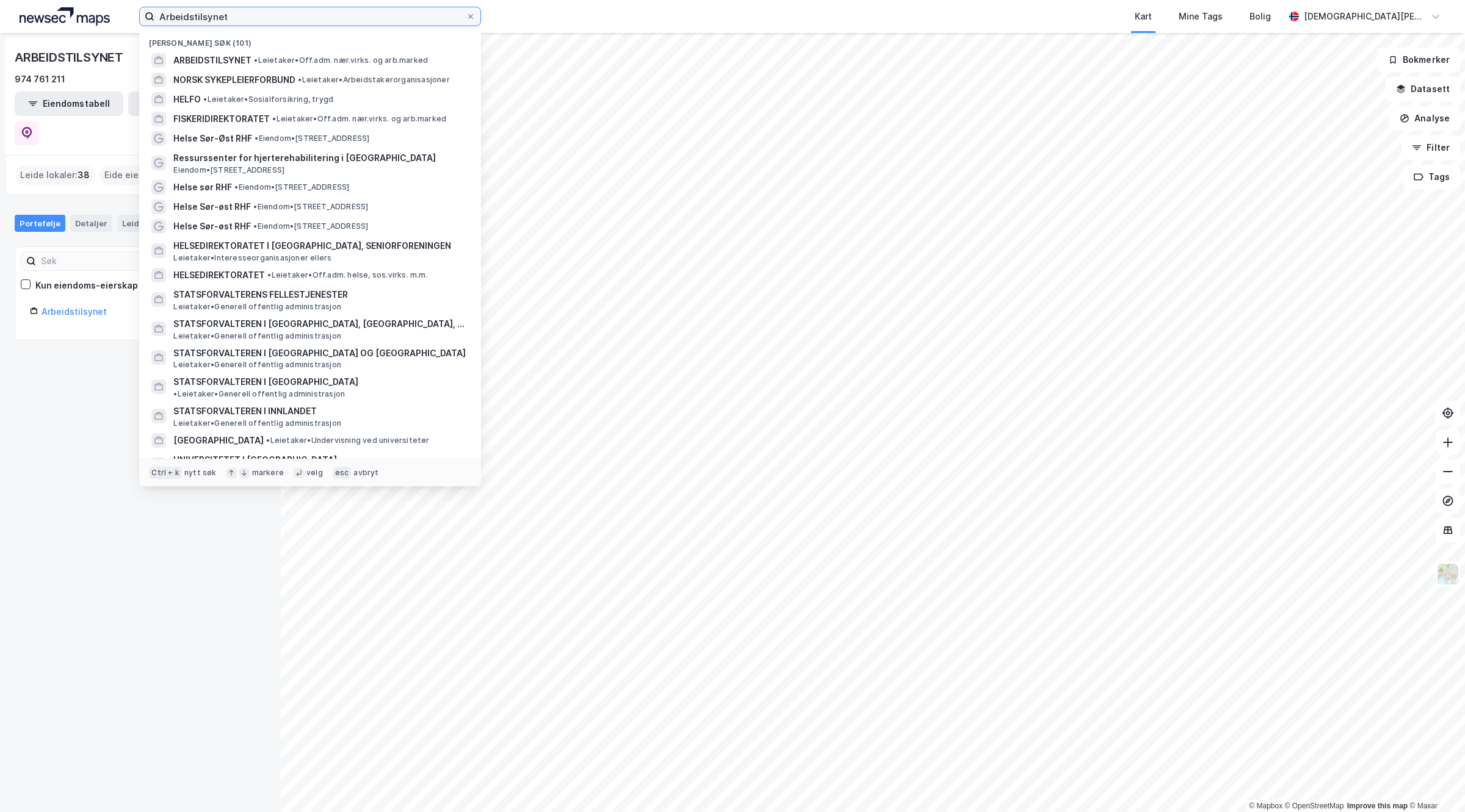
click at [285, 10] on input "Arbeidstilsynet" at bounding box center [310, 16] width 311 height 18
click at [241, 55] on span "ARBEIDSTILSYNET" at bounding box center [212, 60] width 78 height 15
click at [324, 14] on input "Arbeidstilsynet" at bounding box center [310, 16] width 311 height 18
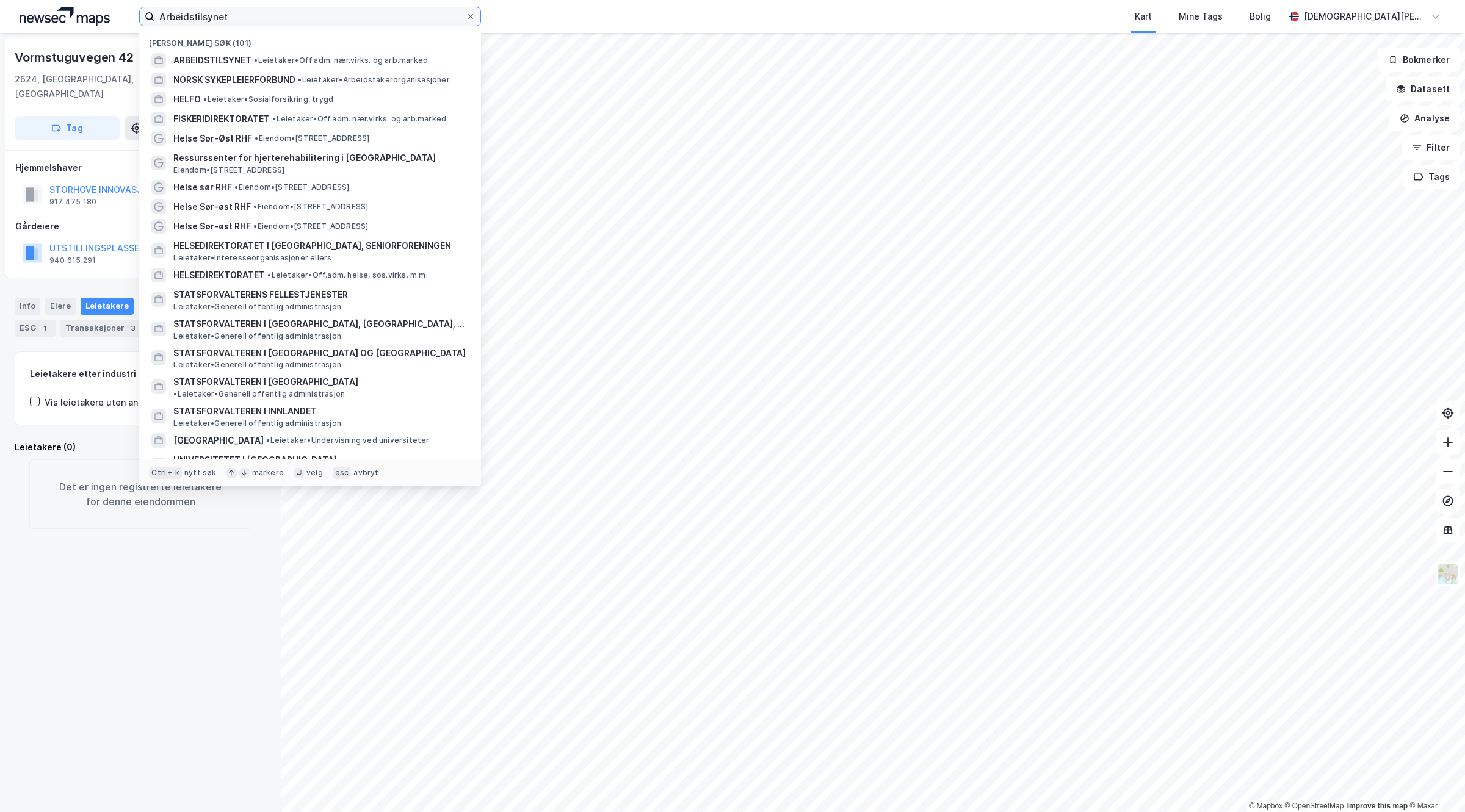
drag, startPoint x: 342, startPoint y: 18, endPoint x: 0, endPoint y: -29, distance: 345.2
click at [0, 0] on html "Arbeidstilsynet Nylige søk (101) ARBEIDSTILSYNET • Leietaker • Off.adm. nær.vir…" at bounding box center [732, 406] width 1465 height 812
paste input "Mat"
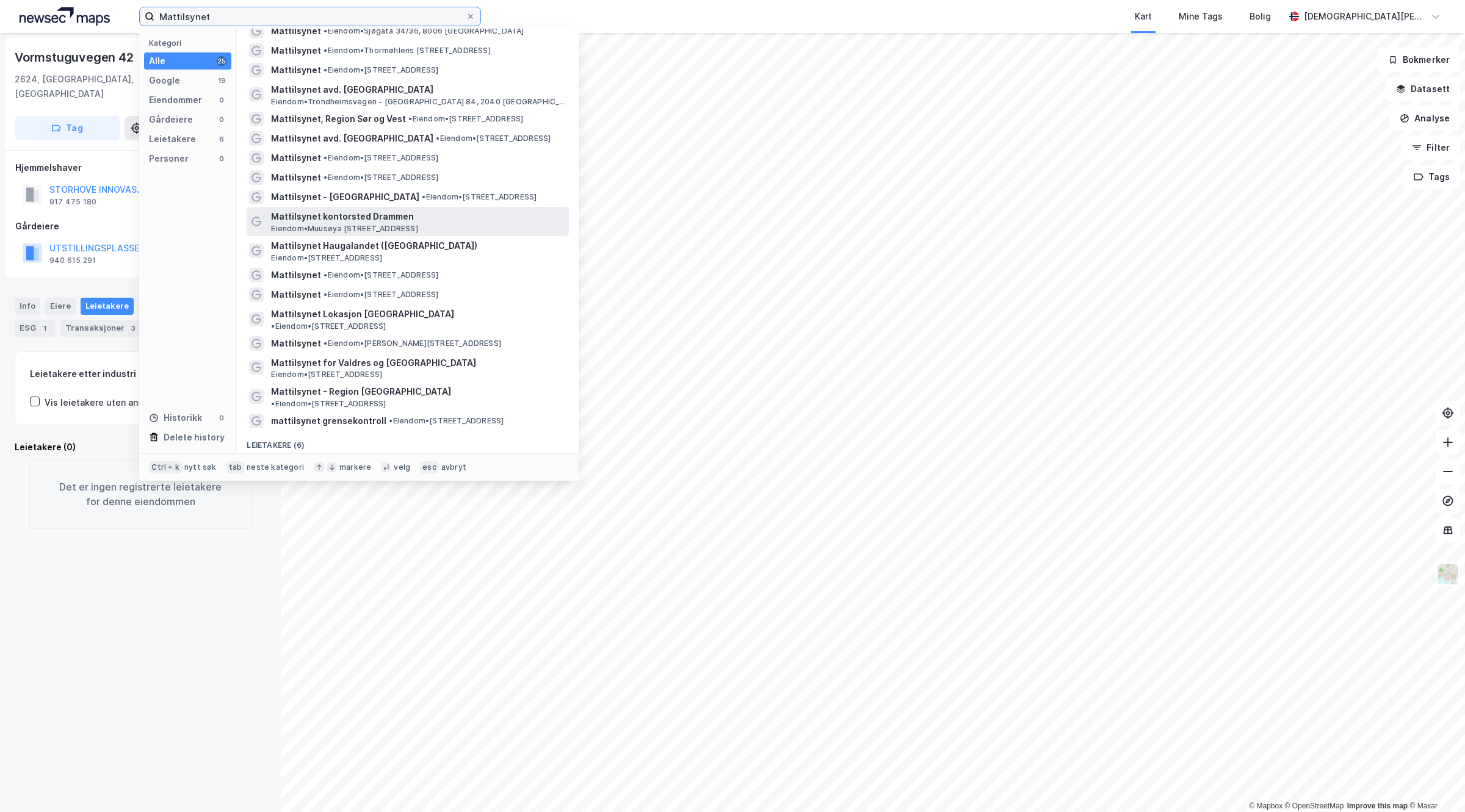
scroll to position [184, 0]
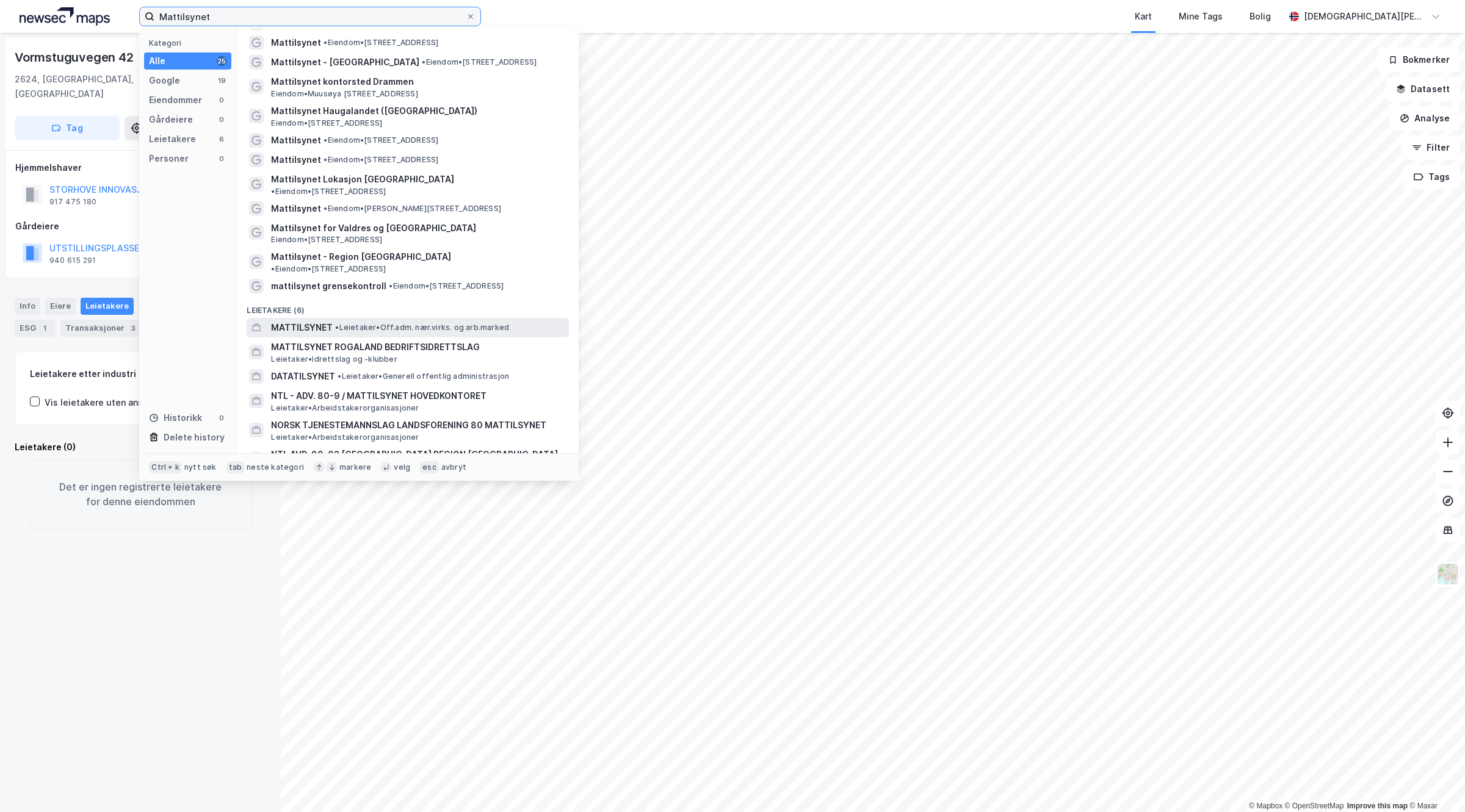
type input "Mattilsynet"
click at [379, 323] on span "• Leietaker • Off.adm. nær.virks. og arb.marked" at bounding box center [422, 327] width 174 height 10
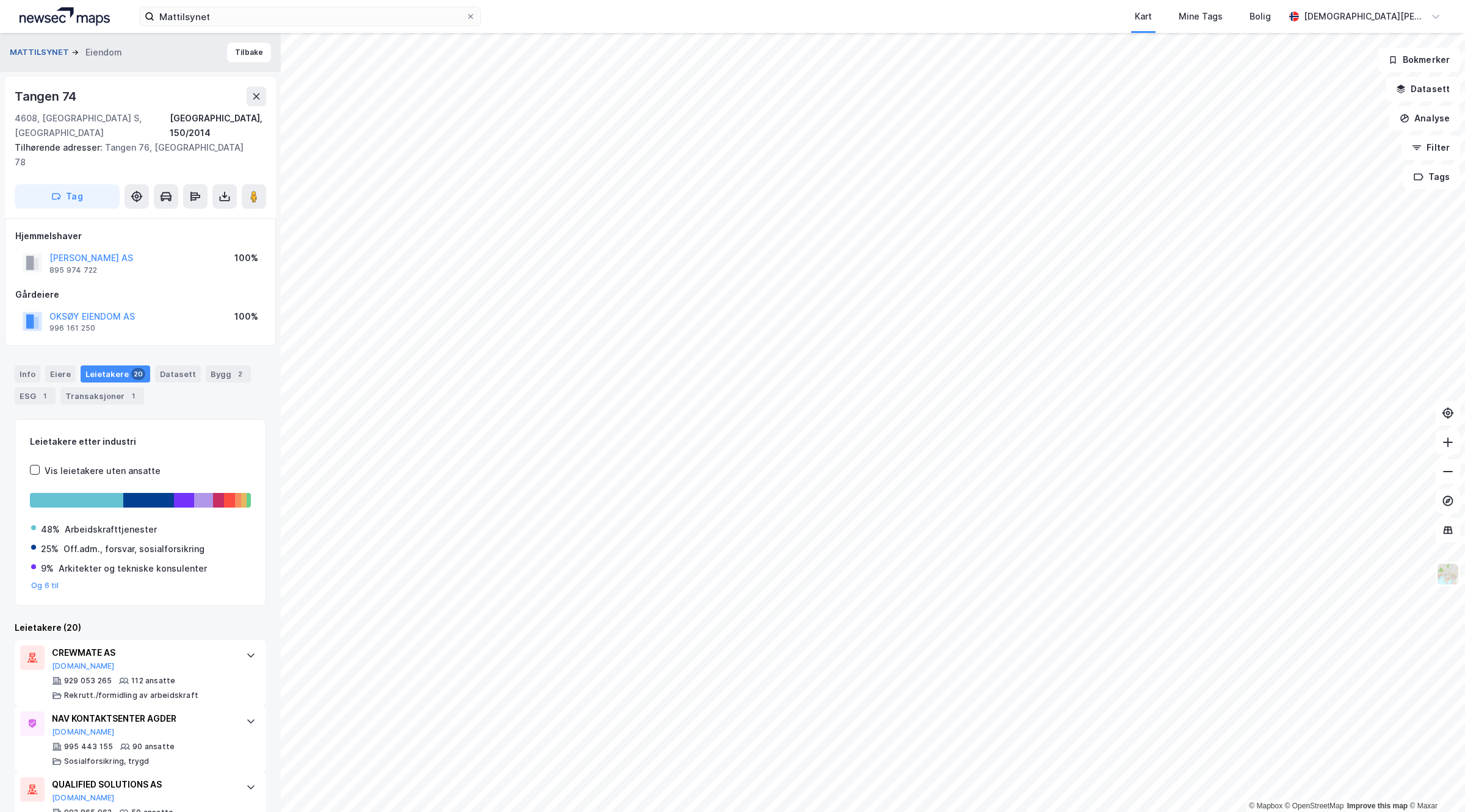
click at [35, 49] on button "MATTILSYNET" at bounding box center [40, 52] width 62 height 12
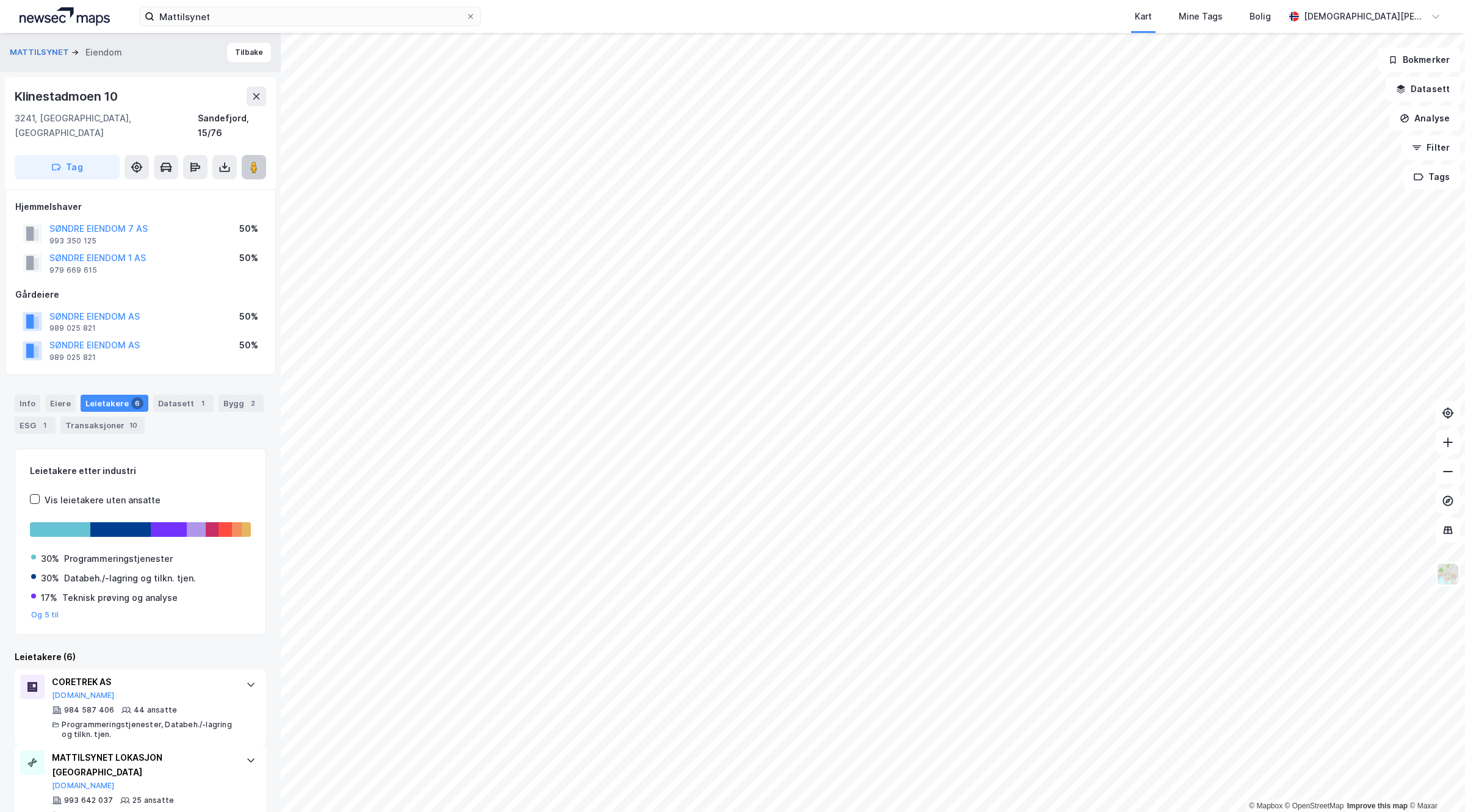
click at [248, 161] on icon at bounding box center [254, 167] width 12 height 12
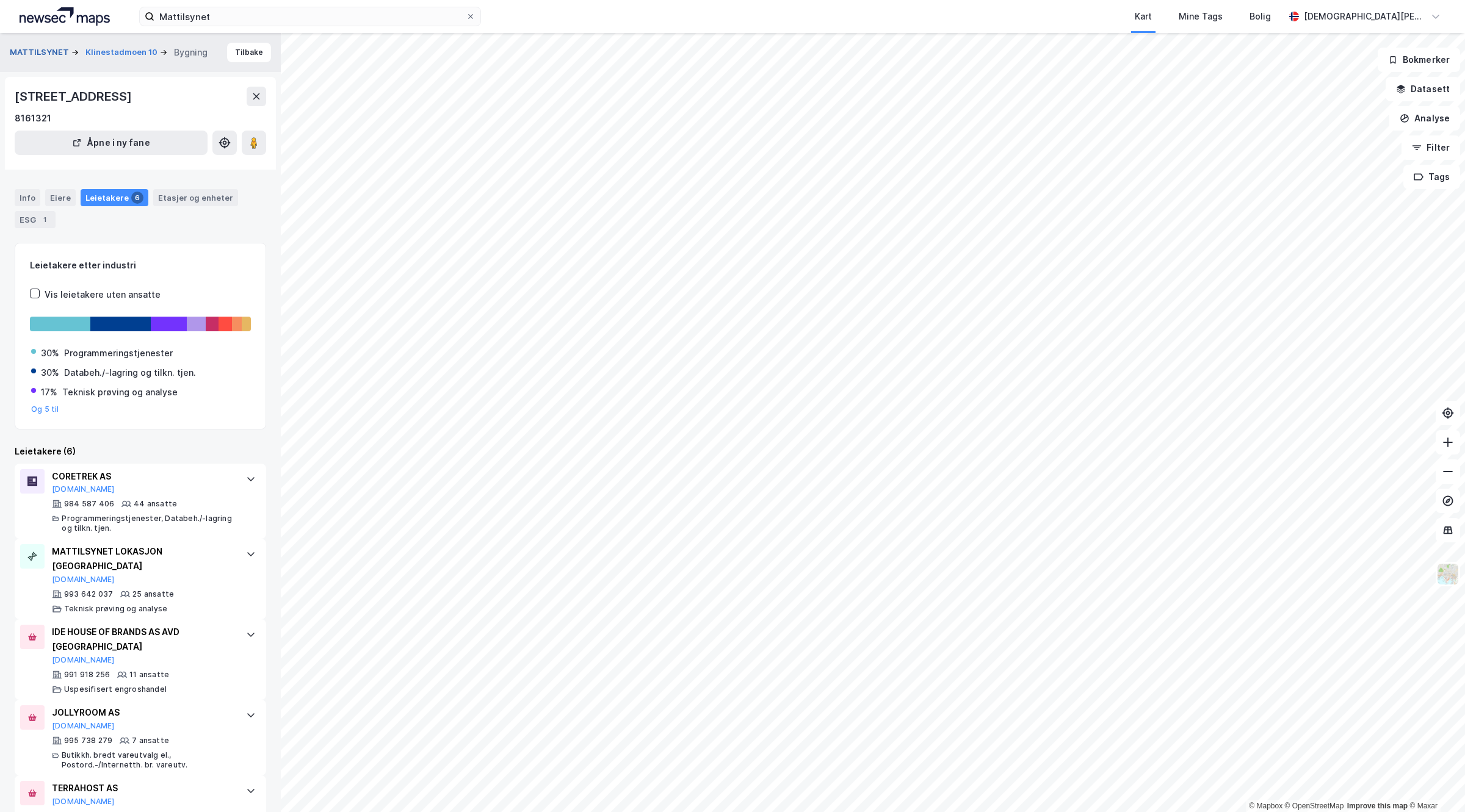
click at [32, 49] on button "MATTILSYNET" at bounding box center [40, 52] width 62 height 12
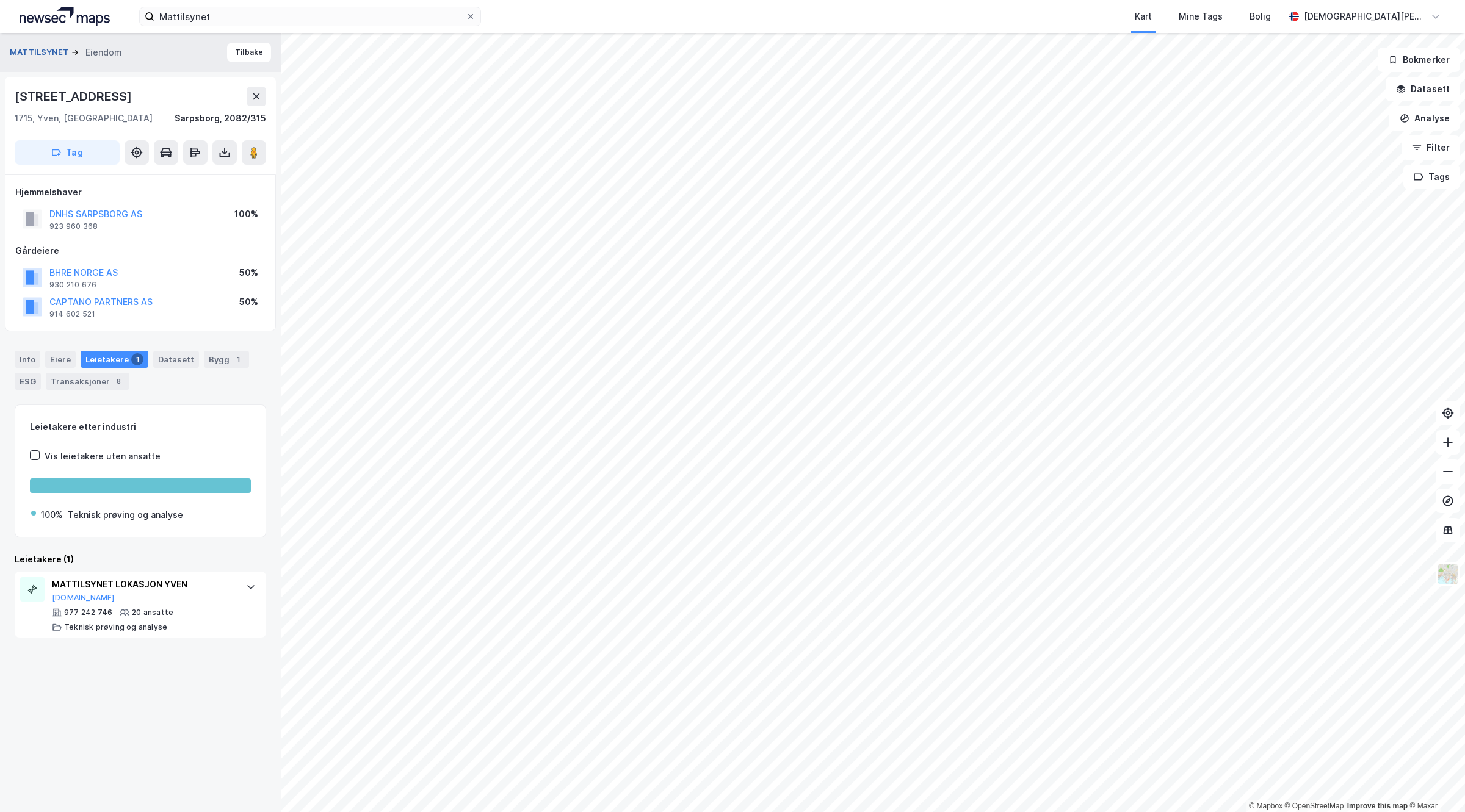
click at [56, 49] on button "MATTILSYNET" at bounding box center [40, 52] width 62 height 12
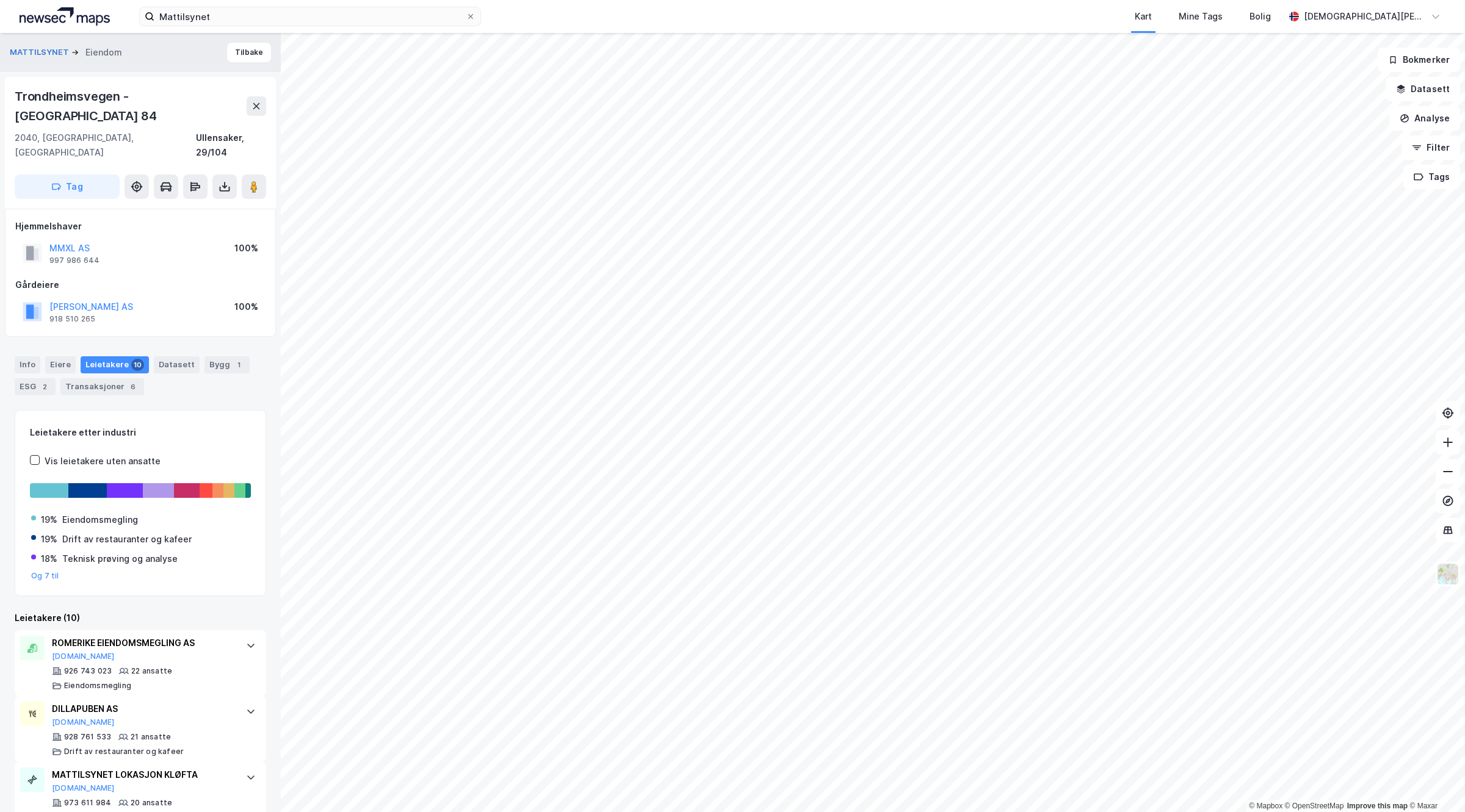
click at [40, 44] on div "MATTILSYNET Eiendom Tilbake" at bounding box center [140, 52] width 281 height 39
click at [40, 57] on button "MATTILSYNET" at bounding box center [40, 52] width 62 height 12
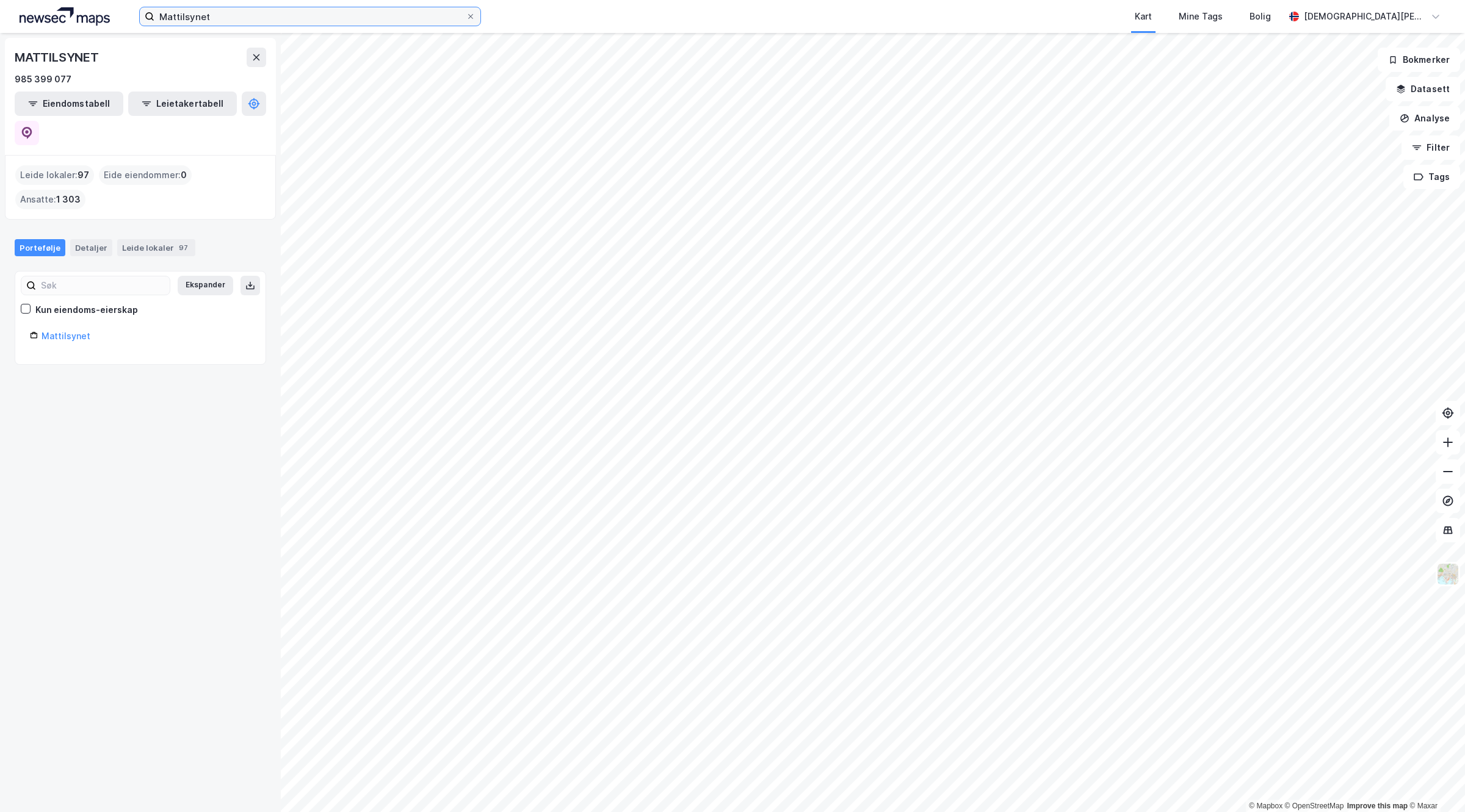
click at [266, 10] on input "Mattilsynet" at bounding box center [310, 16] width 311 height 18
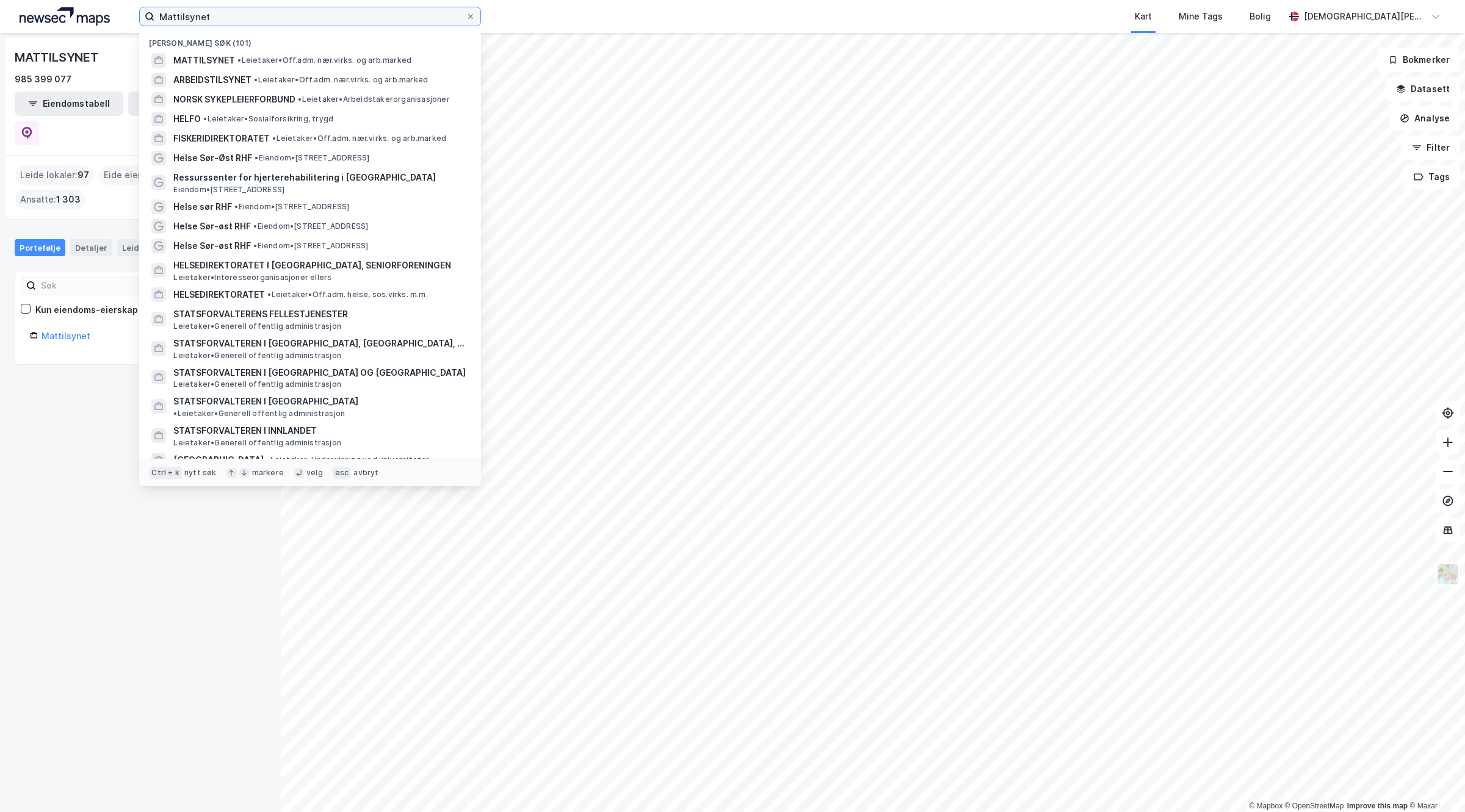
drag, startPoint x: 319, startPoint y: 14, endPoint x: 0, endPoint y: -3, distance: 319.5
click at [0, 0] on html "Mattilsynet Nylige søk (101) MATTILSYNET • Leietaker • Off.adm. nær.virks. og a…" at bounding box center [732, 406] width 1465 height 812
paste input "Norges vassdrags- og energidirektora"
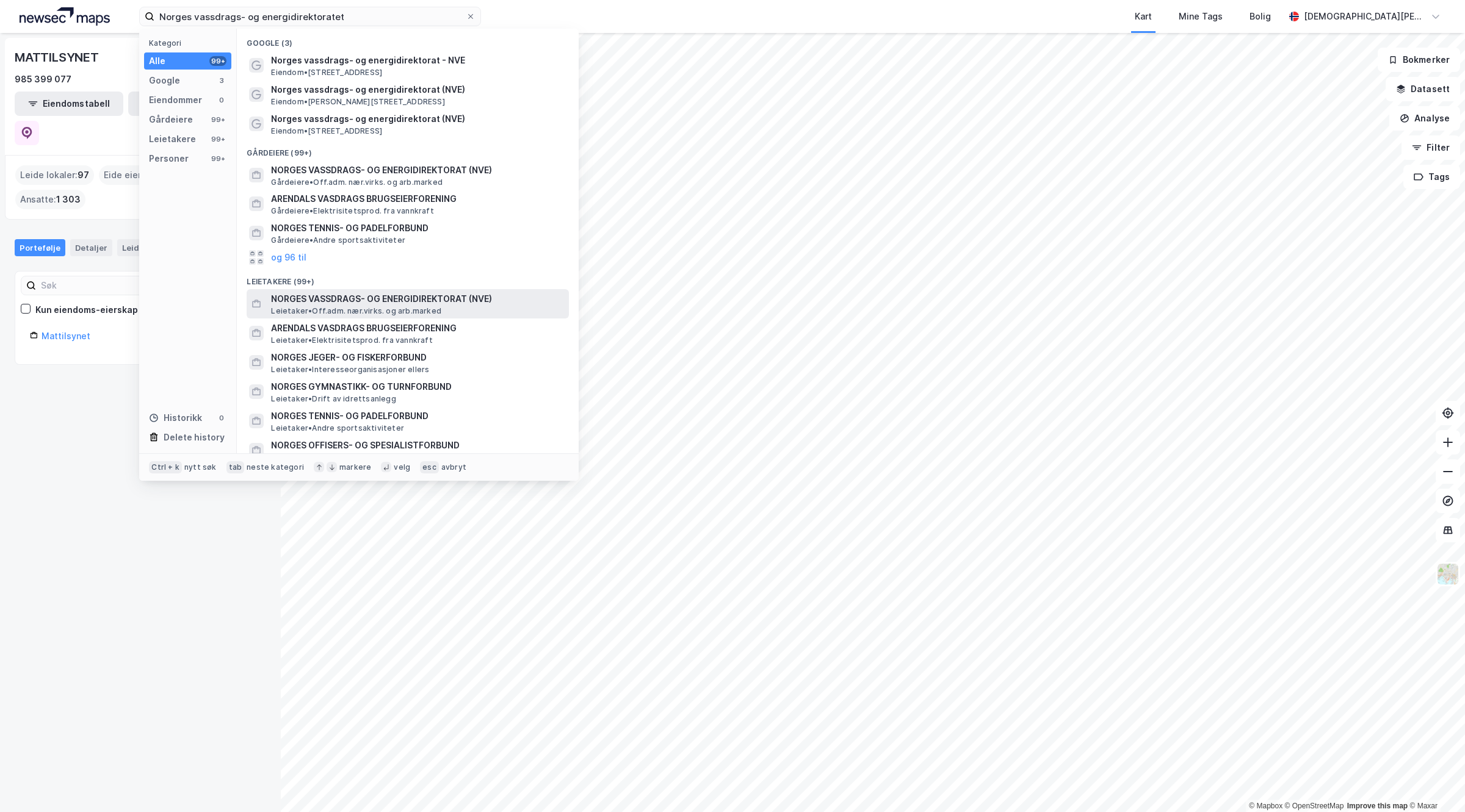
click at [396, 302] on span "NORGES VASSDRAGS- OG ENERGIDIREKTORAT (NVE)" at bounding box center [418, 299] width 293 height 15
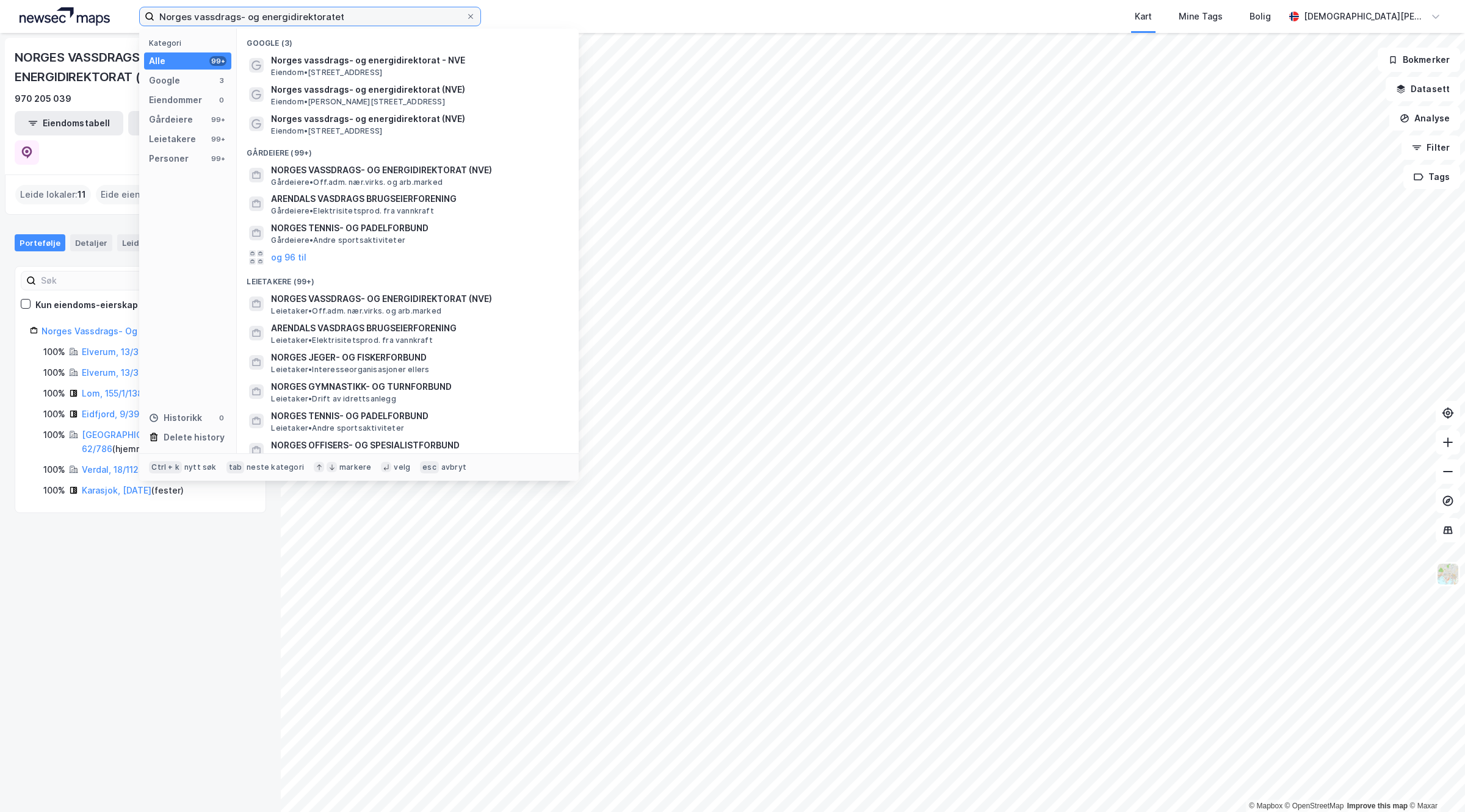
click at [368, 18] on input "Norges vassdrags- og energidirektoratet" at bounding box center [310, 16] width 311 height 18
drag, startPoint x: 368, startPoint y: 16, endPoint x: 0, endPoint y: 16, distance: 368.0
click at [0, 16] on div "Norges vassdrags- og energidirektoratet Kategori Alle 99+ Google 3 Eiendommer 0…" at bounding box center [732, 16] width 1465 height 33
paste input "Utdannings"
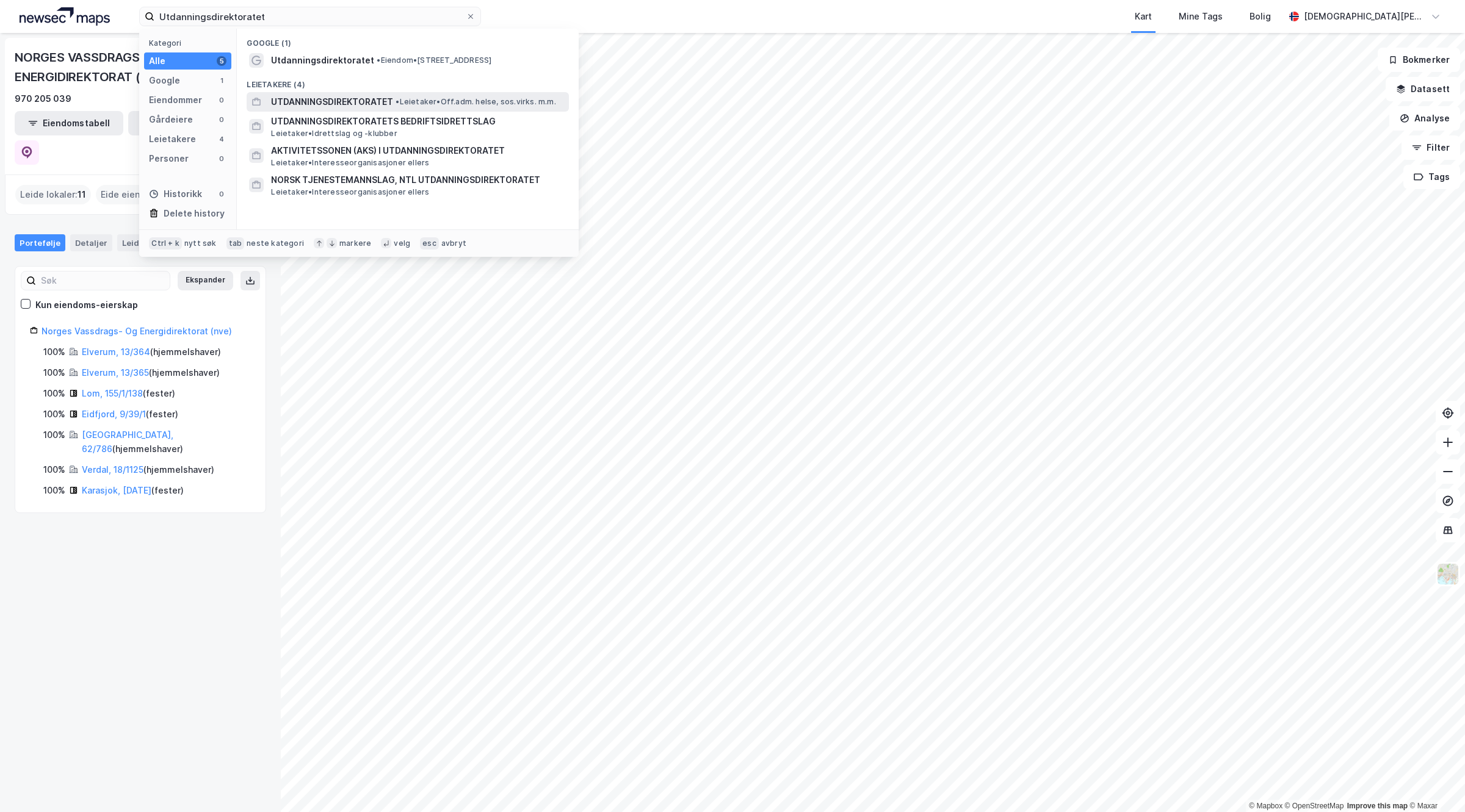
click at [328, 104] on span "UTDANNINGSDIREKTORATET" at bounding box center [332, 102] width 122 height 15
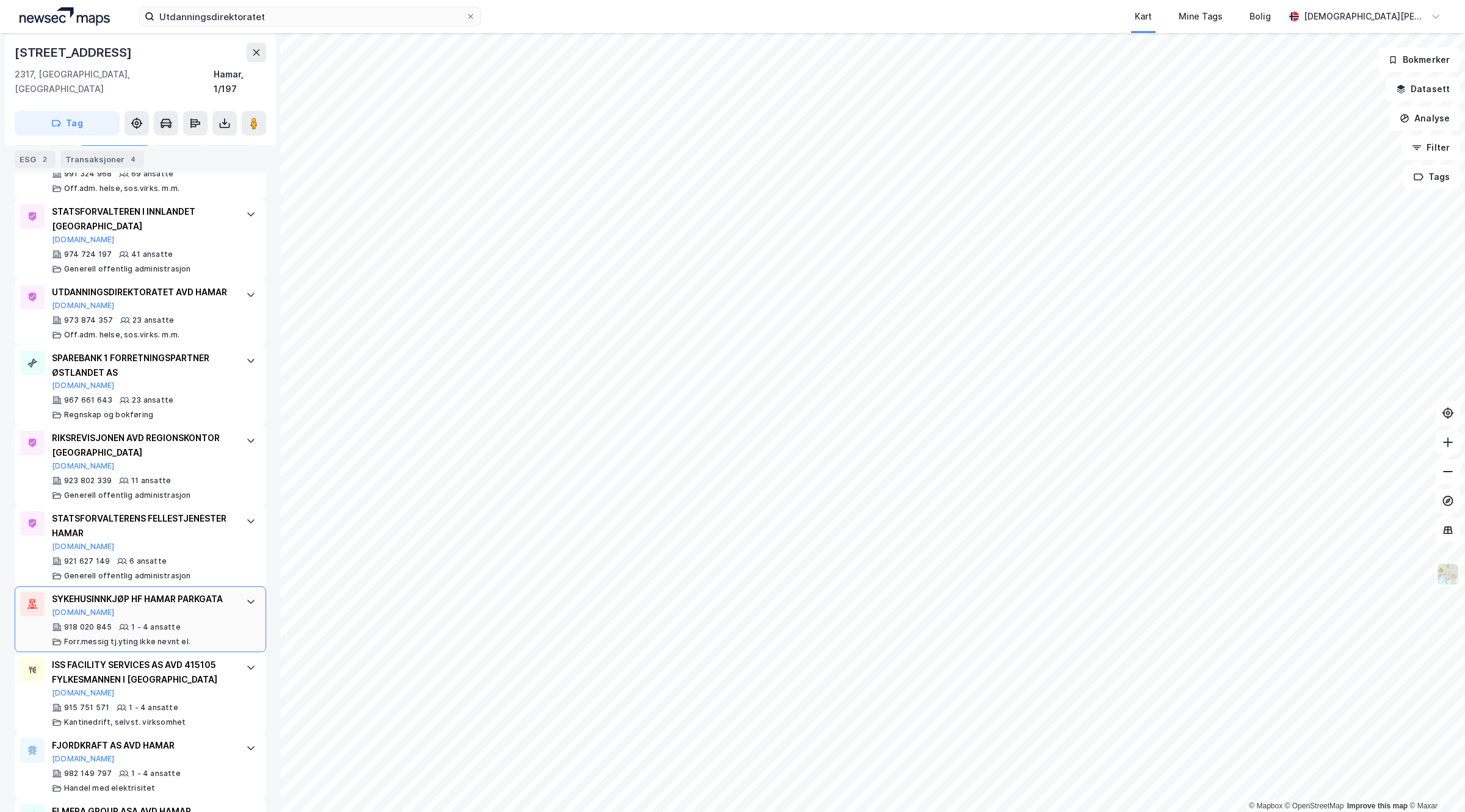
scroll to position [589, 0]
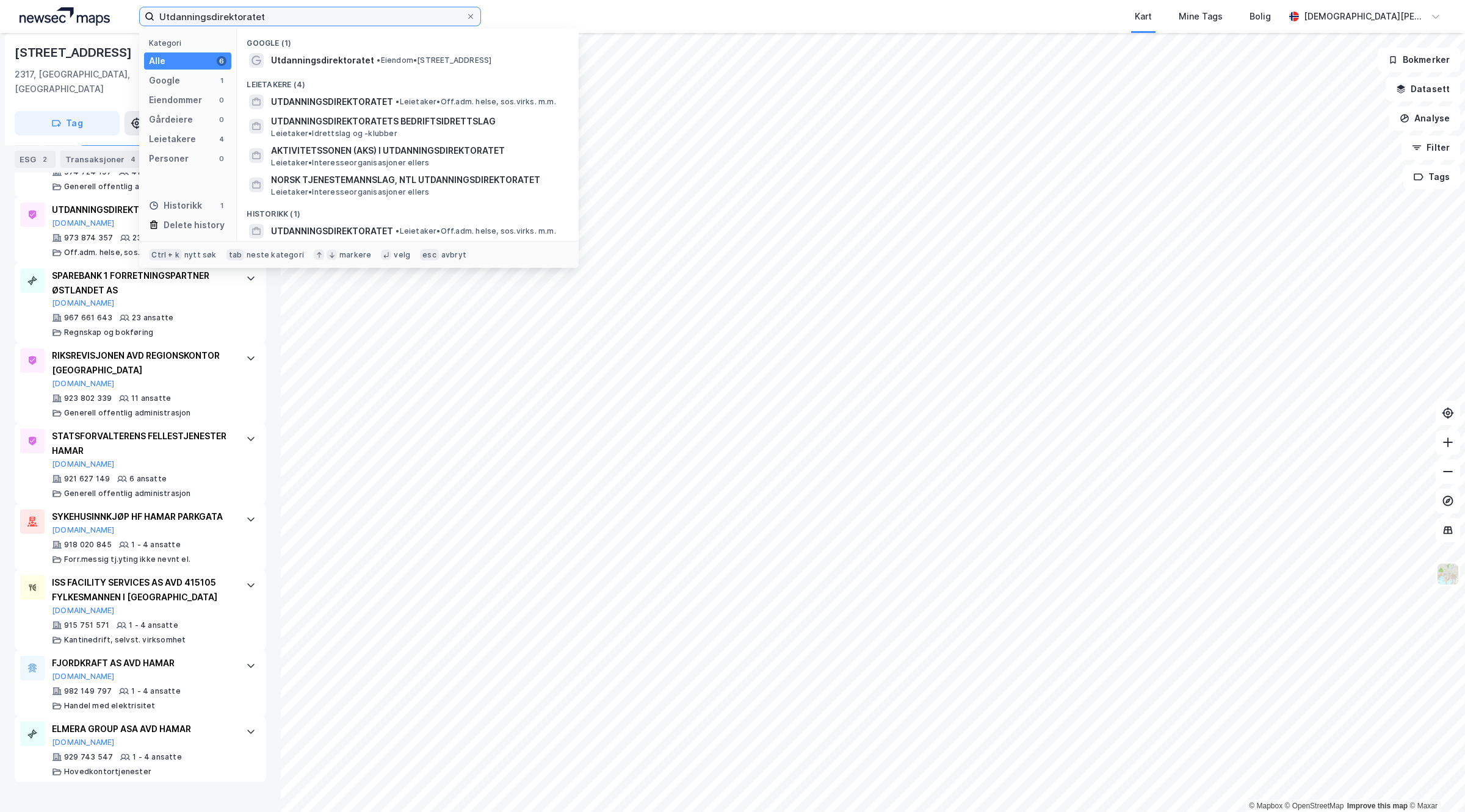
drag, startPoint x: 356, startPoint y: 16, endPoint x: 0, endPoint y: 35, distance: 356.5
click at [0, 35] on div "Utdanningsdirektoratet Kategori Alle 6 Google 1 Eiendommer 0 Gårdeiere 0 Leieta…" at bounding box center [732, 406] width 1465 height 812
paste input "Miljø"
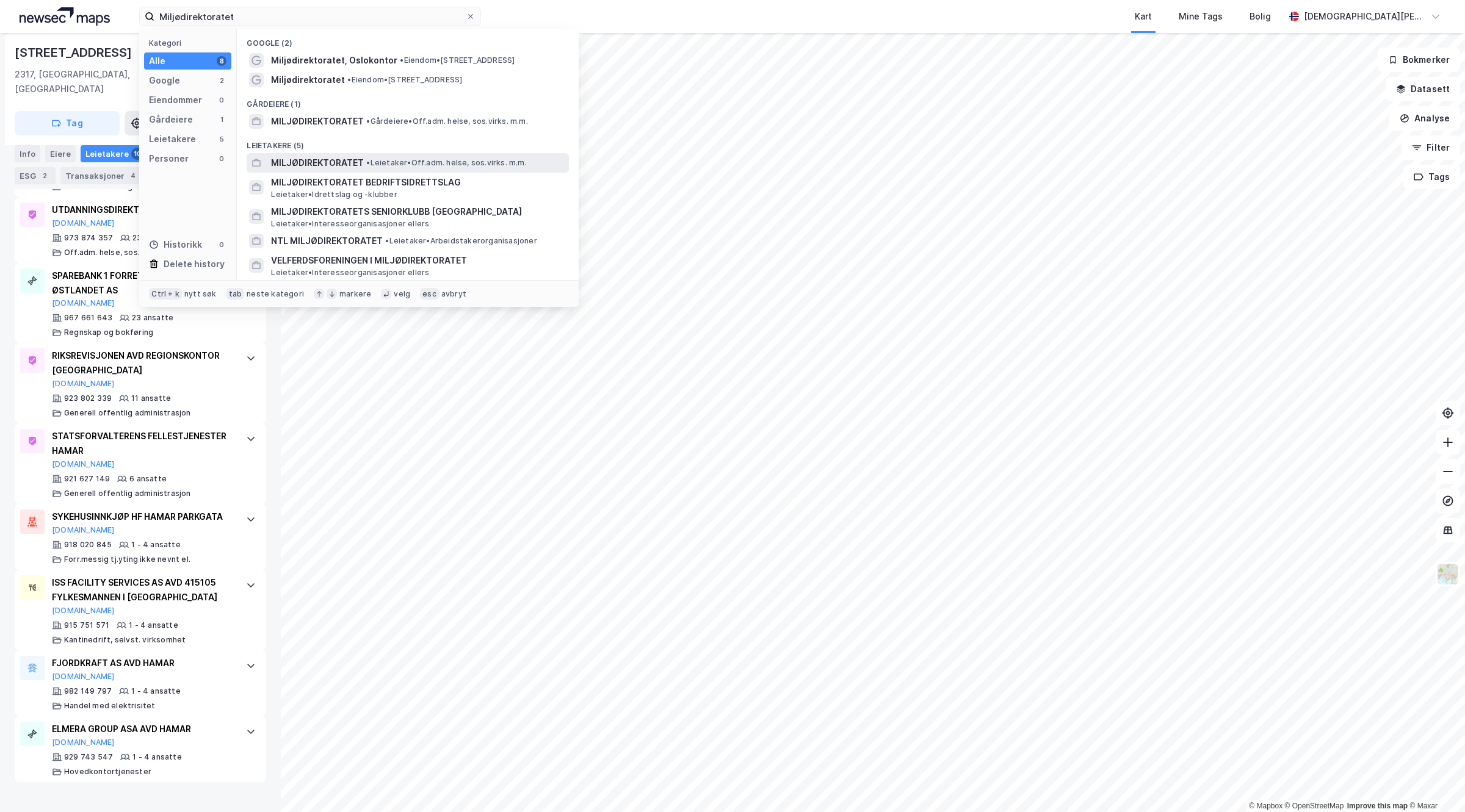
click at [331, 166] on span "MILJØDIREKTORATET" at bounding box center [317, 162] width 93 height 15
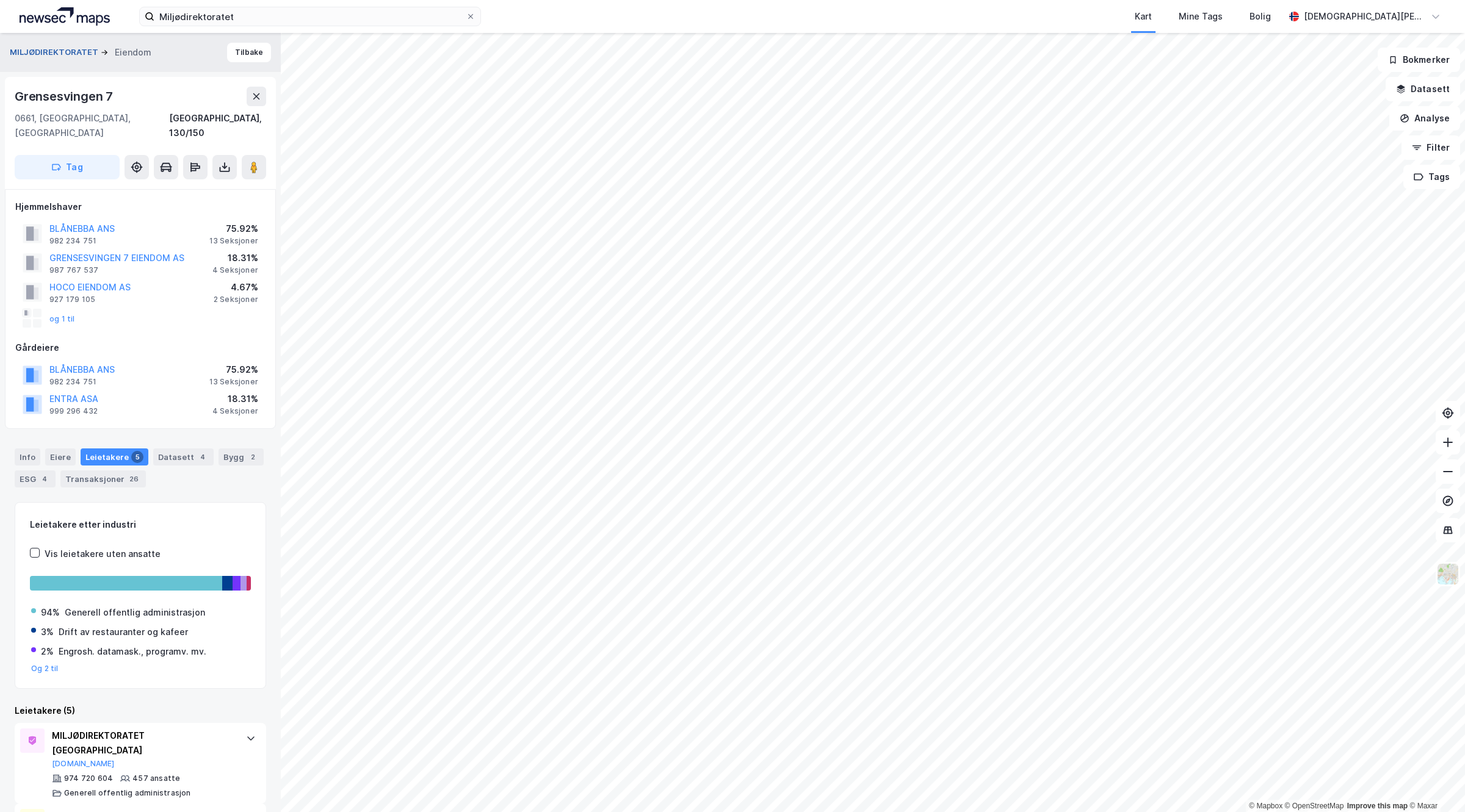
click at [69, 47] on button "MILJØDIREKTORATET" at bounding box center [55, 52] width 91 height 12
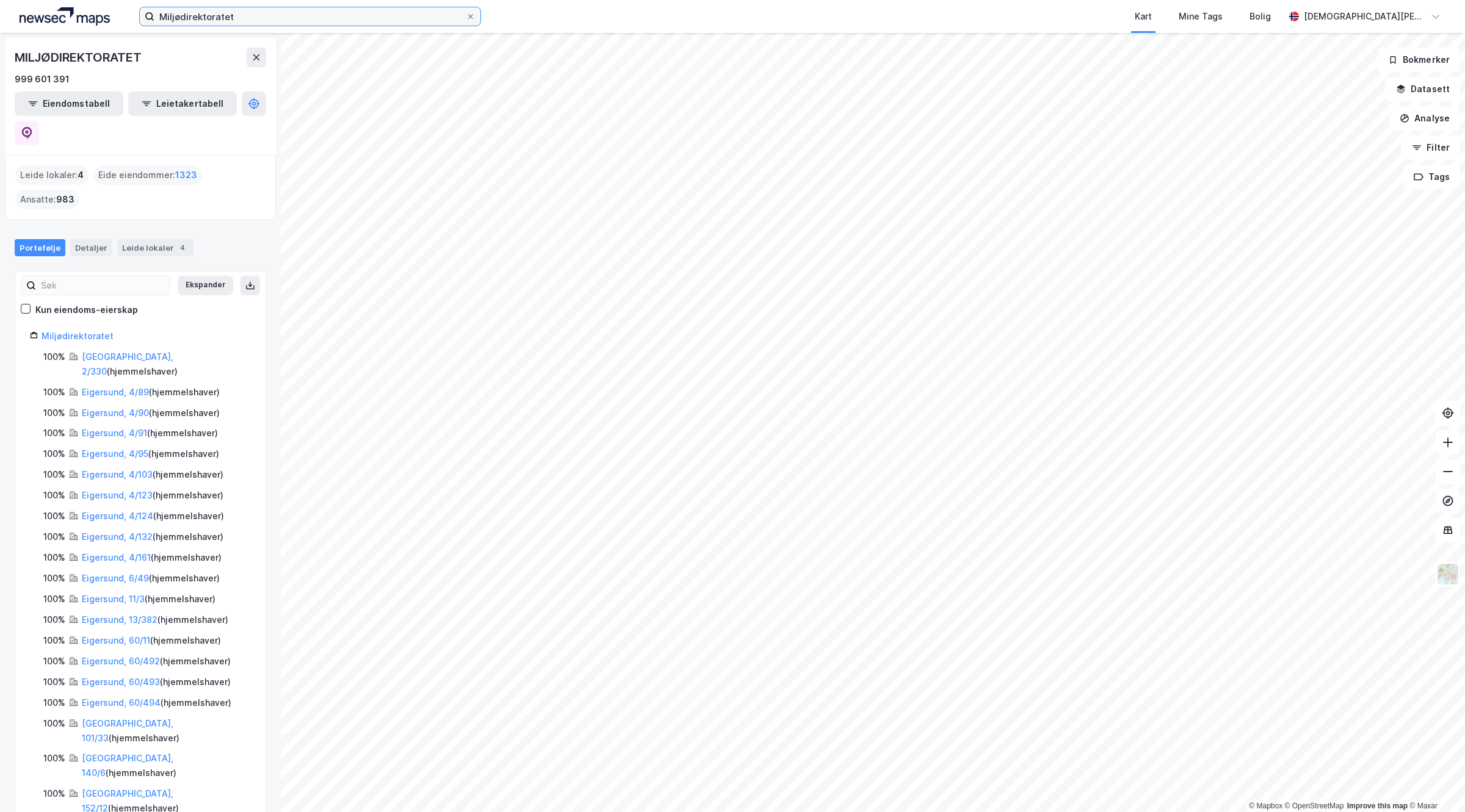
drag, startPoint x: 366, startPoint y: 25, endPoint x: 0, endPoint y: 90, distance: 371.7
click at [0, 87] on div "Miljødirektoratet Kart Mine Tags Bolig Christian Westad © Mapbox © OpenStreetMa…" at bounding box center [732, 406] width 1465 height 812
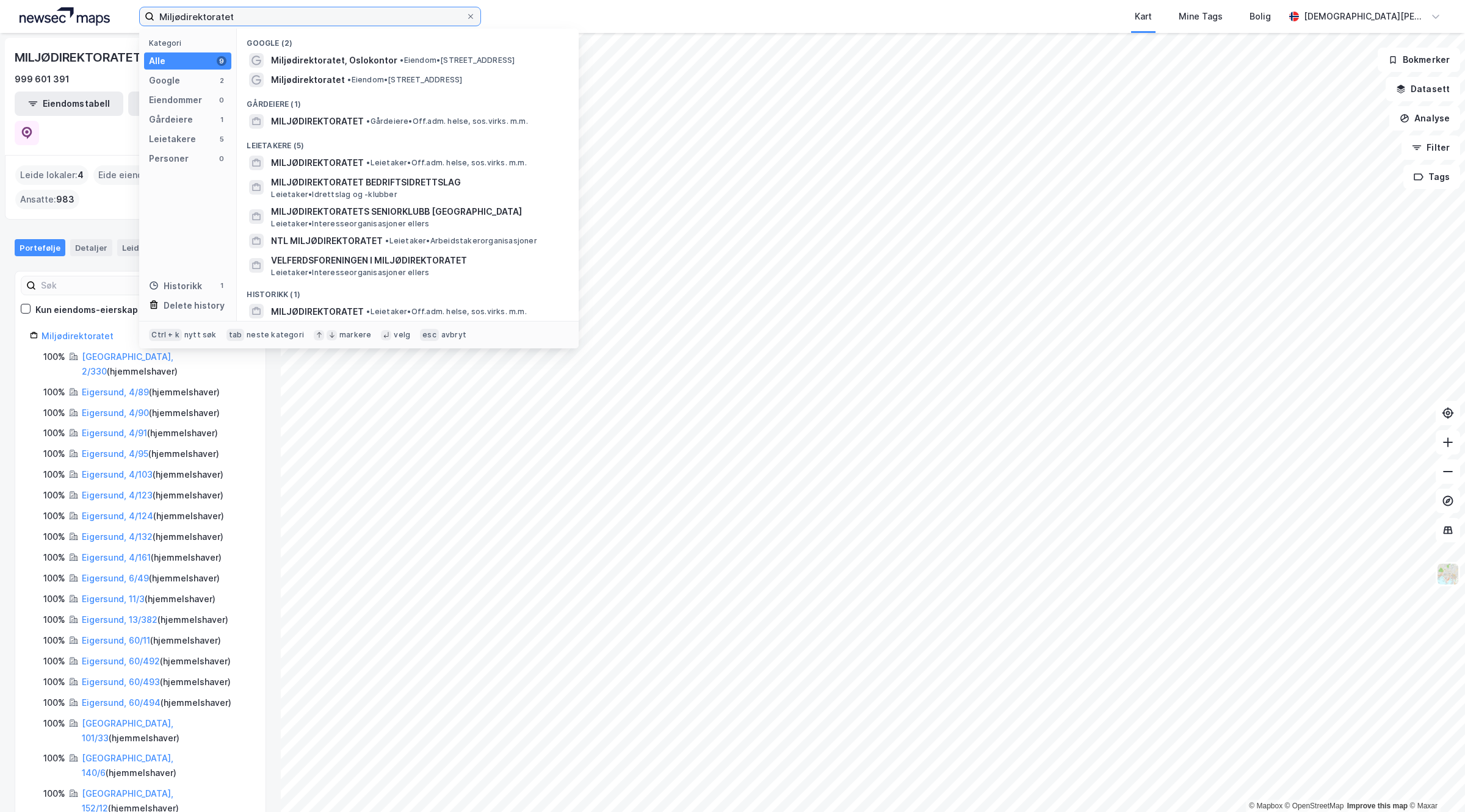
paste input "Direktoratet for samfunnssikkerhet og beredskap"
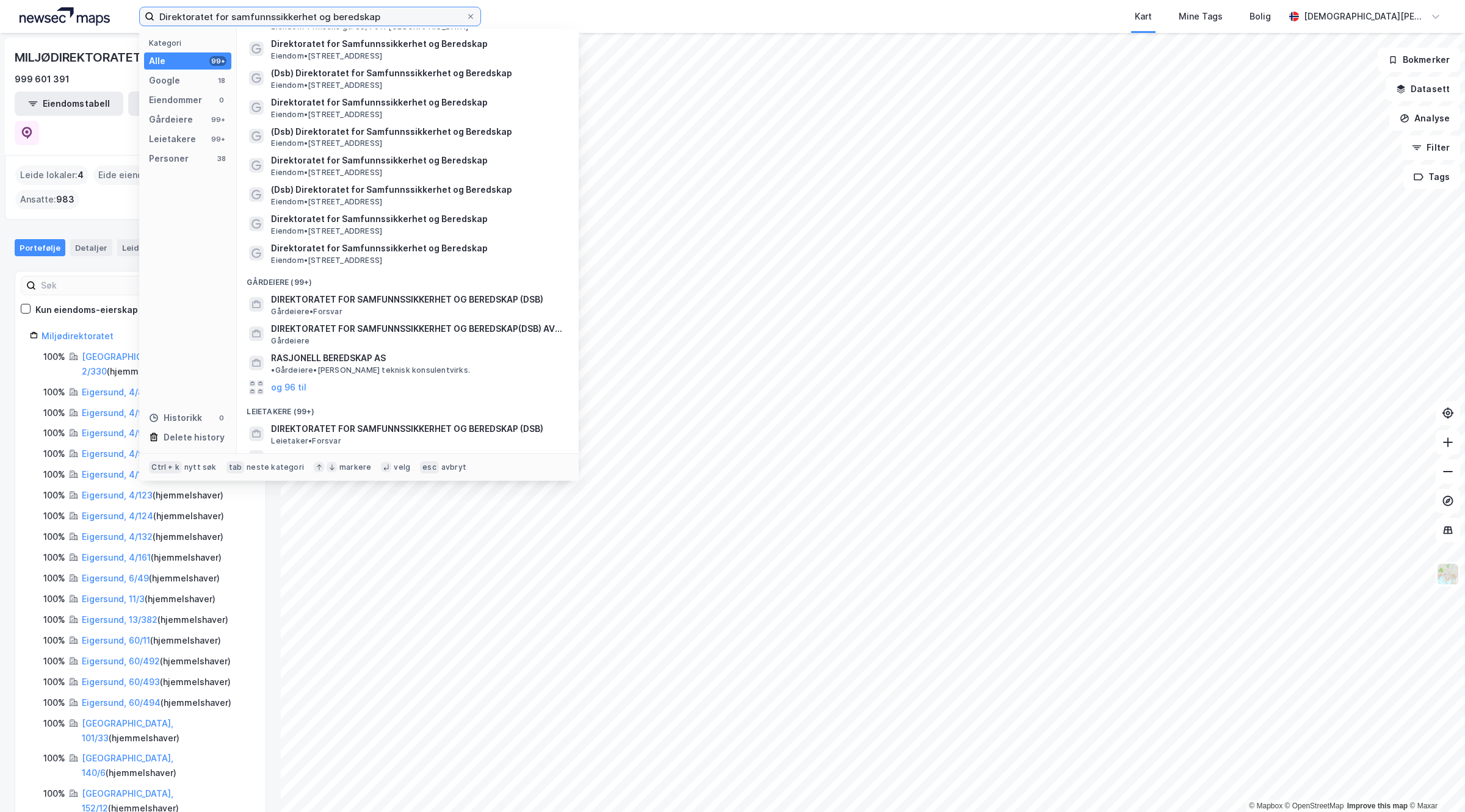
scroll to position [381, 0]
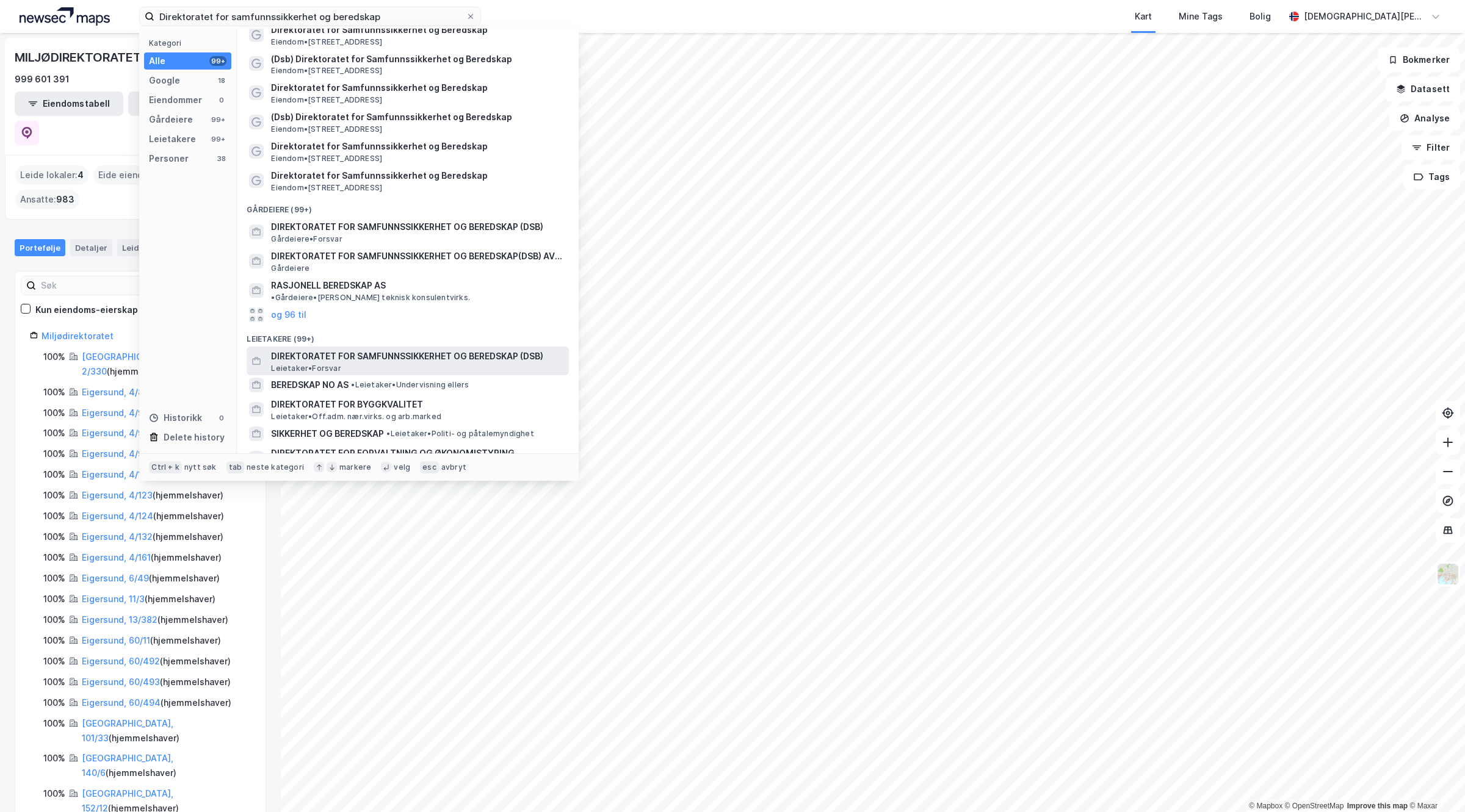
click at [372, 356] on div "DIREKTORATET FOR SAMFUNNSSIKKERHET OG BEREDSKAP (DSB) Leietaker • Forsvar" at bounding box center [419, 361] width 295 height 25
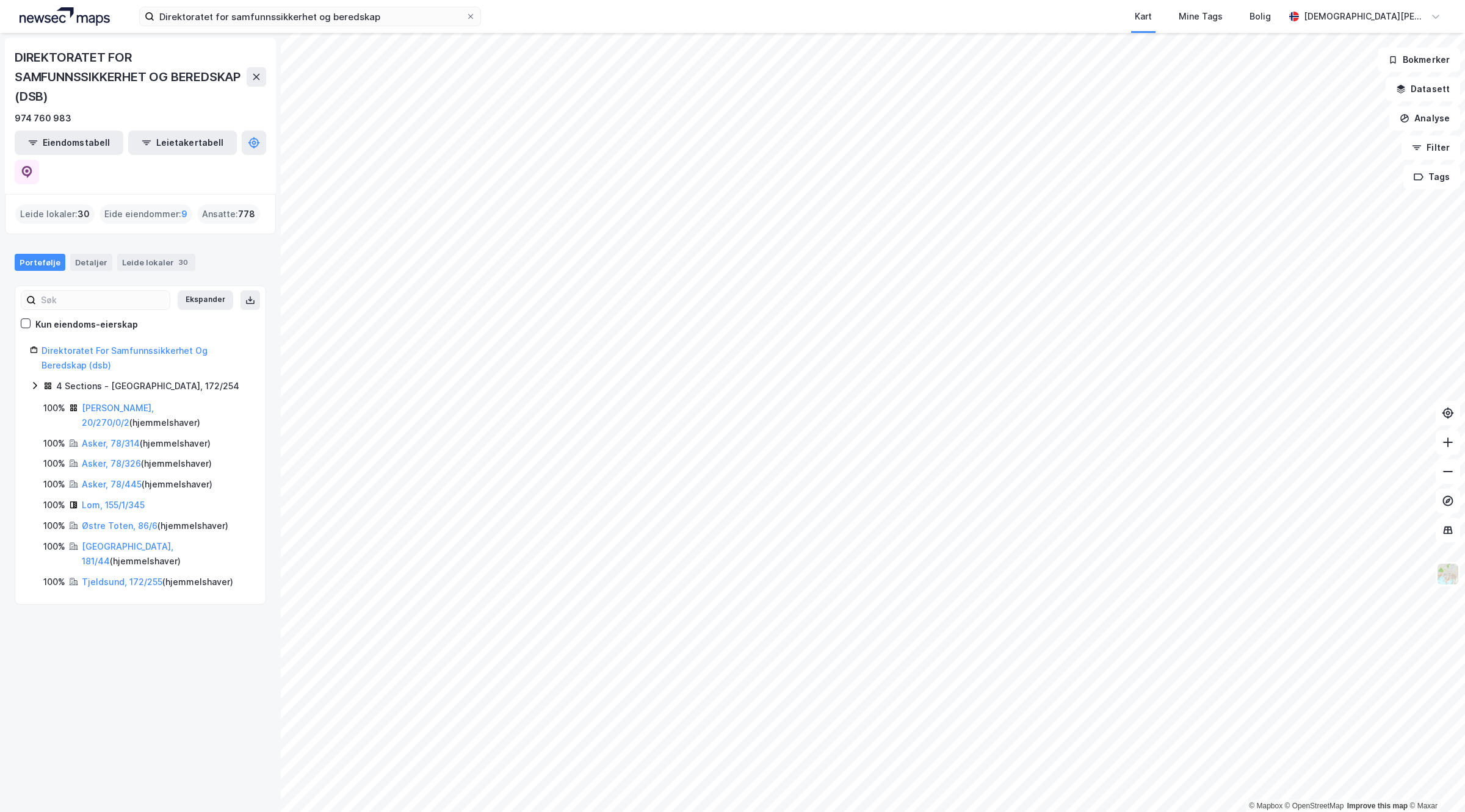
click at [679, 811] on html "Direktoratet for samfunnssikkerhet og beredskap Kart Mine Tags Bolig Christian …" at bounding box center [732, 406] width 1465 height 812
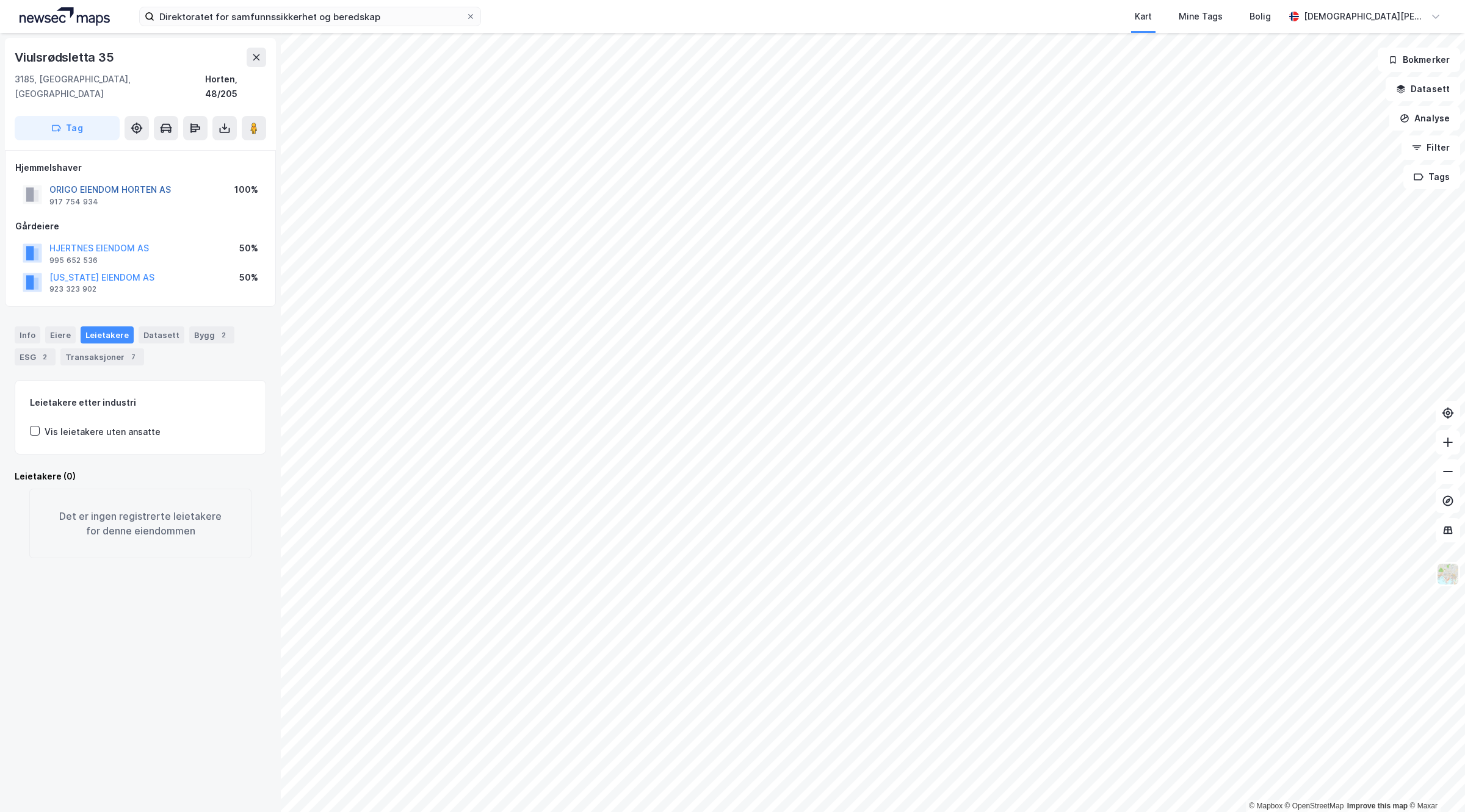
click at [0, 0] on button "ORIGO EIENDOM HORTEN AS" at bounding box center [0, 0] width 0 height 0
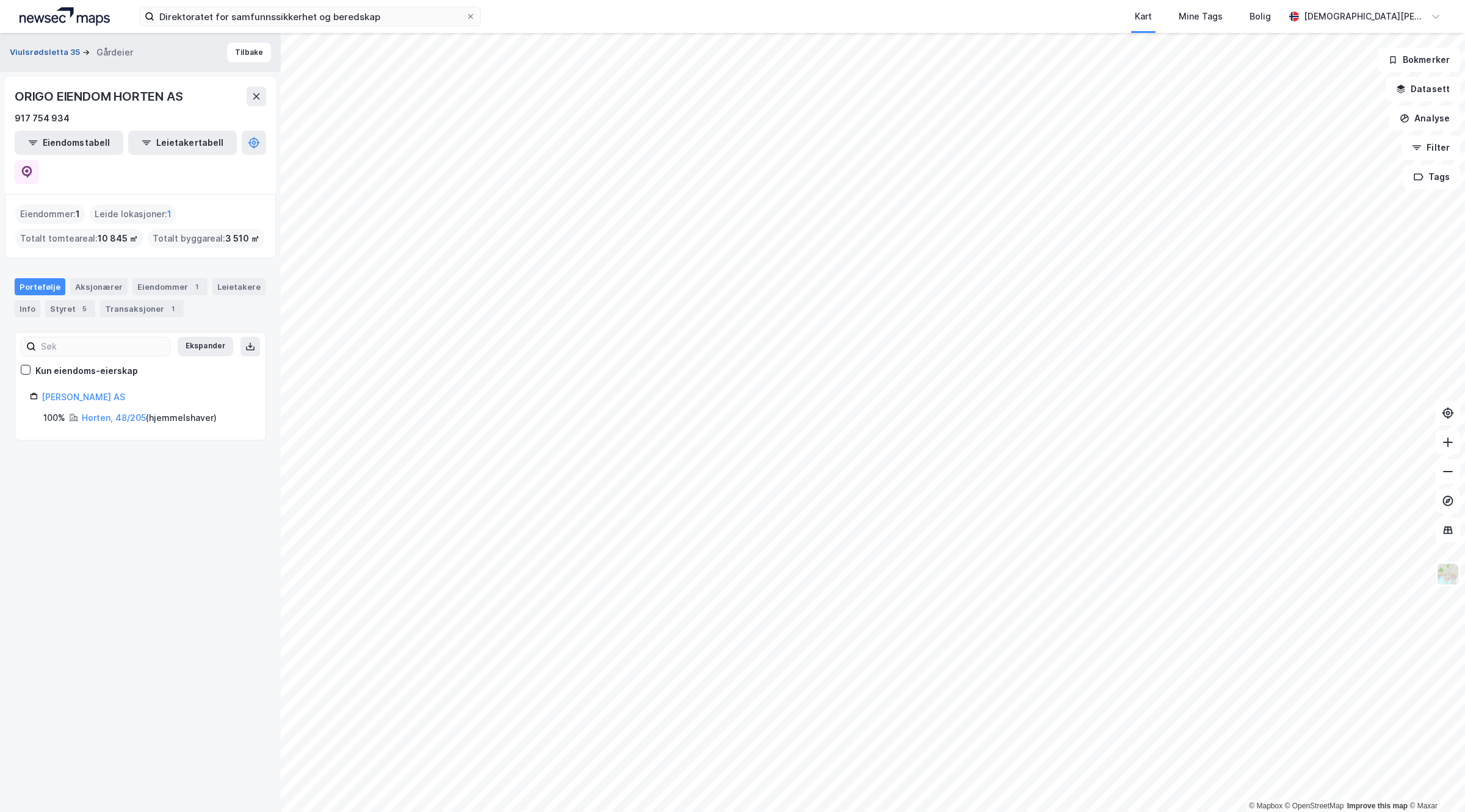
click at [54, 50] on button "Viulsrødsletta 35" at bounding box center [46, 52] width 73 height 12
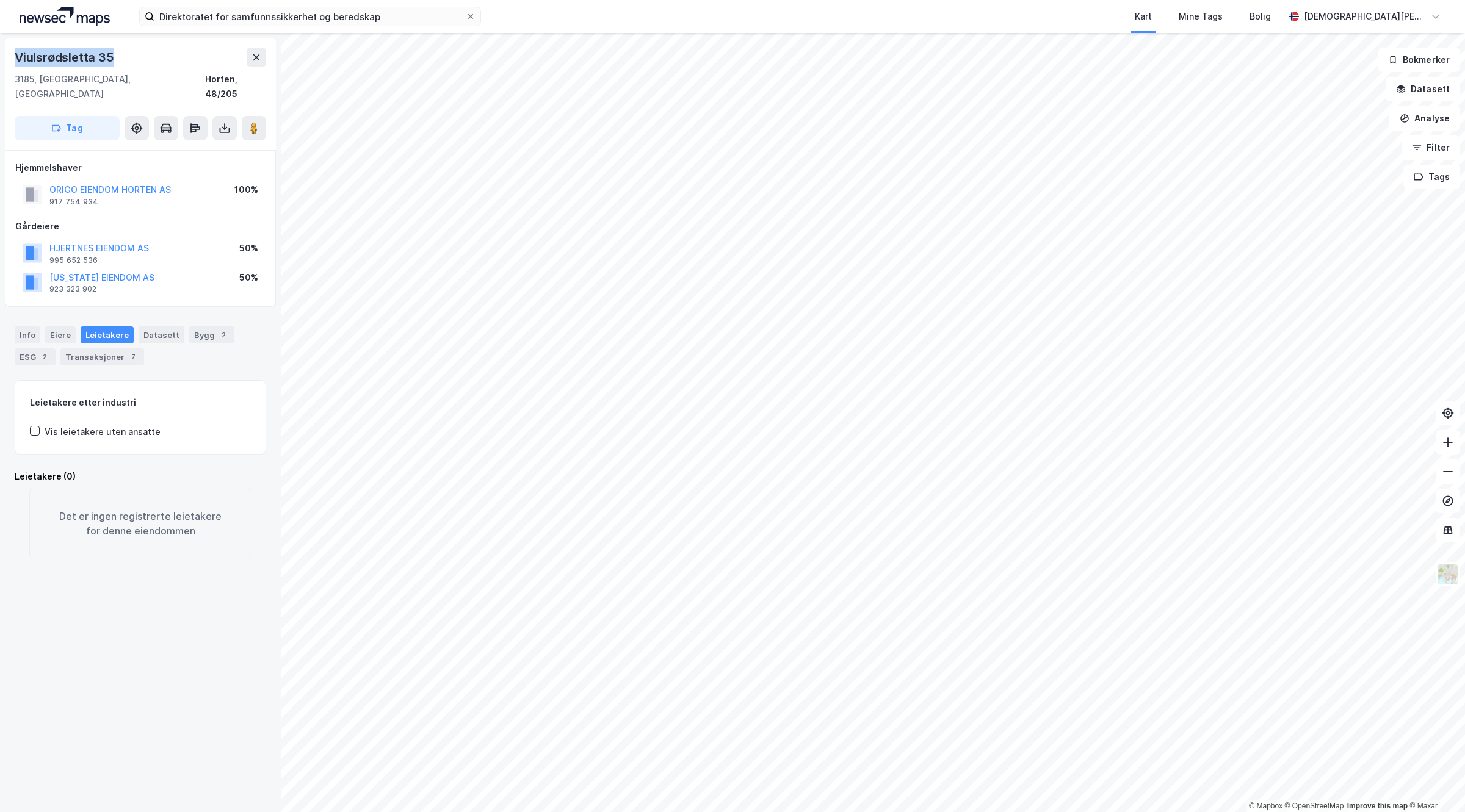
drag, startPoint x: 155, startPoint y: 57, endPoint x: 0, endPoint y: 56, distance: 155.0
click at [0, 56] on div "Viulsrødsletta 35 3185, Skoppum, Vestfold Horten, 48/205 Tag Hjemmelshaver ORIG…" at bounding box center [140, 422] width 281 height 779
copy div "Viulsrødsletta 35"
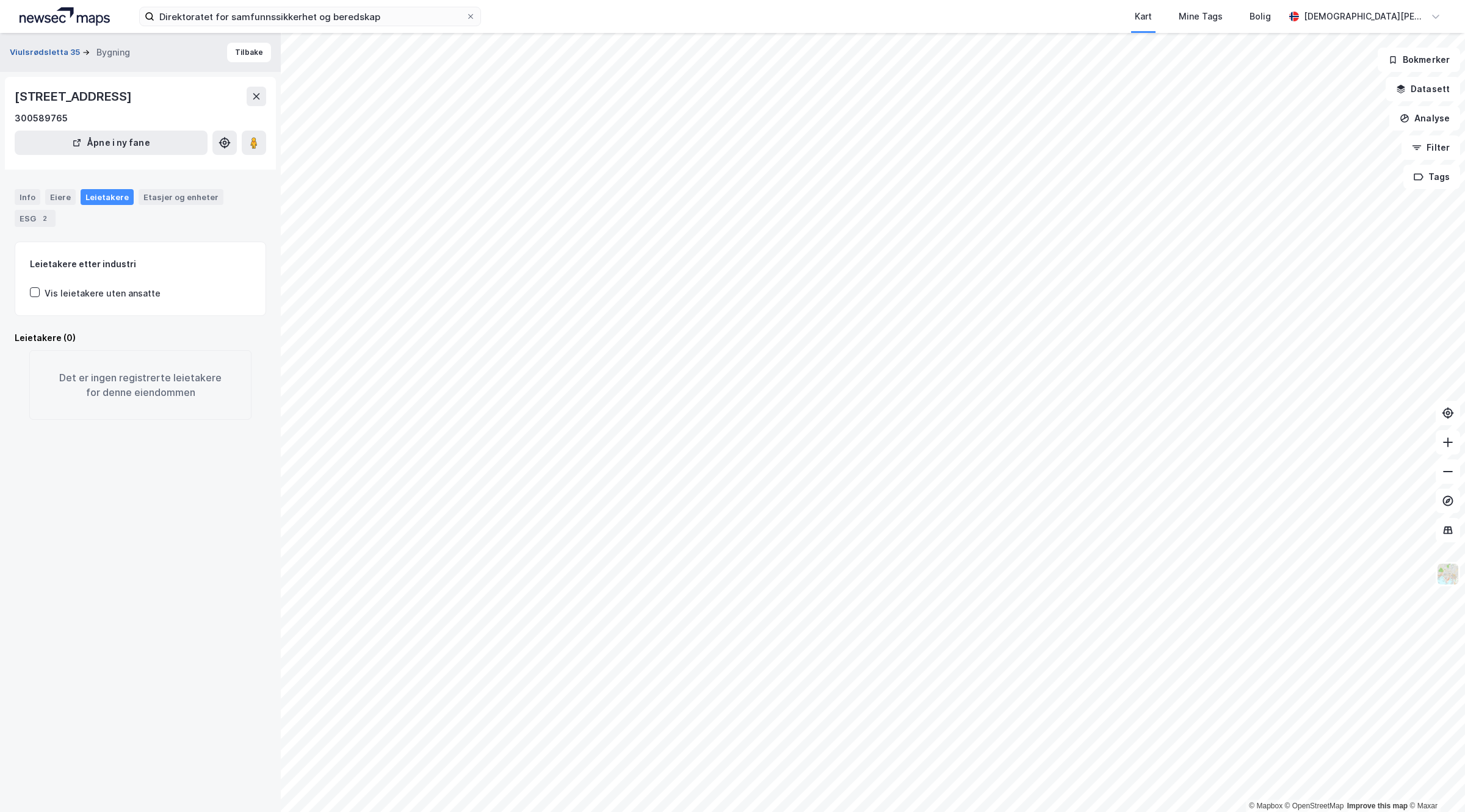
click at [52, 50] on button "Viulsrødsletta 35" at bounding box center [46, 52] width 73 height 12
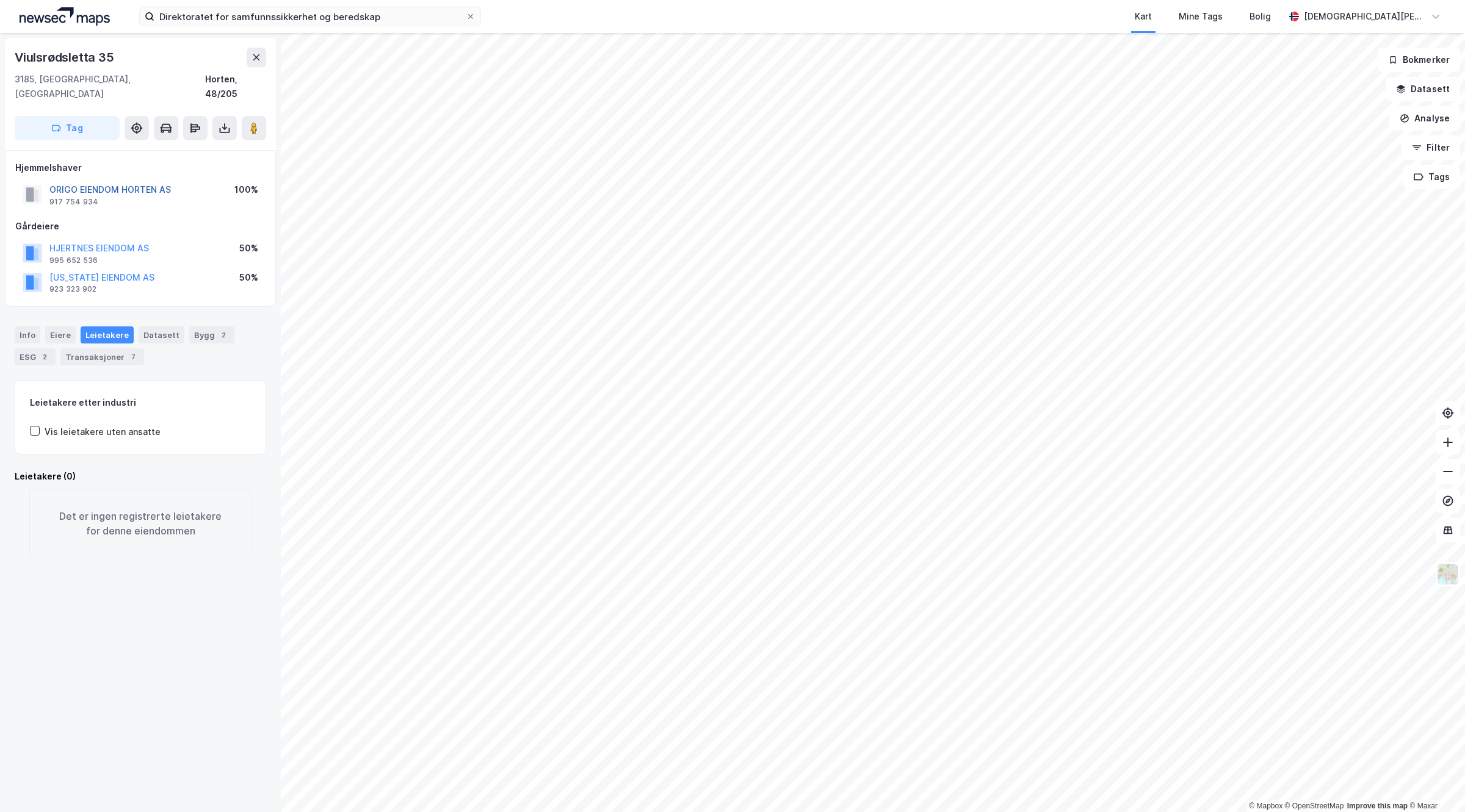
click at [0, 0] on button "ORIGO EIENDOM HORTEN AS" at bounding box center [0, 0] width 0 height 0
drag, startPoint x: 114, startPoint y: 58, endPoint x: 0, endPoint y: 56, distance: 114.0
click at [0, 56] on div "Viulsrødsletta 35 3185, Skoppum, Vestfold Horten, 48/205 Tag Hjemmelshaver ORIG…" at bounding box center [140, 422] width 281 height 779
copy div "Viulsrødsletta 35"
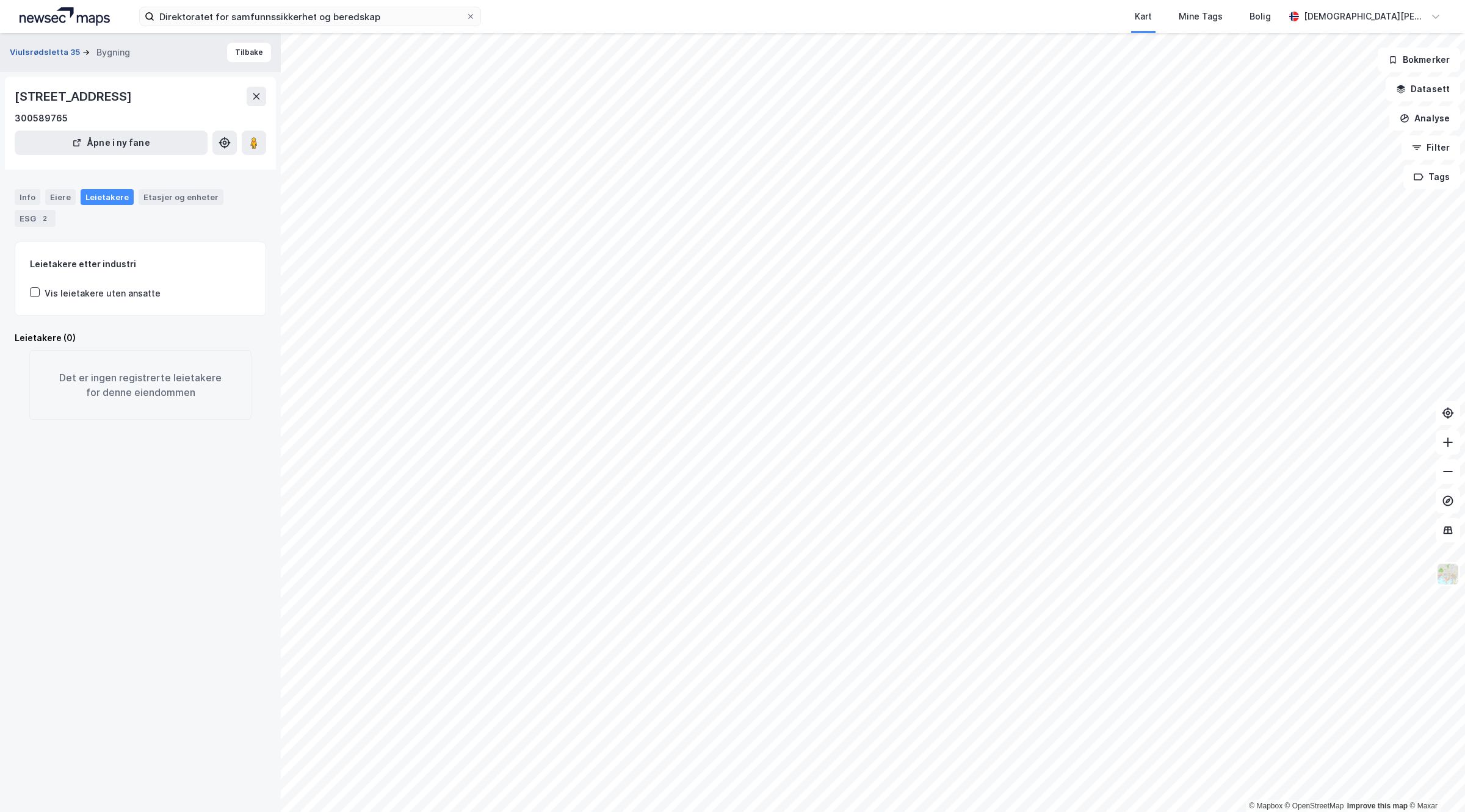
click at [62, 49] on button "Viulsrødsletta 35" at bounding box center [46, 52] width 73 height 12
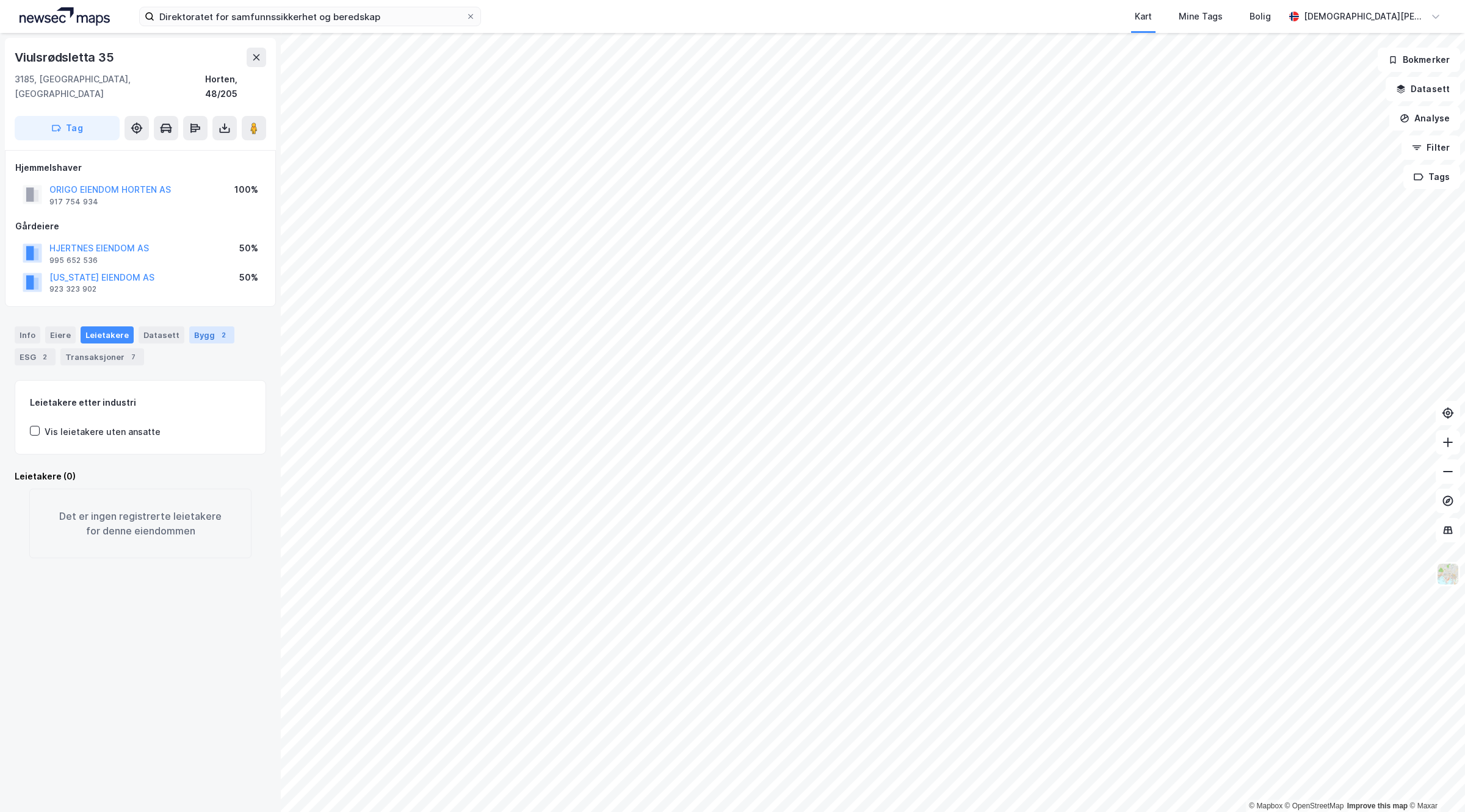
click at [202, 327] on div "Bygg 2" at bounding box center [212, 335] width 45 height 17
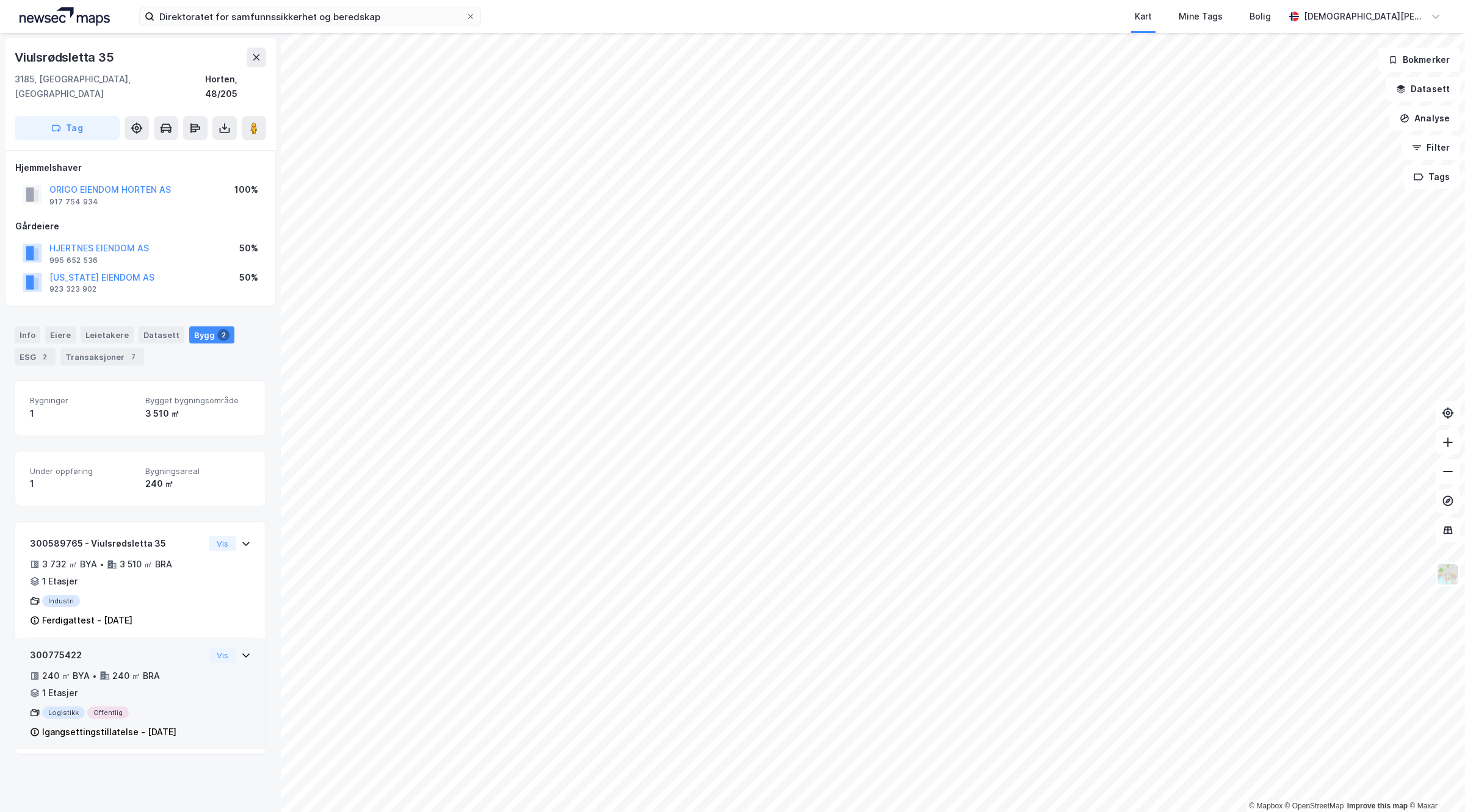
click at [166, 638] on div "300775422 240 ㎡ BYA • 240 ㎡ BRA • 1 Etasjer Logistikk Offentlig Igangsettingsti…" at bounding box center [140, 694] width 251 height 111
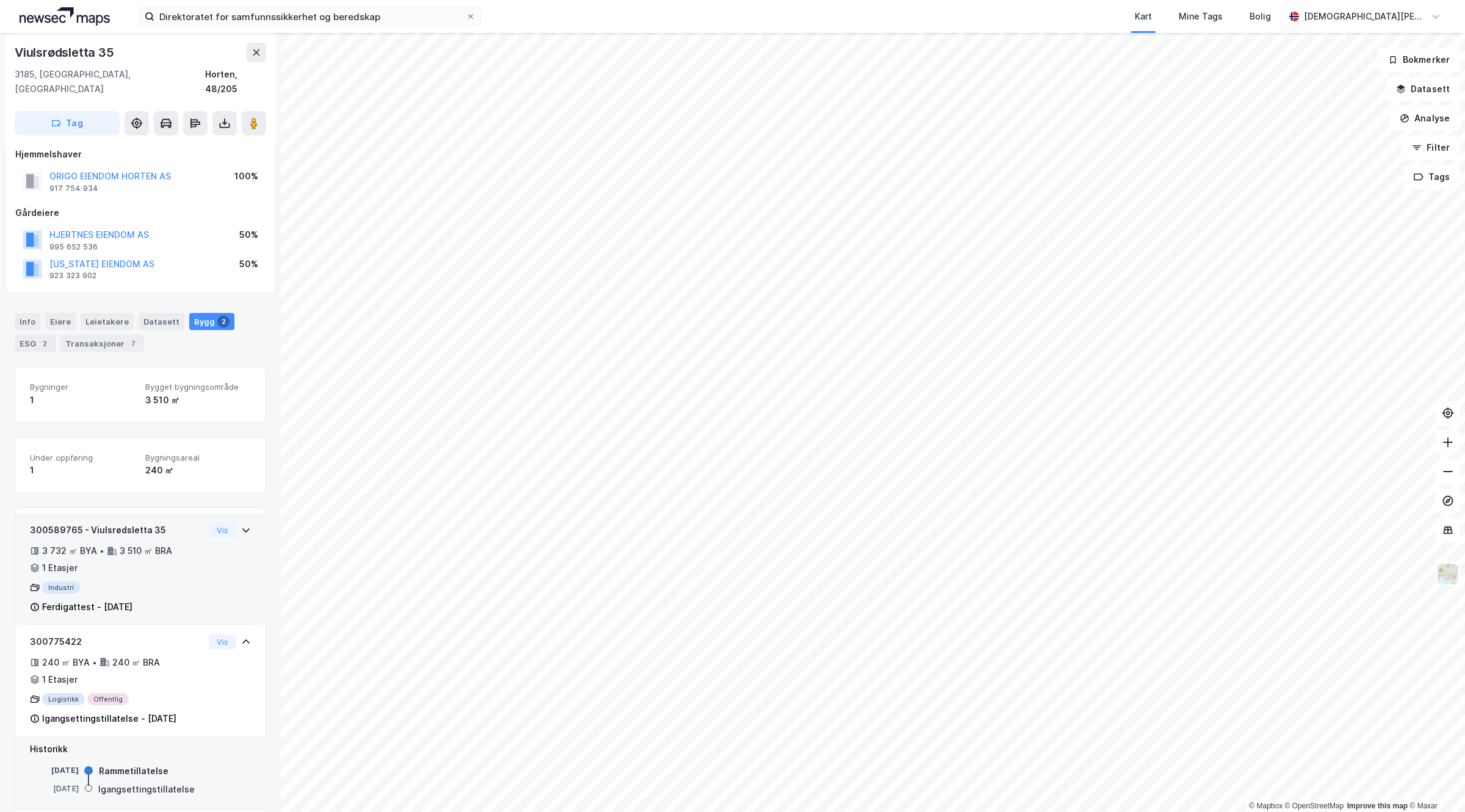
scroll to position [19, 0]
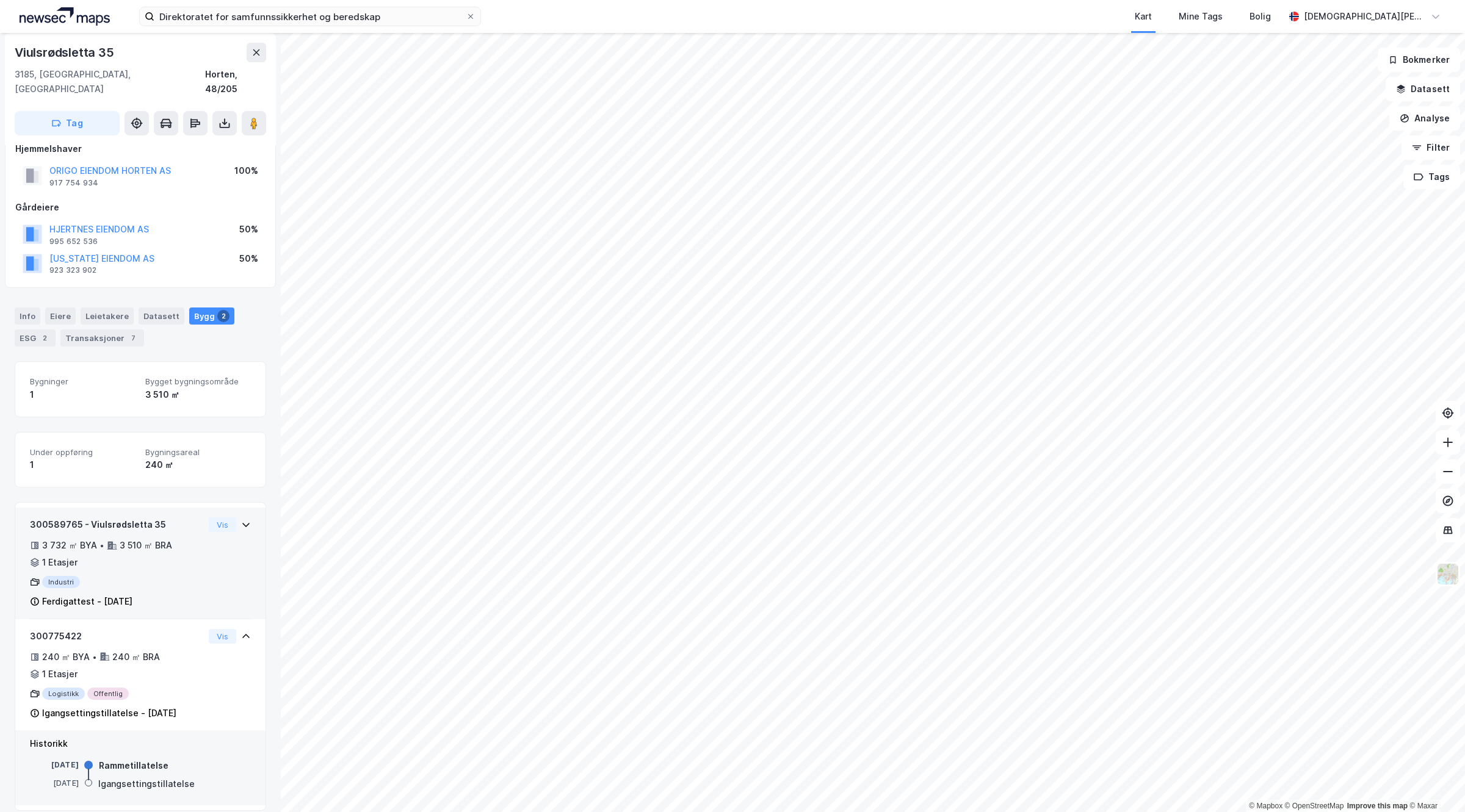
click at [177, 522] on div "300589765 - Viulsrødsletta 35 3 732 ㎡ BYA • 3 510 ㎡ BRA • 1 Etasjer Industri Fe…" at bounding box center [117, 563] width 174 height 91
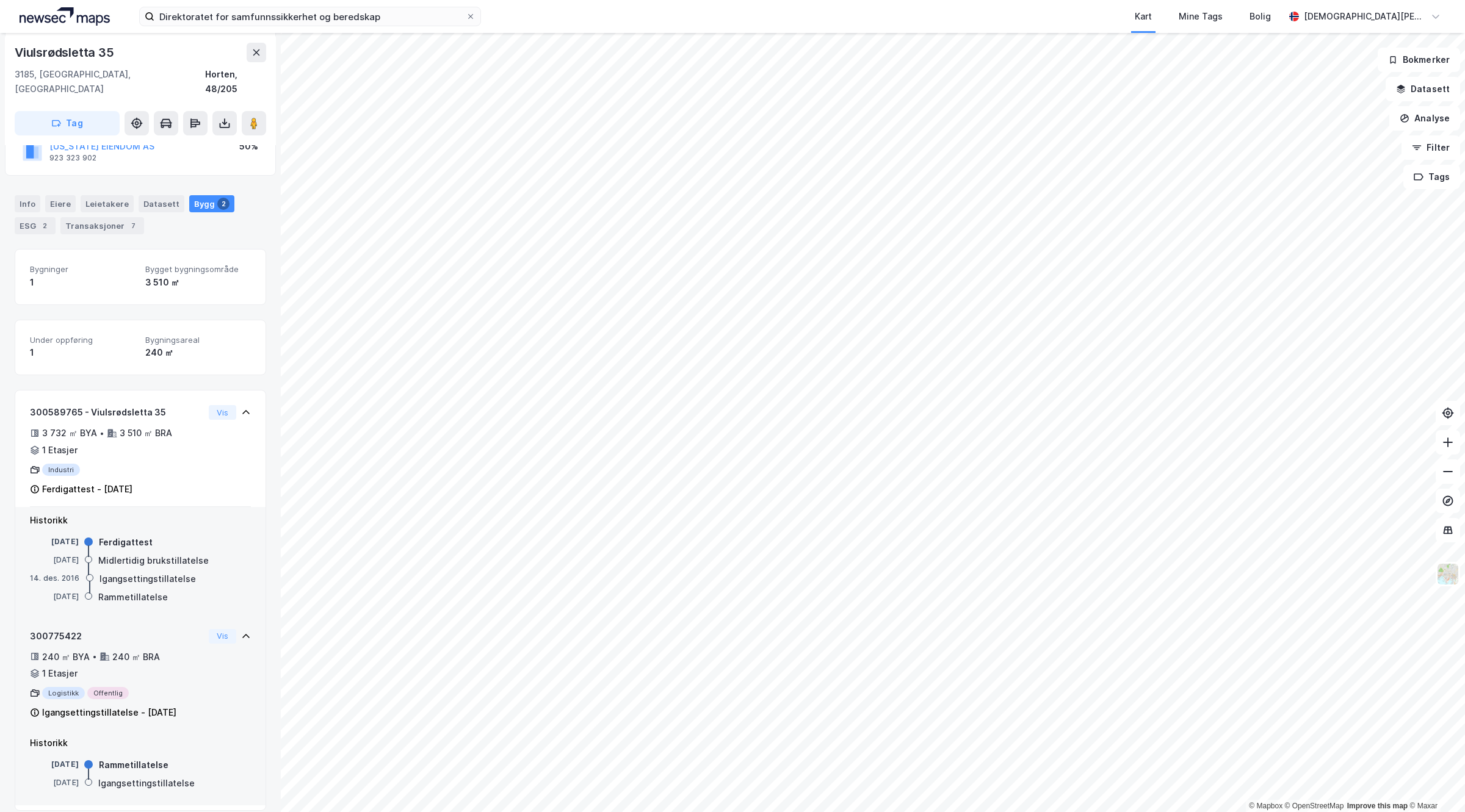
click at [123, 687] on div "Logistikk Offentlig" at bounding box center [117, 693] width 174 height 12
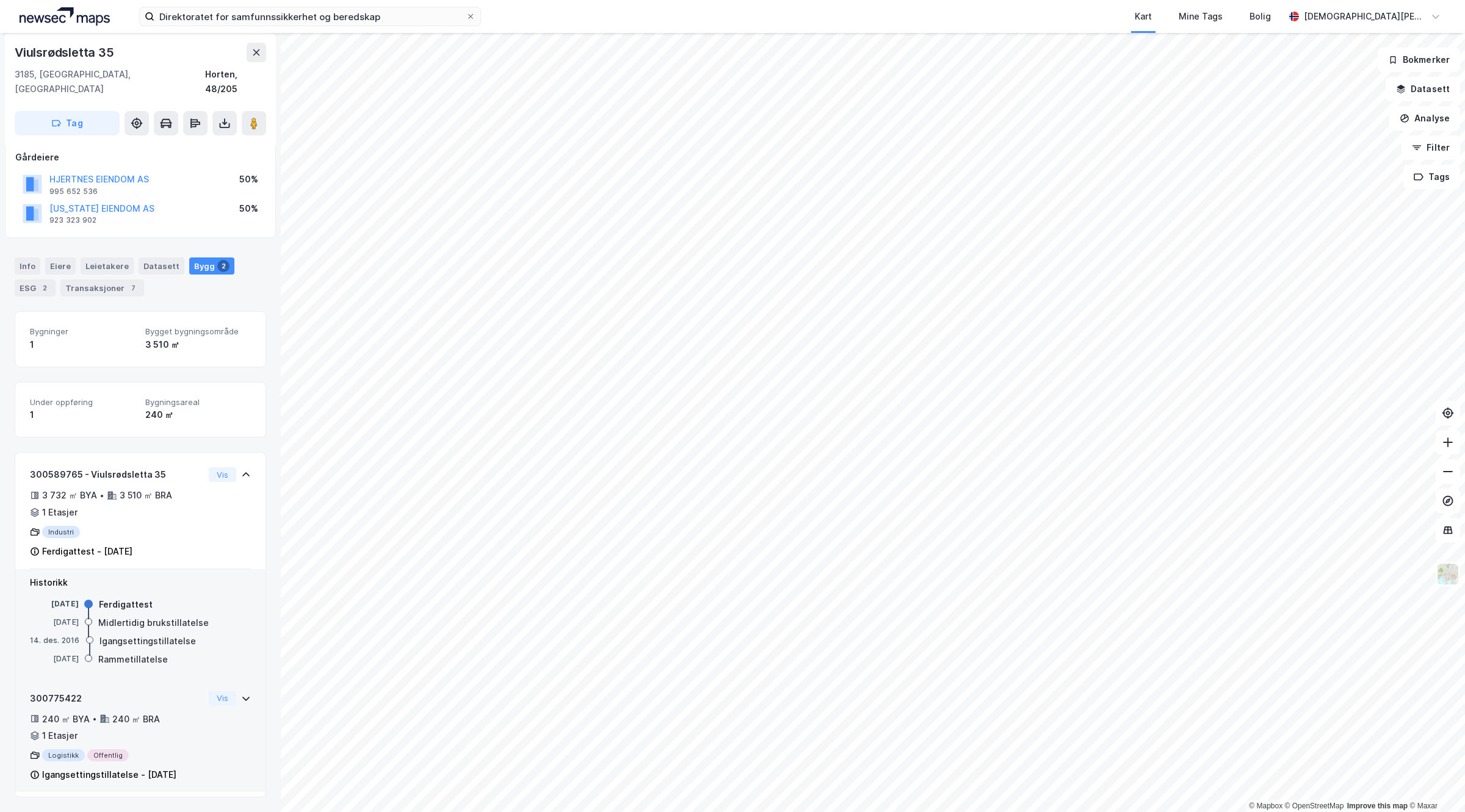
scroll to position [56, 0]
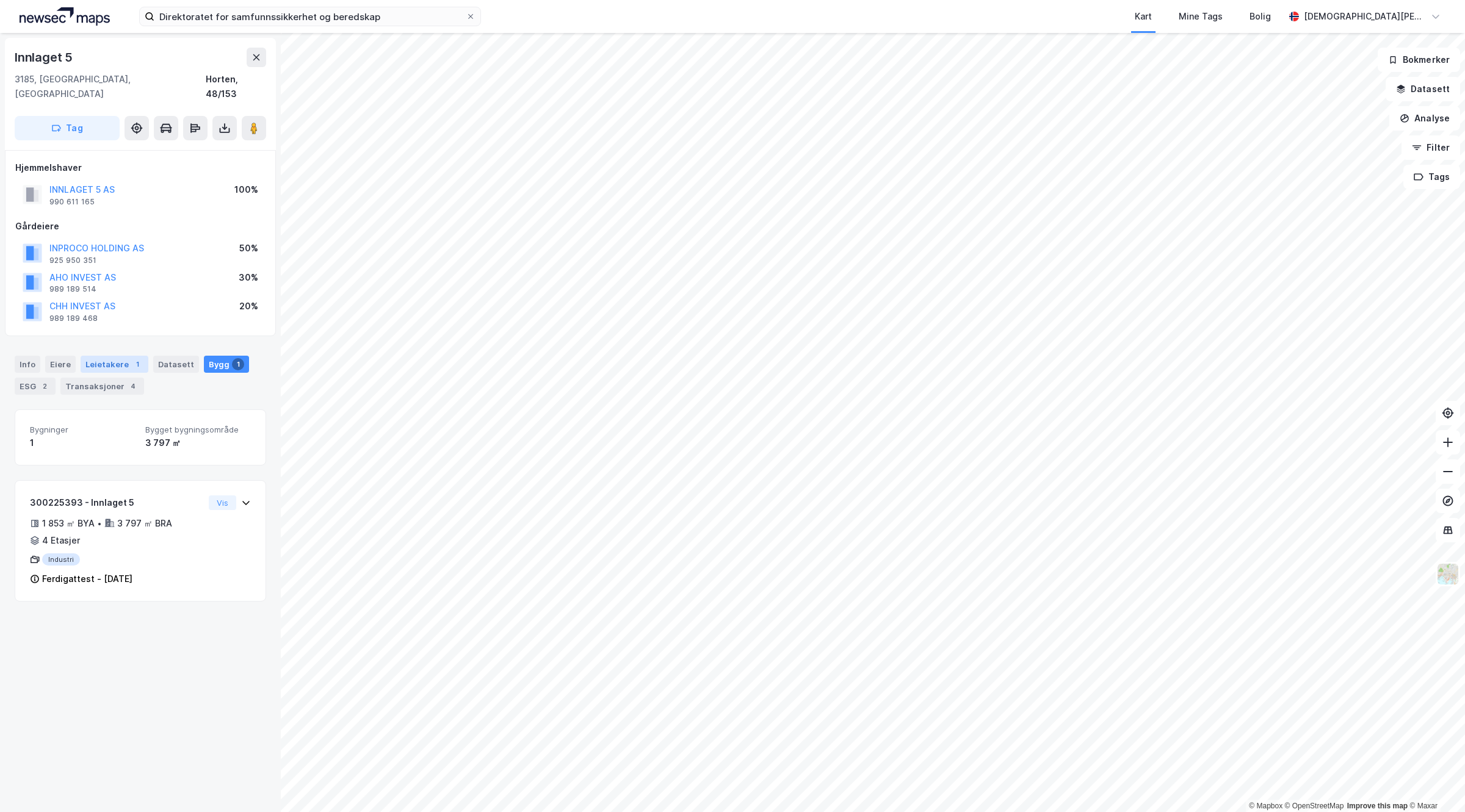
click at [105, 356] on div "Leietakere 1" at bounding box center [114, 364] width 68 height 17
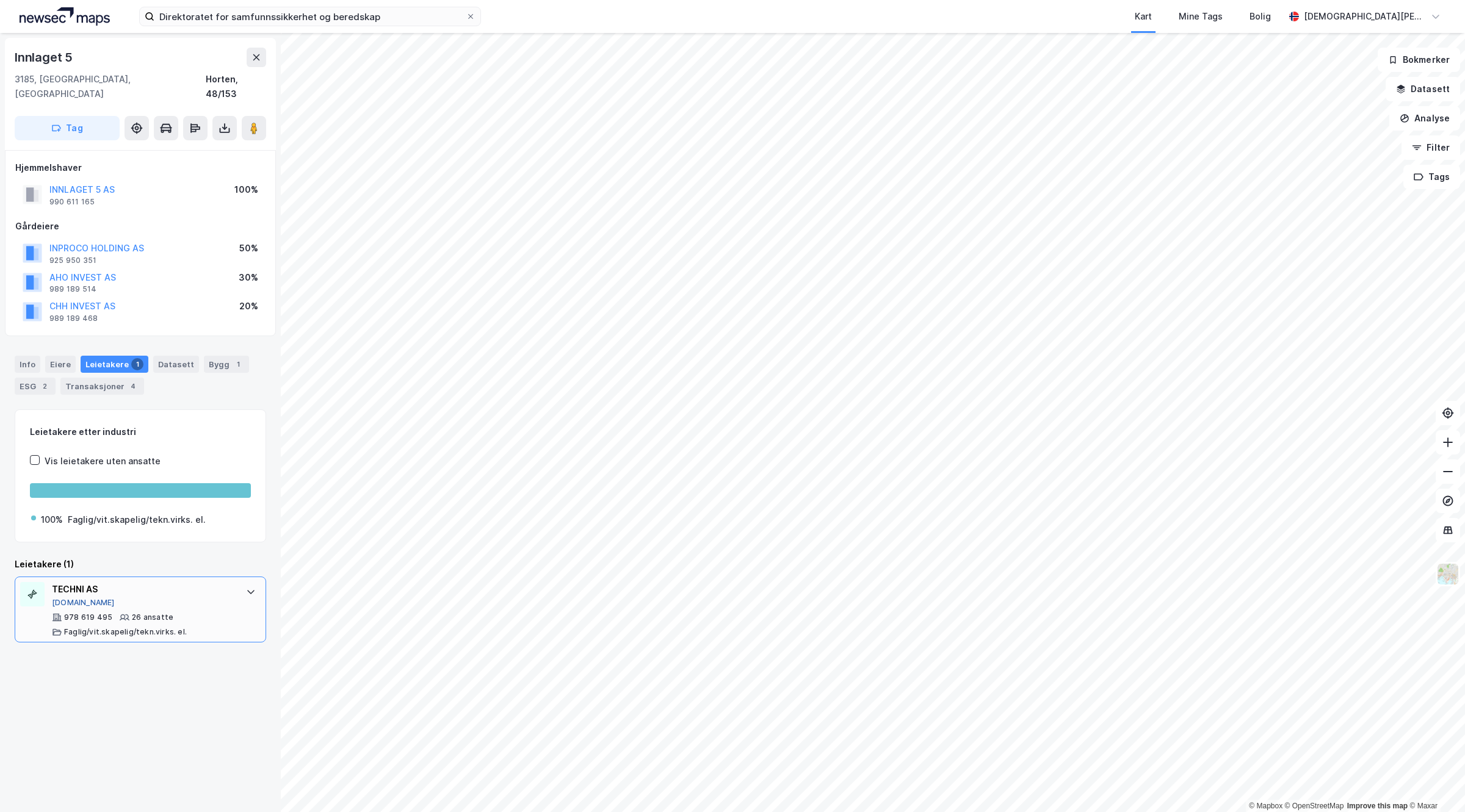
click at [67, 598] on button "[DOMAIN_NAME]" at bounding box center [83, 602] width 63 height 10
click at [394, 14] on input "Direktoratet for samfunnssikkerhet og beredskap" at bounding box center [310, 16] width 311 height 18
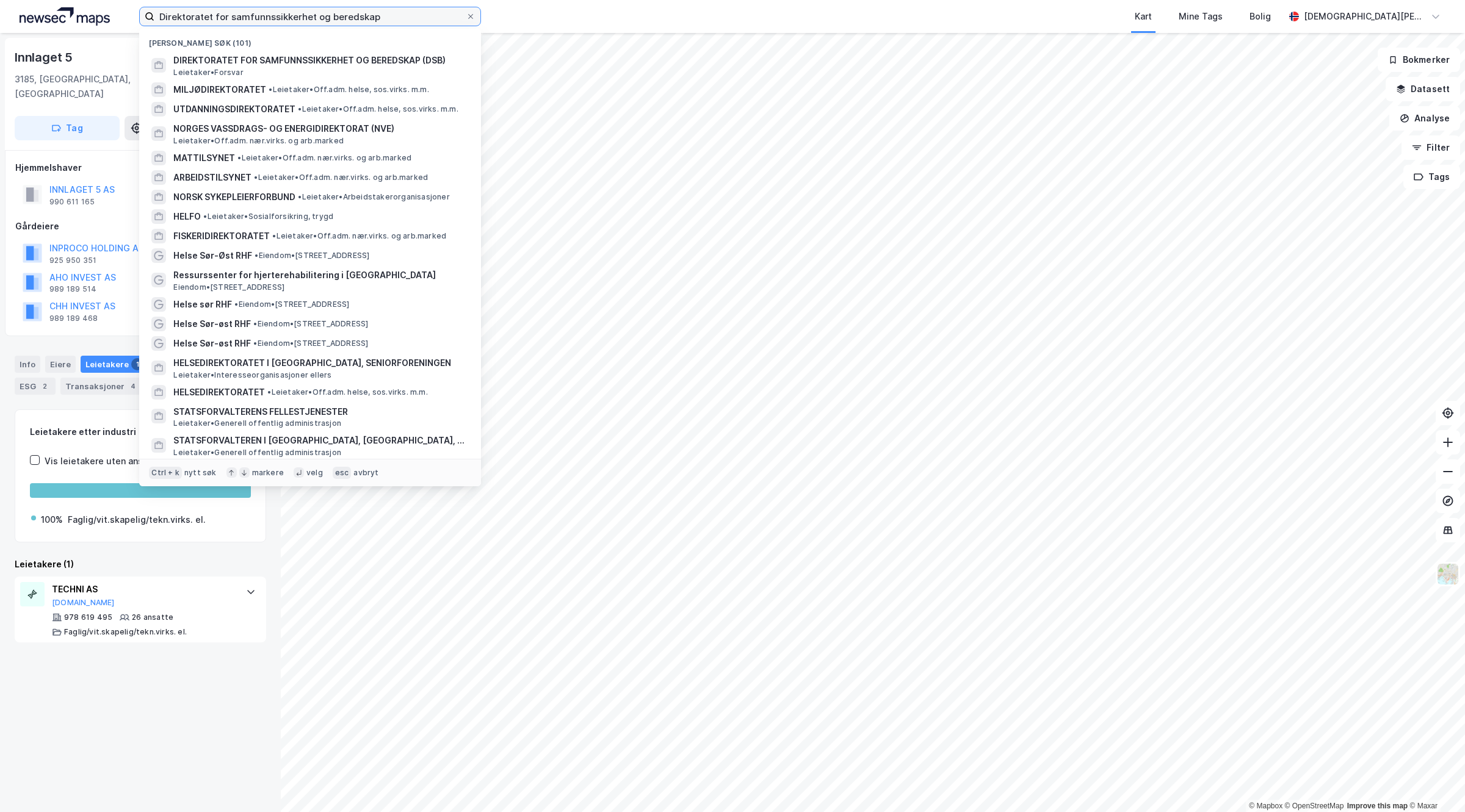
drag, startPoint x: 394, startPoint y: 14, endPoint x: 0, endPoint y: -55, distance: 400.0
click at [0, 0] on html "Direktoratet for samfunnssikkerhet og beredskap Nylige søk (101) DIREKTORATET F…" at bounding box center [732, 406] width 1465 height 812
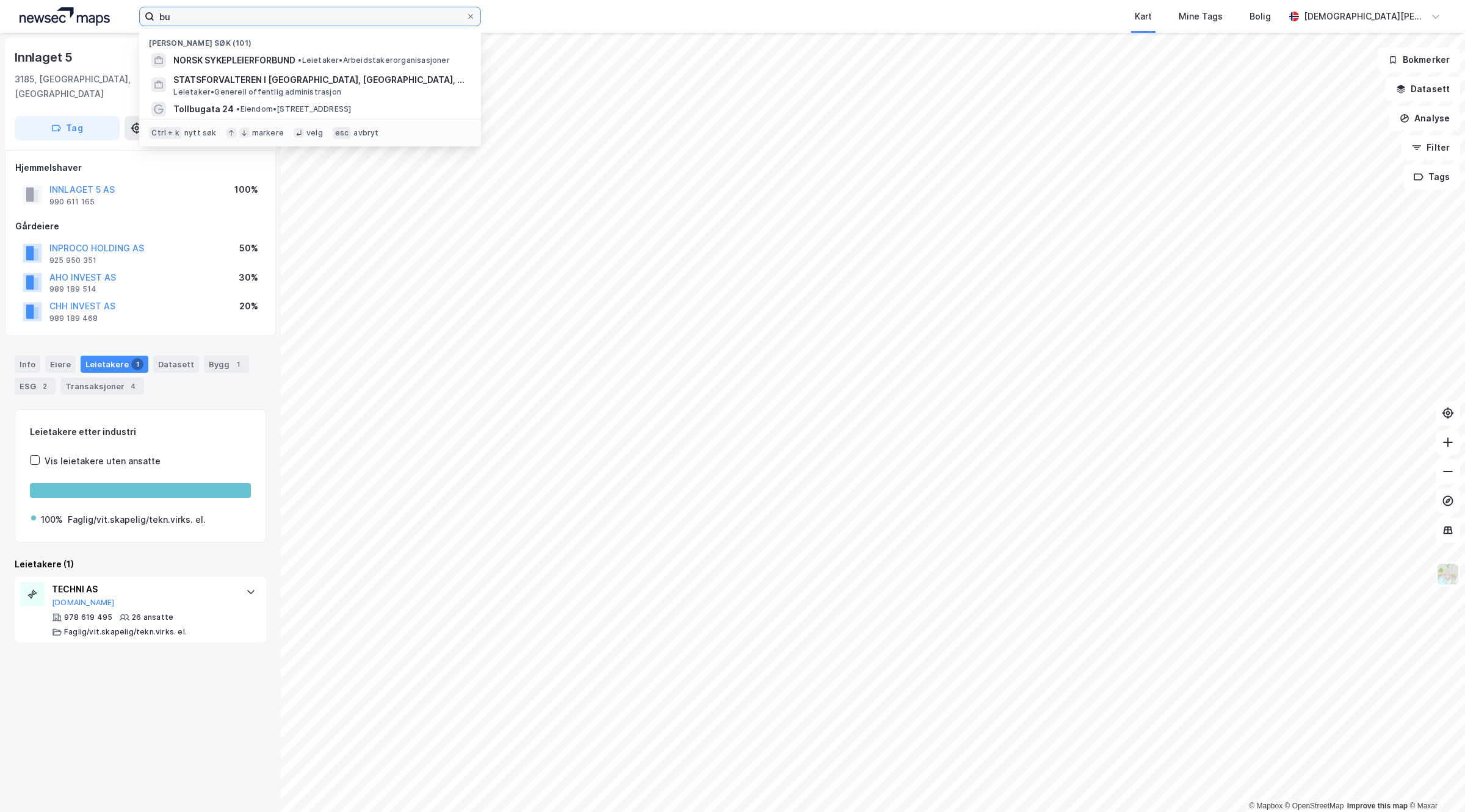
type input "b"
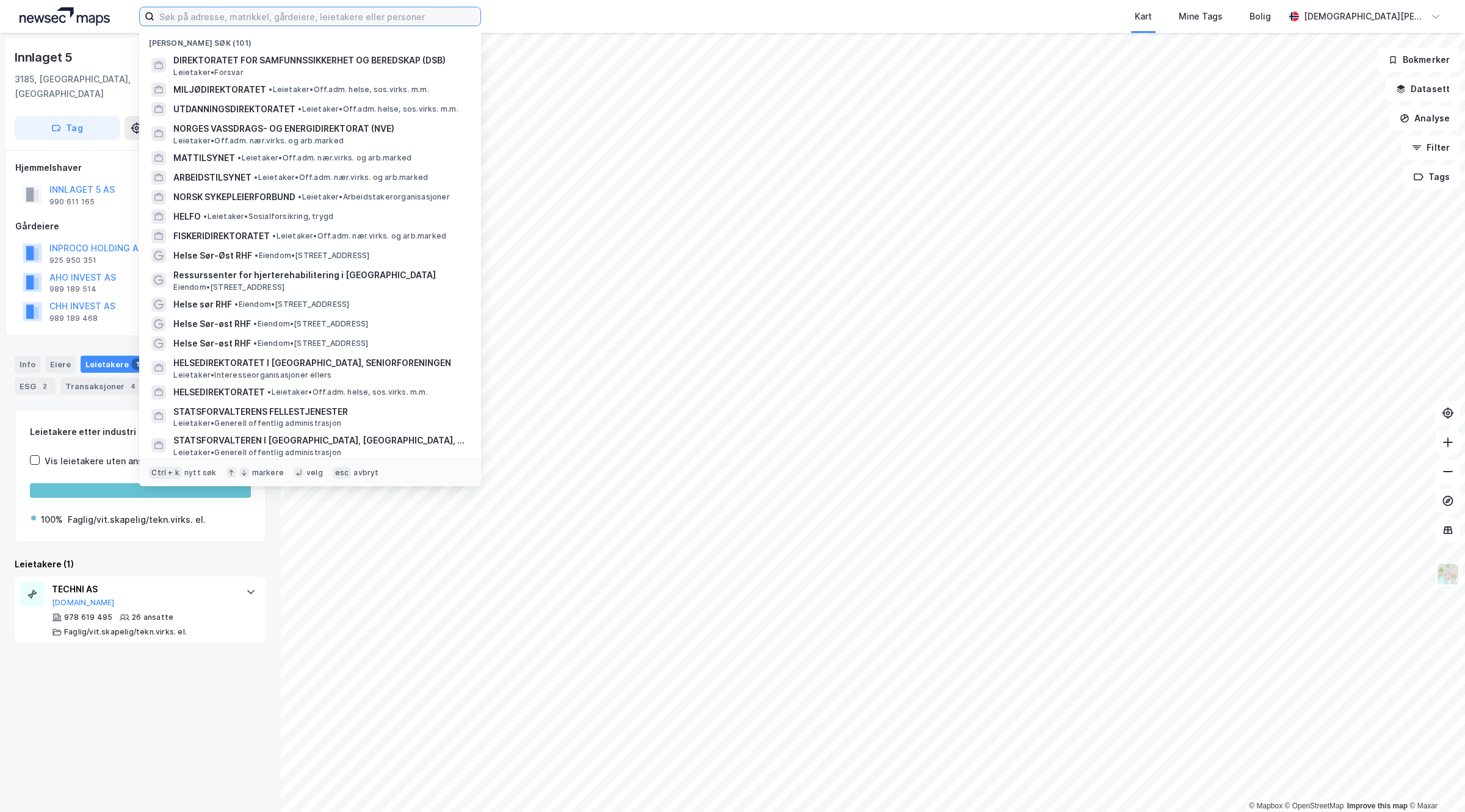
type input "a"
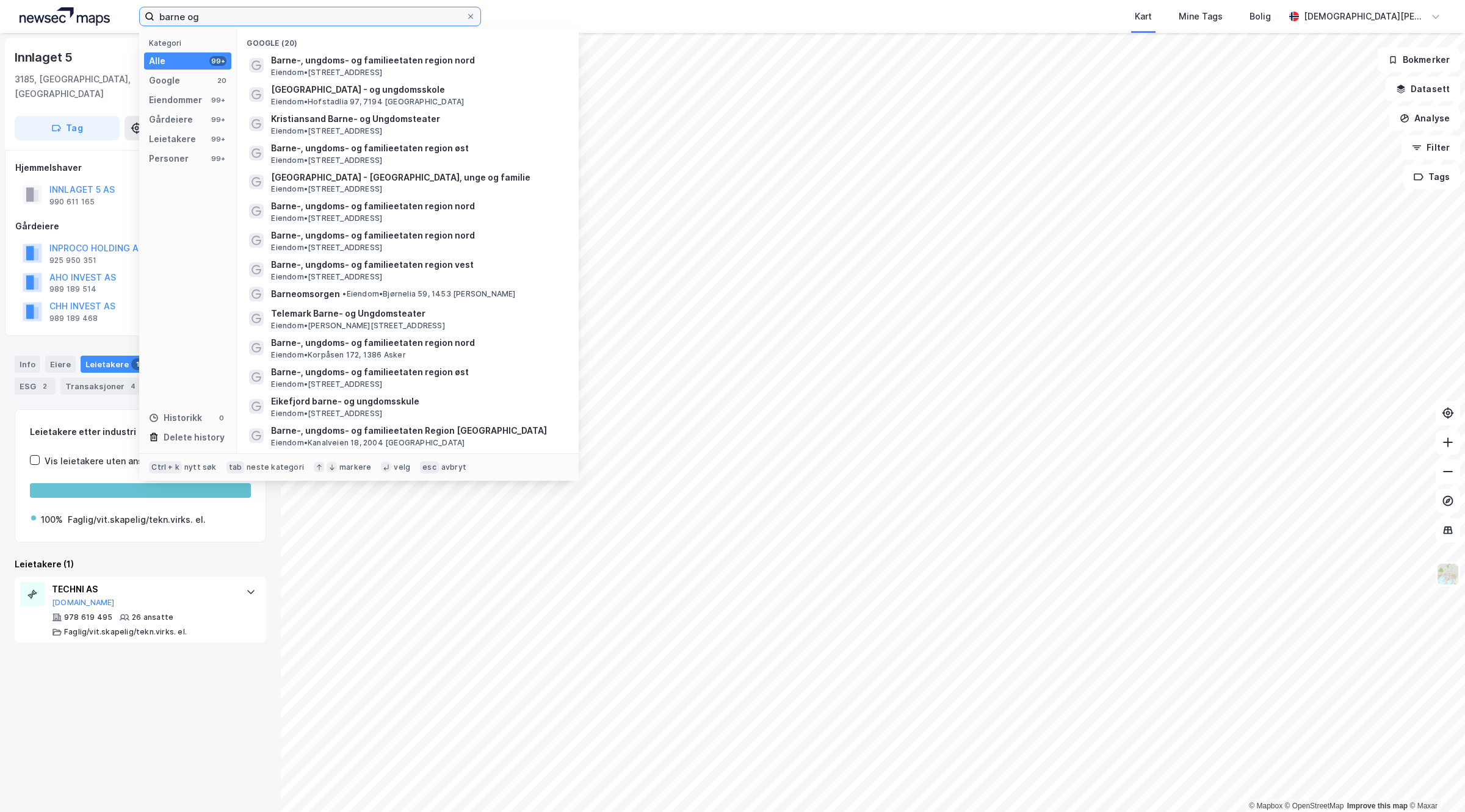
click at [403, 7] on input "barne og" at bounding box center [310, 16] width 311 height 18
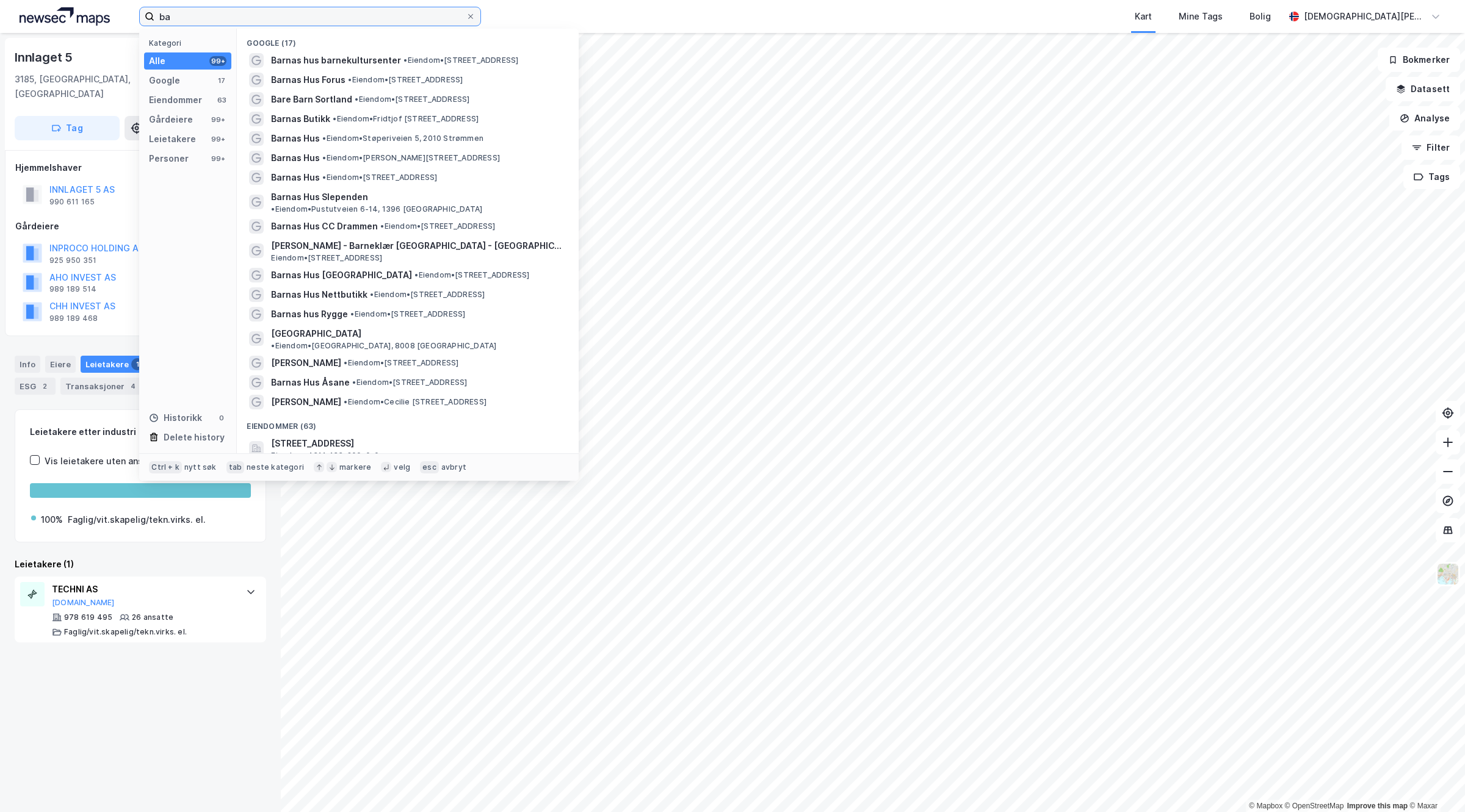
type input "b"
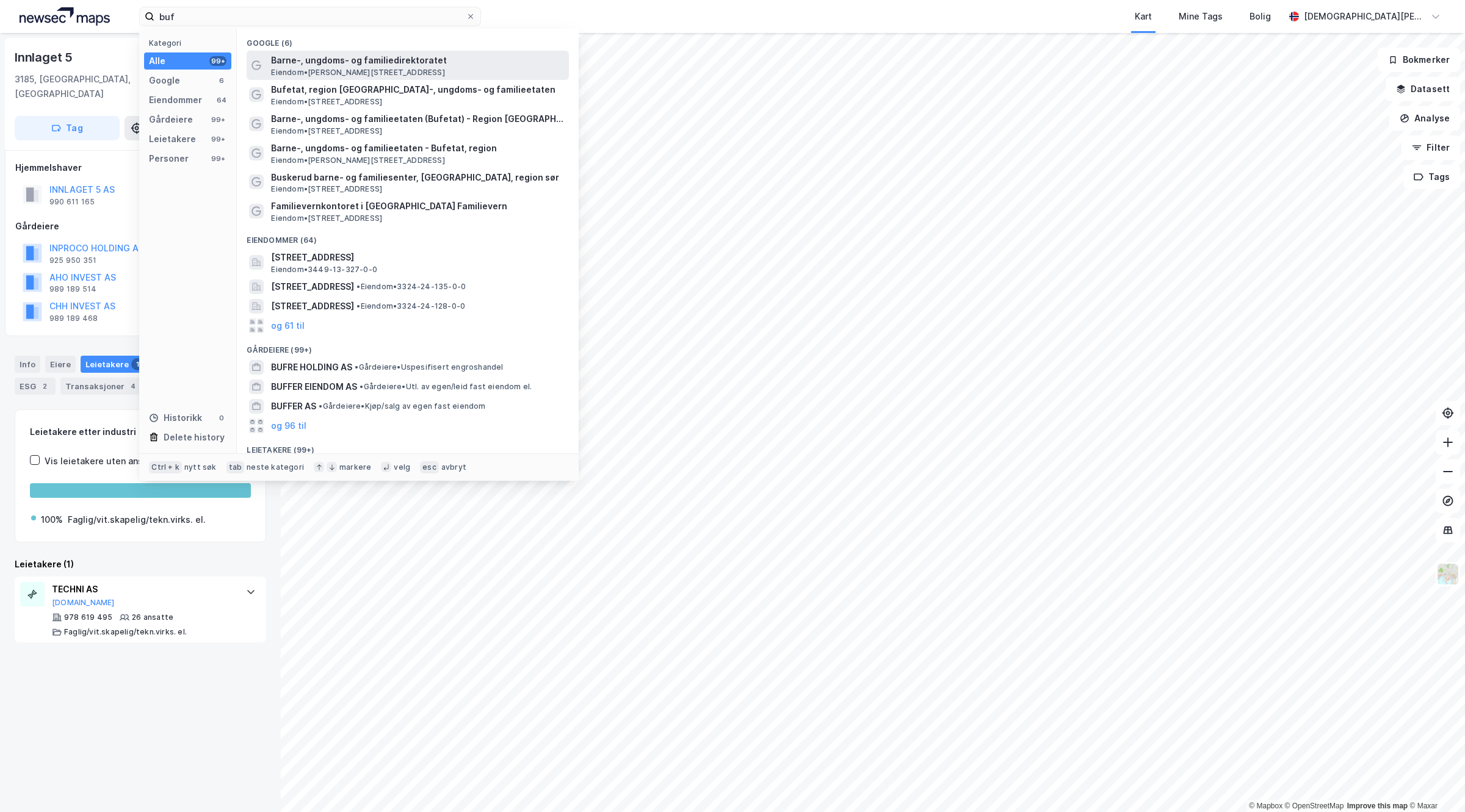
click at [409, 65] on span "Barne-, ungdoms- og familiedirektoratet" at bounding box center [418, 60] width 293 height 15
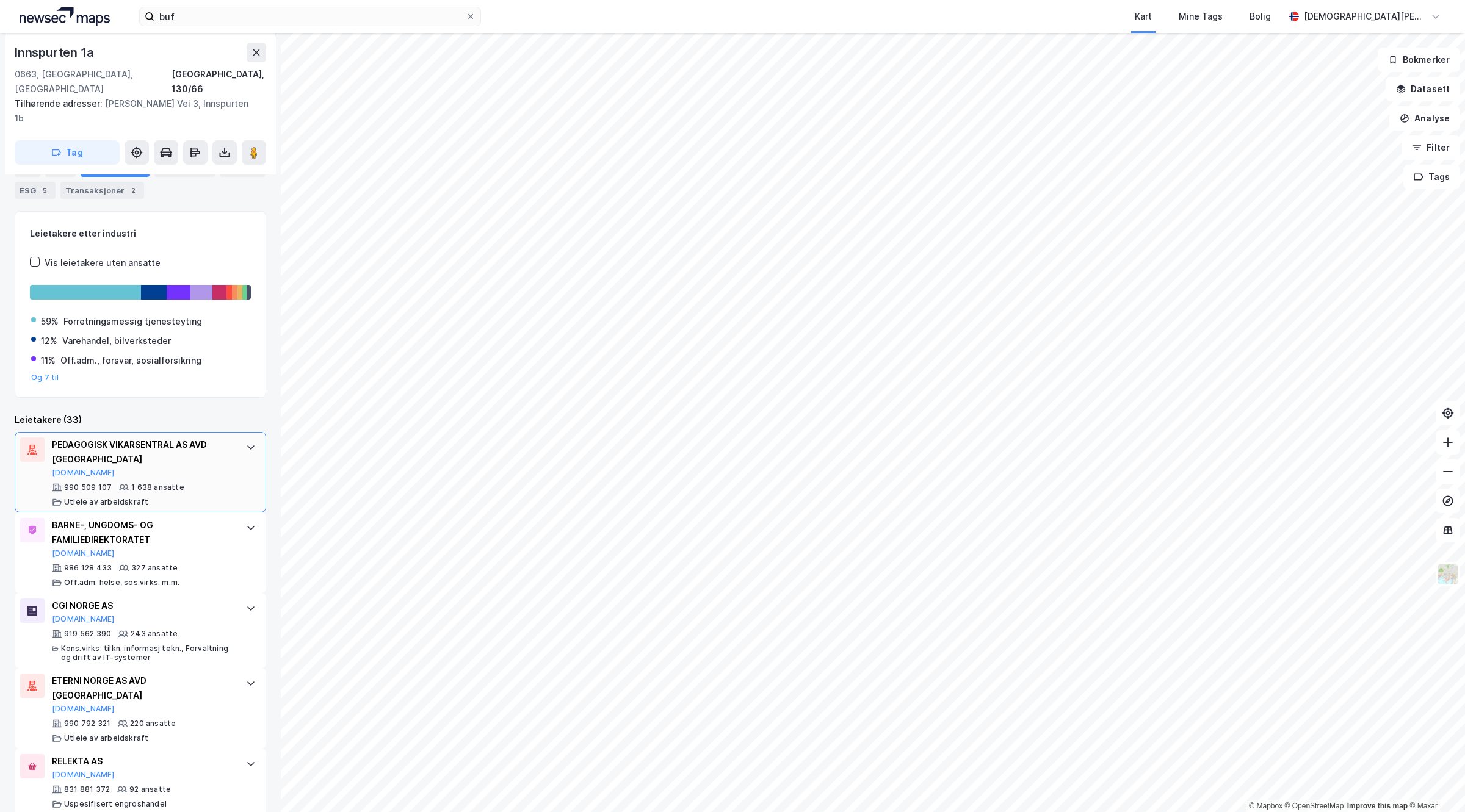
scroll to position [245, 0]
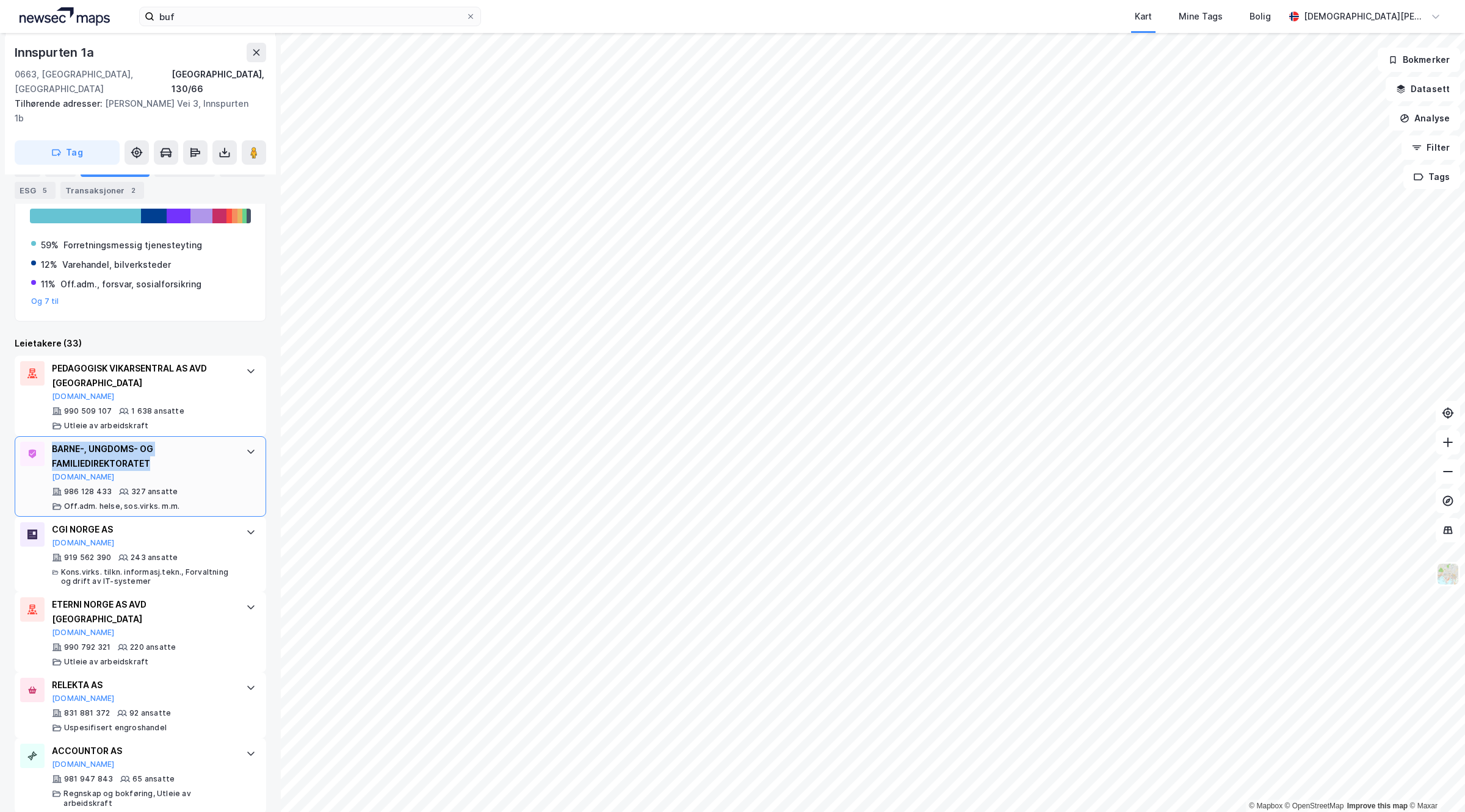
drag, startPoint x: 52, startPoint y: 418, endPoint x: 153, endPoint y: 443, distance: 104.0
click at [153, 443] on div "BARNE-, UNGDOMS- OG FAMILIEDIREKTORATET Proff.no" at bounding box center [142, 462] width 182 height 40
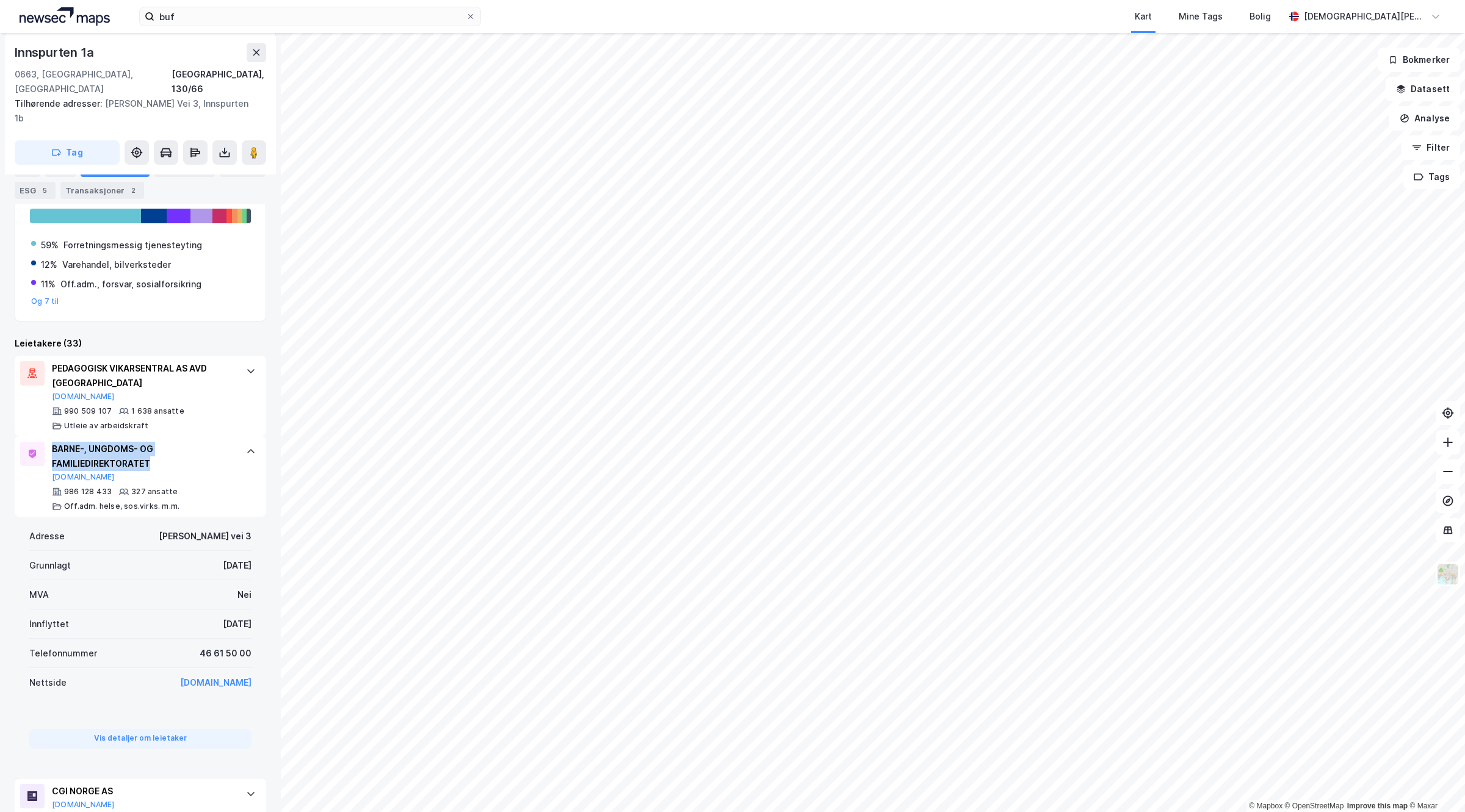
copy div "BARNE-, UNGDOMS- OG FAMILIEDIREKTORATET"
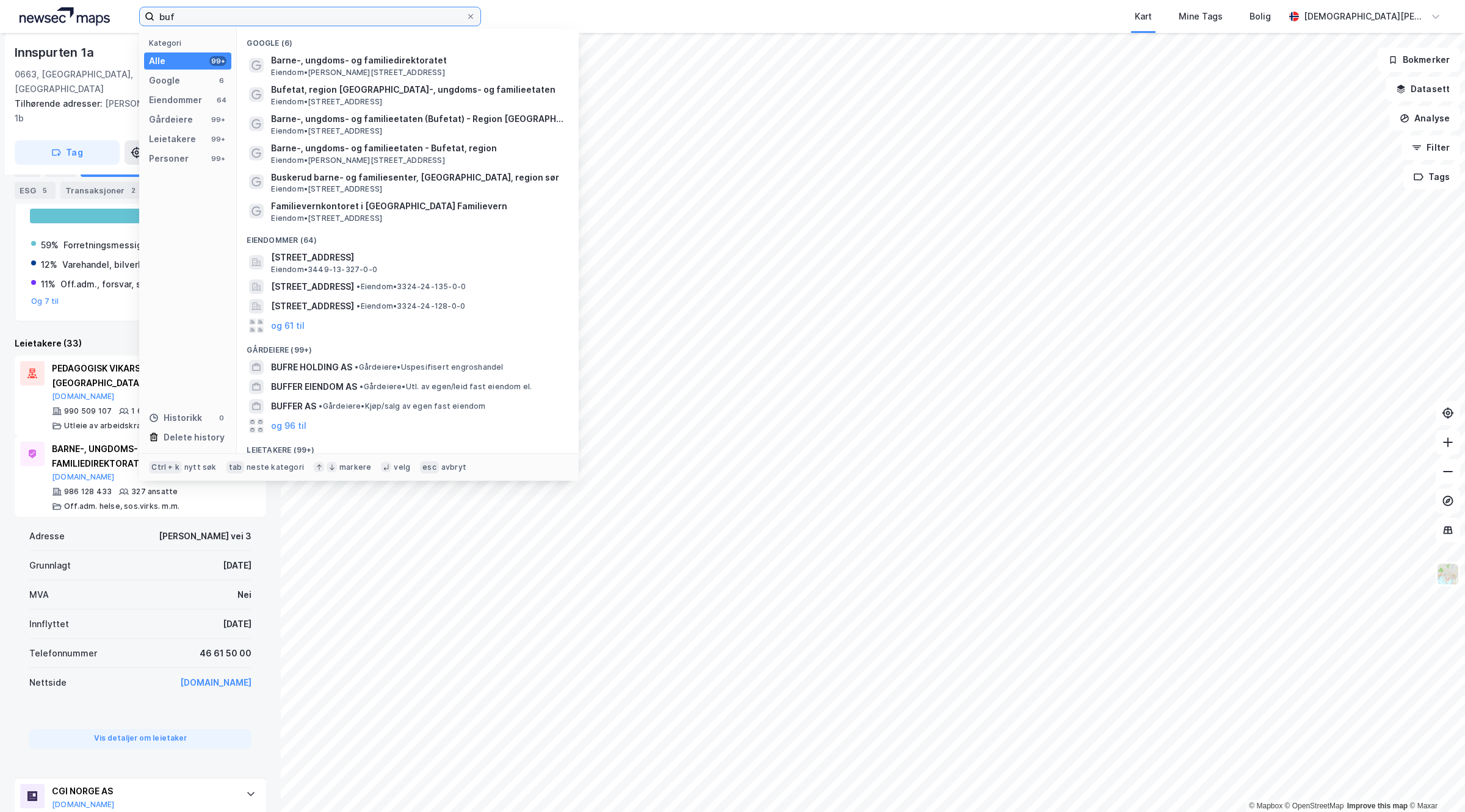
drag, startPoint x: 249, startPoint y: 13, endPoint x: 0, endPoint y: 14, distance: 249.0
click at [0, 14] on div "buf Kategori Alle 99+ Google 6 Eiendommer 64 Gårdeiere 99+ Leietakere 99+ Perso…" at bounding box center [732, 16] width 1465 height 33
paste input "BARNE-, UNGDOMS- OG FAMILIEDIREKTORATET"
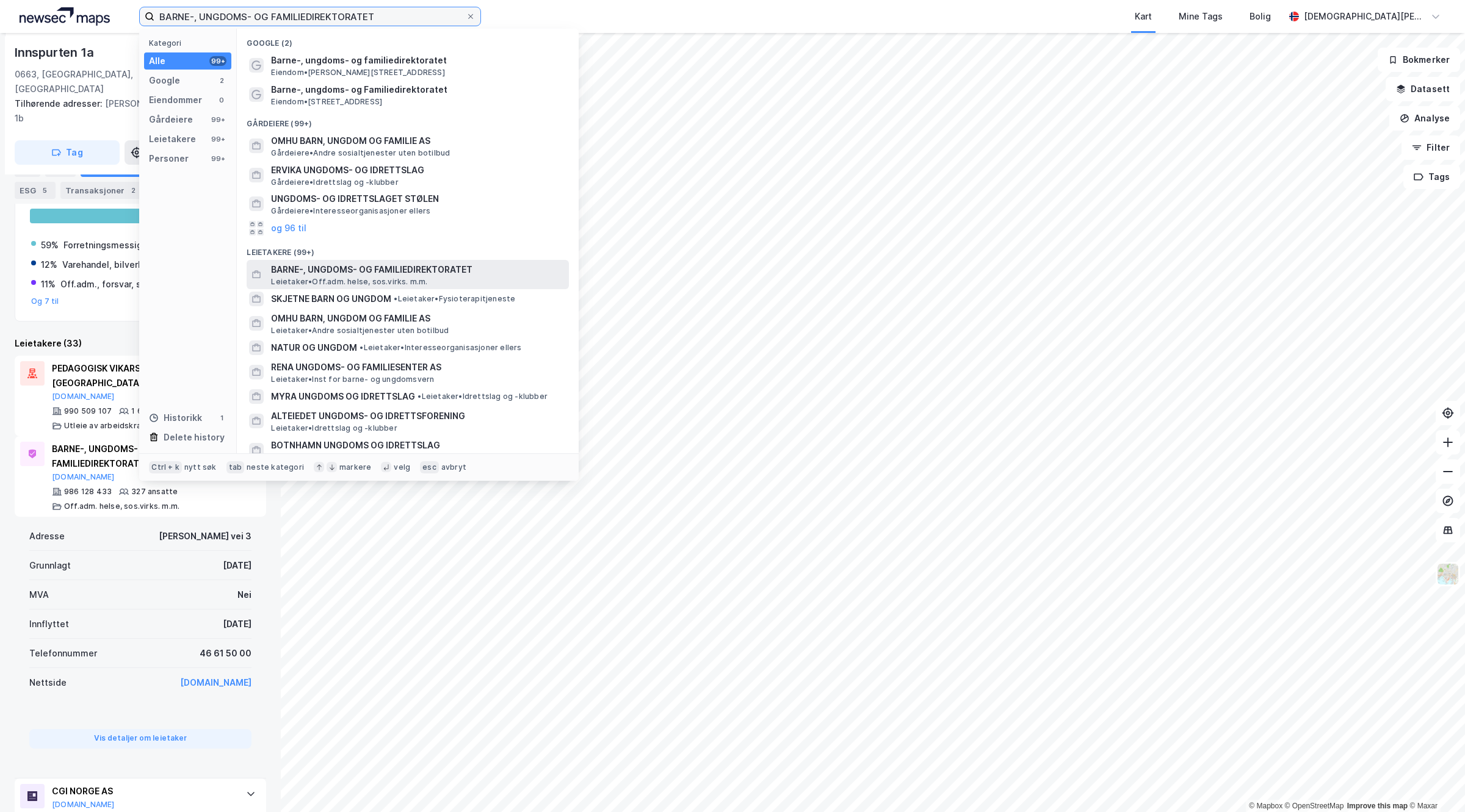
type input "BARNE-, UNGDOMS- OG FAMILIEDIREKTORATET"
click at [401, 276] on span "BARNE-, UNGDOMS- OG FAMILIEDIREKTORATET" at bounding box center [418, 269] width 293 height 15
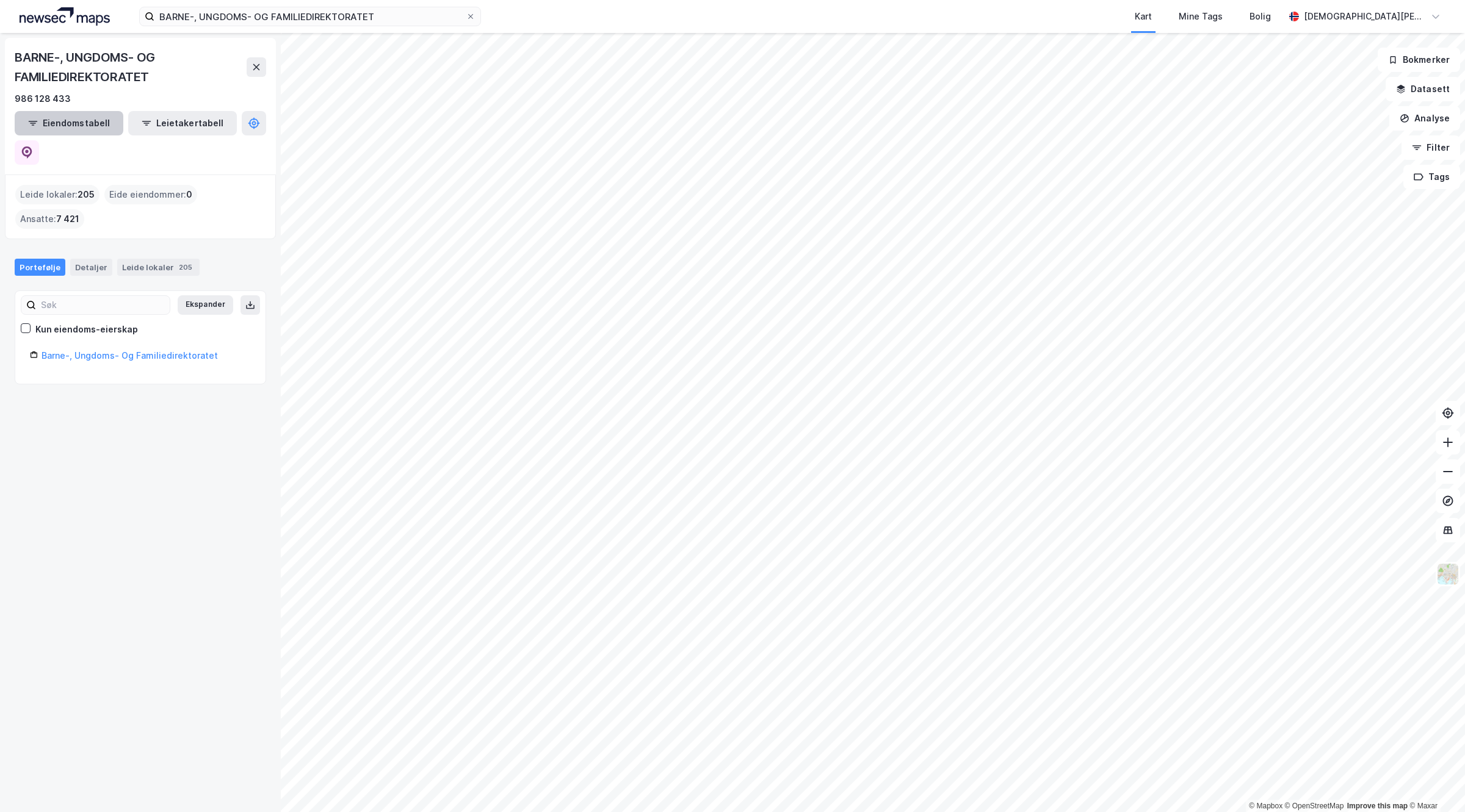
click at [85, 120] on button "Eiendomstabell" at bounding box center [69, 124] width 109 height 25
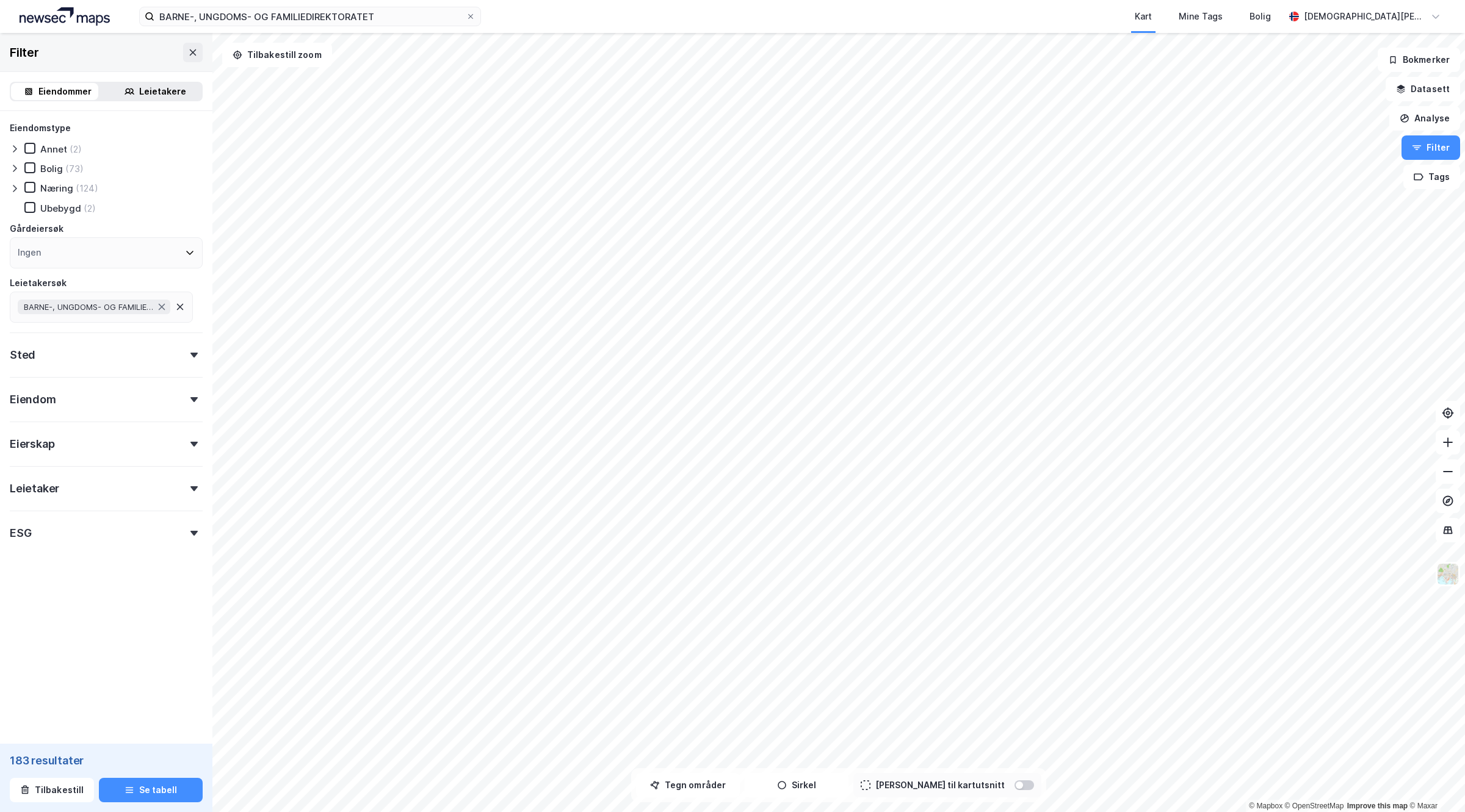
click at [83, 443] on div "Eierskap" at bounding box center [106, 439] width 193 height 35
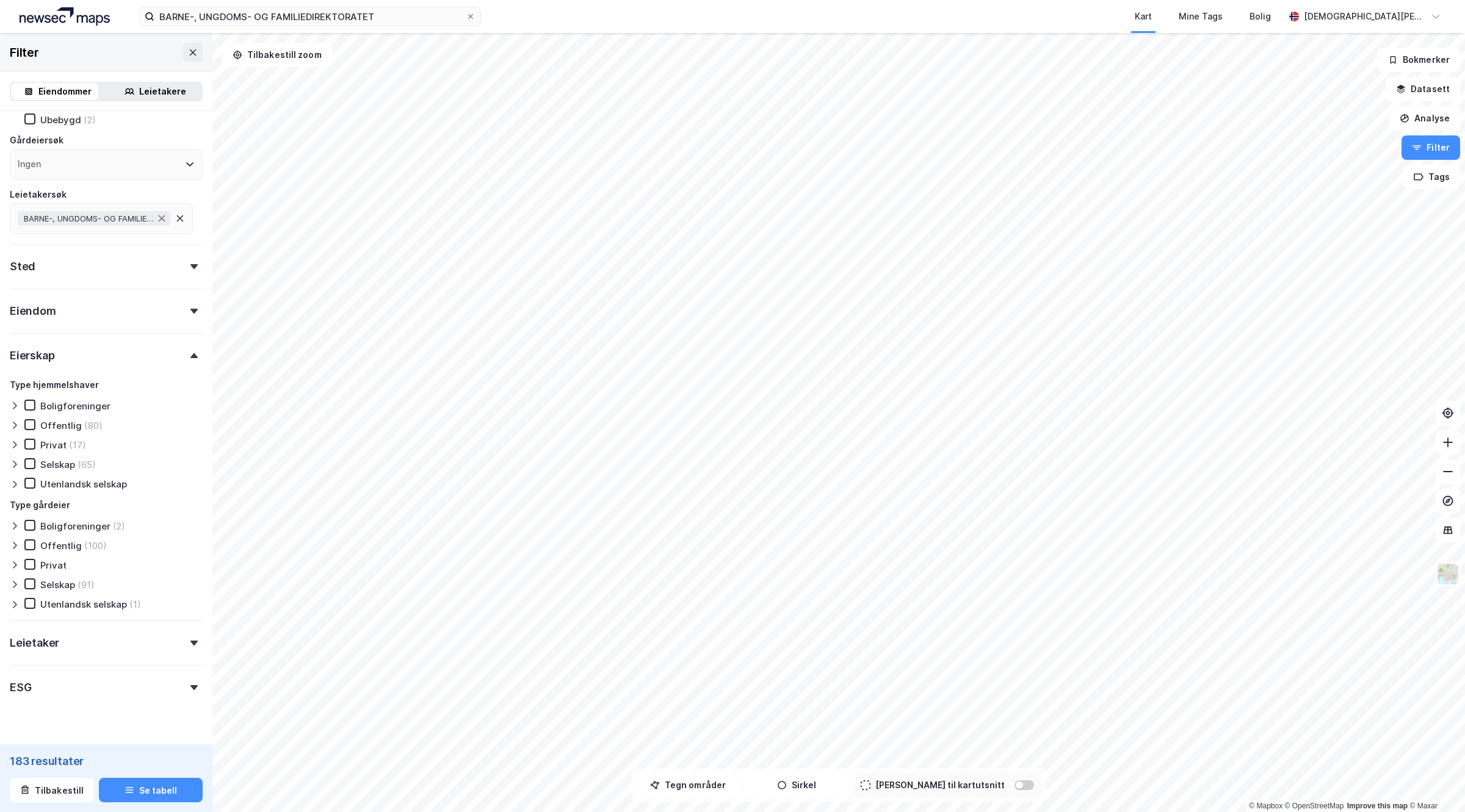
scroll to position [108, 0]
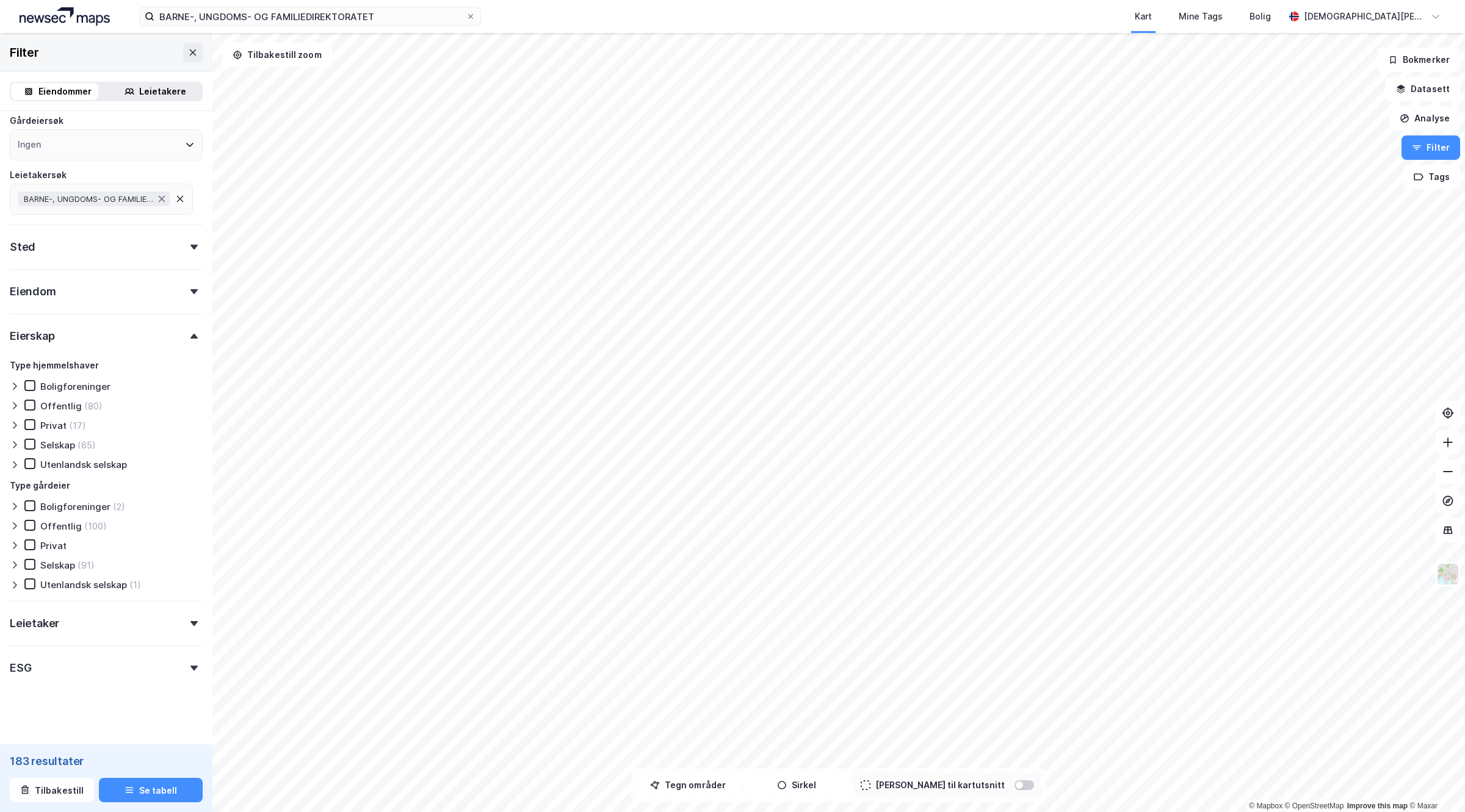
click at [107, 611] on div "Leietaker" at bounding box center [106, 619] width 193 height 35
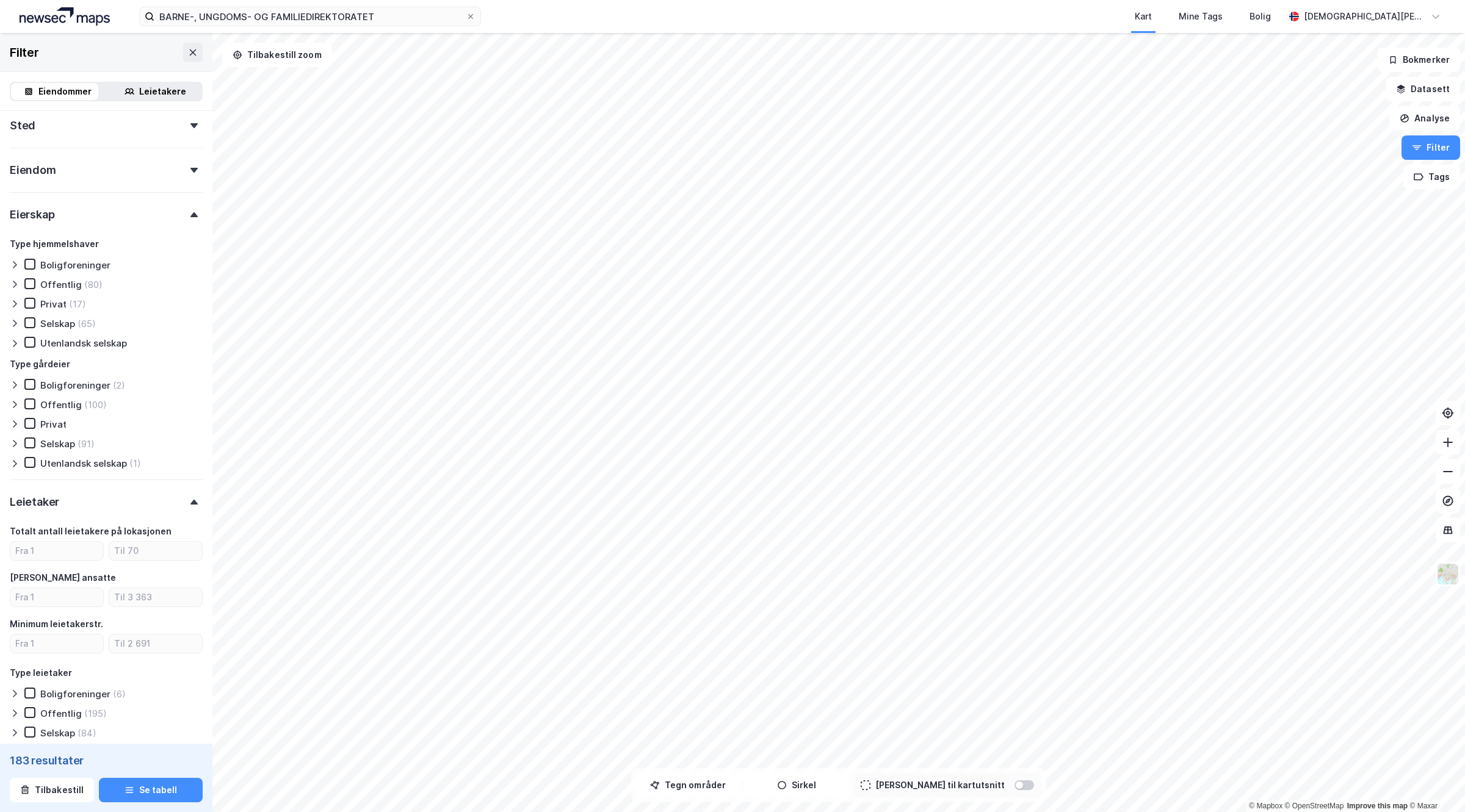
scroll to position [25, 0]
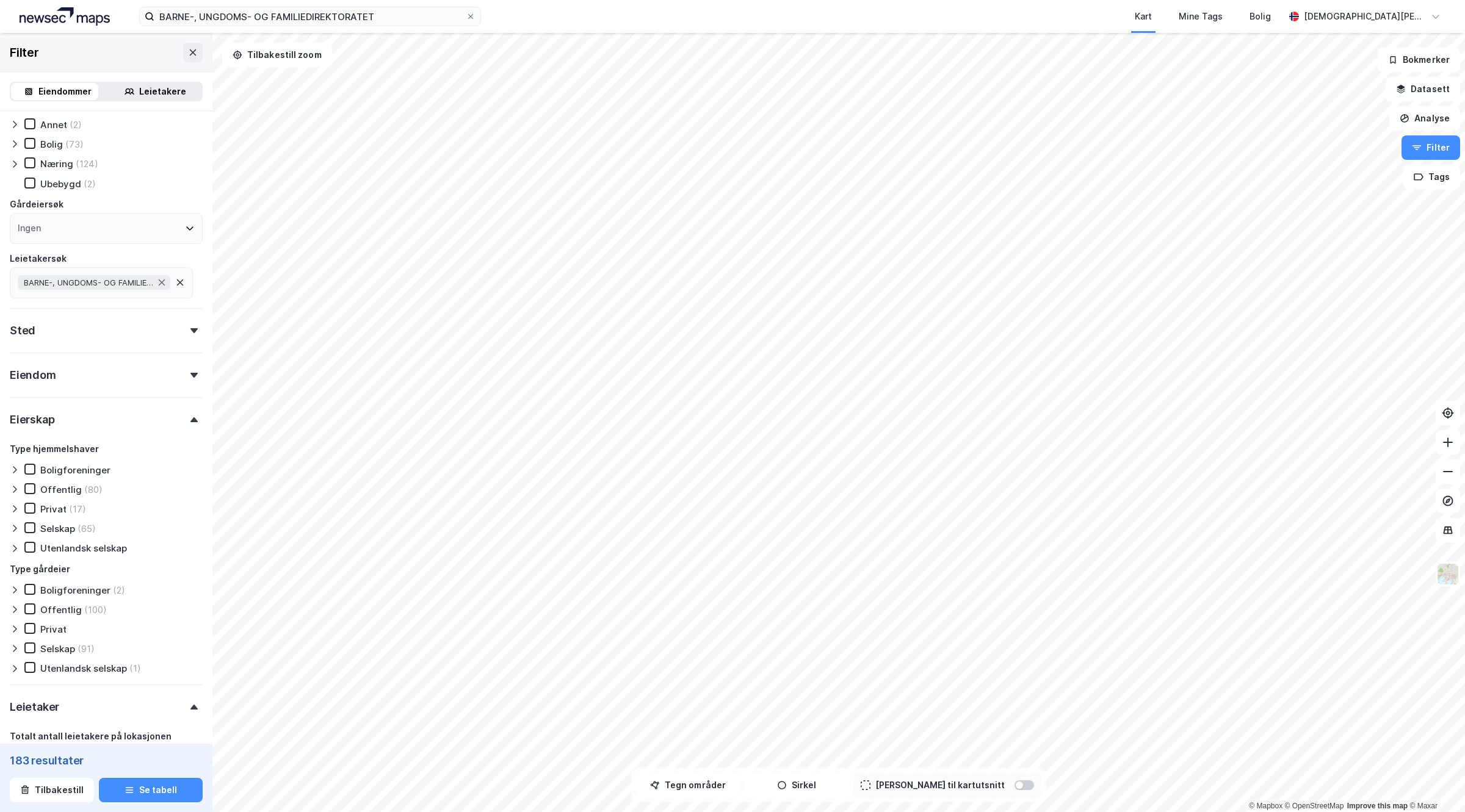
click at [165, 380] on div "Eiendom" at bounding box center [106, 370] width 193 height 35
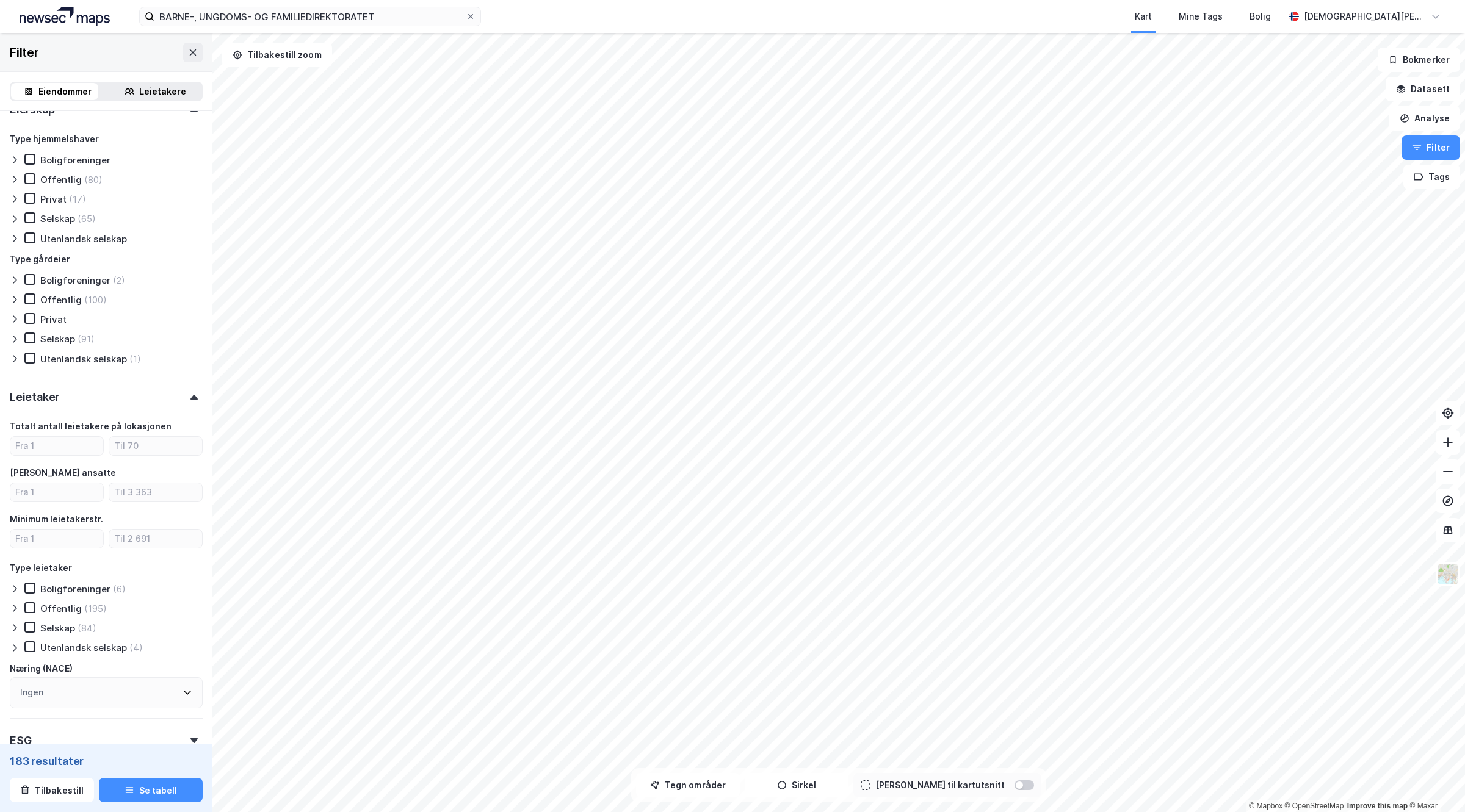
scroll to position [712, 0]
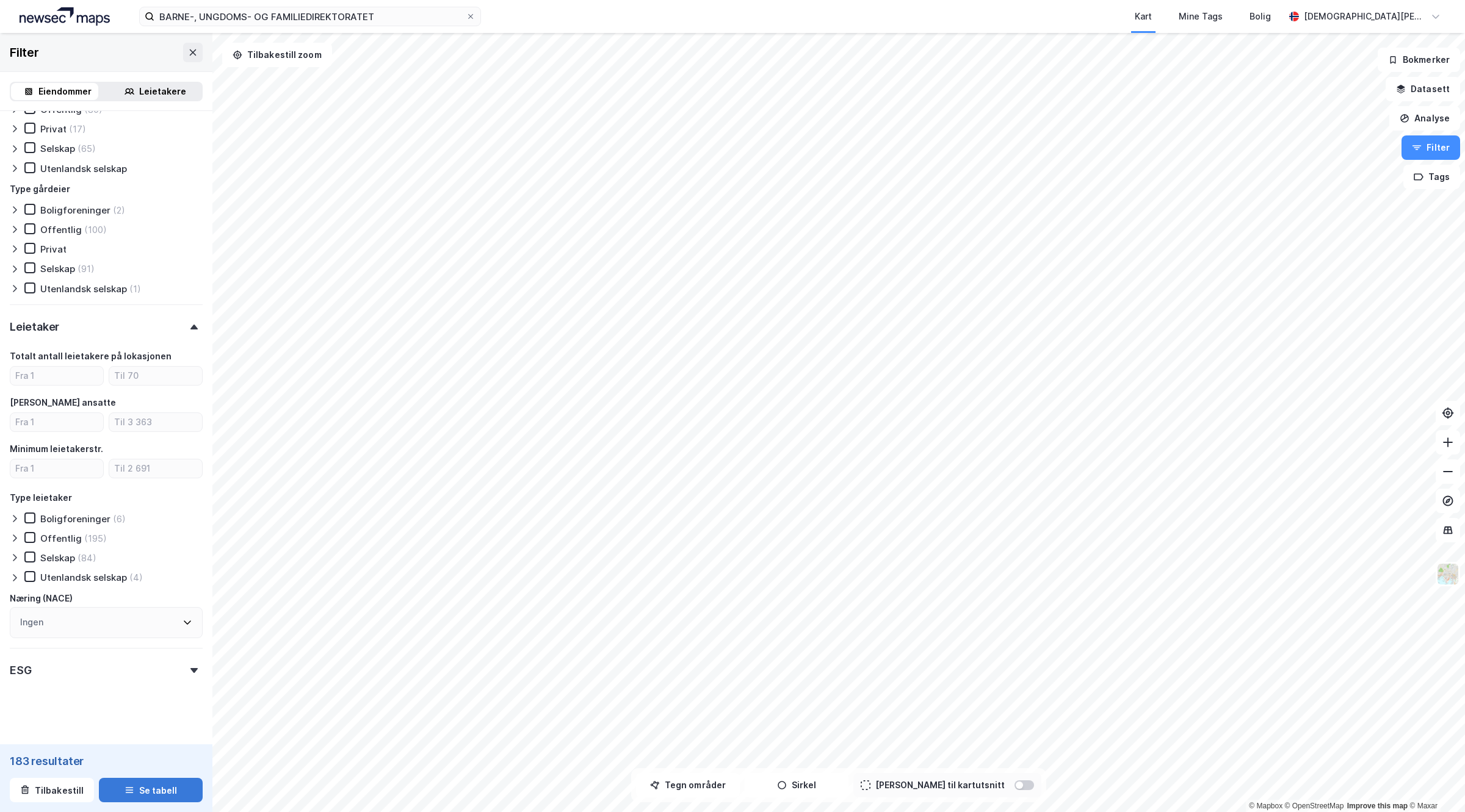
click at [144, 783] on button "Se tabell" at bounding box center [151, 790] width 104 height 25
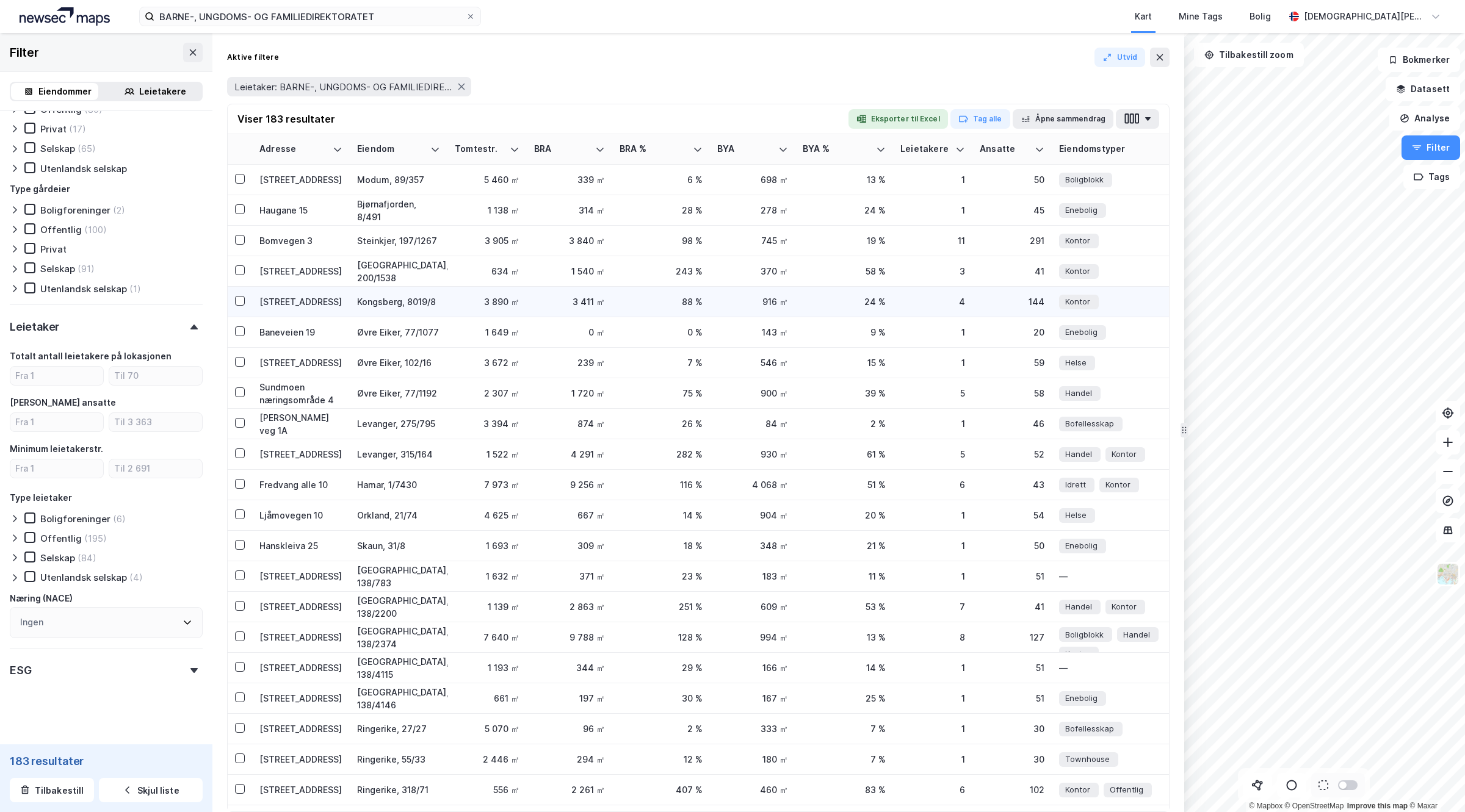
click at [374, 296] on div "Kongsberg, 8019/8" at bounding box center [399, 302] width 83 height 13
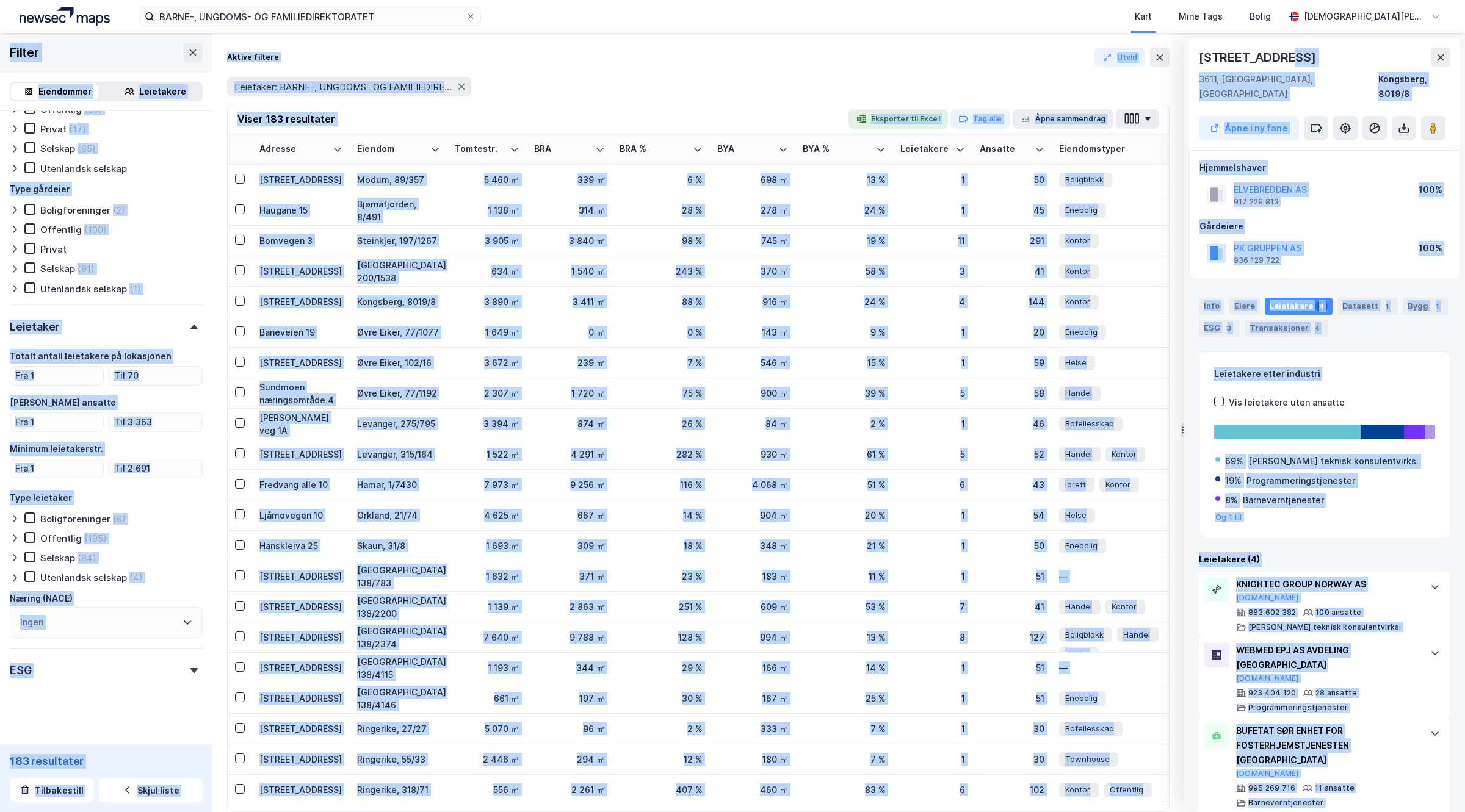
drag, startPoint x: 1312, startPoint y: 50, endPoint x: 1249, endPoint y: 61, distance: 64.0
click at [1189, 52] on div "Dyrmyrgata 47 3611, Kongsberg, Buskerud Kongsberg, 8019/8 Åpne i ny fane" at bounding box center [1325, 94] width 271 height 113
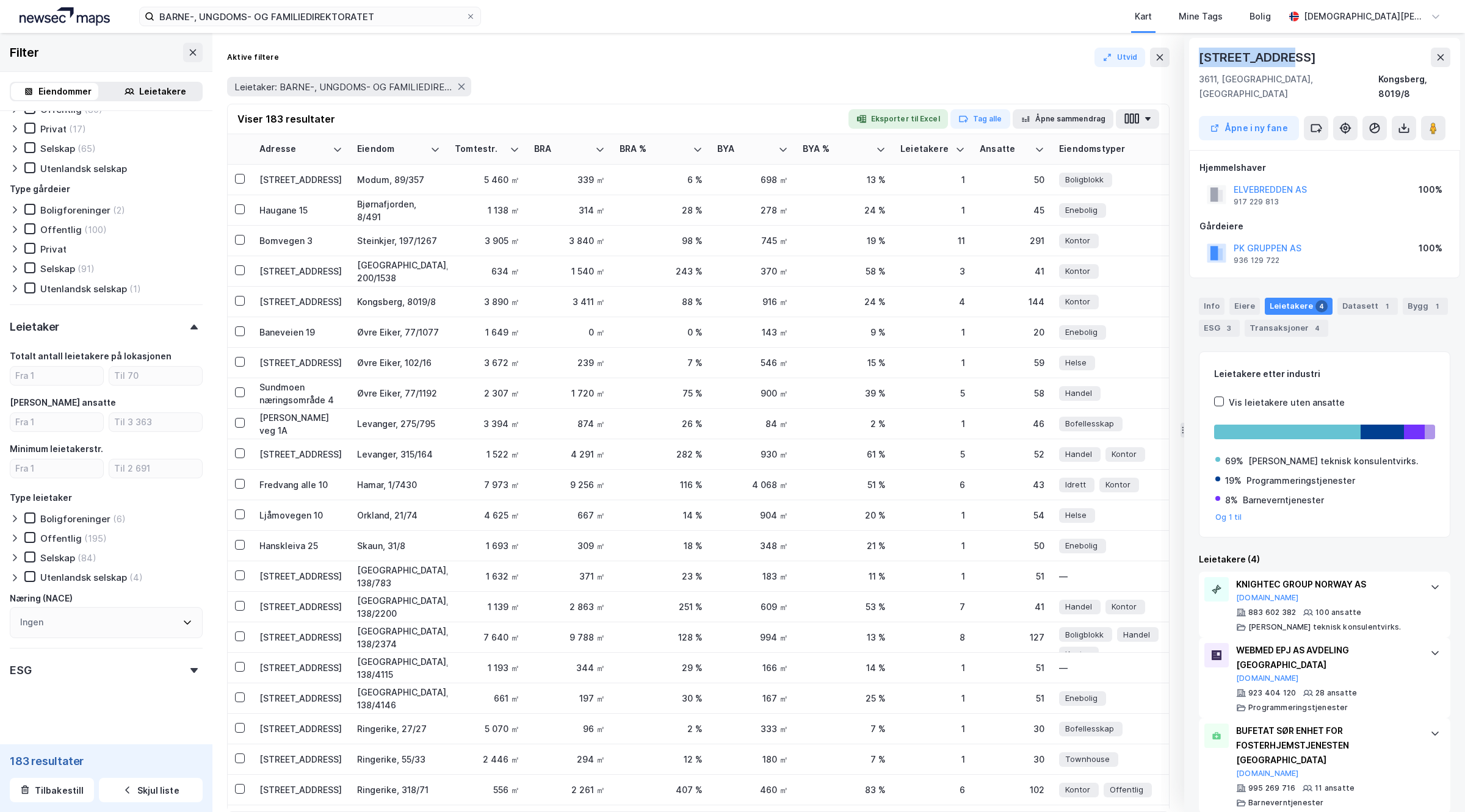
click at [1299, 61] on div "Dyrmyrgata 47" at bounding box center [1325, 58] width 252 height 19
drag, startPoint x: 1295, startPoint y: 54, endPoint x: 1200, endPoint y: 52, distance: 95.0
click at [1200, 52] on div "Dyrmyrgata 47" at bounding box center [1325, 58] width 252 height 19
copy div "Dyrmyrgata 47"
click at [61, 552] on div "Selskap" at bounding box center [58, 558] width 35 height 12
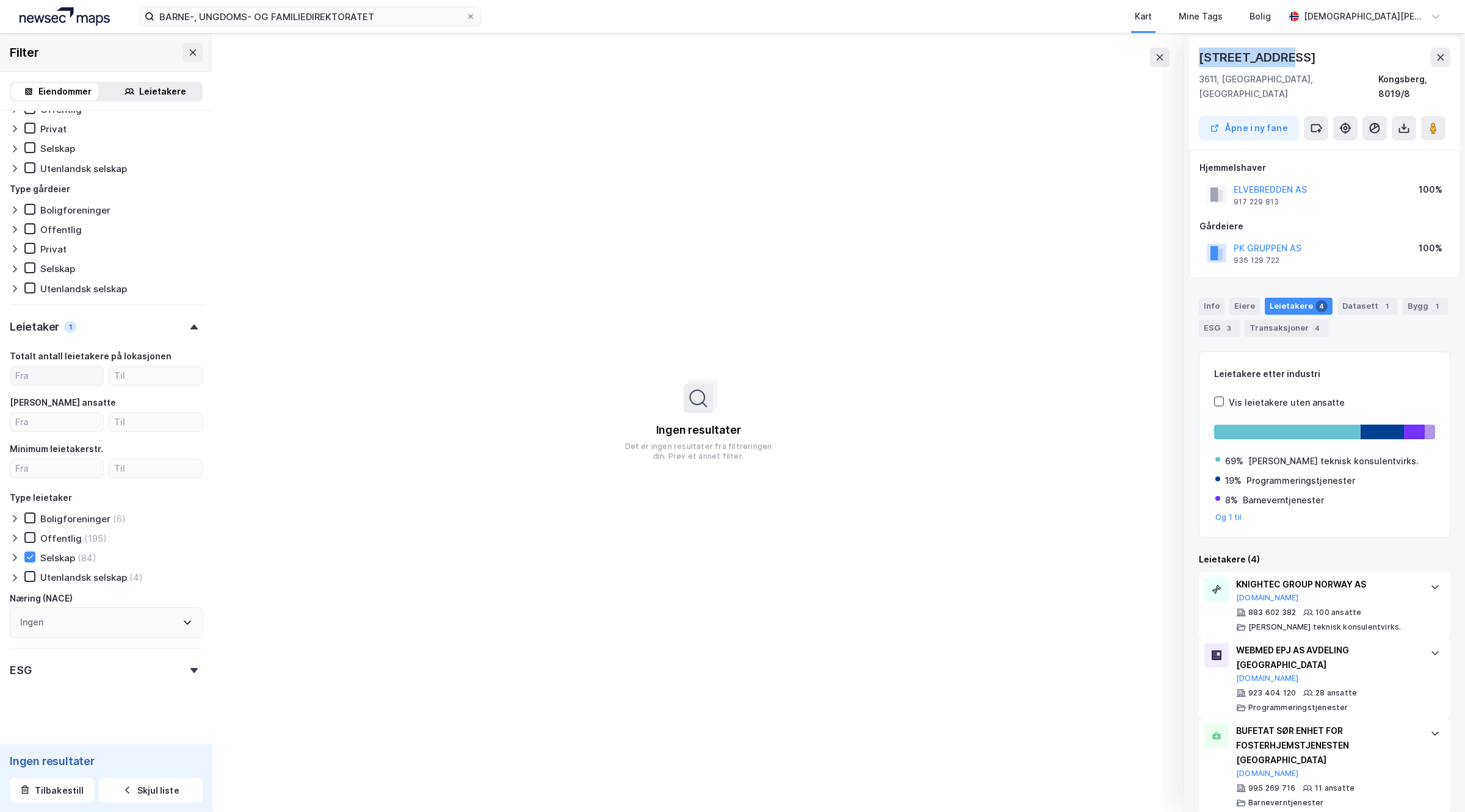
type input "Inkluder (0)"
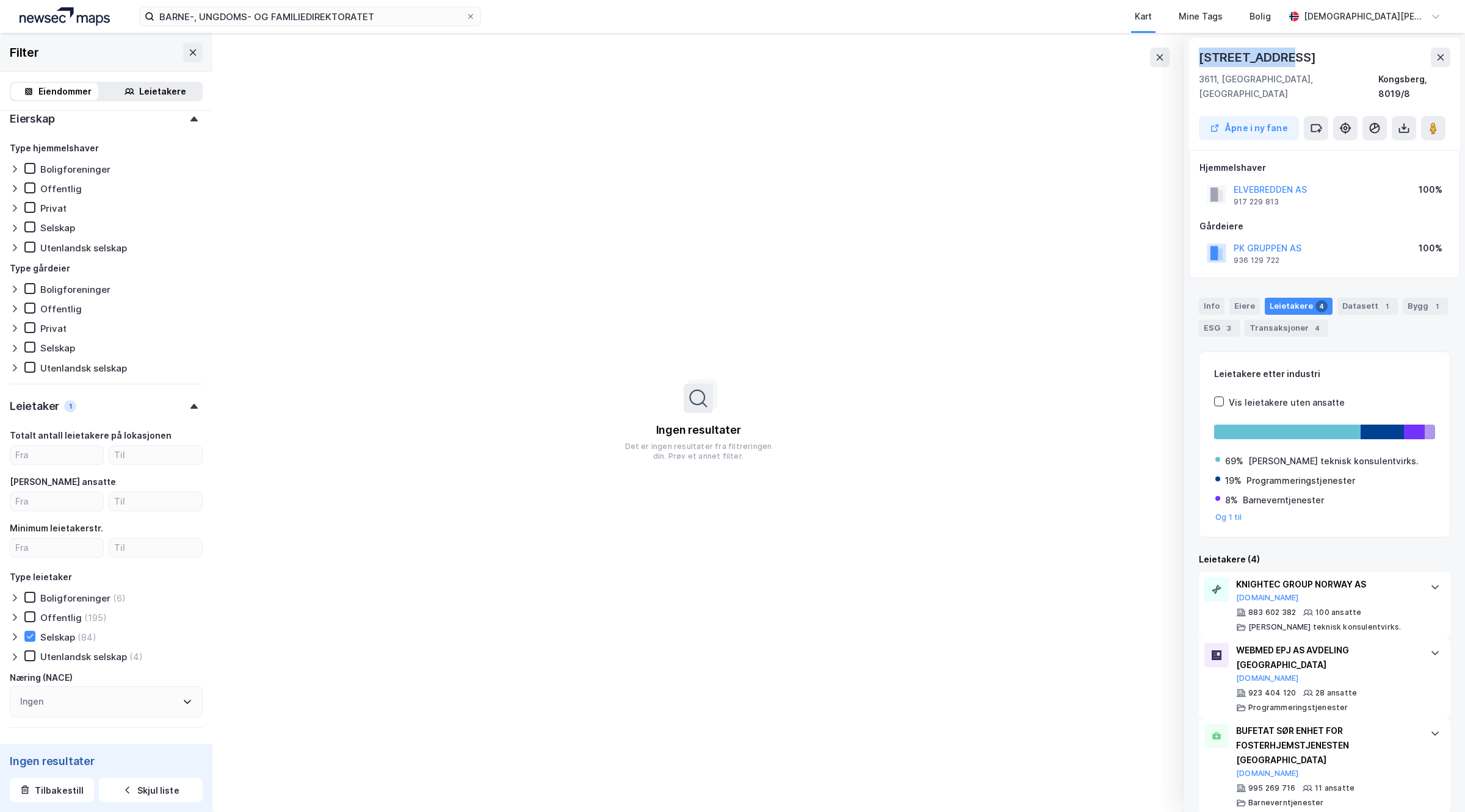
scroll to position [560, 0]
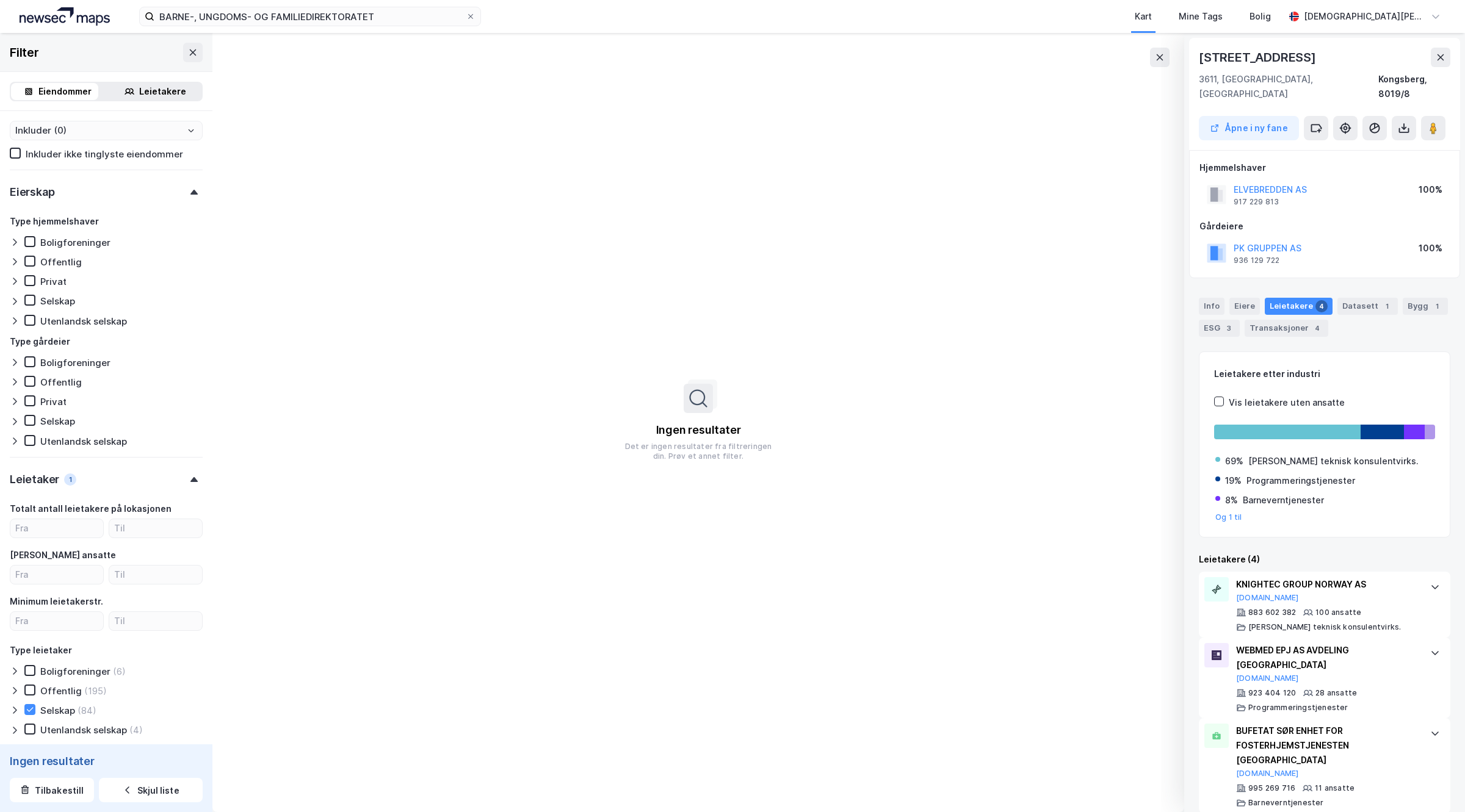
click at [184, 468] on div "Leietaker 1" at bounding box center [106, 474] width 193 height 35
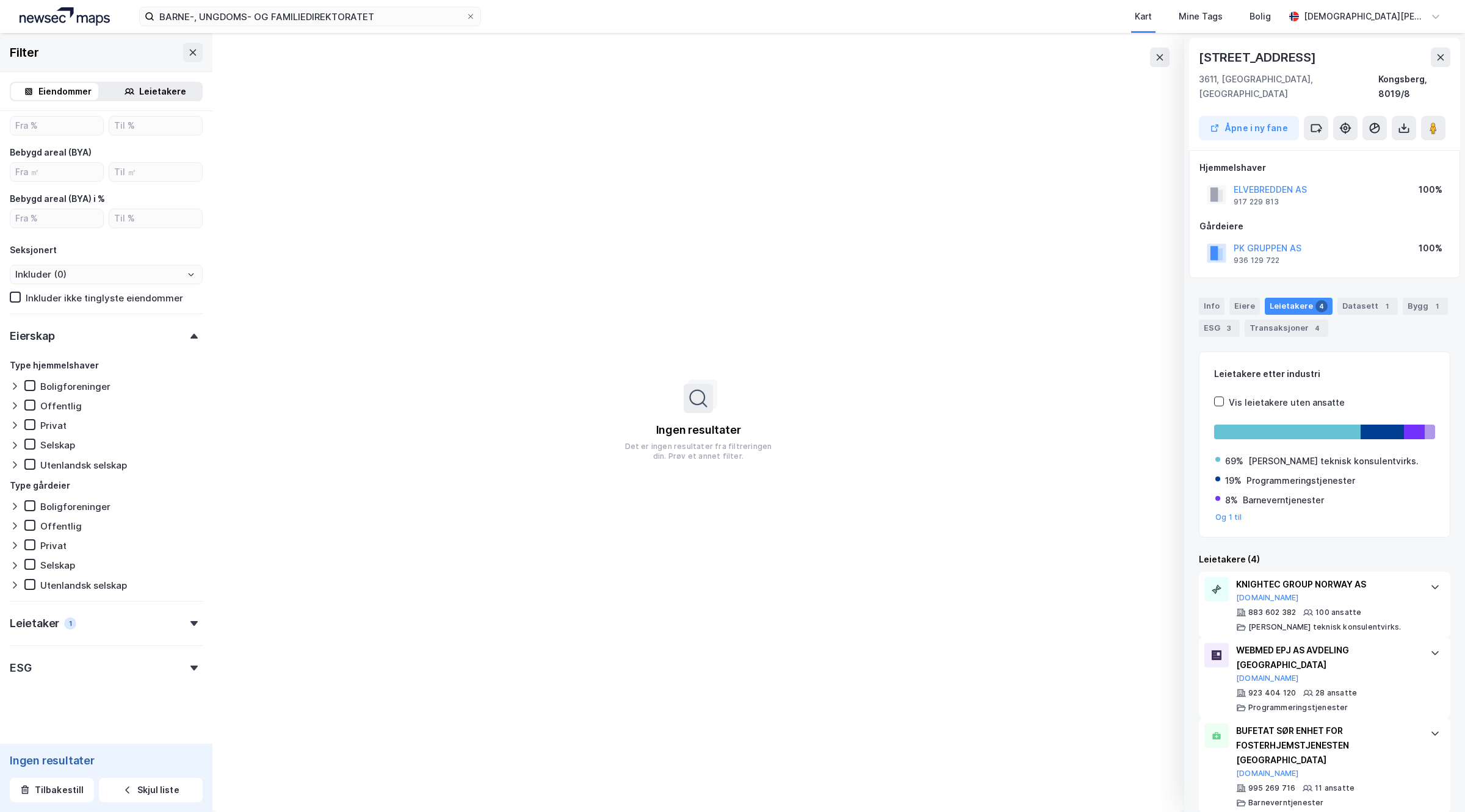
click at [80, 608] on div "Leietaker 1" at bounding box center [106, 619] width 193 height 35
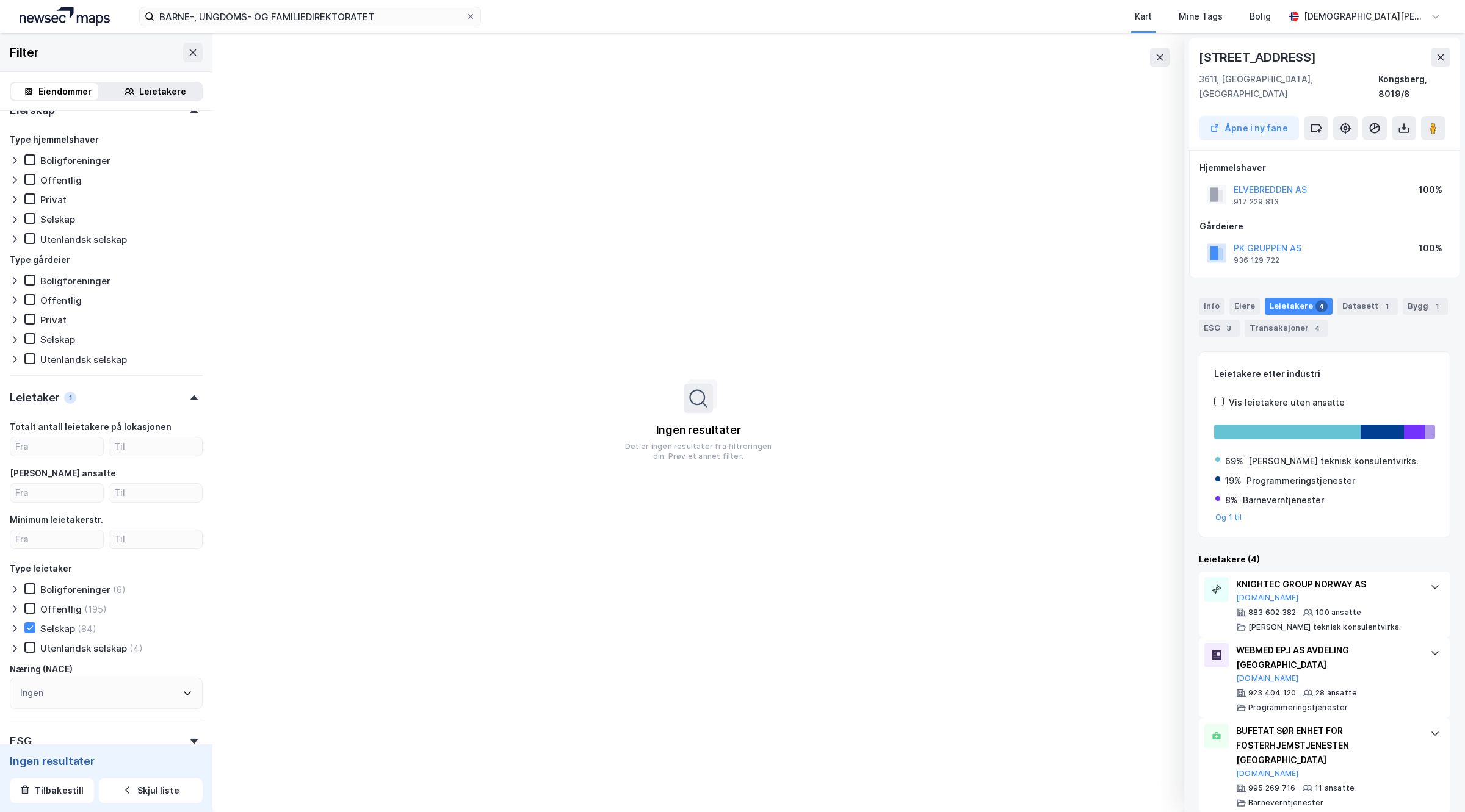
scroll to position [712, 0]
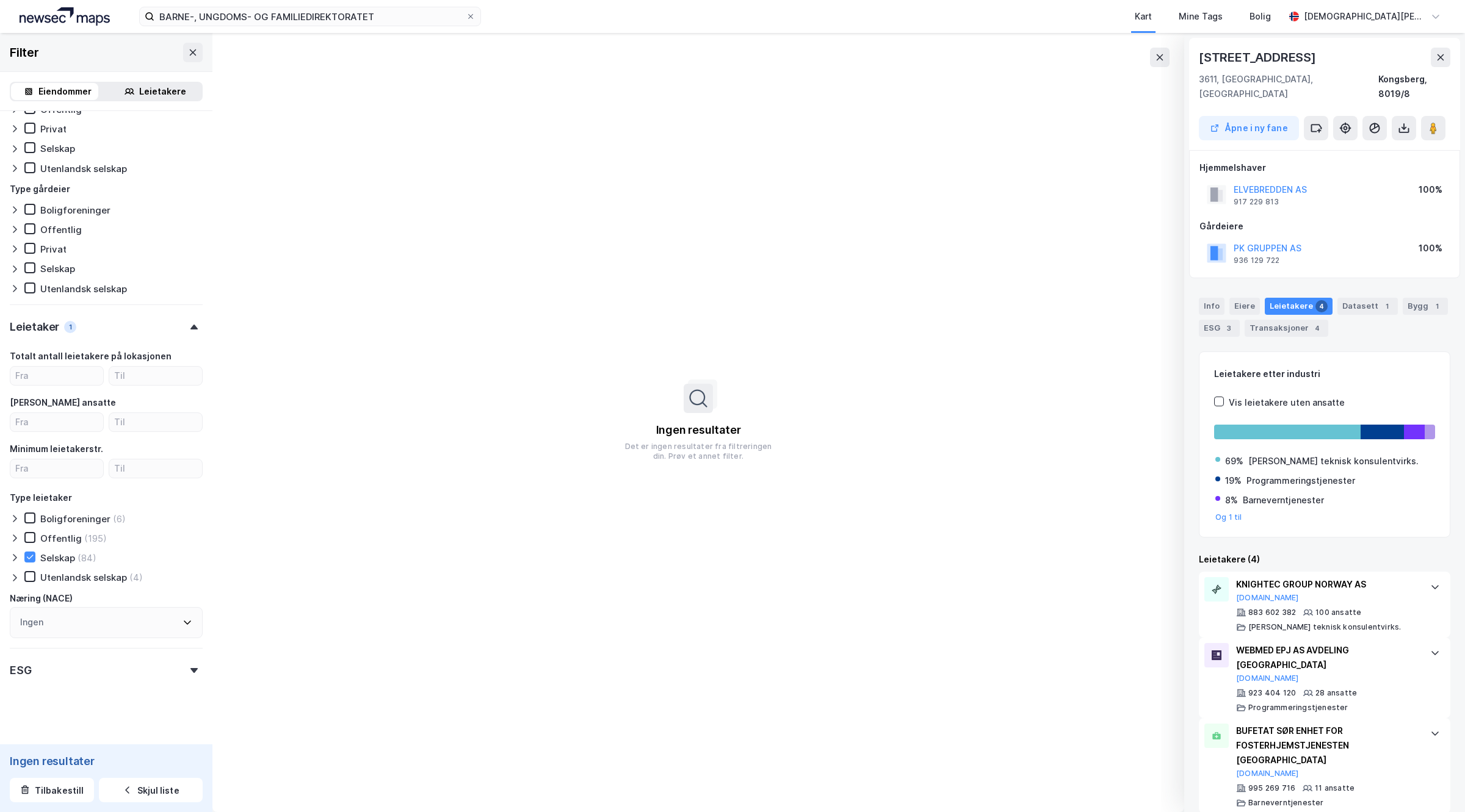
click at [83, 657] on div "ESG" at bounding box center [106, 665] width 193 height 35
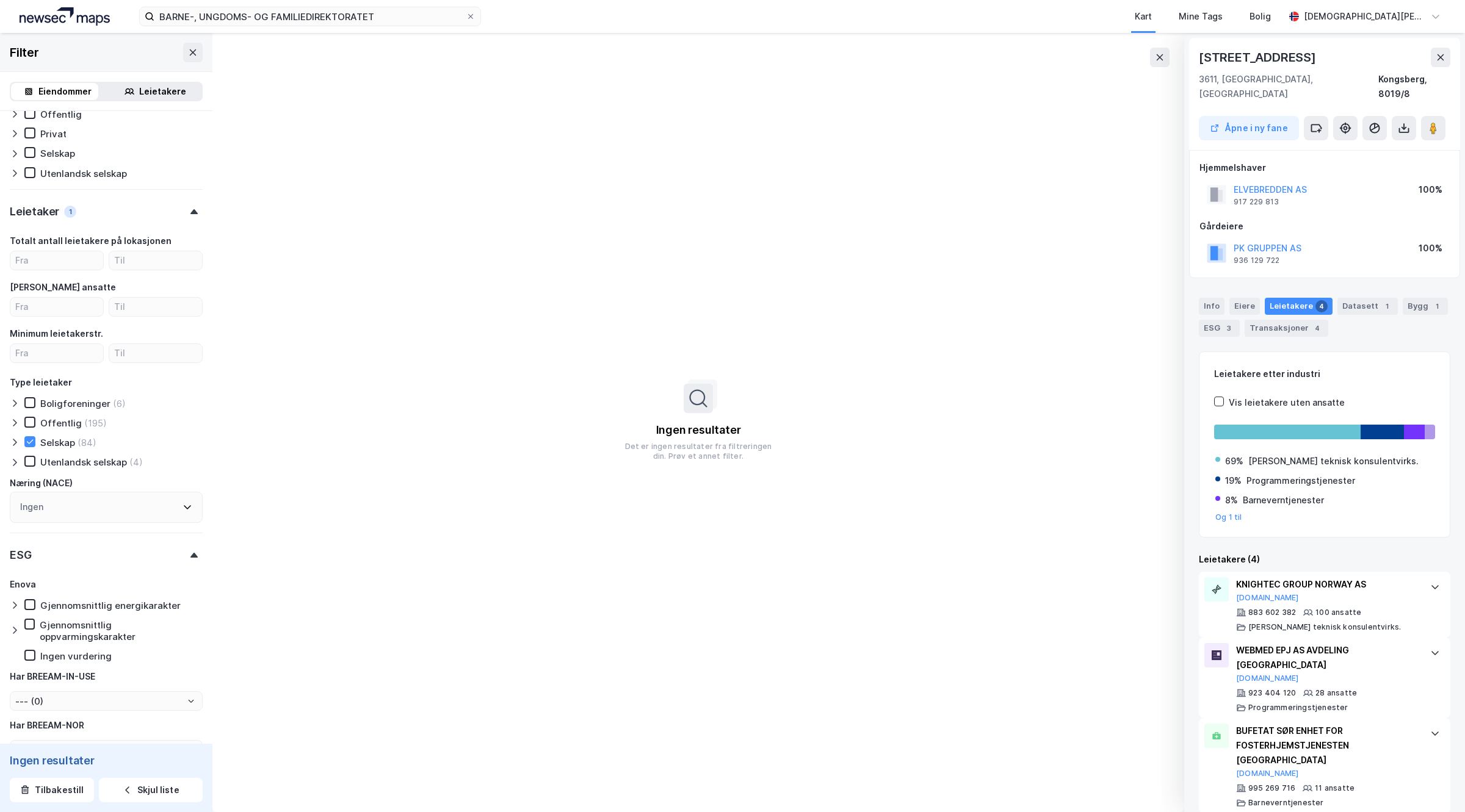
click at [90, 539] on div "ESG" at bounding box center [106, 550] width 193 height 35
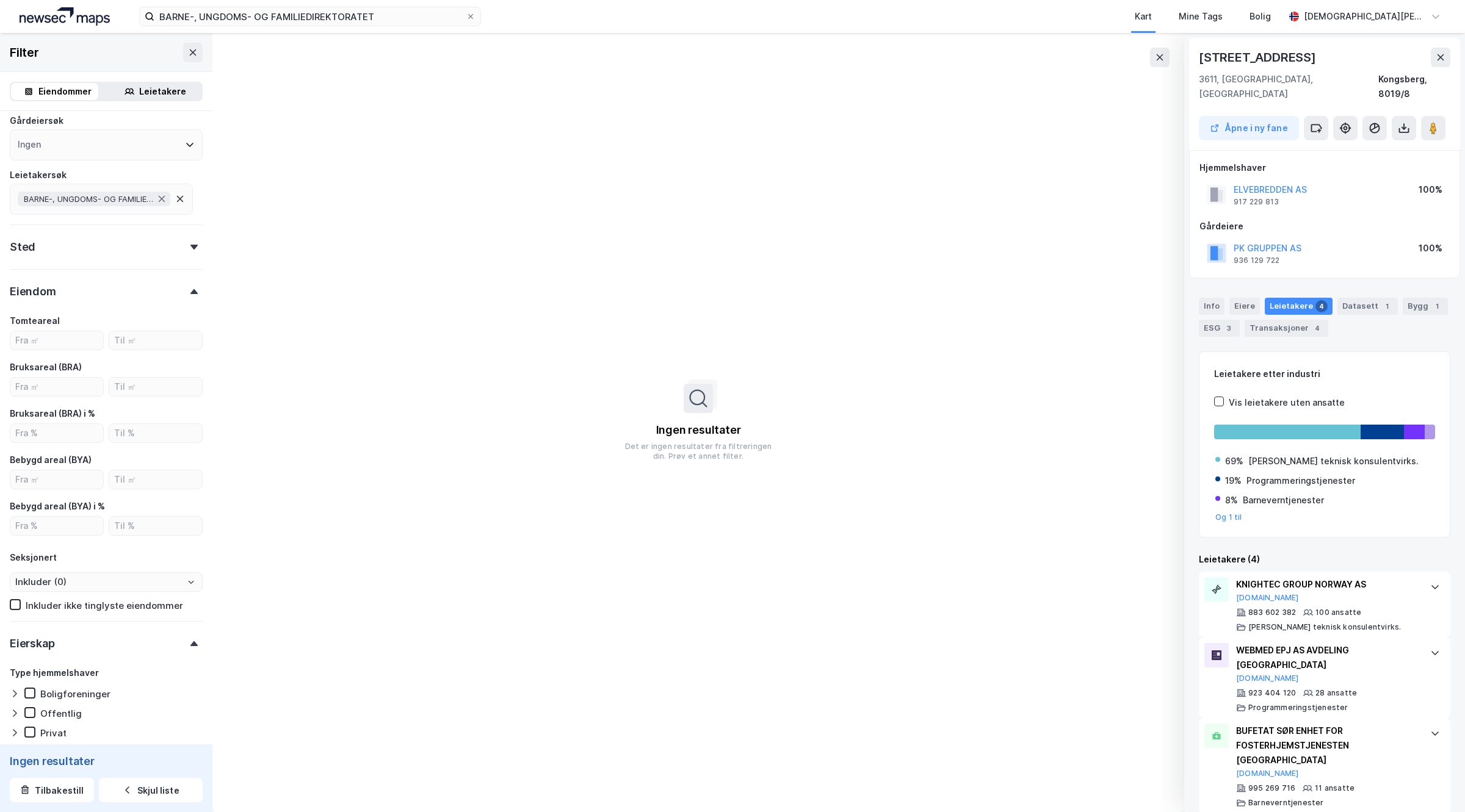
scroll to position [0, 0]
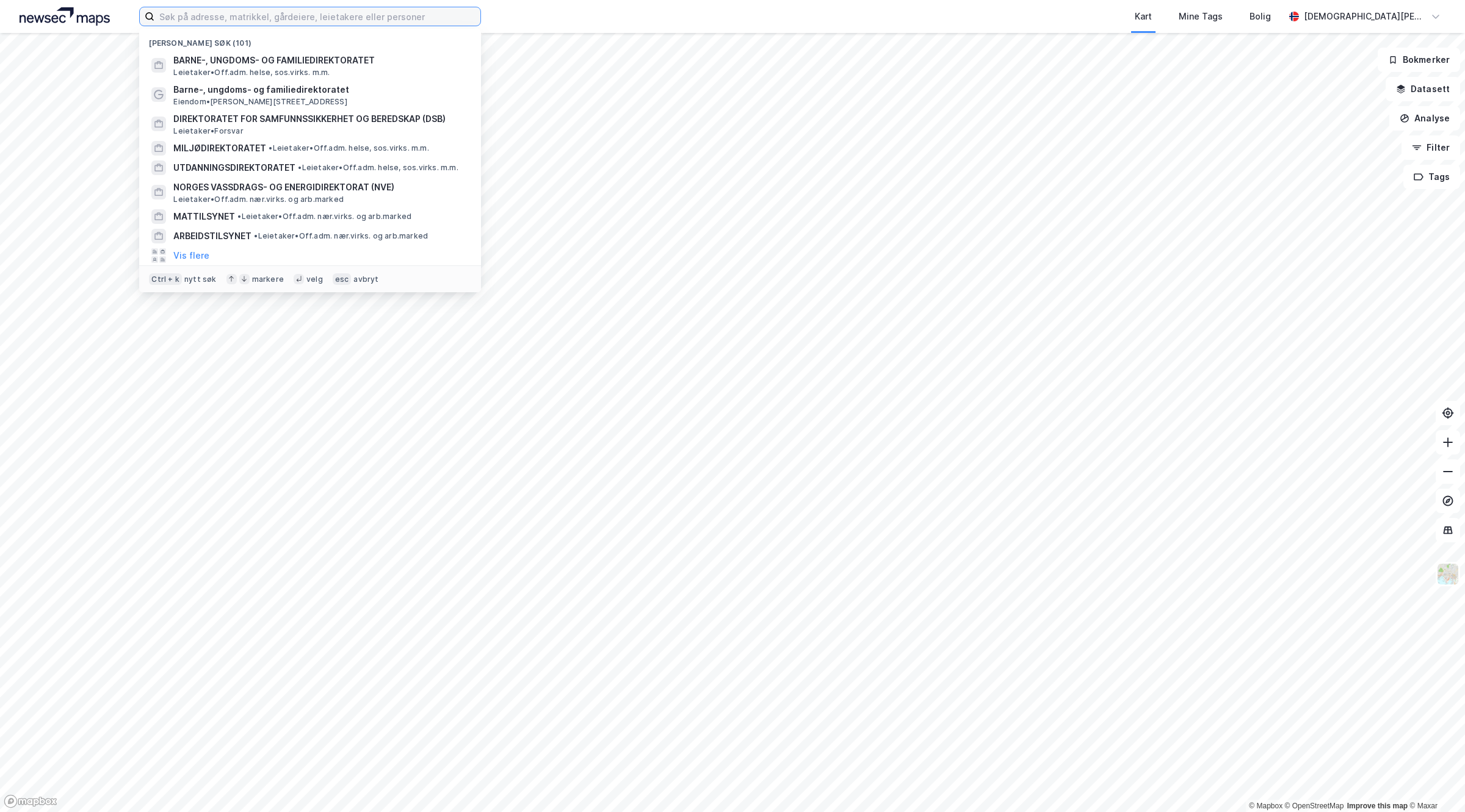
click at [308, 23] on input at bounding box center [318, 16] width 326 height 18
paste input "[STREET_ADDRESS]"
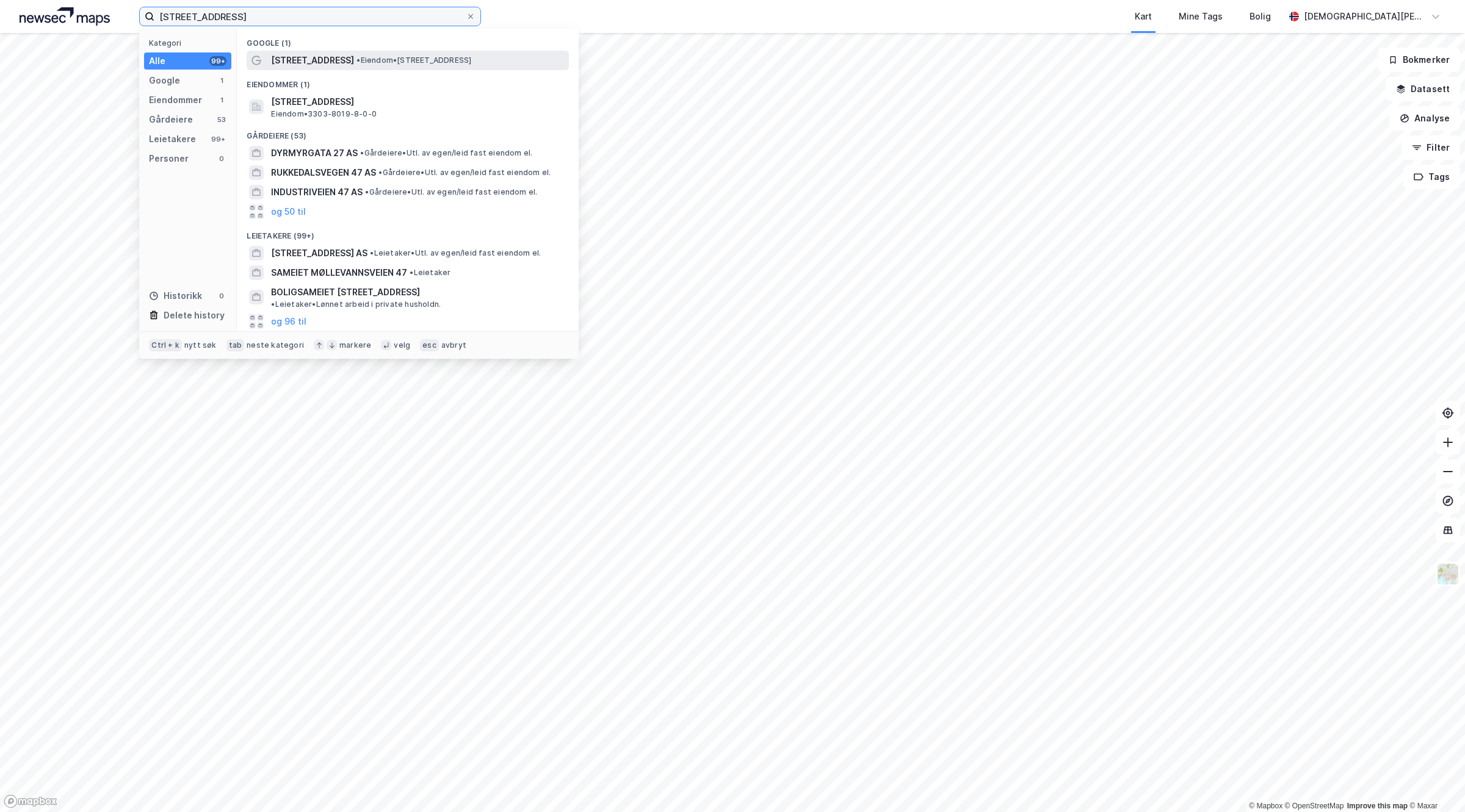
type input "[STREET_ADDRESS]"
